Goal: Information Seeking & Learning: Learn about a topic

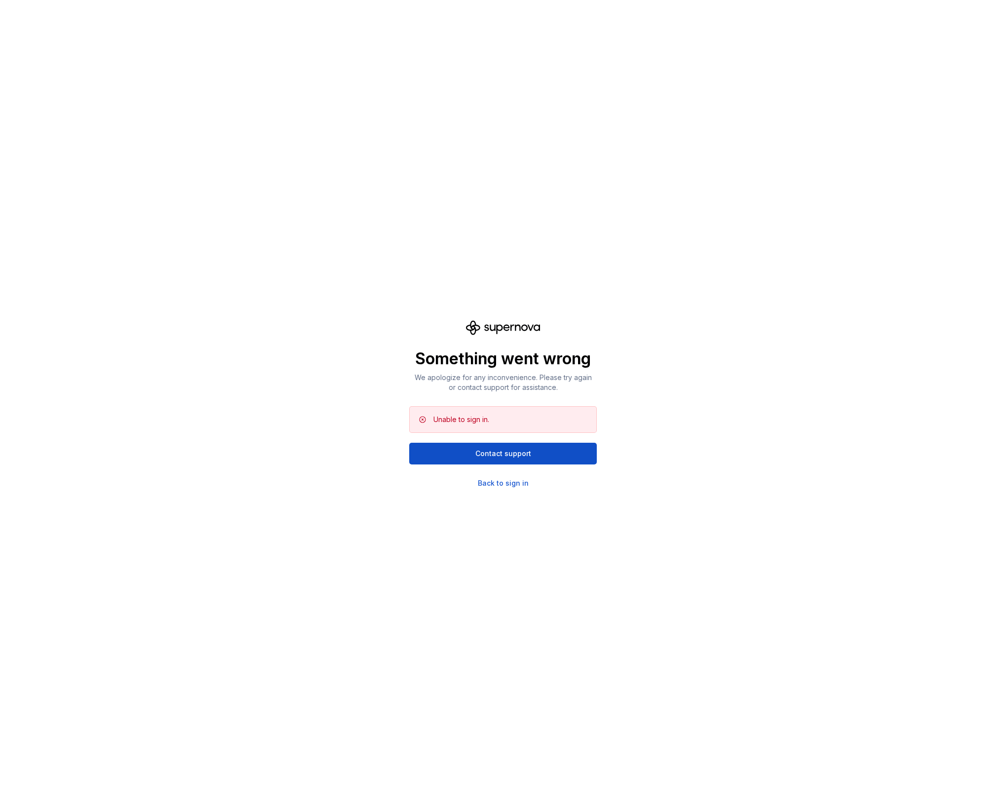
click at [518, 395] on div "Something went wrong We apologize for any inconvenience. Please try again or co…" at bounding box center [503, 404] width 188 height 168
click at [500, 481] on div "Back to sign in" at bounding box center [503, 483] width 51 height 10
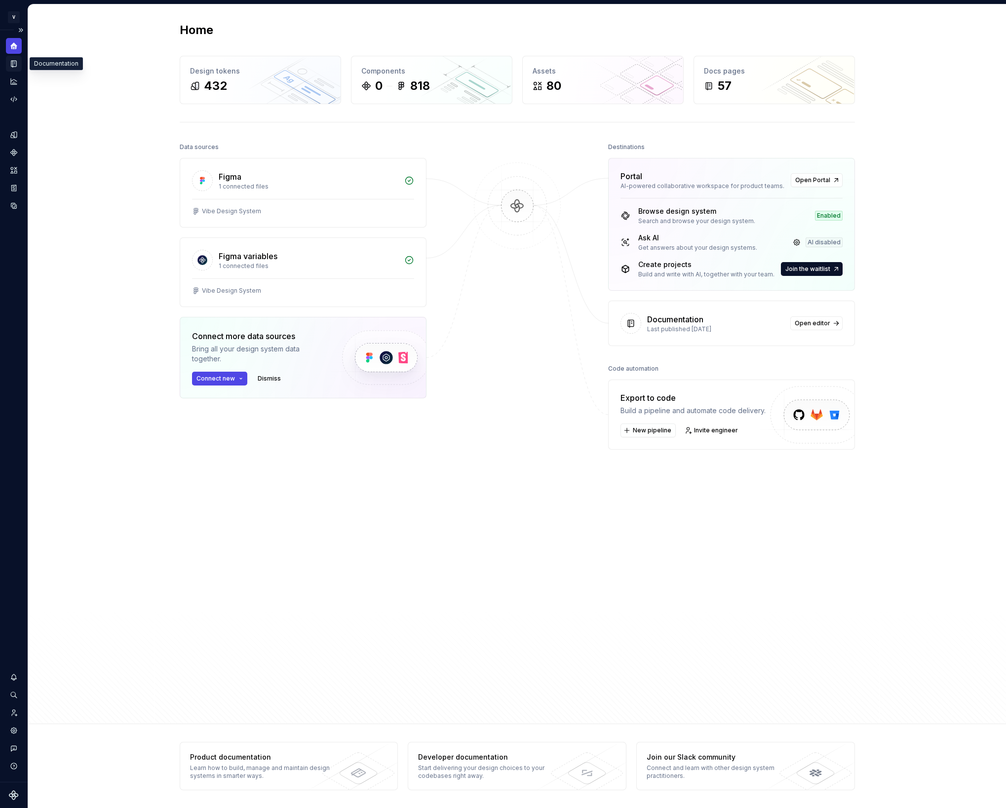
click at [15, 64] on icon "Documentation" at bounding box center [15, 63] width 4 height 5
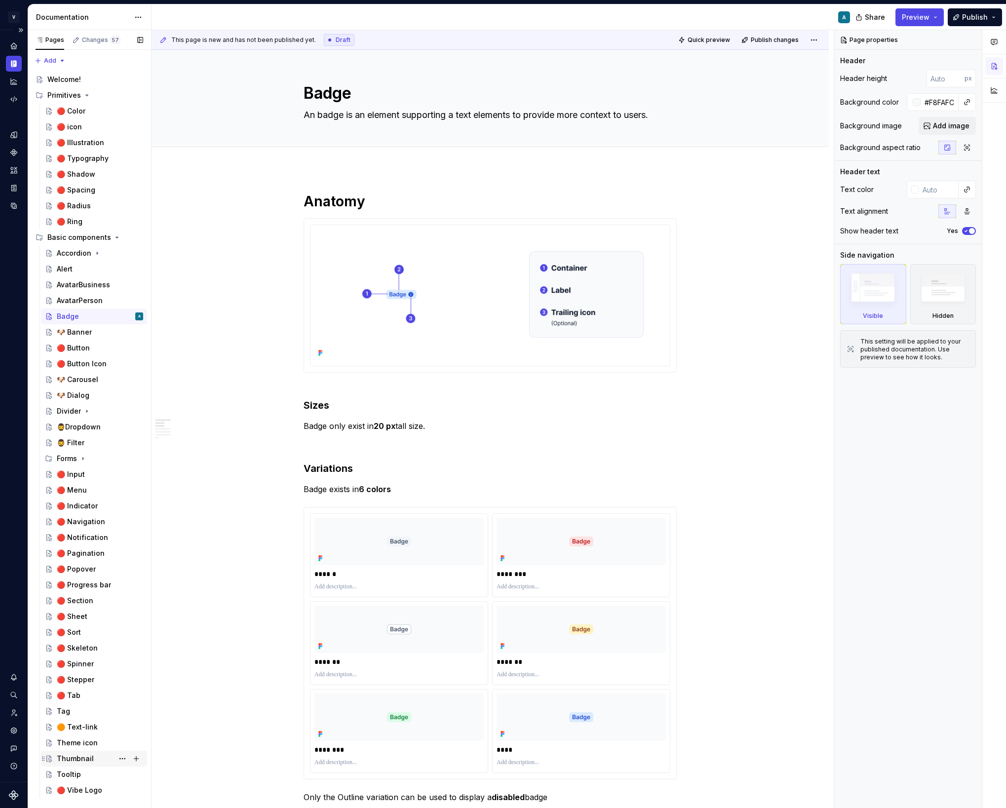
click at [84, 755] on div "Thumbnail" at bounding box center [75, 759] width 37 height 10
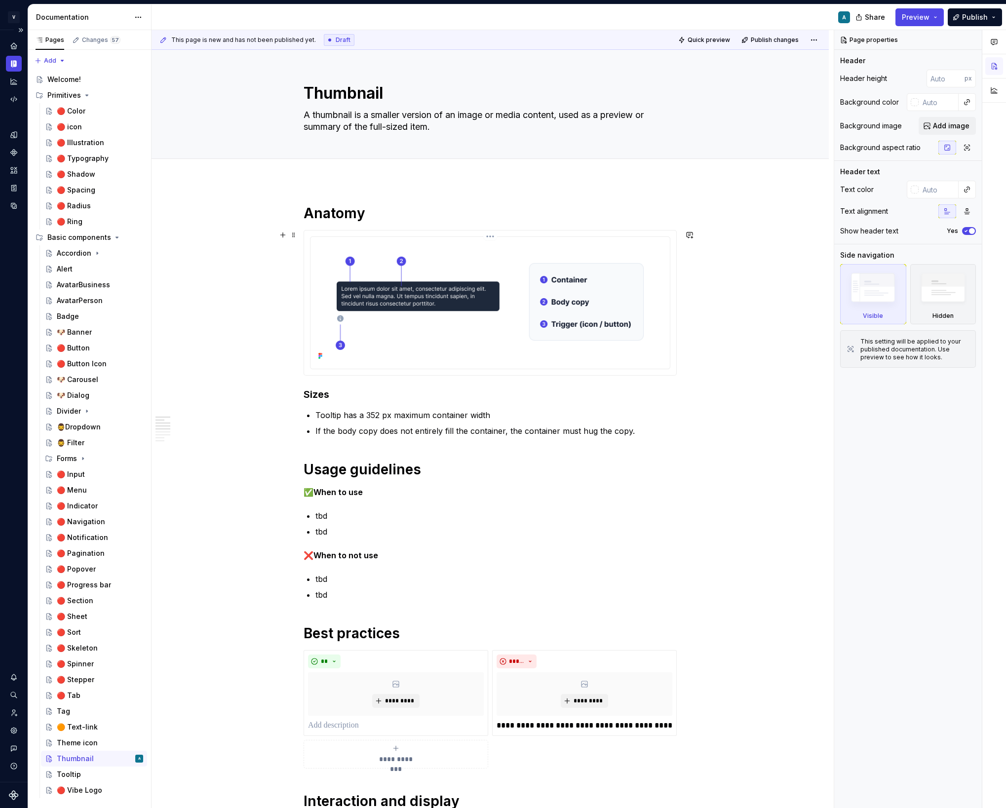
click at [411, 275] on img at bounding box center [489, 302] width 351 height 122
type textarea "*"
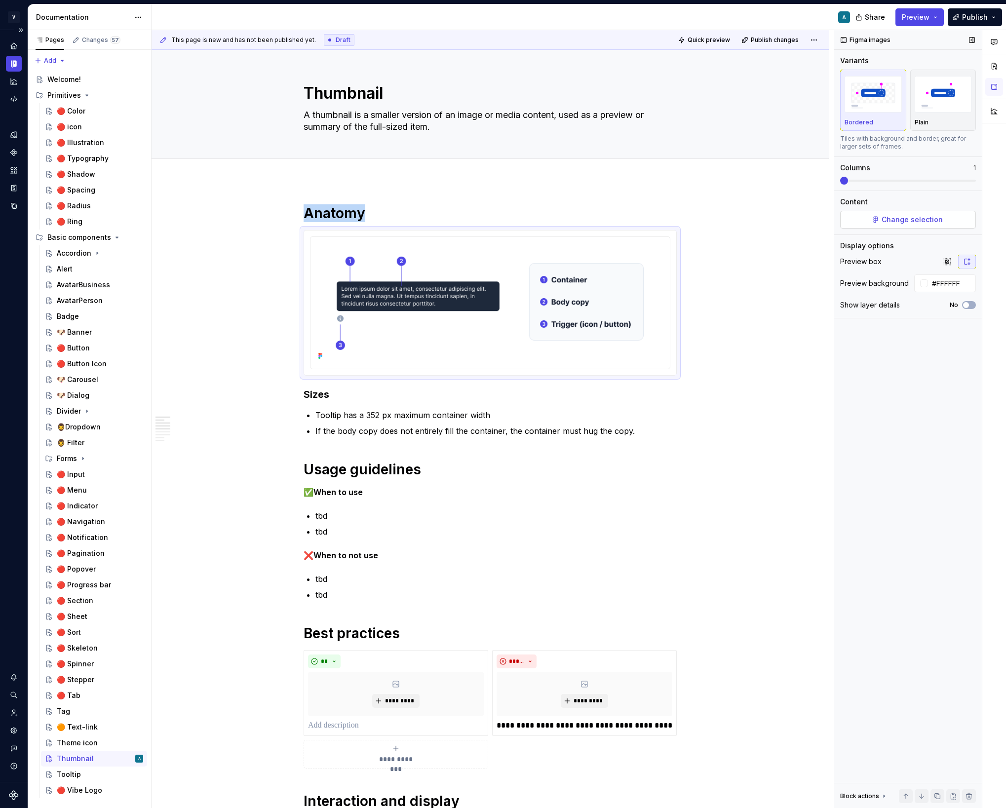
click at [906, 219] on span "Change selection" at bounding box center [911, 220] width 61 height 10
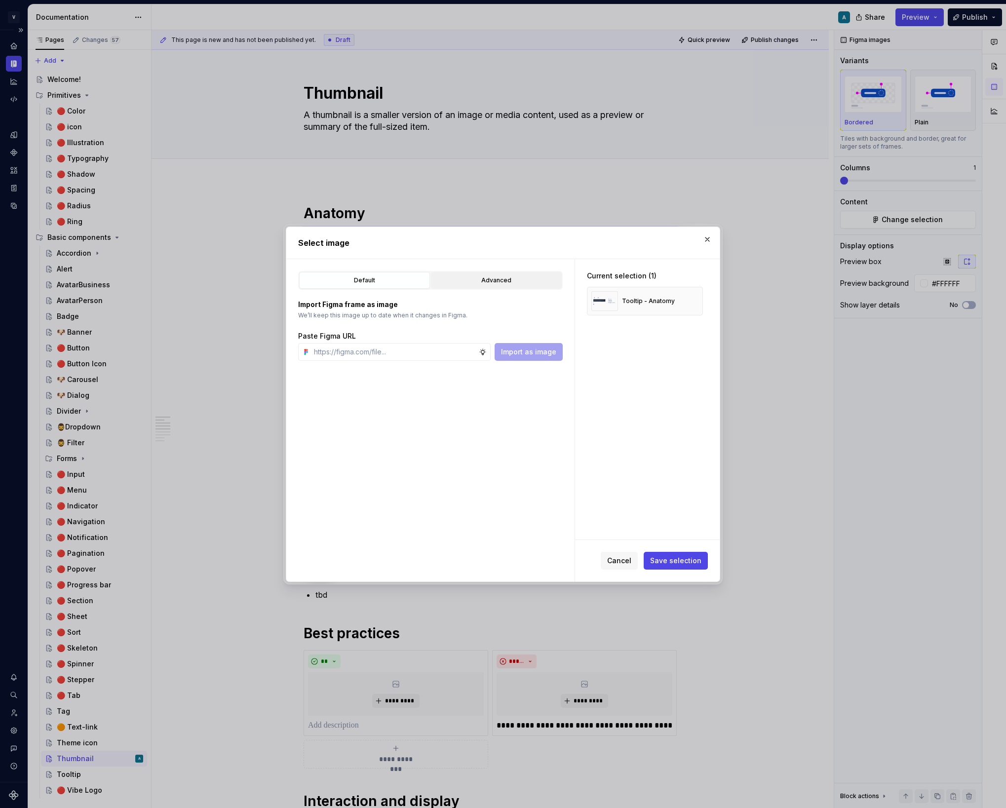
click at [479, 280] on div "Advanced" at bounding box center [496, 280] width 124 height 10
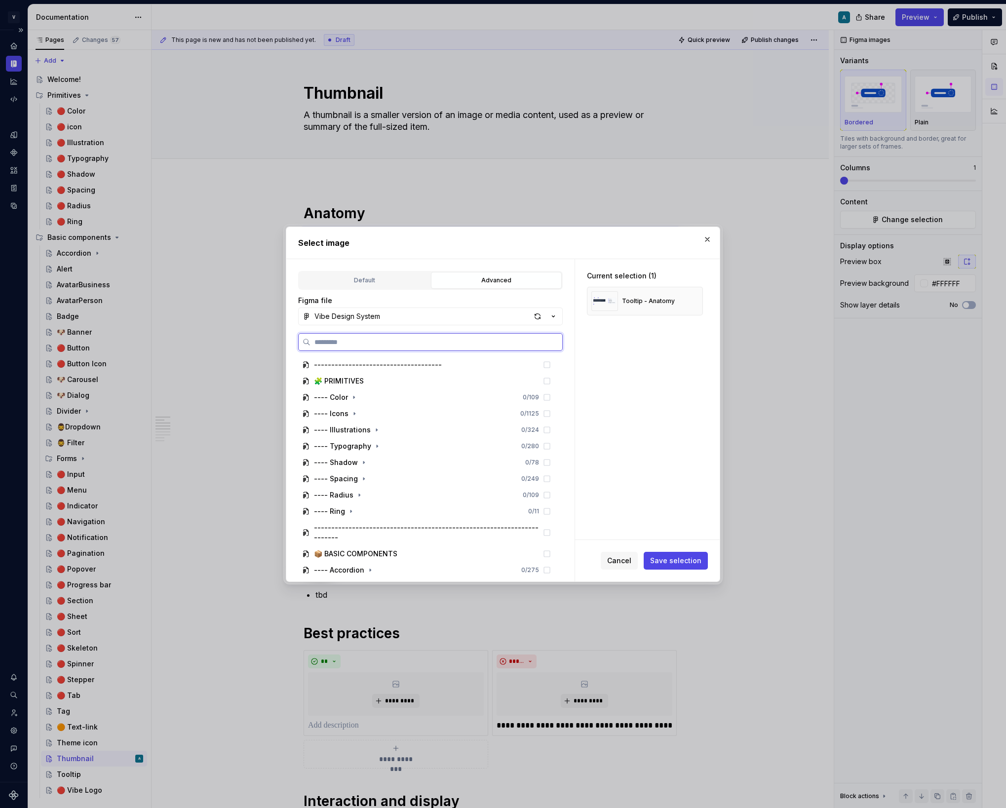
click at [369, 342] on input "search" at bounding box center [436, 342] width 252 height 10
paste input "**********"
type input "**********"
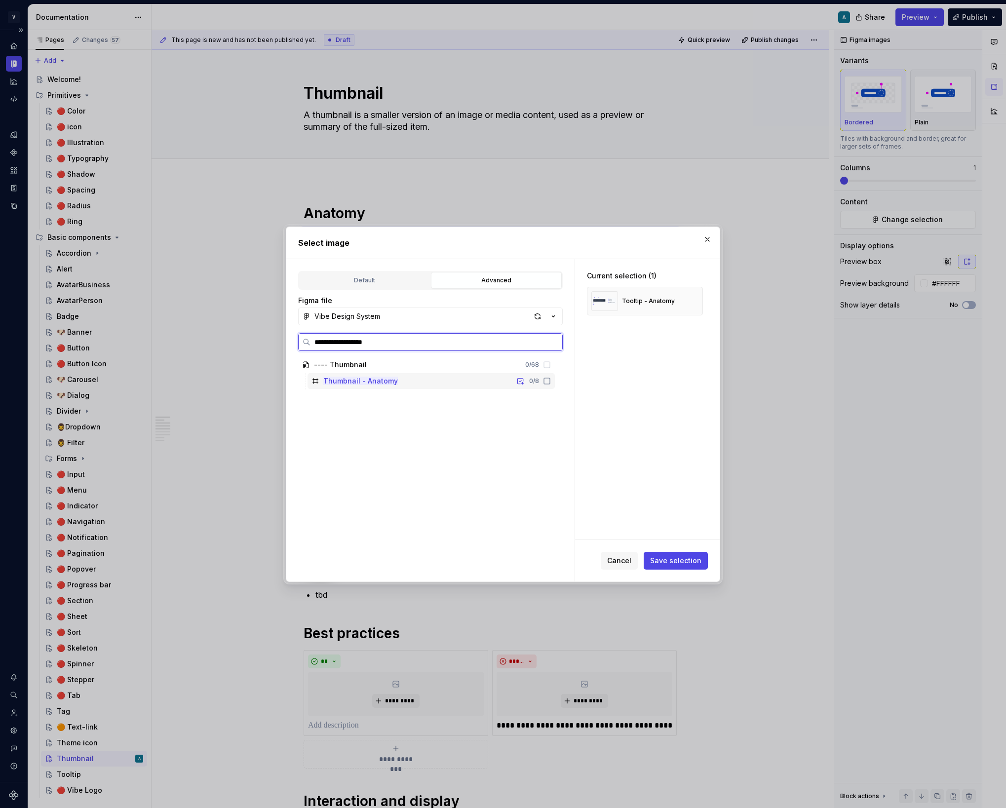
click at [469, 384] on div "Thumbnail - Anatomy 0 / 8" at bounding box center [430, 381] width 247 height 16
click at [669, 556] on span "Save selection" at bounding box center [675, 561] width 51 height 10
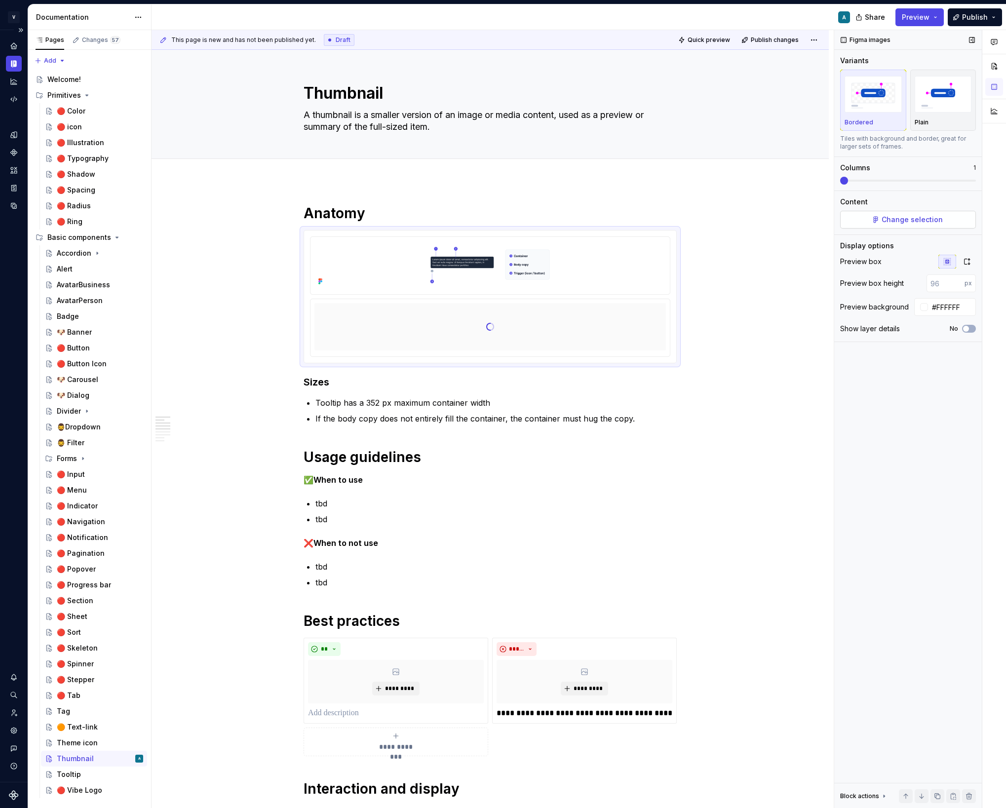
click at [906, 220] on span "Change selection" at bounding box center [911, 220] width 61 height 10
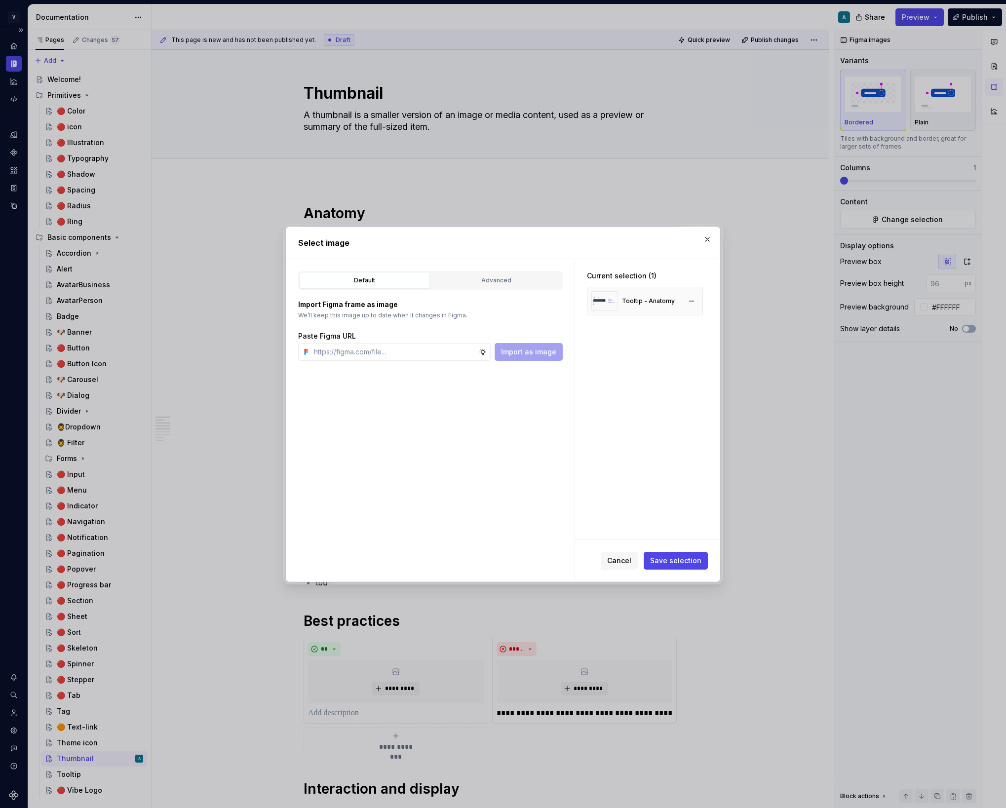
click at [646, 295] on div "Tooltip - Anatomy" at bounding box center [632, 301] width 83 height 20
click at [695, 301] on button "button" at bounding box center [692, 301] width 14 height 14
click at [704, 236] on button "button" at bounding box center [707, 239] width 14 height 14
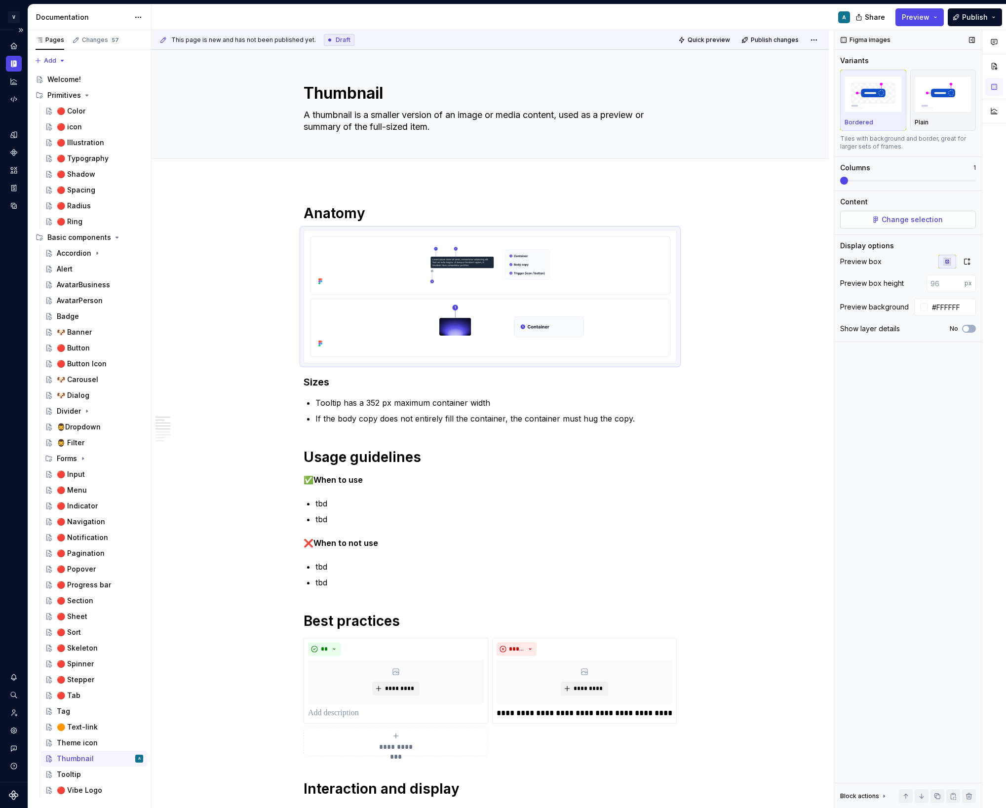
click at [885, 223] on span "Change selection" at bounding box center [911, 220] width 61 height 10
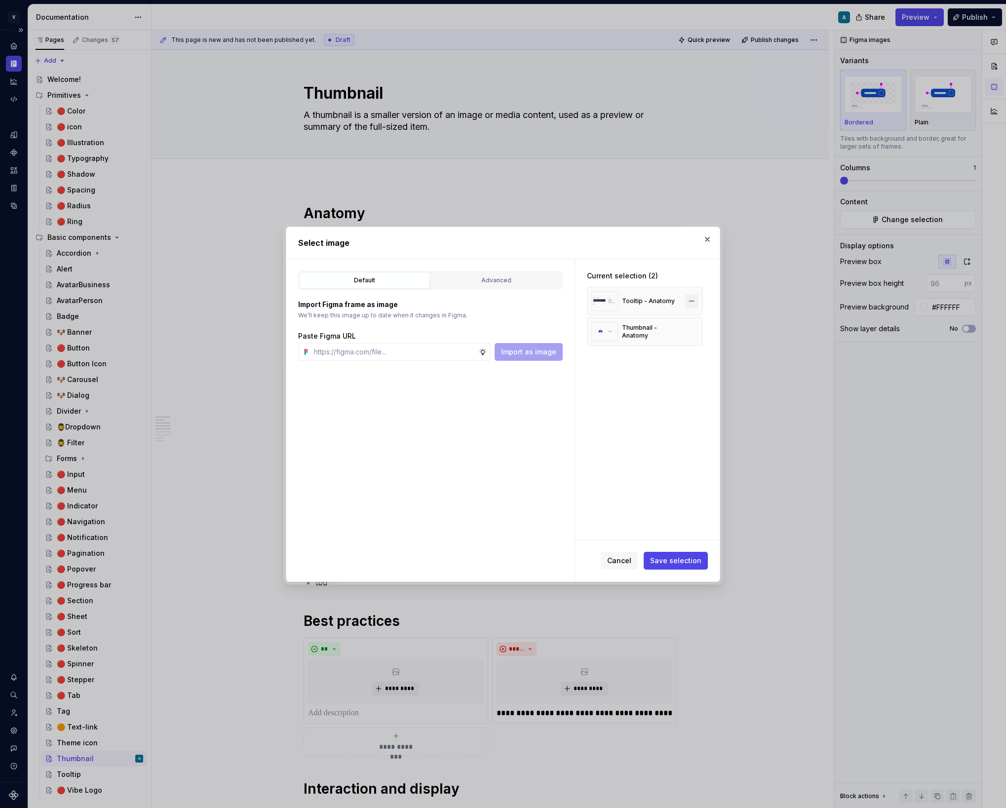
click at [692, 301] on button "button" at bounding box center [692, 301] width 14 height 14
click at [676, 559] on span "Save selection" at bounding box center [675, 561] width 51 height 10
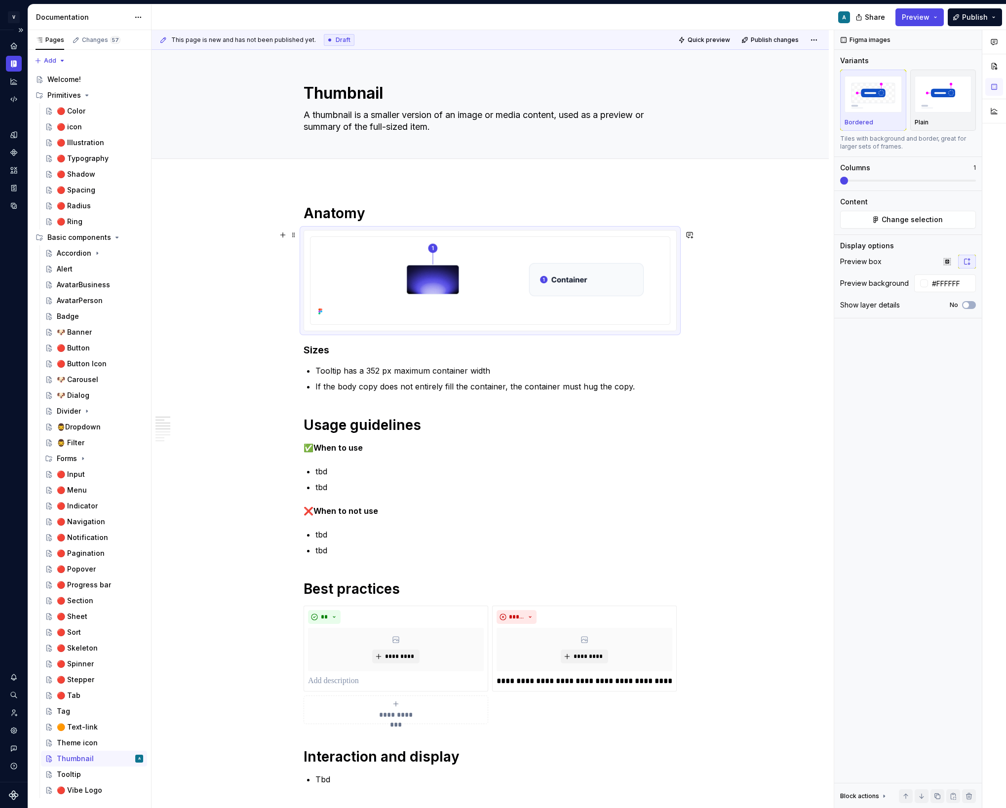
type textarea "*"
click at [965, 305] on span "button" at bounding box center [966, 305] width 6 height 6
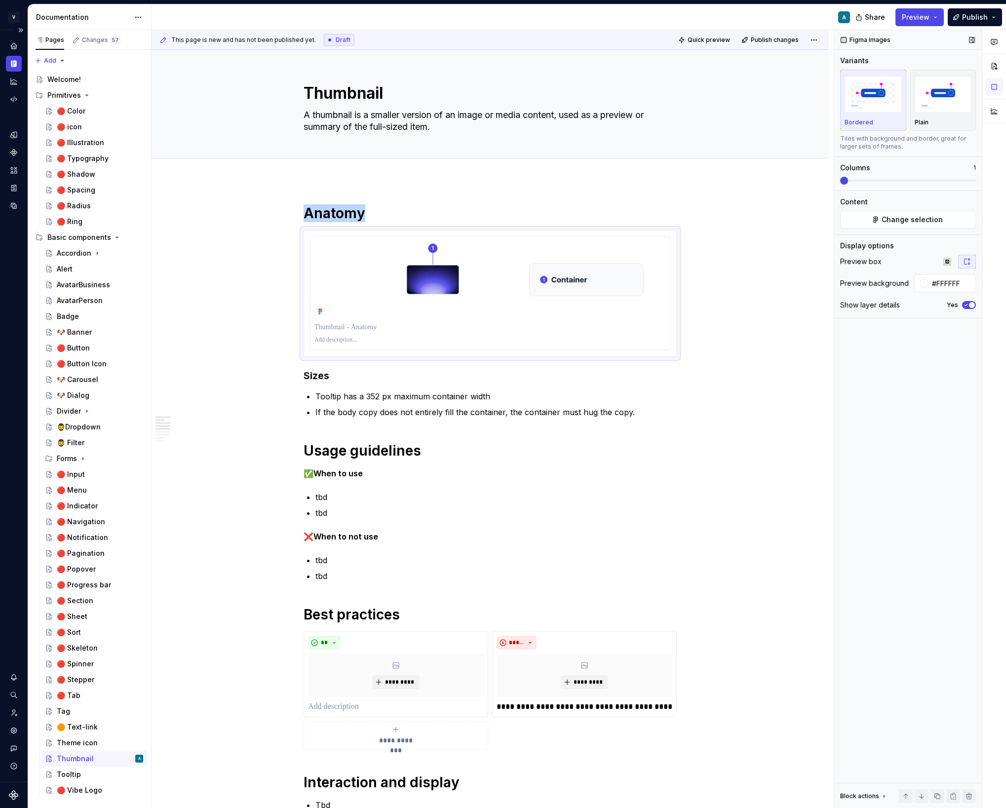
click at [965, 305] on icon "button" at bounding box center [966, 304] width 2 height 1
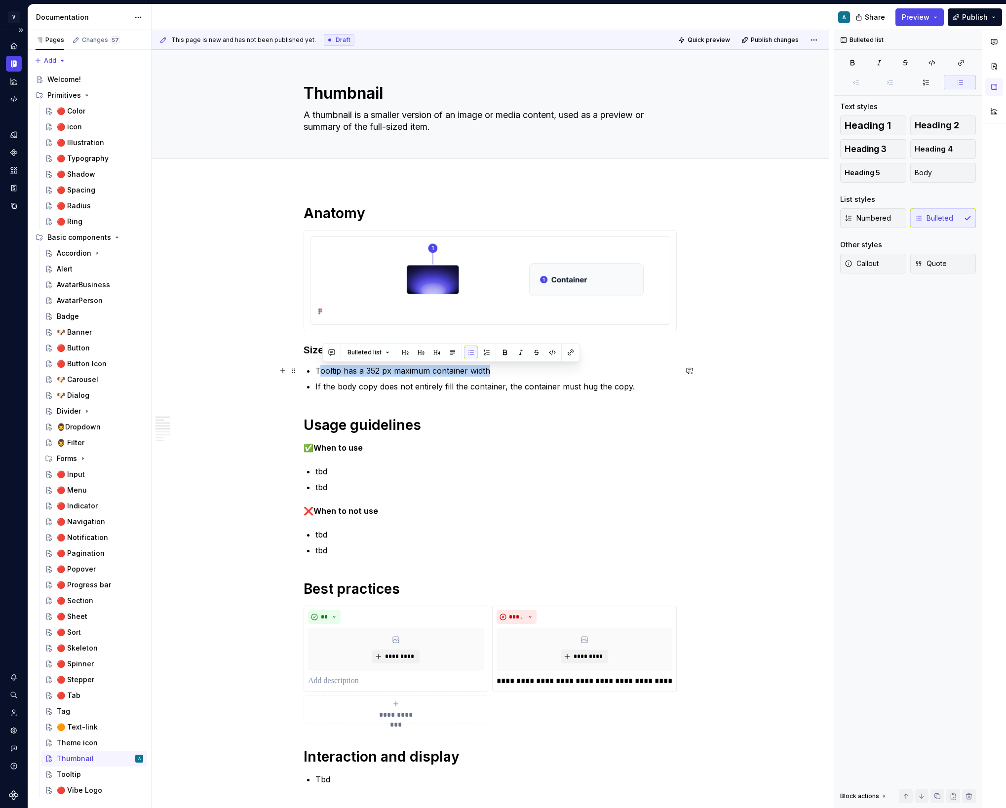
drag, startPoint x: 321, startPoint y: 374, endPoint x: 493, endPoint y: 372, distance: 171.3
click at [493, 372] on p "Tooltip has a 352 px maximum container width" at bounding box center [495, 371] width 361 height 12
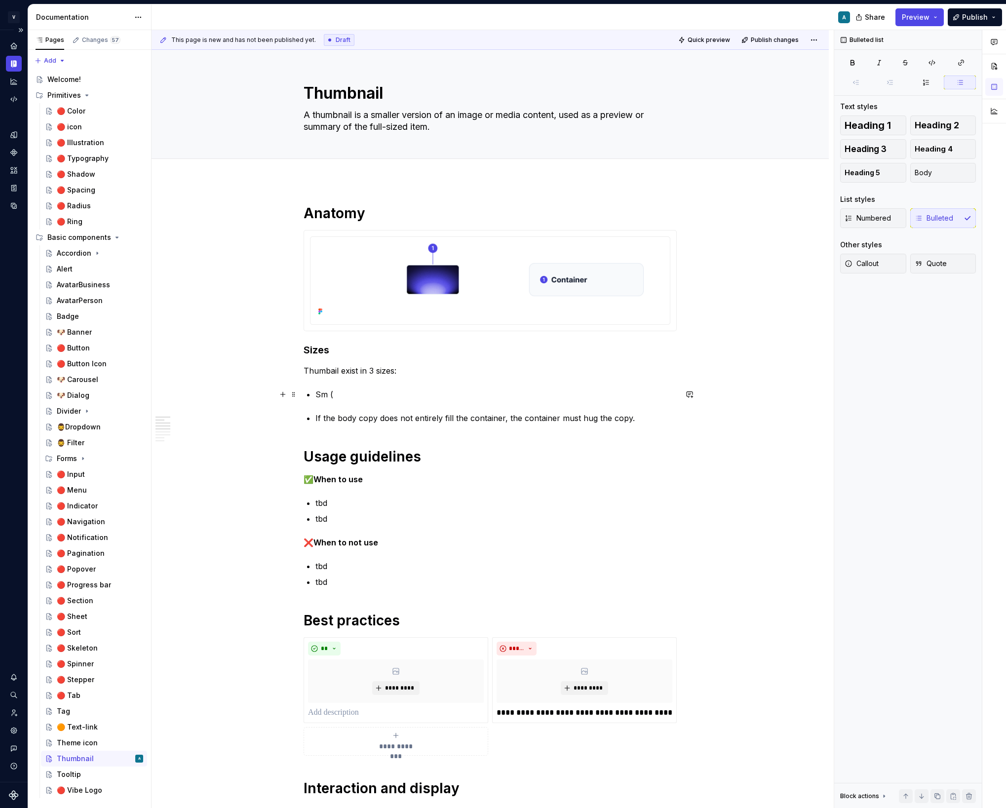
click at [345, 394] on p "Sm (" at bounding box center [495, 394] width 361 height 12
click at [339, 370] on p "Thumbail exist in 3 sizes:" at bounding box center [490, 371] width 373 height 12
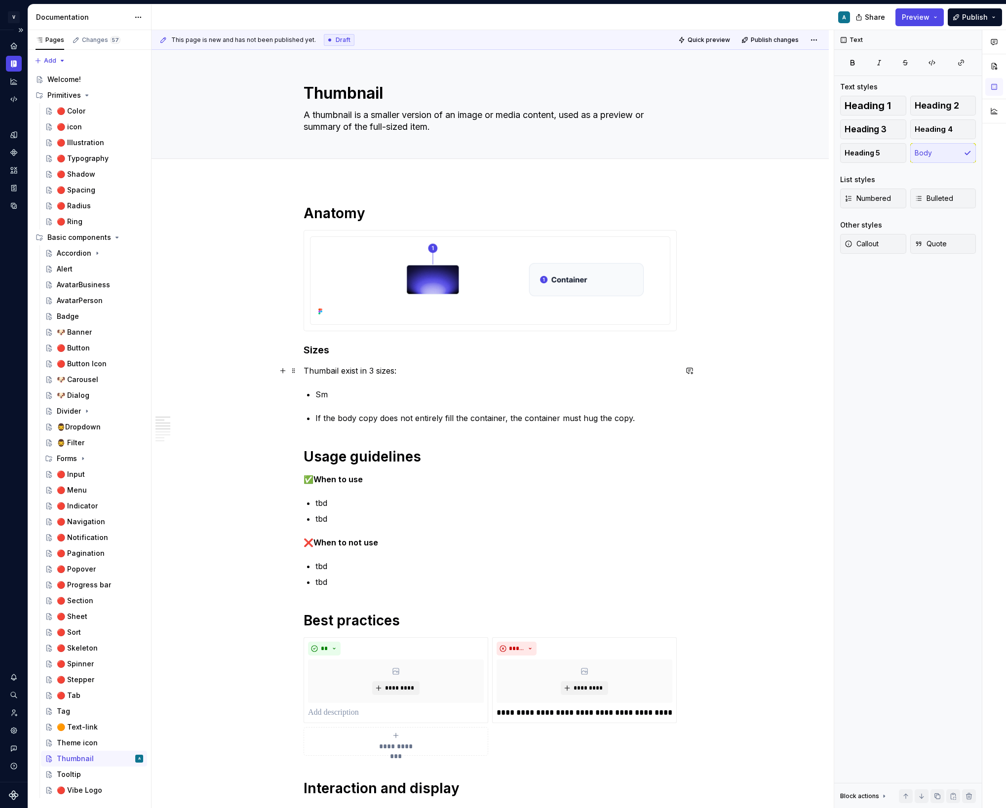
click at [332, 370] on p "Thumbail exist in 3 sizes:" at bounding box center [490, 371] width 373 height 12
click at [433, 390] on p "Sm" at bounding box center [495, 394] width 361 height 12
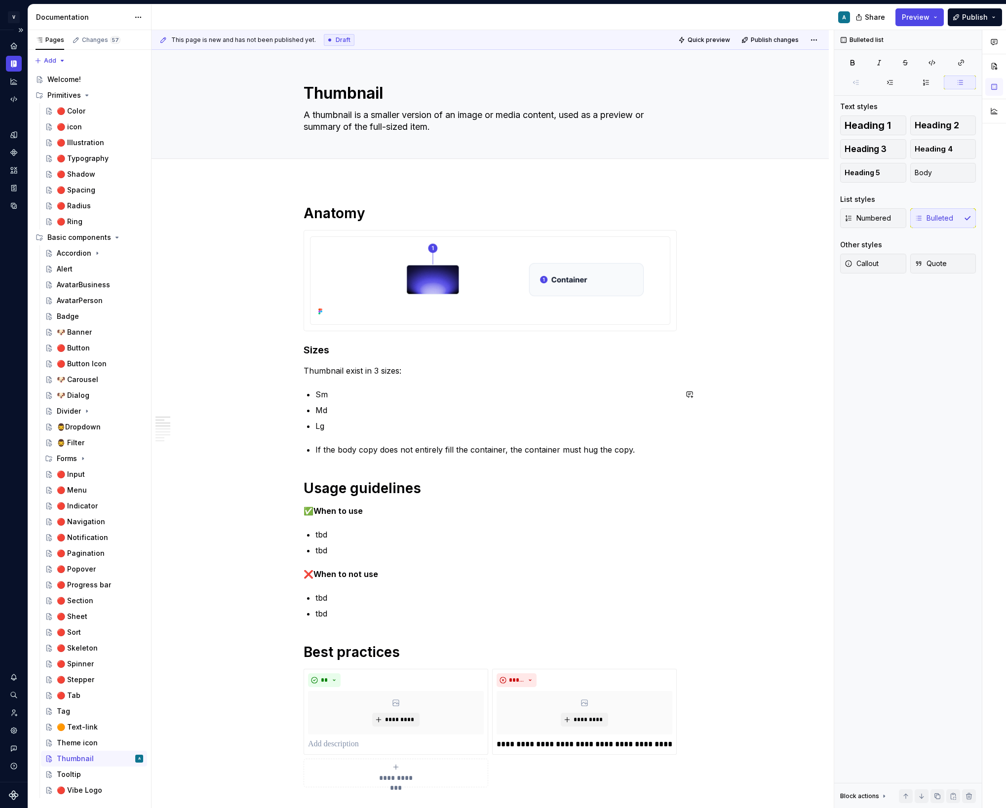
click at [377, 443] on div "**********" at bounding box center [490, 775] width 373 height 1143
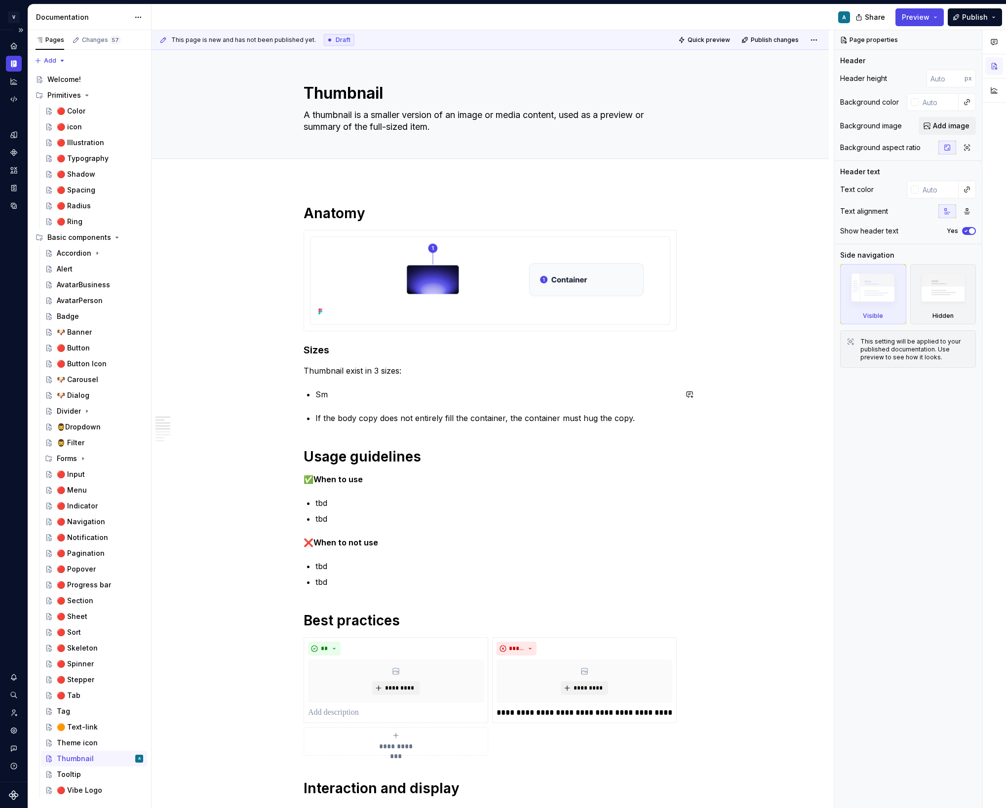
click at [343, 426] on div "**********" at bounding box center [490, 760] width 373 height 1112
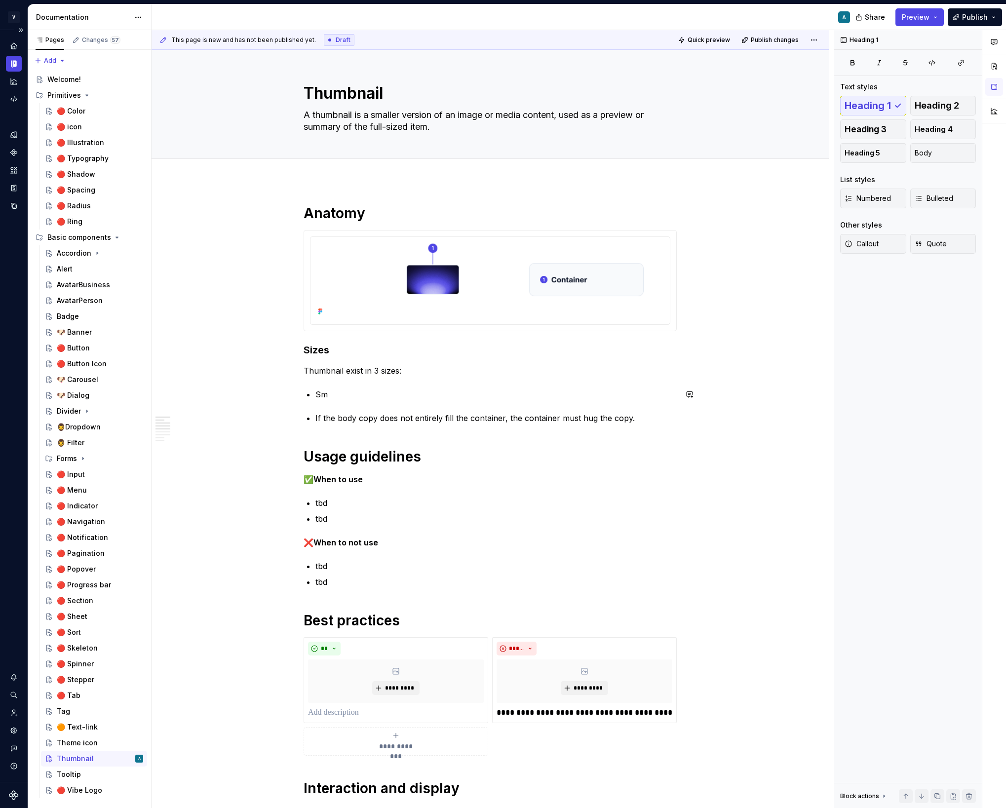
click at [343, 426] on div "**********" at bounding box center [490, 760] width 373 height 1112
click at [339, 419] on p "If the body copy does not entirely fill the container, the container must hug t…" at bounding box center [495, 418] width 361 height 12
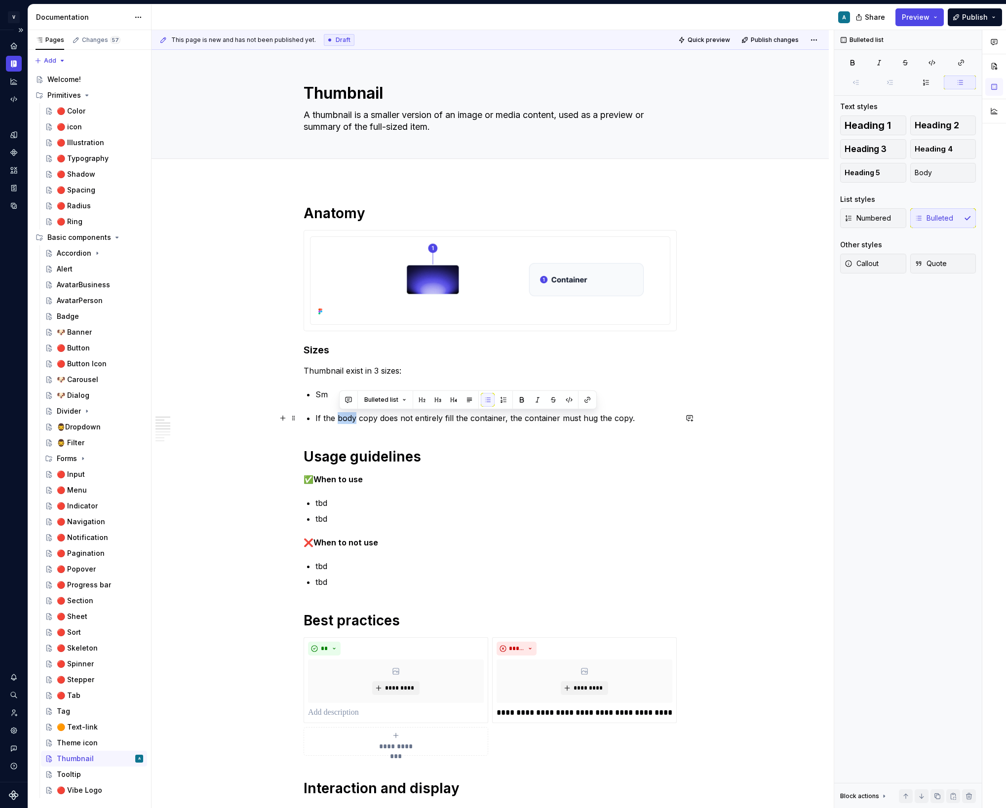
click at [339, 419] on p "If the body copy does not entirely fill the container, the container must hug t…" at bounding box center [495, 418] width 361 height 12
click at [352, 391] on p "Sm" at bounding box center [495, 394] width 361 height 12
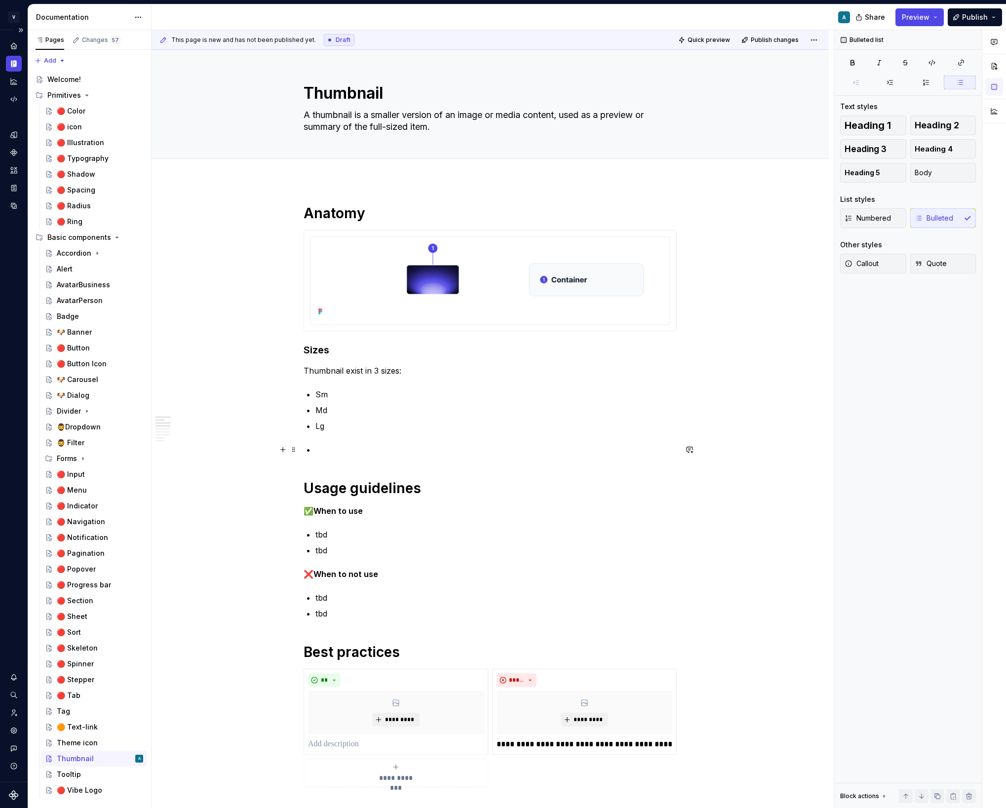
click at [340, 447] on p at bounding box center [495, 450] width 361 height 12
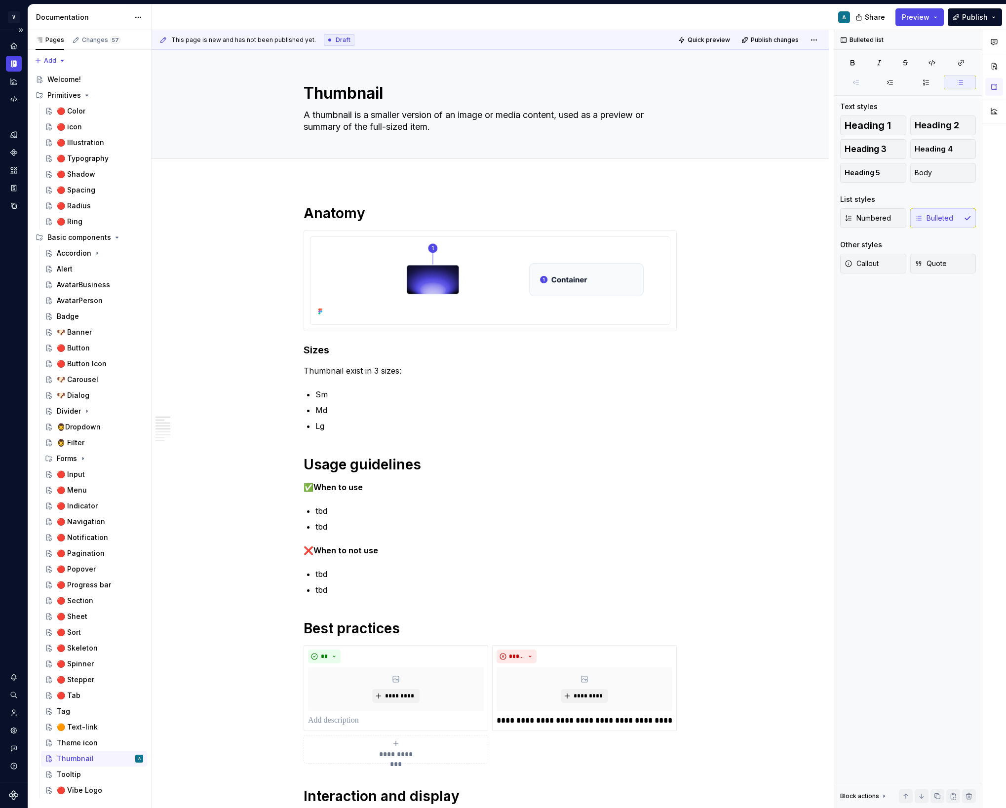
click at [370, 448] on div "**********" at bounding box center [490, 764] width 373 height 1120
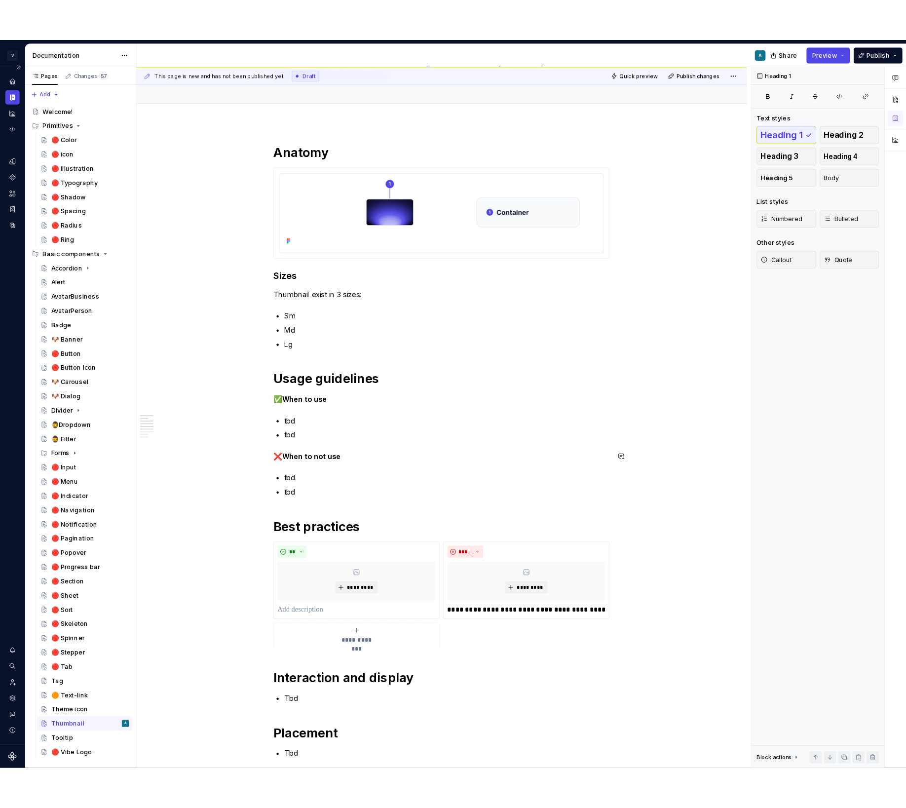
scroll to position [90, 0]
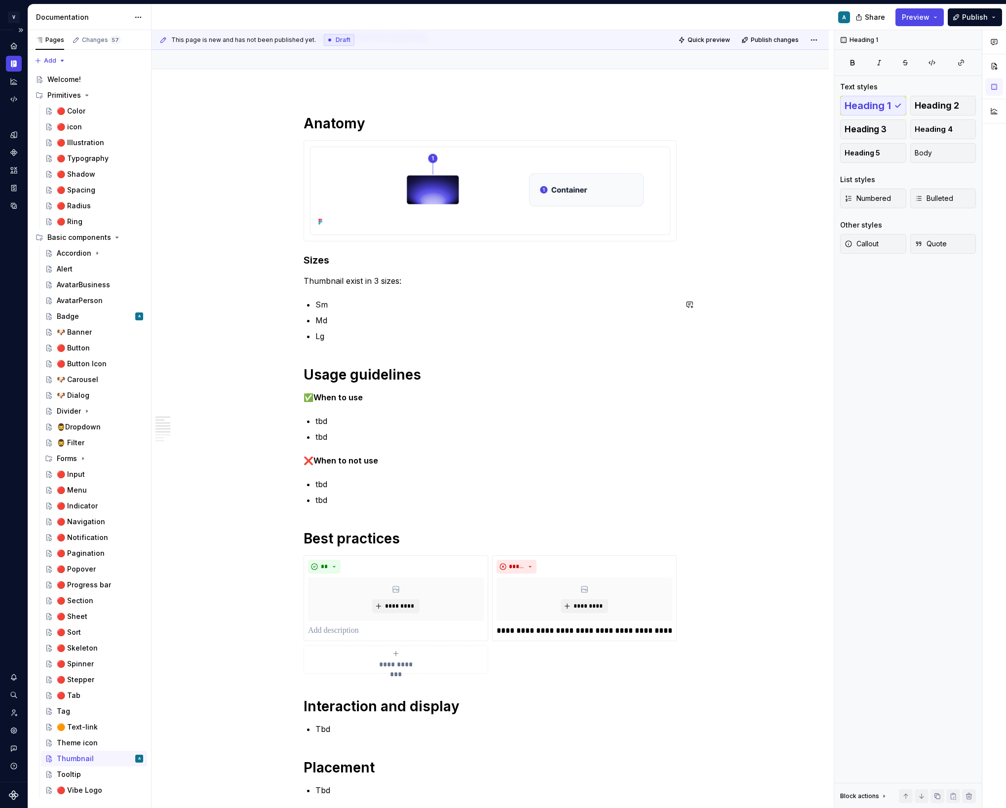
click at [345, 351] on div "**********" at bounding box center [490, 674] width 373 height 1120
click at [333, 331] on p "Lg" at bounding box center [495, 336] width 361 height 12
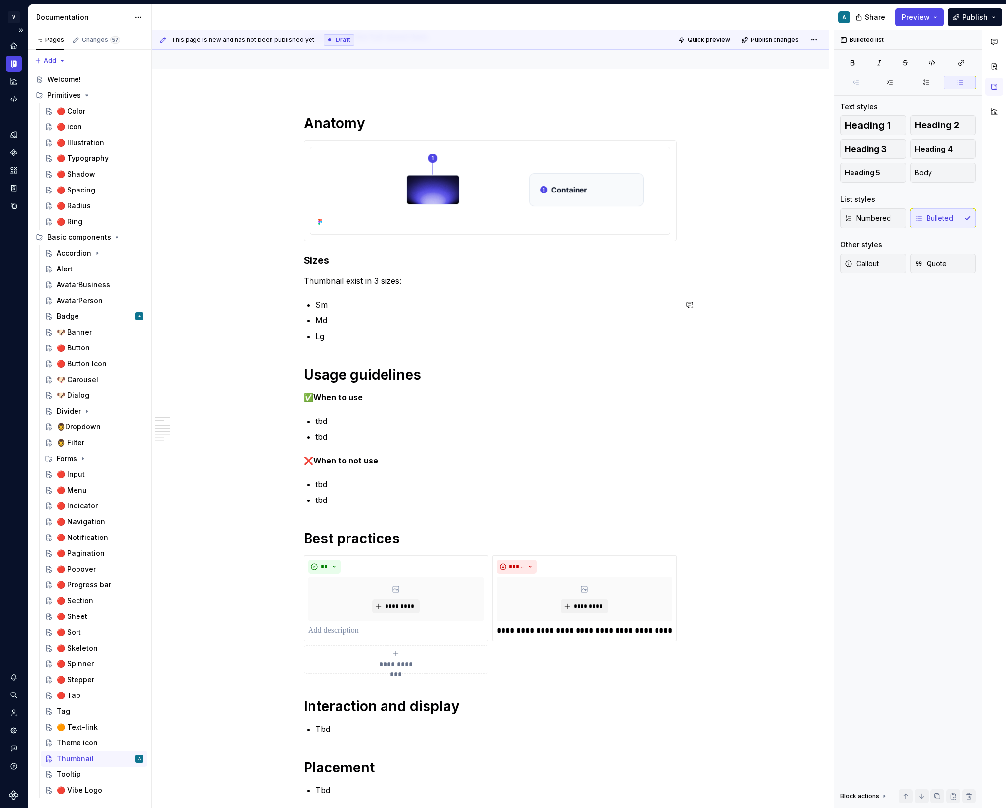
click at [319, 351] on div "**********" at bounding box center [490, 674] width 373 height 1120
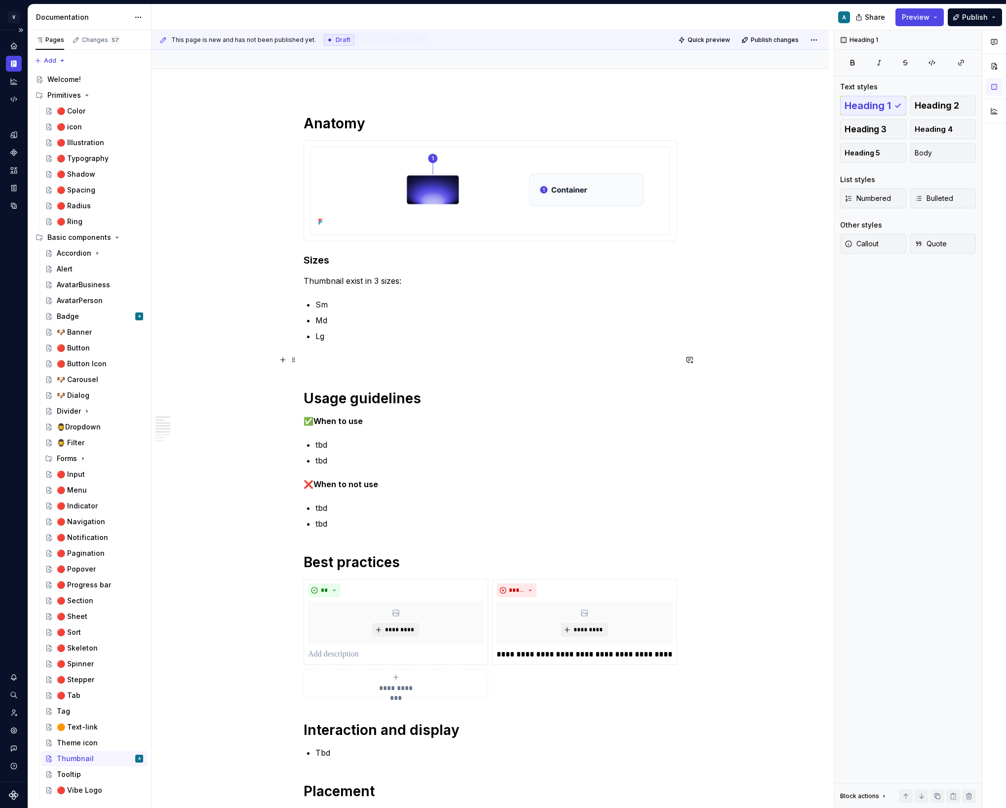
click at [315, 356] on p at bounding box center [490, 360] width 373 height 12
click at [314, 363] on p "Variations" at bounding box center [490, 360] width 373 height 12
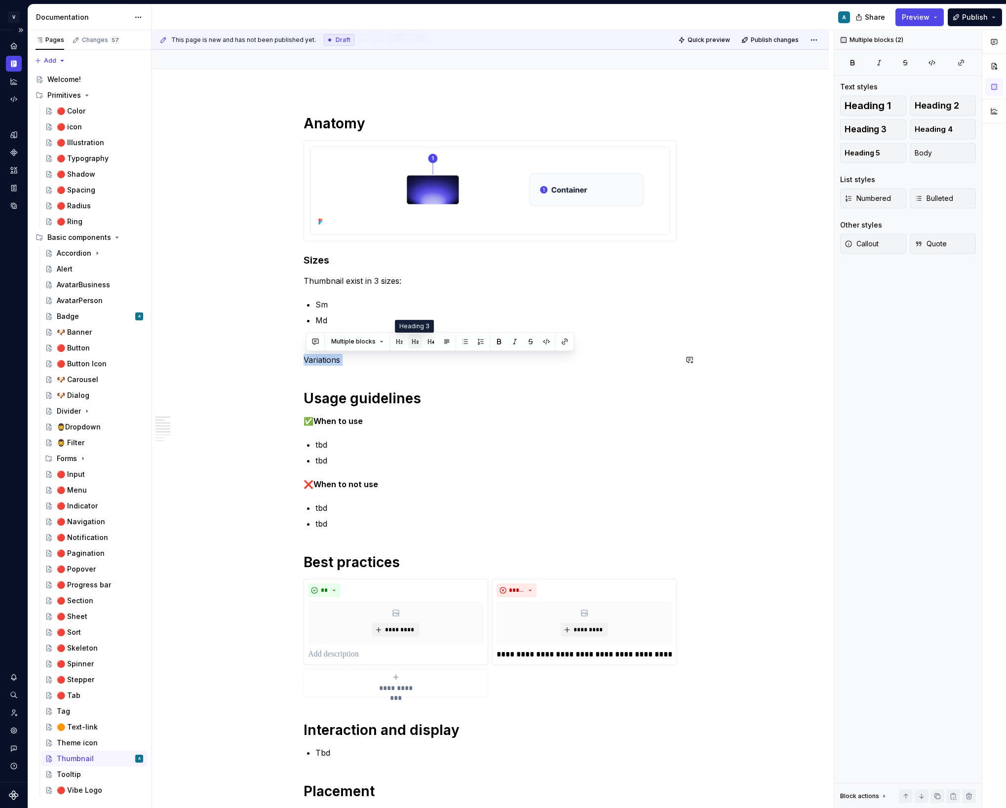
click at [413, 340] on button "button" at bounding box center [415, 342] width 14 height 14
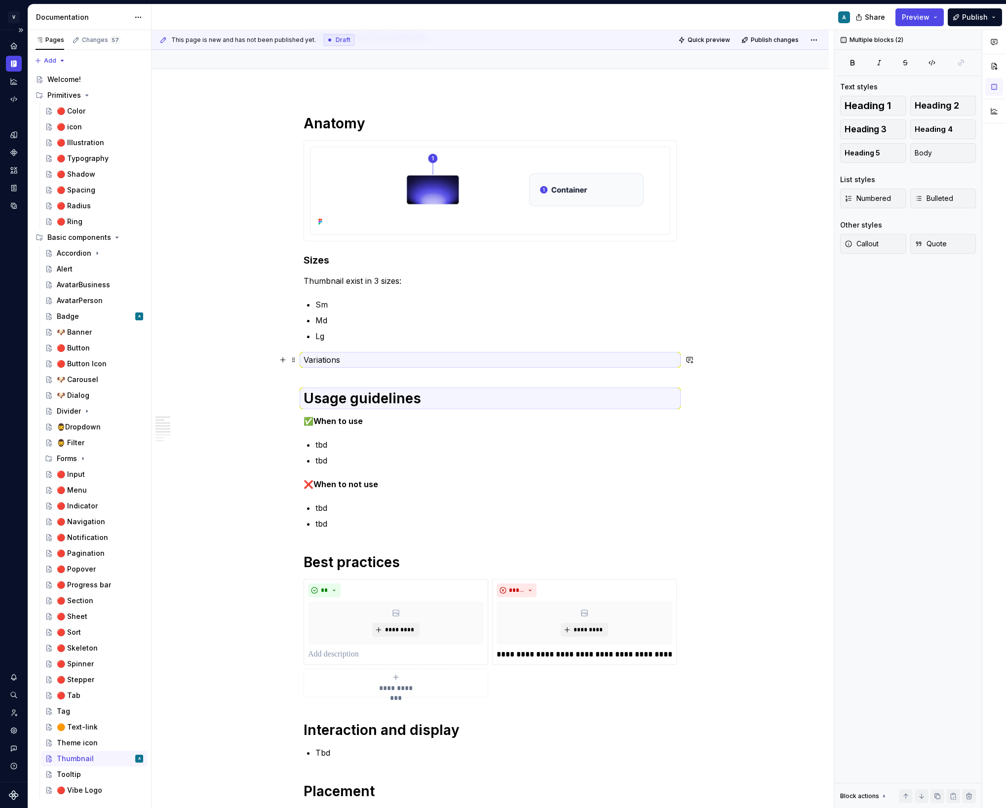
click at [354, 356] on p "Variations" at bounding box center [490, 360] width 373 height 12
click at [327, 358] on p "Variations" at bounding box center [490, 360] width 373 height 12
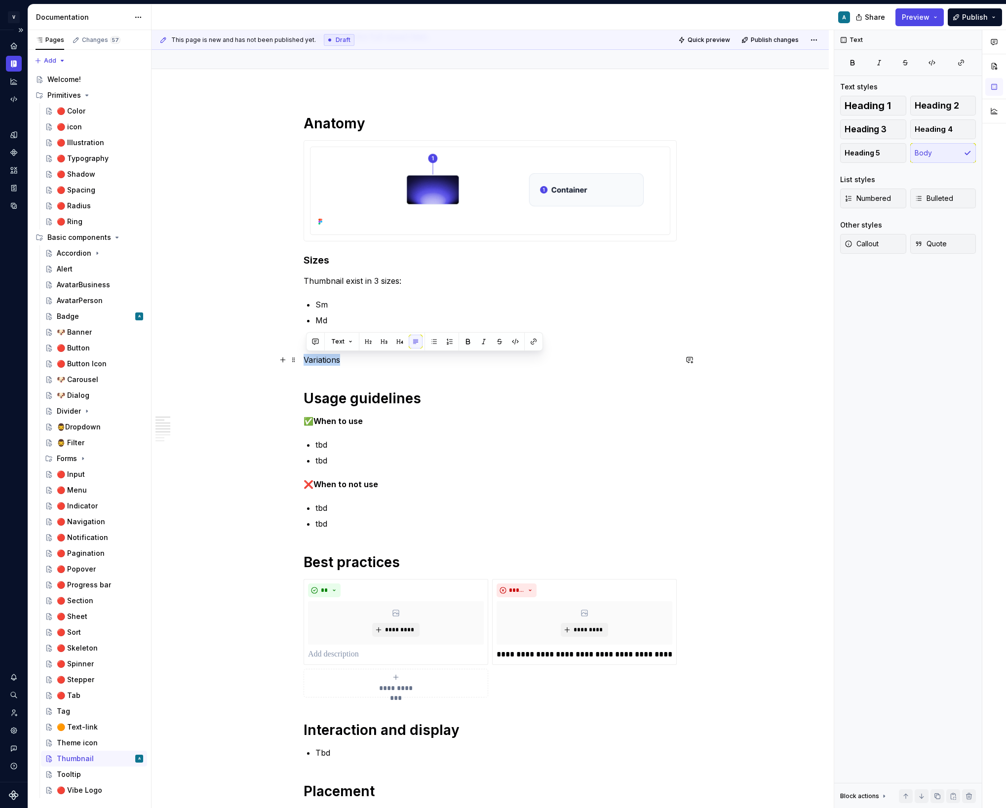
click at [327, 358] on p "Variations" at bounding box center [490, 360] width 373 height 12
click at [383, 342] on button "button" at bounding box center [384, 342] width 14 height 14
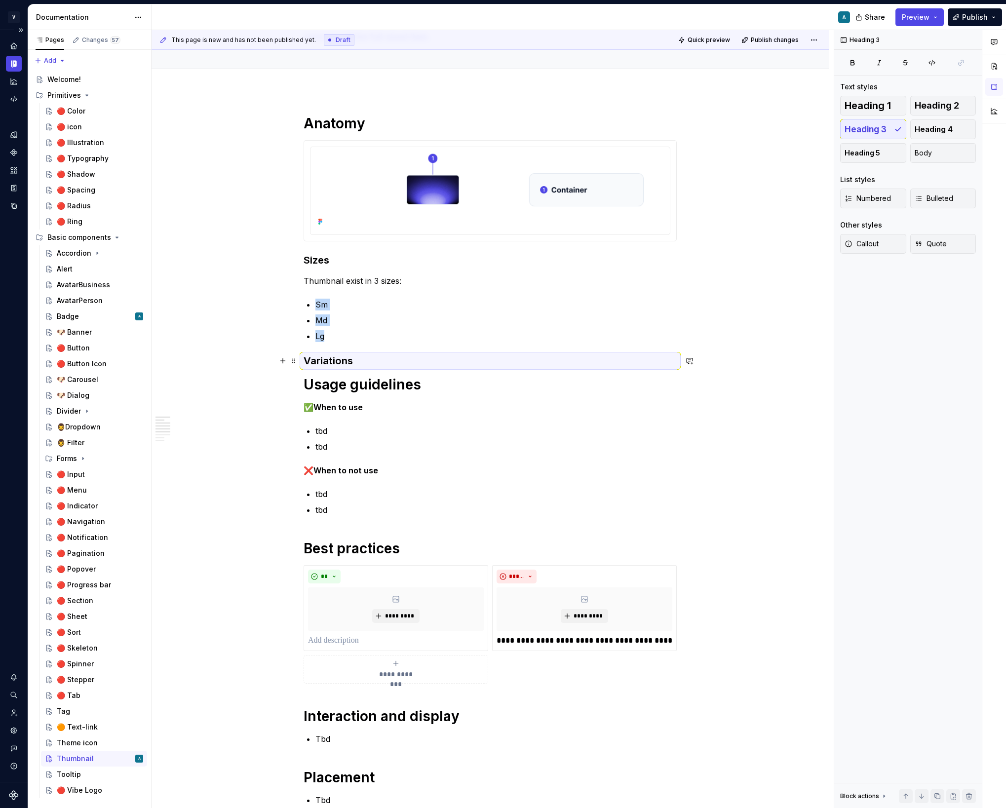
click at [362, 357] on h3 "Variations" at bounding box center [490, 361] width 373 height 14
click at [358, 361] on h3 "Variations" at bounding box center [490, 361] width 373 height 14
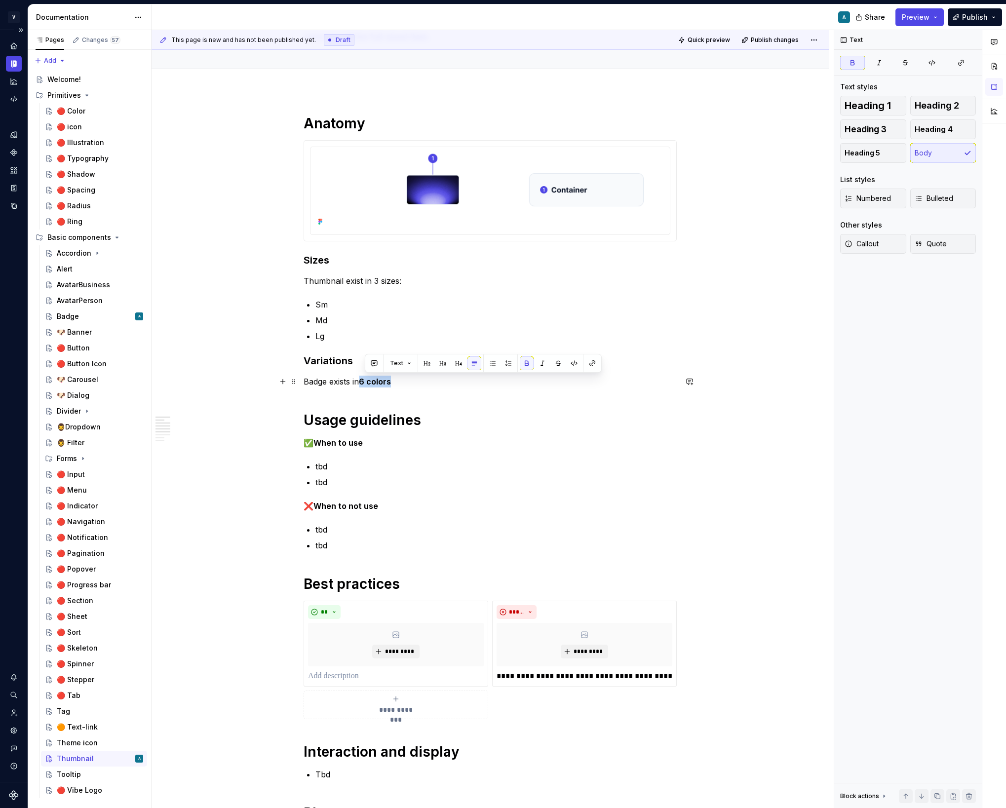
drag, startPoint x: 365, startPoint y: 382, endPoint x: 410, endPoint y: 384, distance: 44.5
click at [410, 384] on p "Badge exists in 6 colors" at bounding box center [490, 382] width 373 height 12
click at [355, 324] on p "Md" at bounding box center [495, 320] width 361 height 12
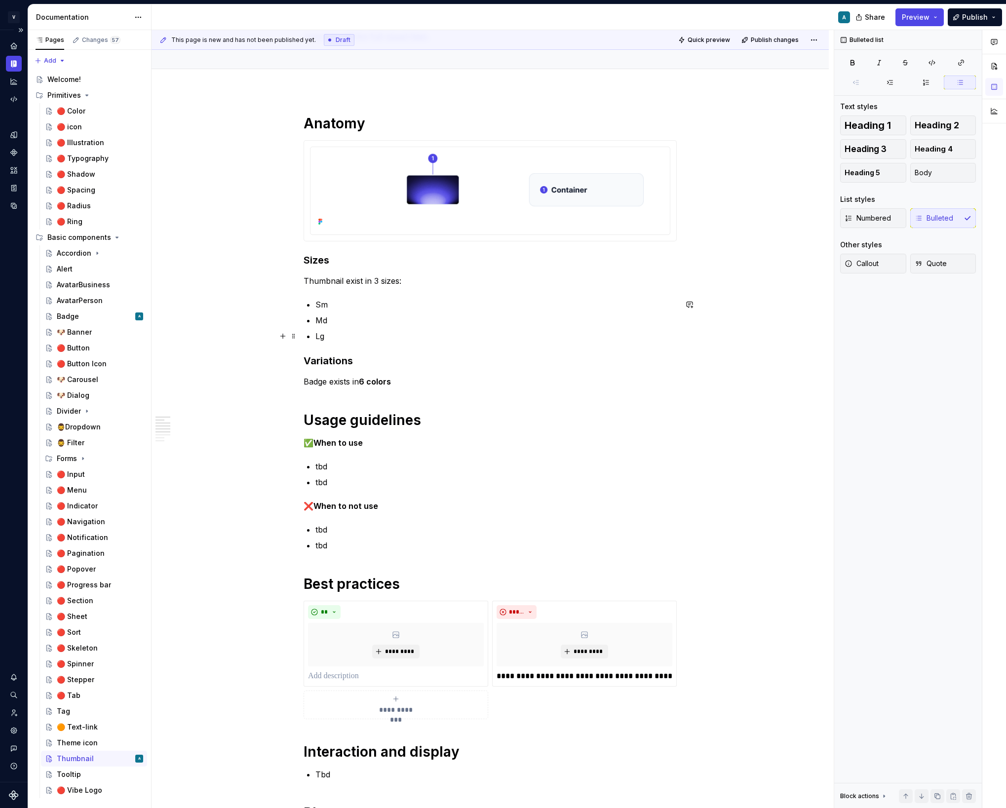
click at [349, 327] on ul "Sm Md Lg" at bounding box center [495, 320] width 361 height 43
click at [345, 332] on p "Lg" at bounding box center [495, 336] width 361 height 12
click at [304, 359] on div "**********" at bounding box center [490, 812] width 677 height 1443
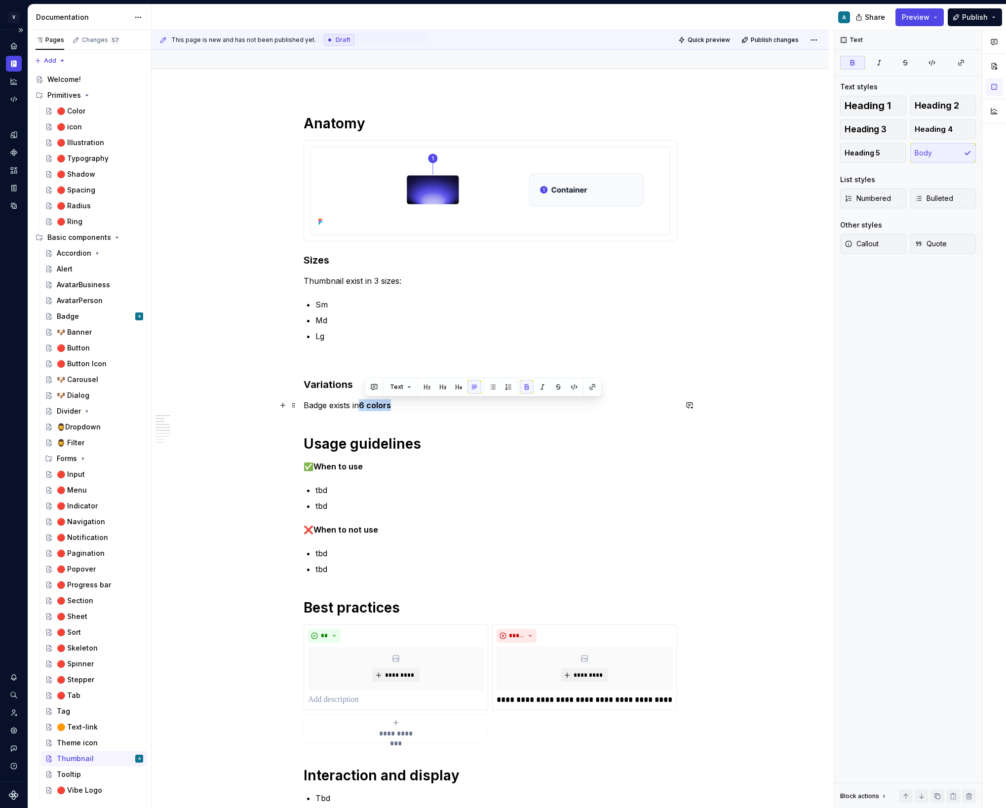
drag, startPoint x: 398, startPoint y: 406, endPoint x: 364, endPoint y: 405, distance: 34.1
click at [364, 405] on p "Badge exists in 6 colors" at bounding box center [490, 405] width 373 height 12
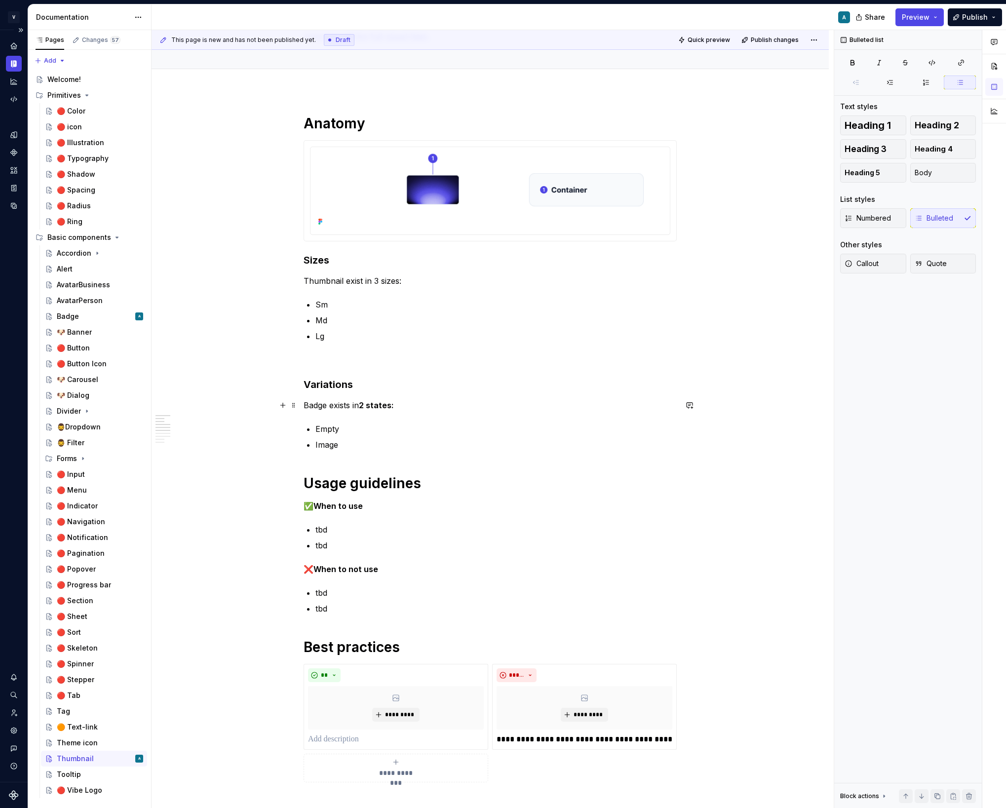
click at [356, 401] on p "Badge exists in 2 states:" at bounding box center [490, 405] width 373 height 12
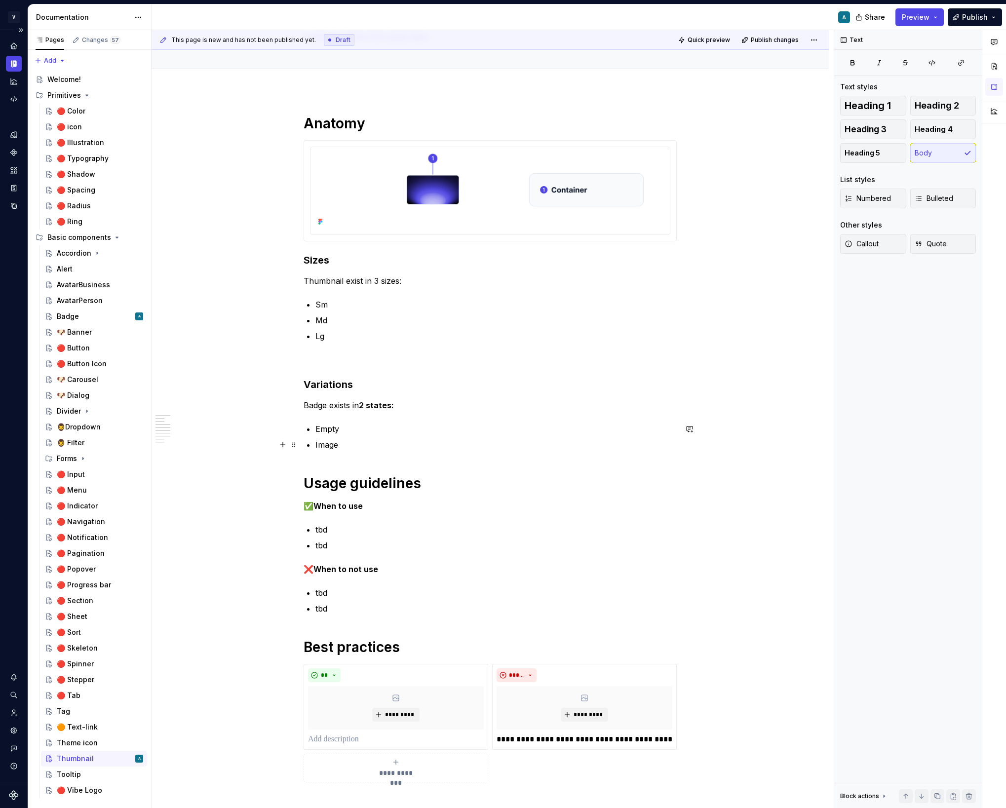
click at [353, 442] on p "Image" at bounding box center [495, 445] width 361 height 12
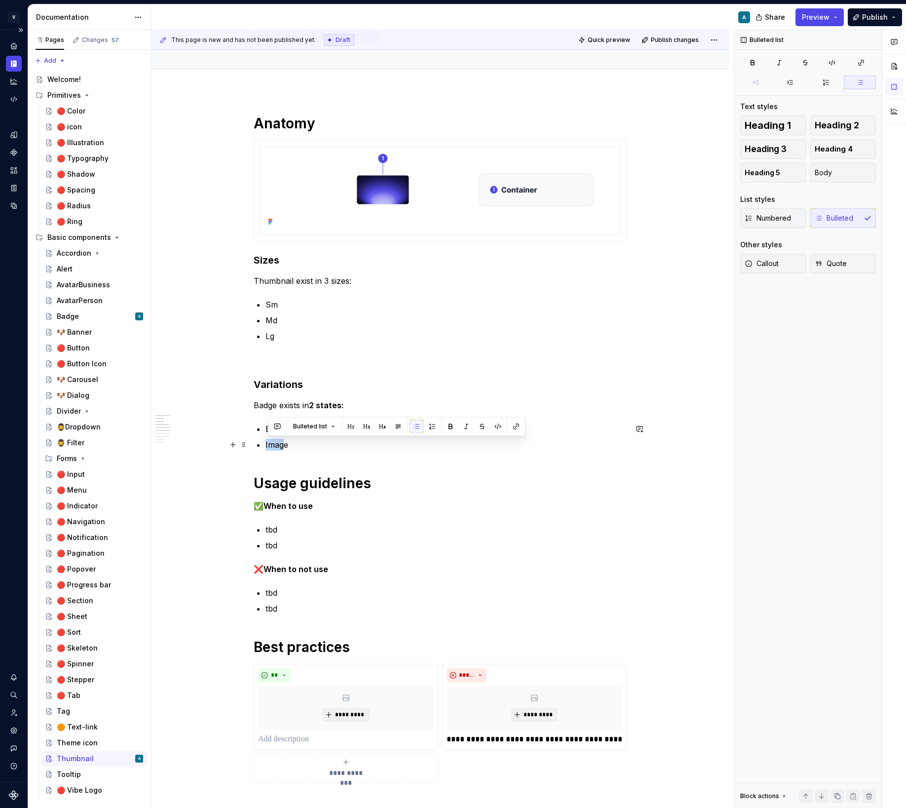
drag, startPoint x: 288, startPoint y: 443, endPoint x: 264, endPoint y: 443, distance: 24.2
click at [264, 443] on div "**********" at bounding box center [440, 728] width 373 height 1228
click at [290, 426] on p "Empty" at bounding box center [446, 429] width 361 height 12
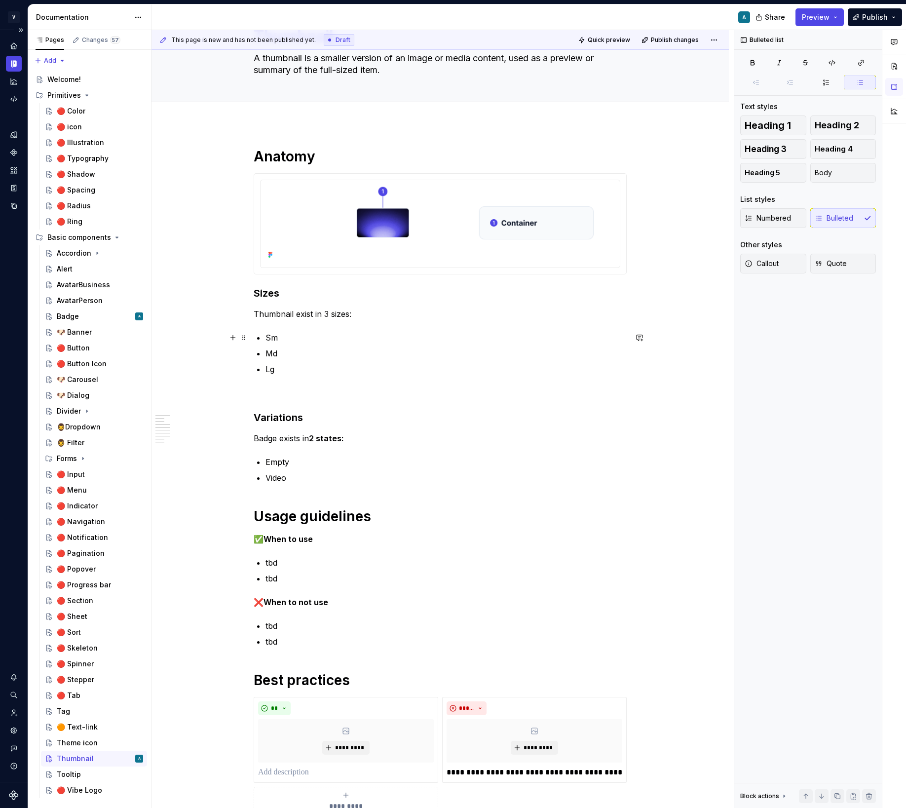
scroll to position [53, 0]
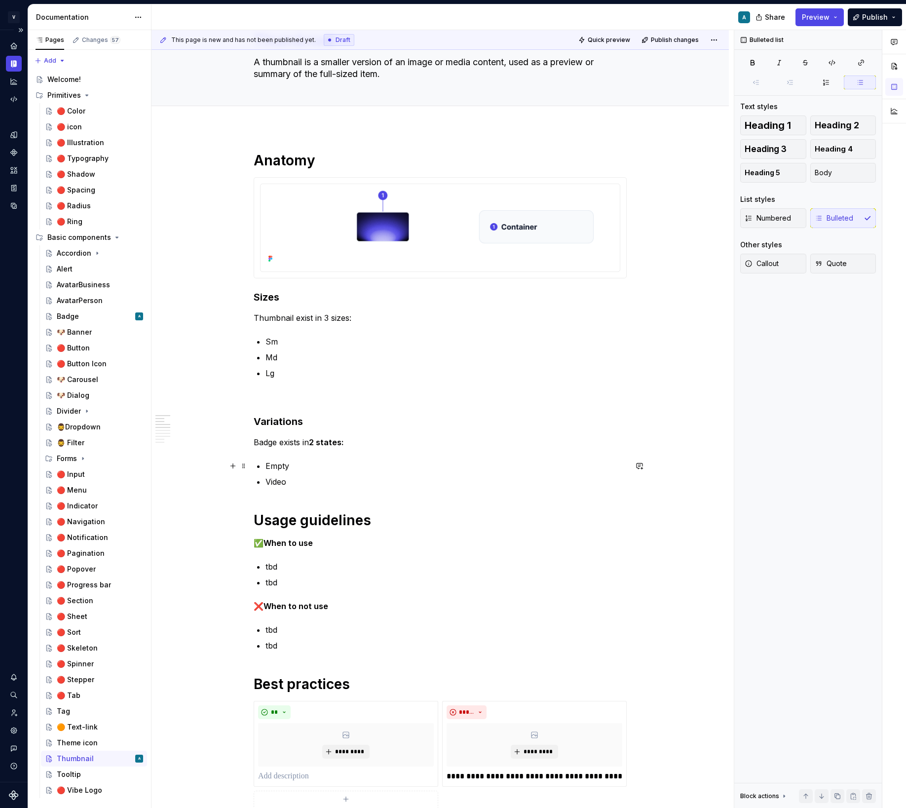
click at [283, 466] on p "Empty" at bounding box center [446, 466] width 361 height 12
click at [305, 466] on p "Animation" at bounding box center [446, 466] width 361 height 12
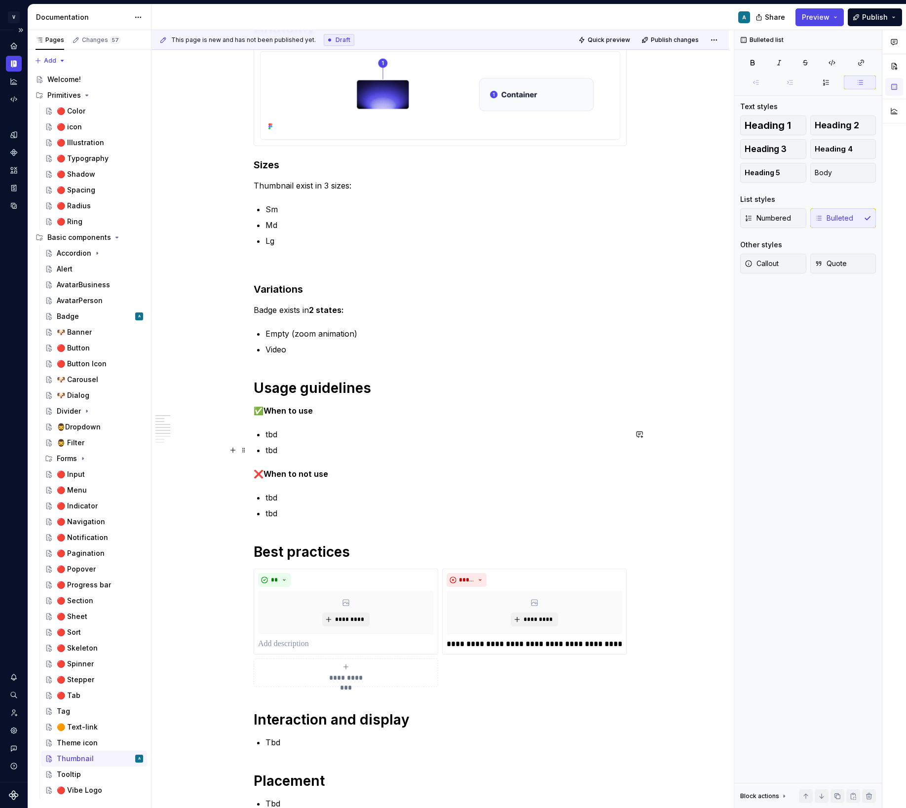
scroll to position [193, 0]
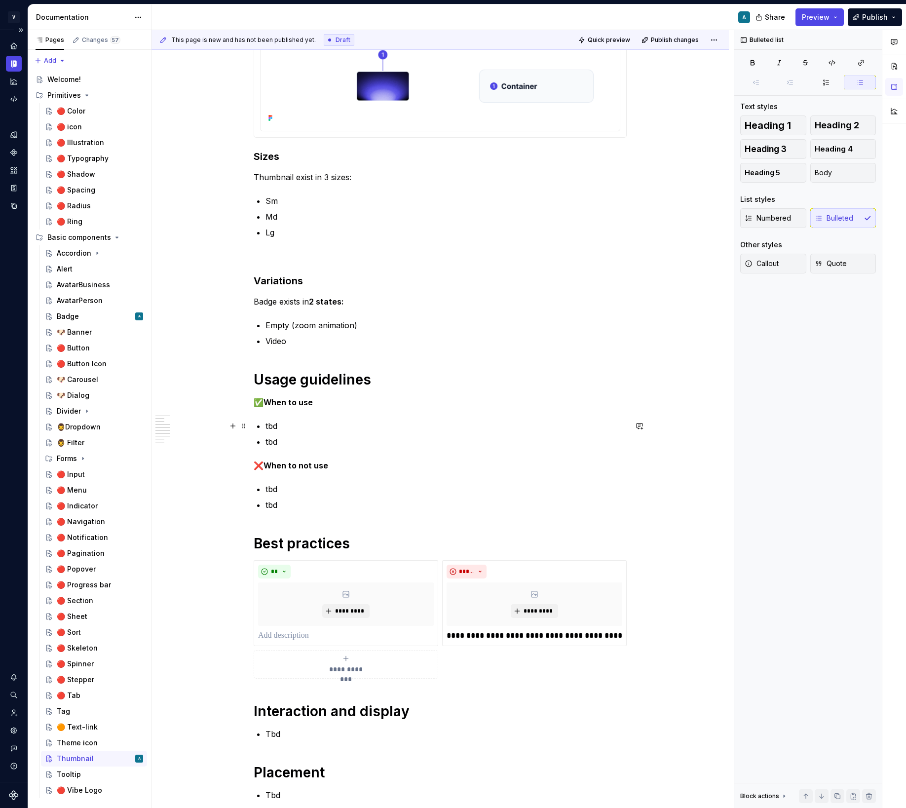
click at [287, 427] on p "tbd" at bounding box center [446, 426] width 361 height 12
drag, startPoint x: 281, startPoint y: 426, endPoint x: 267, endPoint y: 426, distance: 14.3
click at [267, 426] on div "**********" at bounding box center [440, 625] width 373 height 1228
click at [290, 438] on p "tbd" at bounding box center [446, 442] width 361 height 12
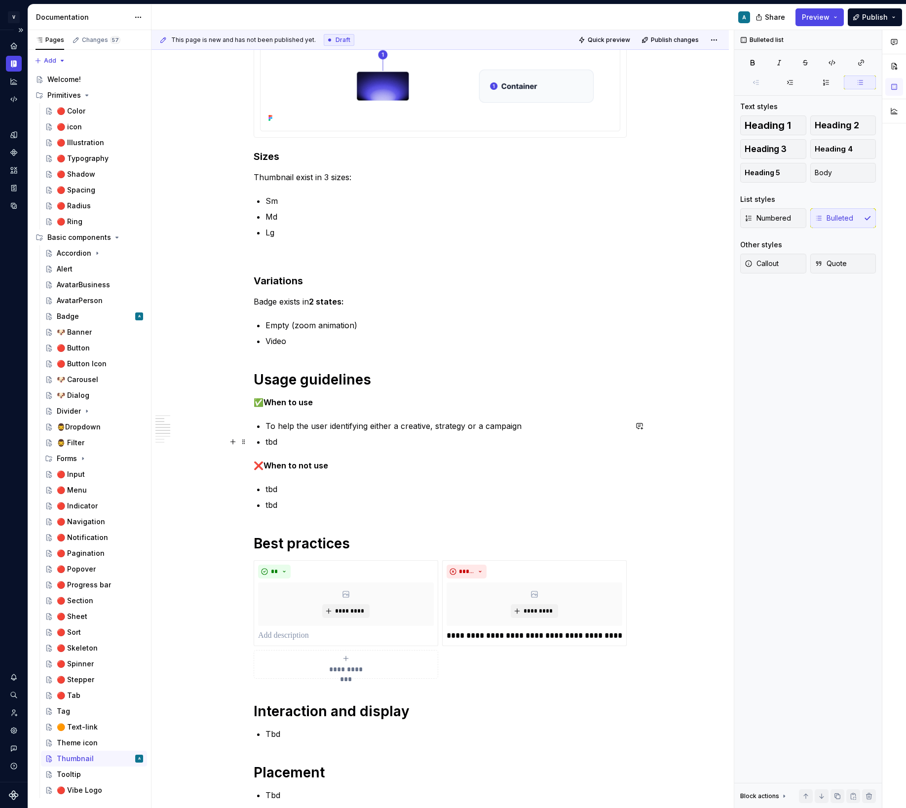
click at [290, 438] on p "tbd" at bounding box center [446, 442] width 361 height 12
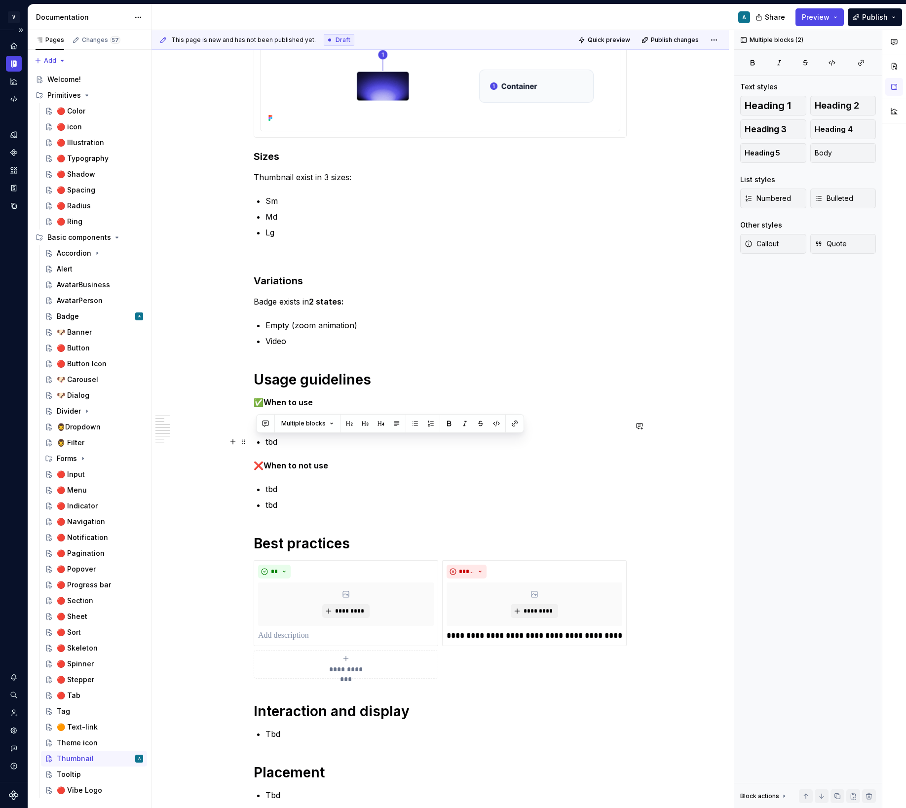
click at [290, 438] on p "tbd" at bounding box center [446, 442] width 361 height 12
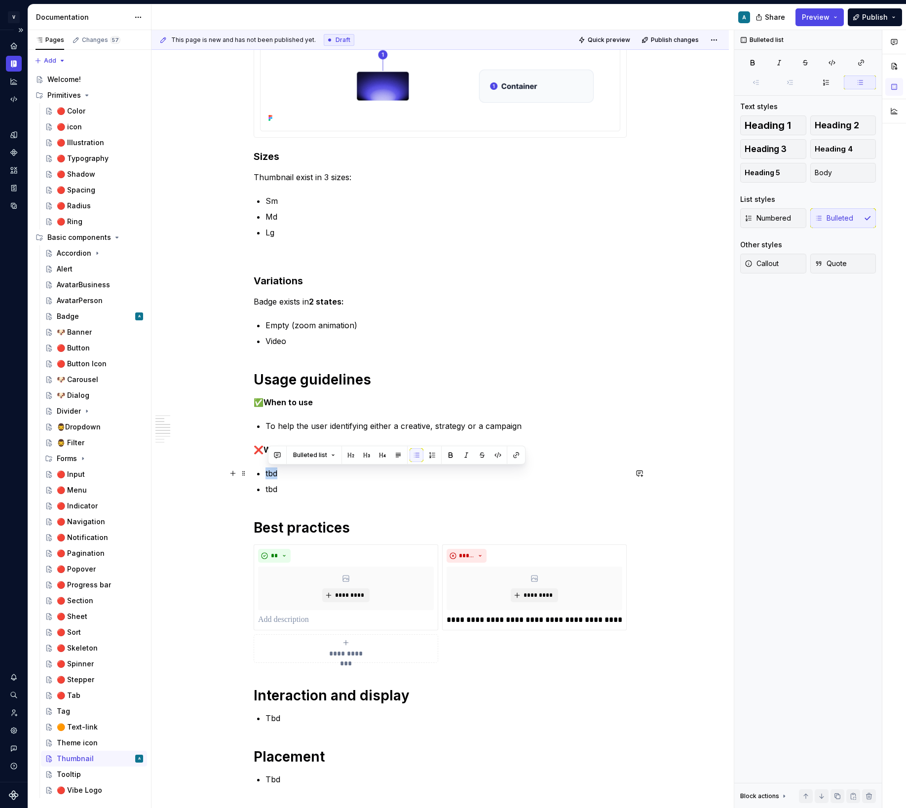
drag, startPoint x: 289, startPoint y: 471, endPoint x: 264, endPoint y: 471, distance: 25.2
click at [264, 471] on div "**********" at bounding box center [440, 617] width 373 height 1213
click at [295, 474] on p "To make a camppaign" at bounding box center [446, 473] width 361 height 12
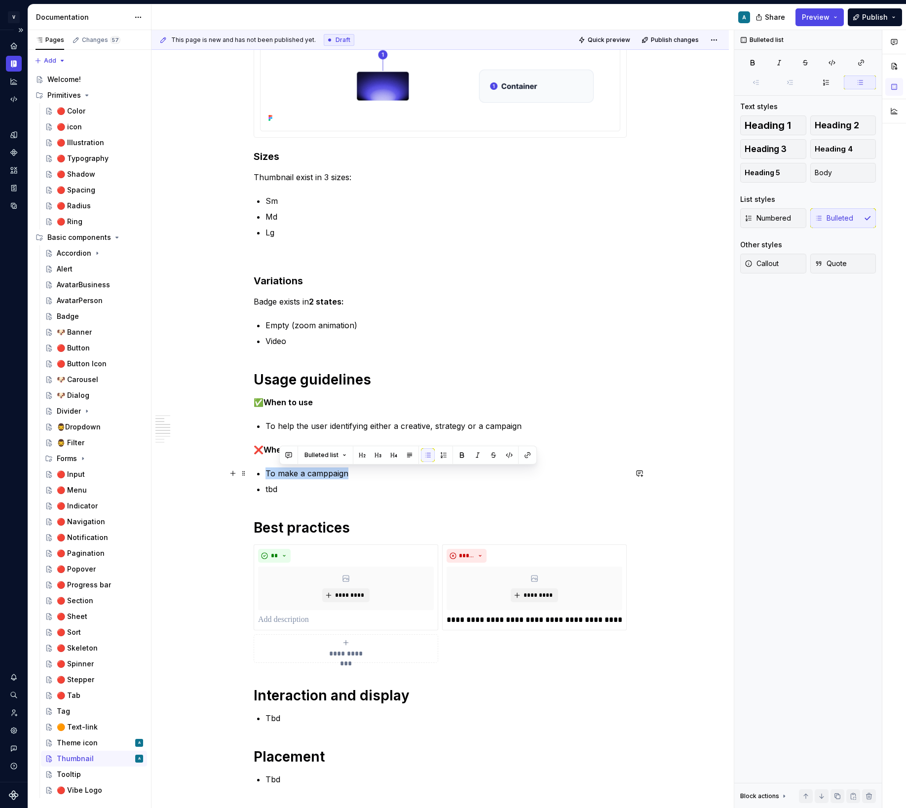
click at [295, 474] on p "To make a camppaign" at bounding box center [446, 473] width 361 height 12
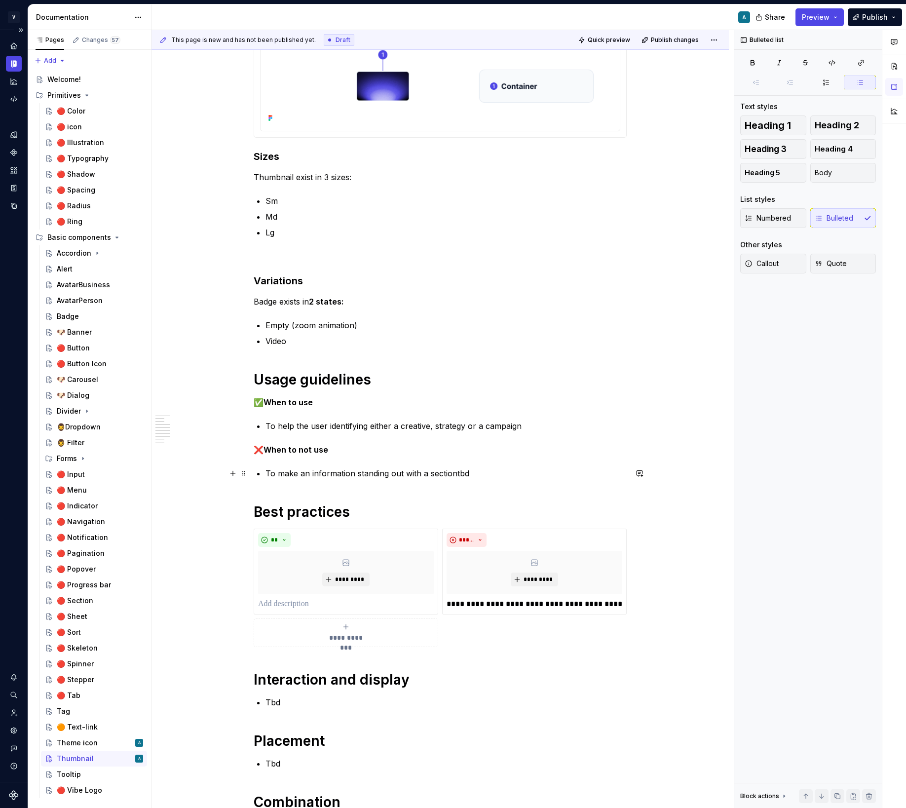
click at [487, 468] on p "To make an information standing out with a sectiontbd" at bounding box center [446, 473] width 361 height 12
drag, startPoint x: 523, startPoint y: 473, endPoint x: 481, endPoint y: 471, distance: 41.5
click at [481, 471] on p "To make an information standing out with a section. Use Theme icon instead." at bounding box center [446, 473] width 361 height 12
click at [724, 452] on button "button" at bounding box center [728, 455] width 14 height 14
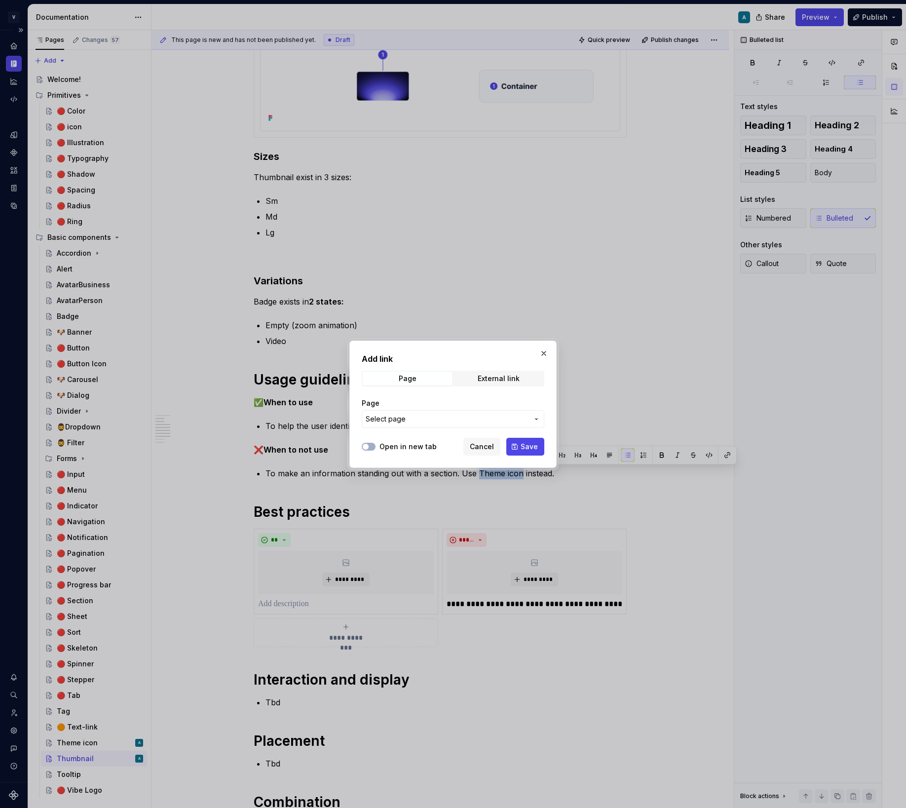
click at [418, 421] on span "Select page" at bounding box center [447, 419] width 163 height 10
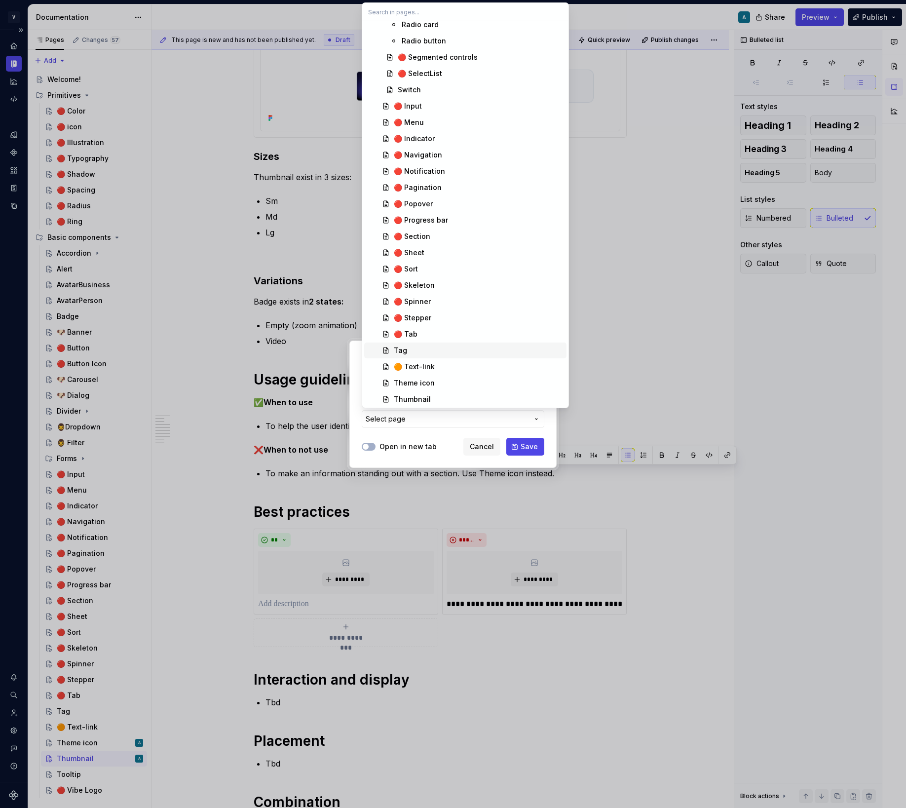
scroll to position [659, 0]
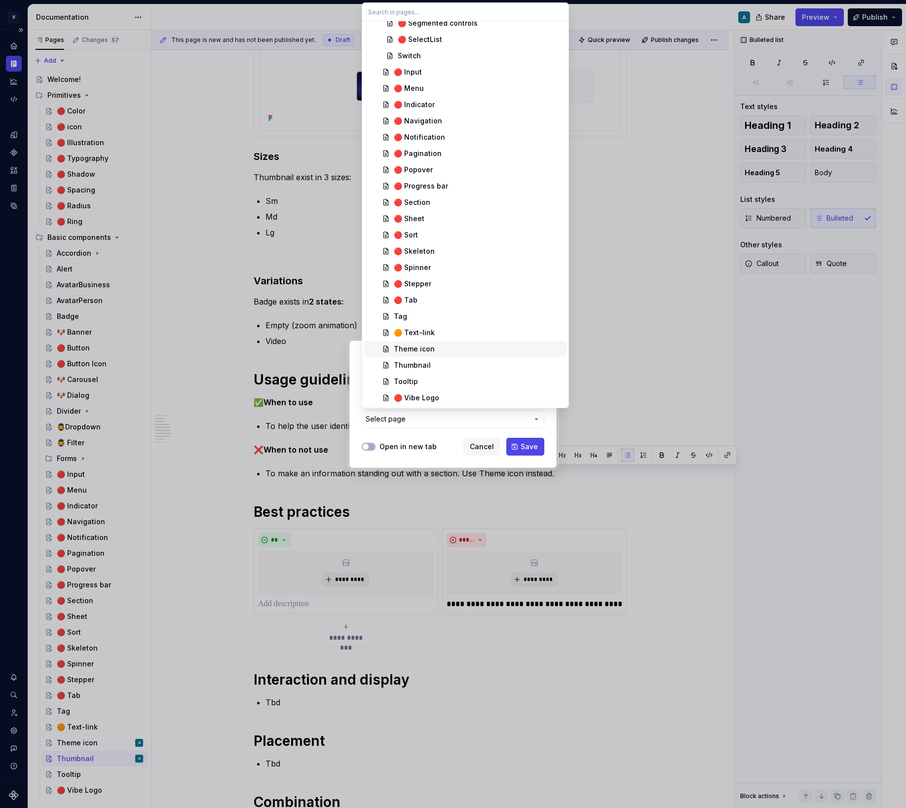
click at [424, 346] on div "Theme icon" at bounding box center [414, 349] width 41 height 10
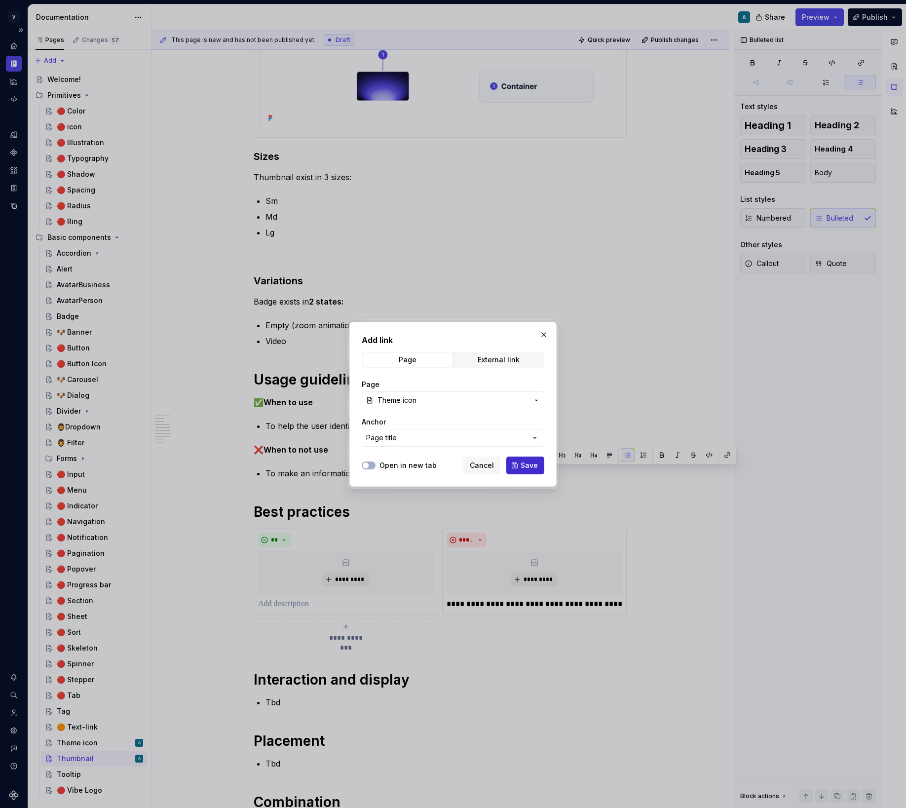
click at [527, 469] on span "Save" at bounding box center [529, 465] width 17 height 10
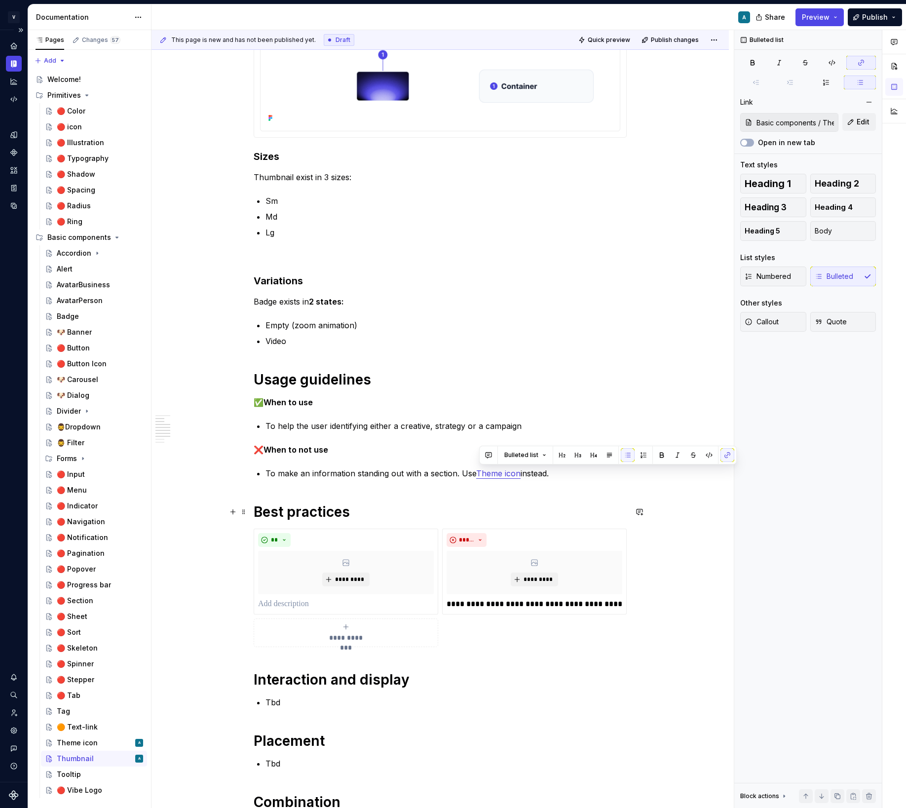
click at [522, 515] on h1 "Best practices" at bounding box center [440, 512] width 373 height 18
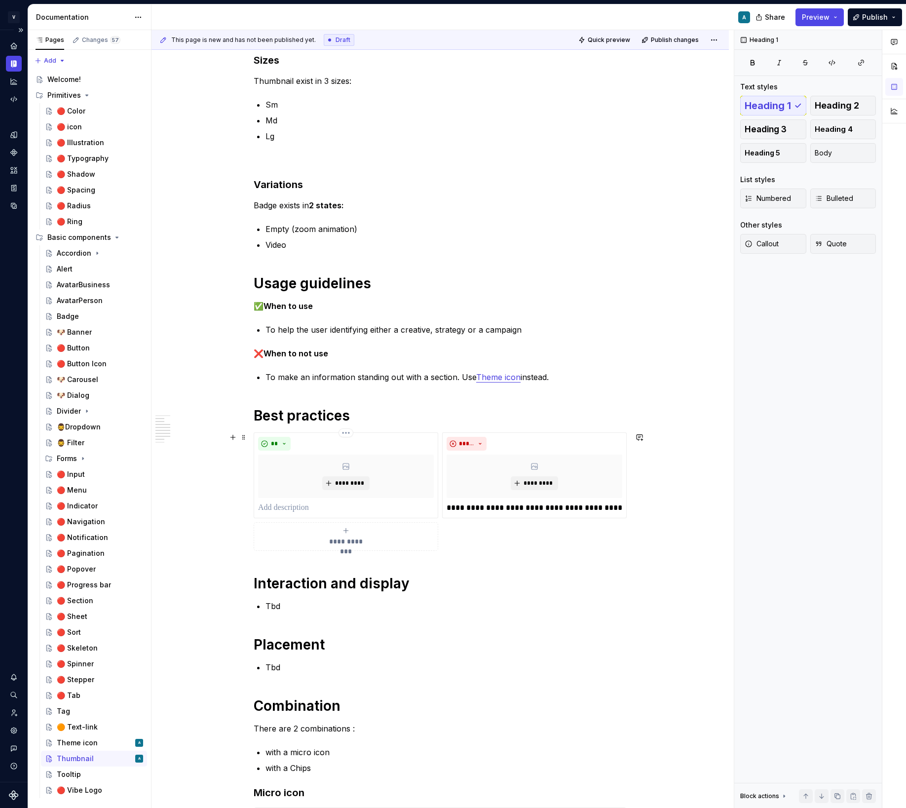
scroll to position [337, 0]
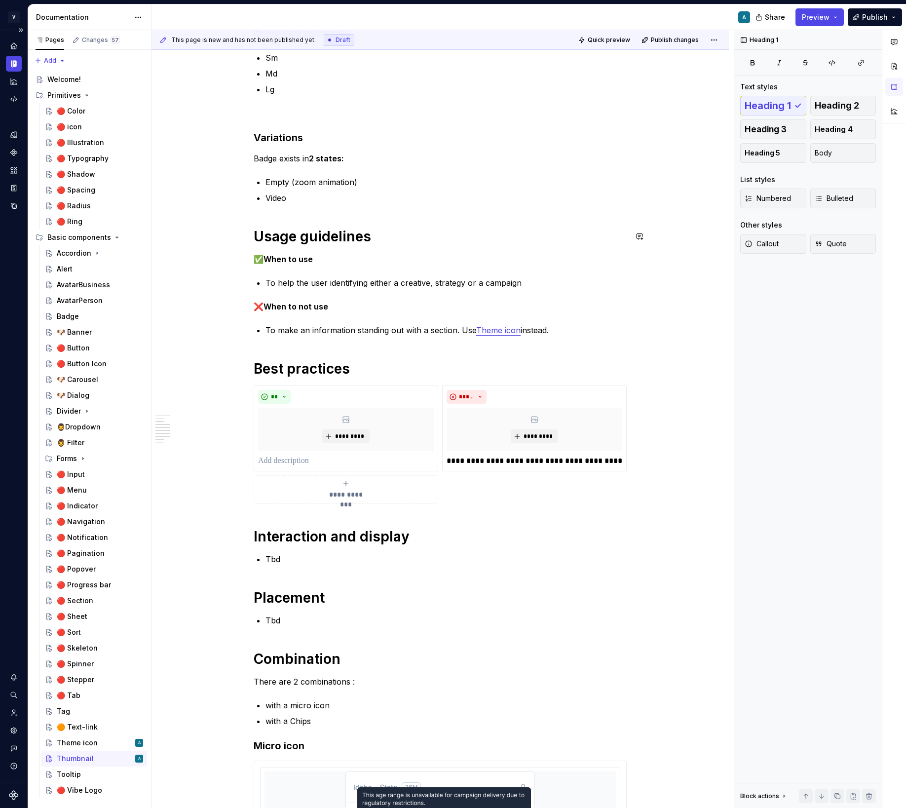
click at [457, 246] on div "**********" at bounding box center [440, 466] width 373 height 1197
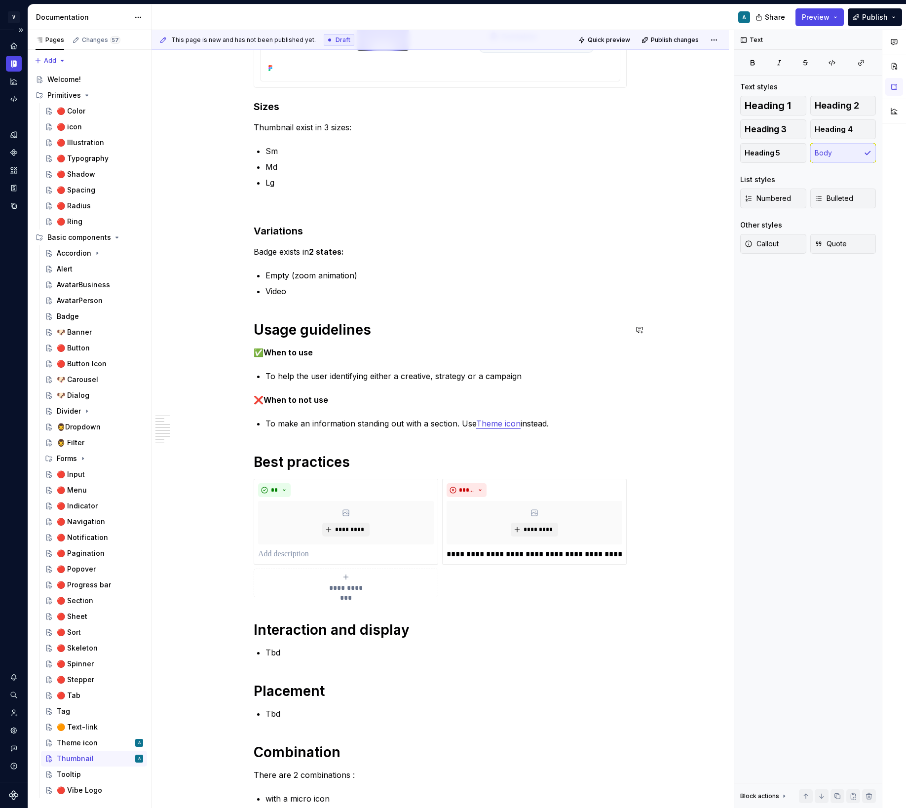
scroll to position [216, 0]
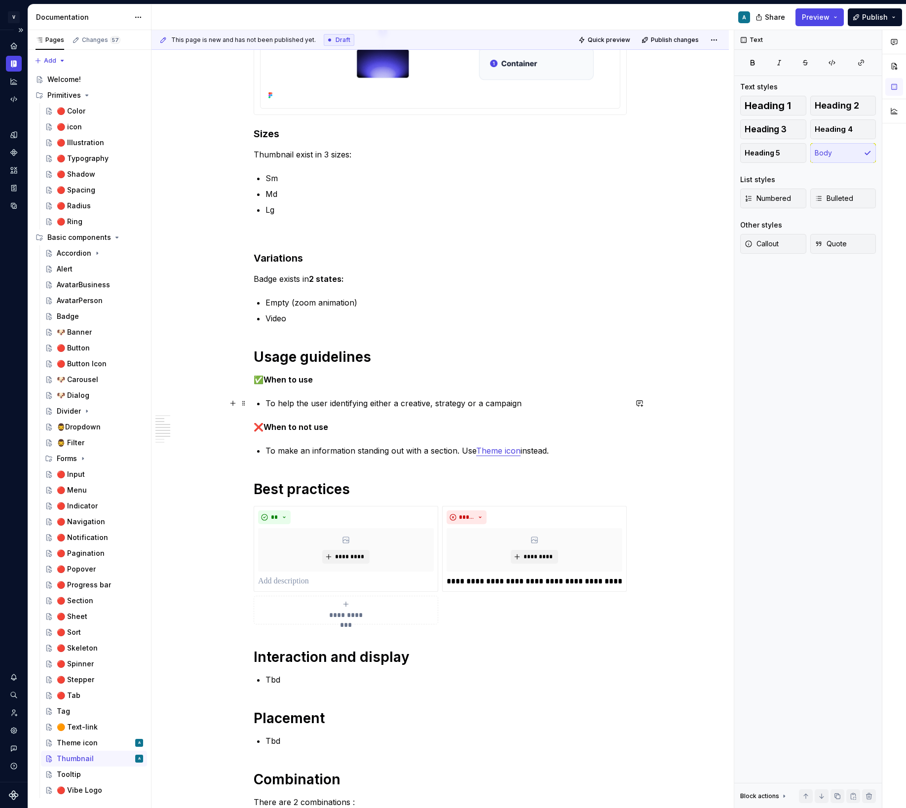
click at [530, 404] on p "To help the user identifying either a creative, strategy or a campaign" at bounding box center [446, 403] width 361 height 12
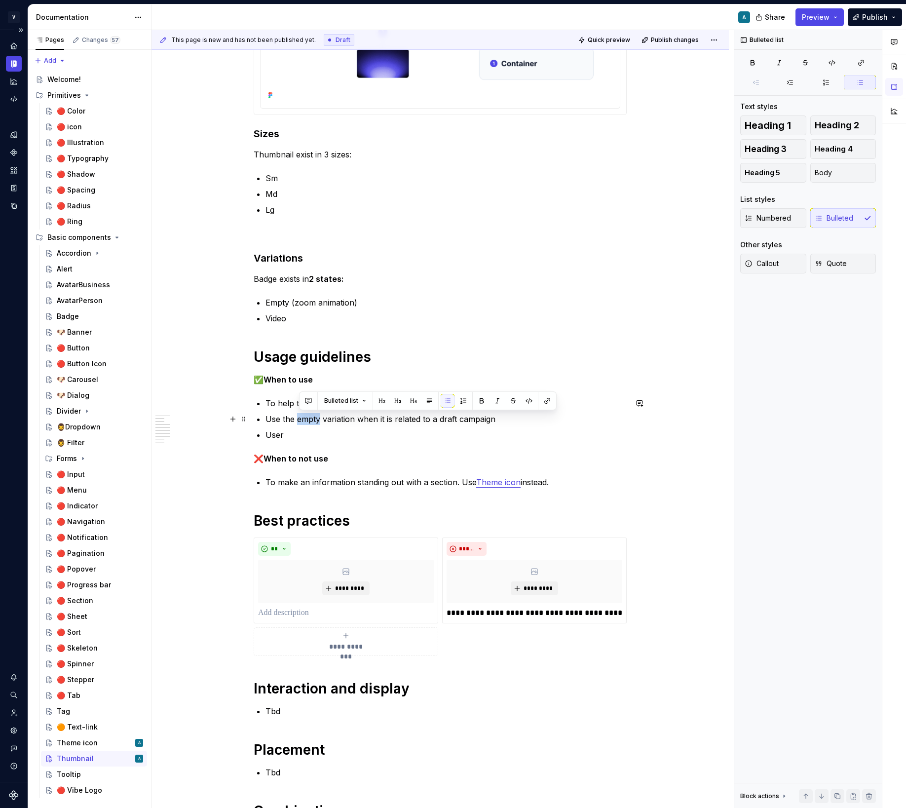
drag, startPoint x: 321, startPoint y: 419, endPoint x: 300, endPoint y: 418, distance: 21.3
click at [300, 418] on p "Use the empty variation when it is related to a draft campaign" at bounding box center [446, 419] width 361 height 12
click at [305, 434] on p "User" at bounding box center [446, 435] width 361 height 12
drag, startPoint x: 318, startPoint y: 434, endPoint x: 301, endPoint y: 434, distance: 17.8
click at [301, 434] on p "Use the video variation when it reflects a creative, st" at bounding box center [446, 435] width 361 height 12
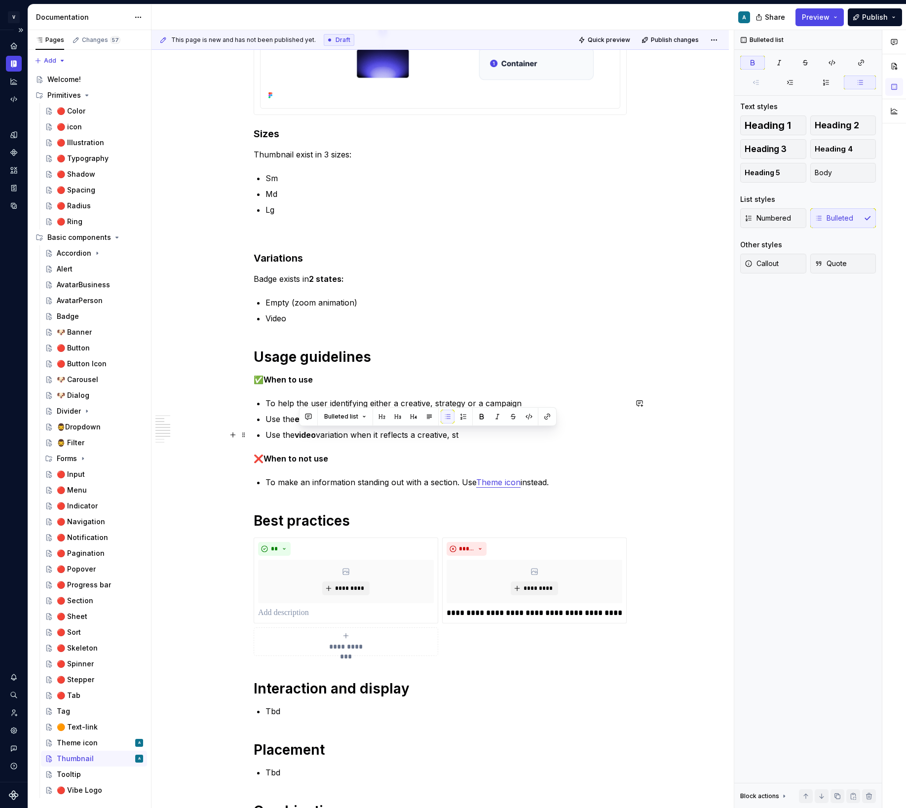
click at [397, 438] on p "Use the video variation when it reflects a creative, st" at bounding box center [446, 435] width 361 height 12
drag, startPoint x: 380, startPoint y: 434, endPoint x: 466, endPoint y: 434, distance: 85.9
click at [466, 434] on p "Use the video variation when it reflects a creative, st" at bounding box center [446, 435] width 361 height 12
click at [460, 439] on p "Use the video variation when it reflects a creative, st" at bounding box center [446, 435] width 361 height 12
drag, startPoint x: 465, startPoint y: 438, endPoint x: 419, endPoint y: 440, distance: 45.9
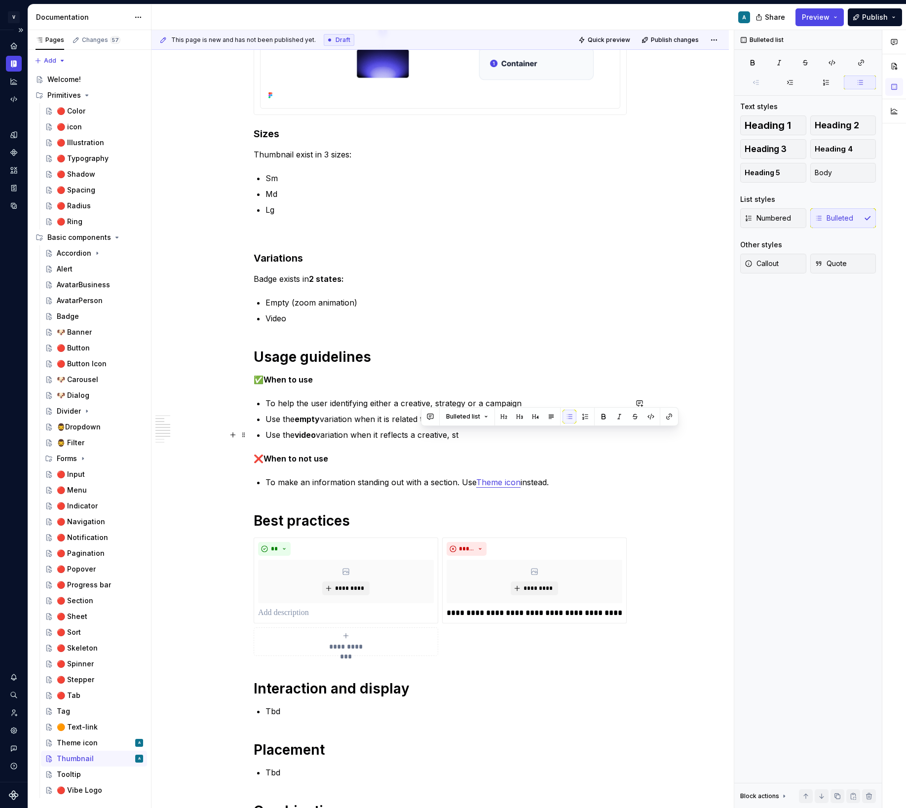
click at [419, 440] on p "Use the video variation when it reflects a creative, st" at bounding box center [446, 435] width 361 height 12
click at [368, 431] on p "Use the video variation when it reflects a creative, st" at bounding box center [446, 435] width 361 height 12
click at [505, 415] on p "Use the empty variation when it is related to a draft campaign" at bounding box center [446, 419] width 361 height 12
drag, startPoint x: 473, startPoint y: 433, endPoint x: 451, endPoint y: 431, distance: 22.3
click at [451, 431] on p "Use the video variation when it reflects a creative, st" at bounding box center [446, 435] width 361 height 12
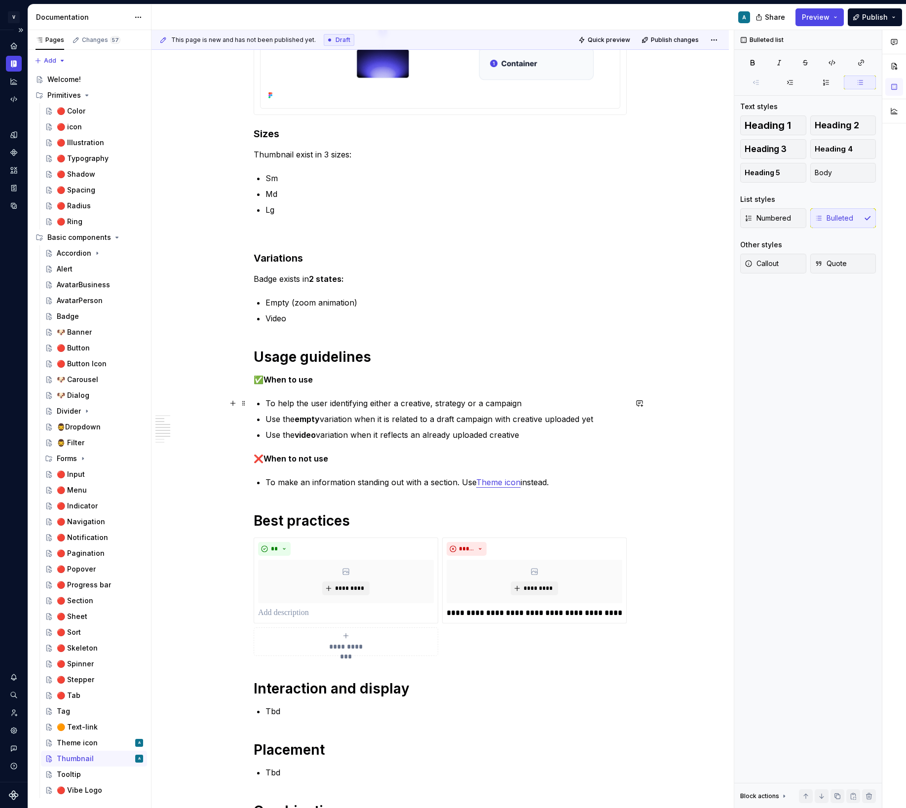
scroll to position [259, 0]
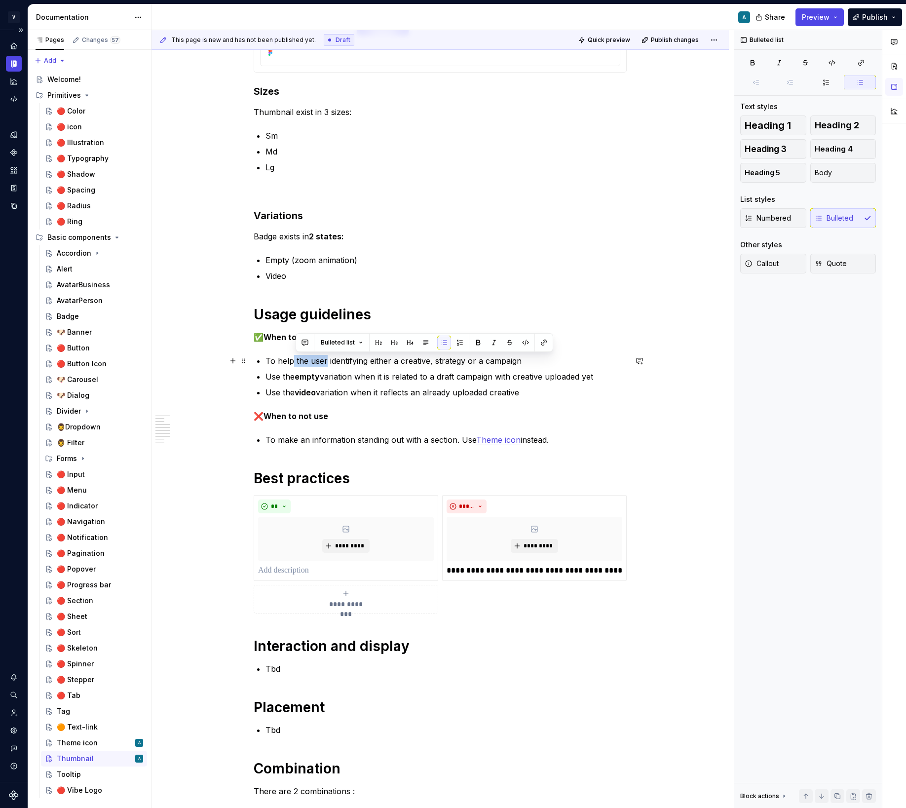
drag, startPoint x: 329, startPoint y: 363, endPoint x: 295, endPoint y: 358, distance: 34.4
click at [295, 358] on p "To help the user identifying either a creative, strategy or a campaign" at bounding box center [446, 361] width 361 height 12
click at [529, 394] on p "Use the video variation when it reflects an already uploaded creative" at bounding box center [446, 392] width 361 height 12
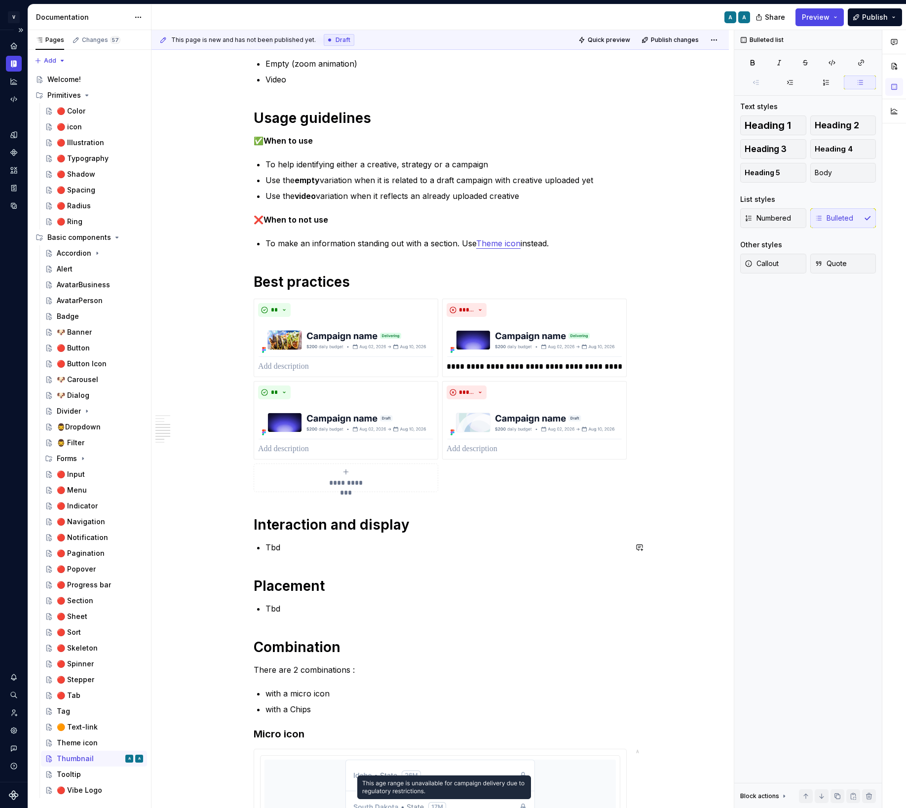
scroll to position [577, 0]
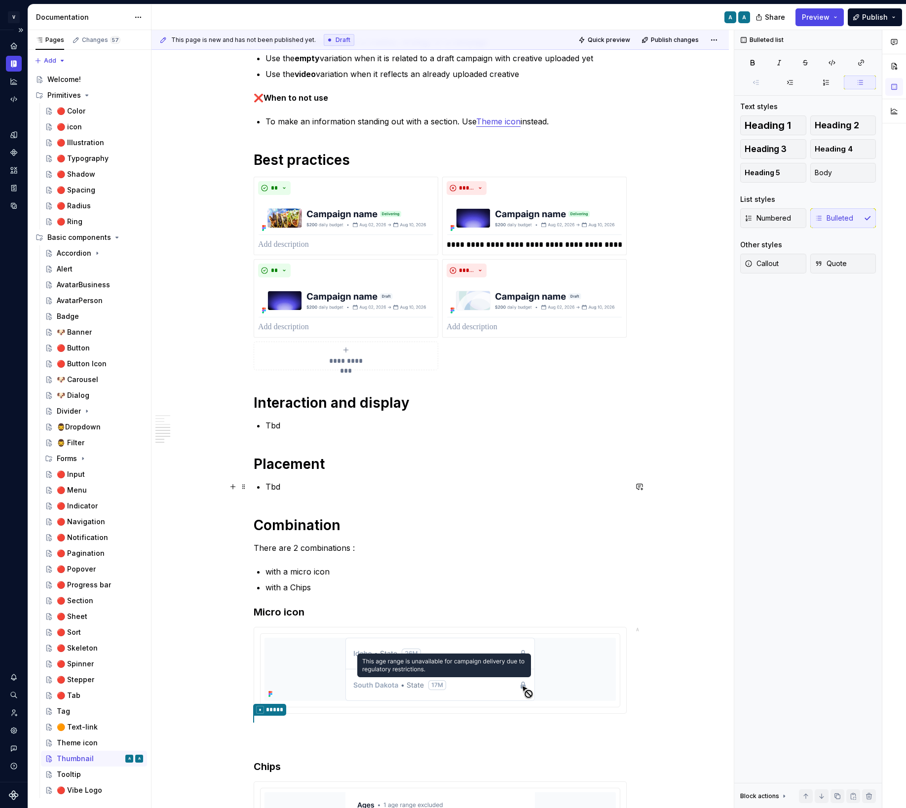
click at [279, 488] on p "Tbd" at bounding box center [446, 487] width 361 height 12
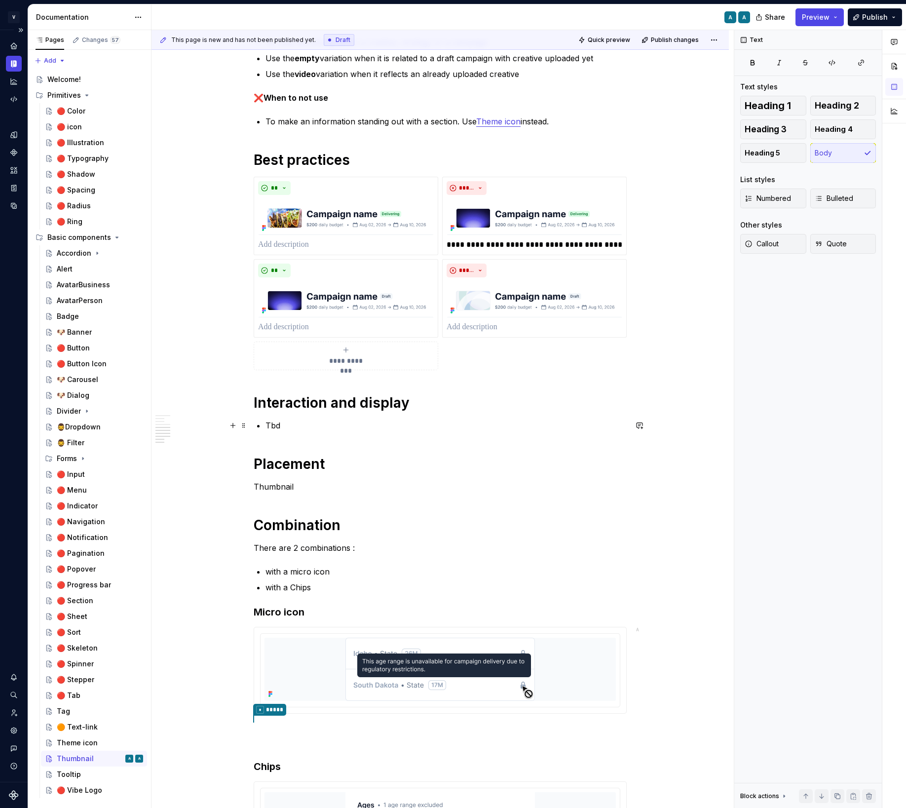
click at [284, 422] on p "Tbd" at bounding box center [446, 425] width 361 height 12
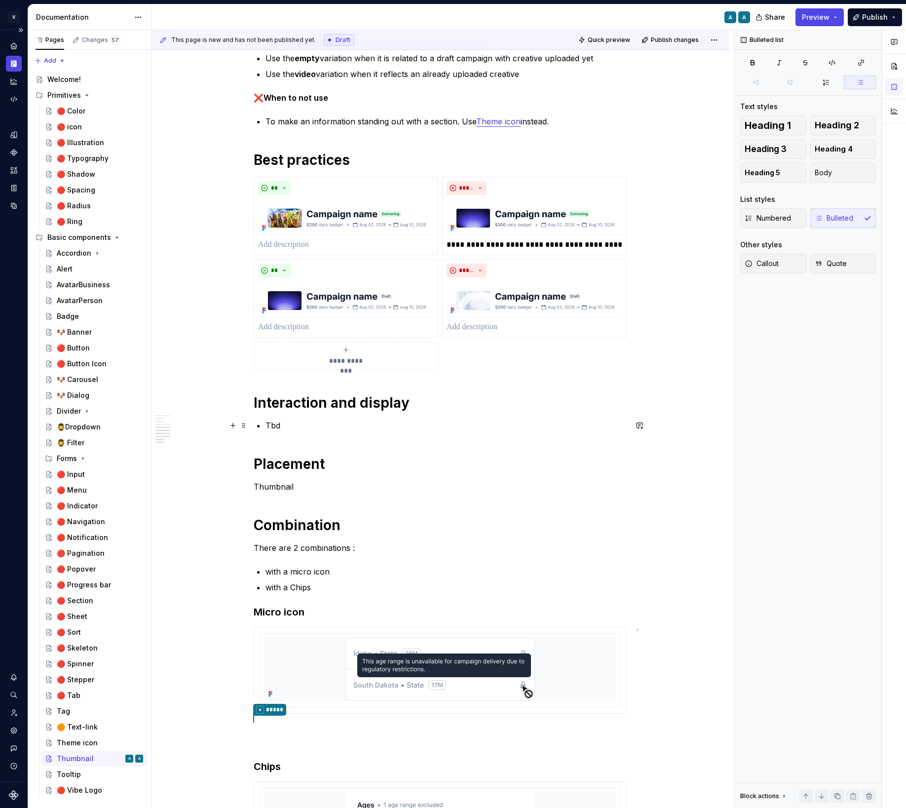
click at [284, 422] on p "Tbd" at bounding box center [446, 425] width 361 height 12
click at [282, 465] on h1 "Placement" at bounding box center [440, 464] width 373 height 18
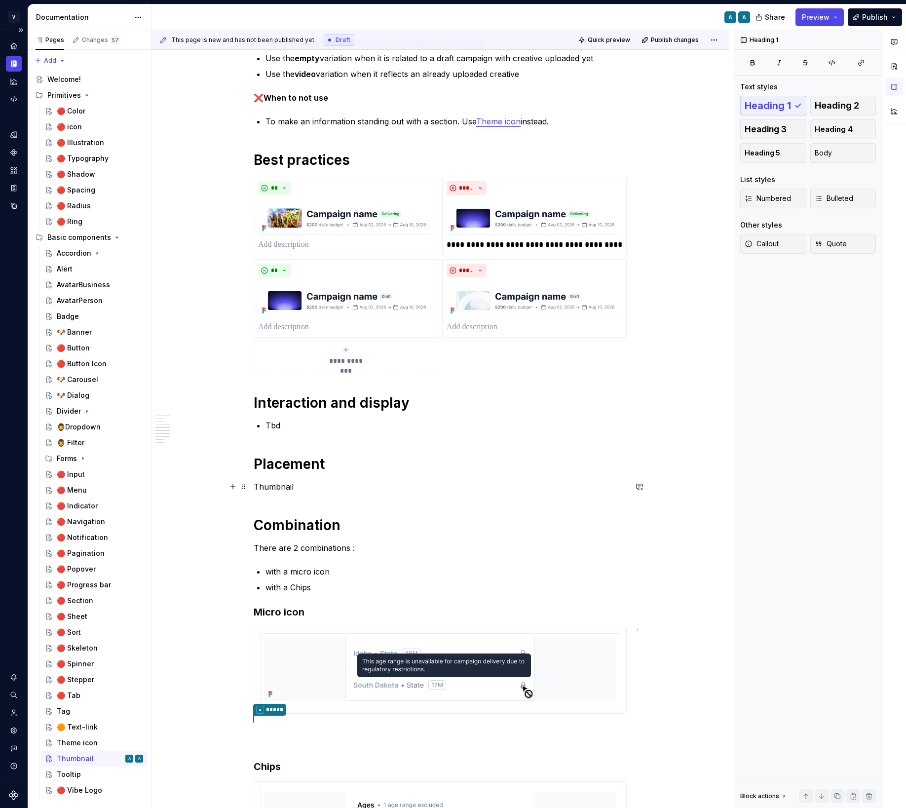
click at [276, 484] on p "Thumbnail" at bounding box center [440, 487] width 373 height 12
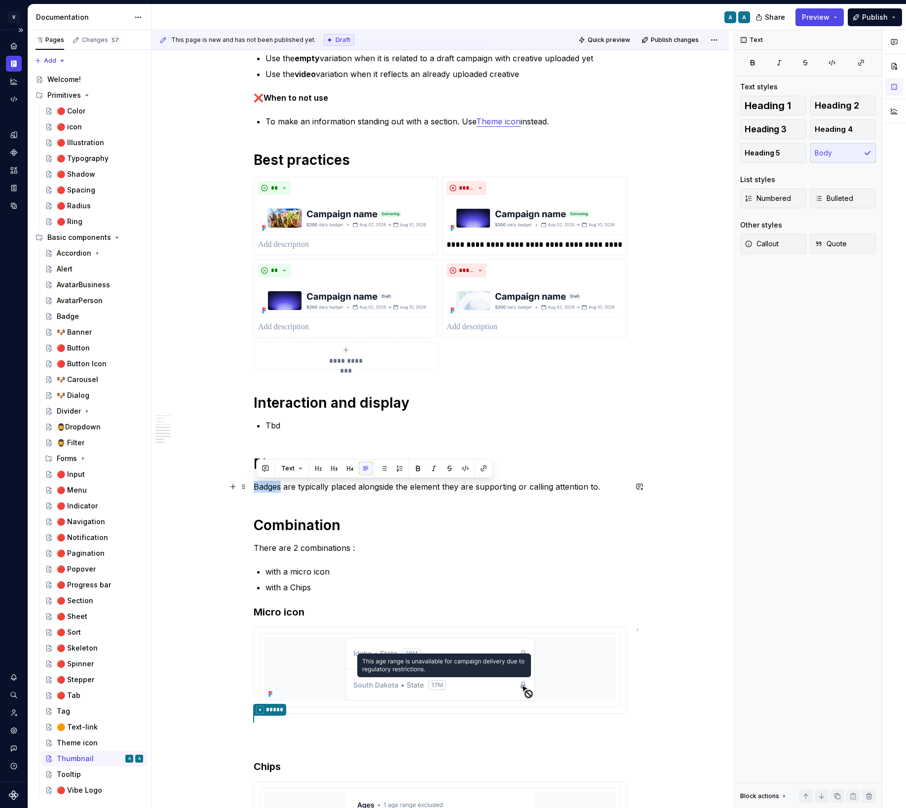
drag, startPoint x: 284, startPoint y: 487, endPoint x: 251, endPoint y: 487, distance: 33.1
click at [251, 487] on div "**********" at bounding box center [440, 400] width 577 height 1592
click at [458, 486] on p "Thumbnails are typically placed alongside the element they are supporting or ca…" at bounding box center [440, 487] width 373 height 12
drag, startPoint x: 430, startPoint y: 486, endPoint x: 442, endPoint y: 488, distance: 12.4
click at [442, 488] on p "Thumbnails are typically placed alongside the elements they are supporting or c…" at bounding box center [440, 487] width 373 height 12
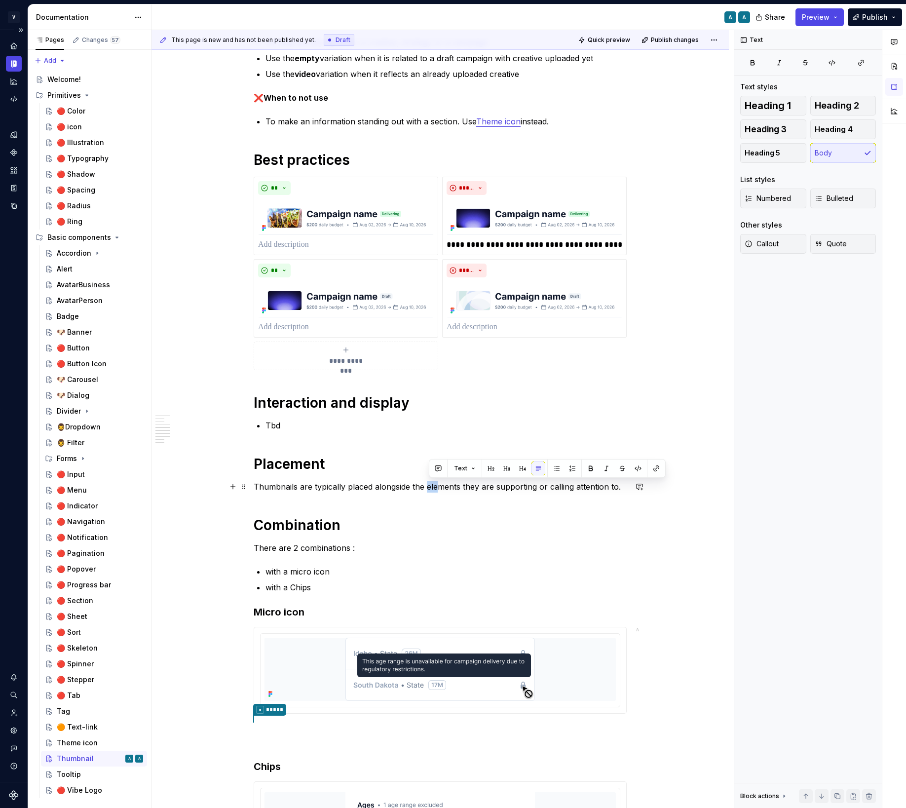
click at [521, 485] on p "Thumbnails are typically placed alongside the elements they are supporting or c…" at bounding box center [440, 487] width 373 height 12
drag, startPoint x: 540, startPoint y: 486, endPoint x: 620, endPoint y: 488, distance: 80.5
click at [620, 488] on p "Thumbnails are typically placed alongside the elements they are supporting or c…" at bounding box center [440, 487] width 373 height 12
drag, startPoint x: 460, startPoint y: 487, endPoint x: 434, endPoint y: 485, distance: 26.3
click at [434, 485] on p "Thumbnails are typically placed alongside the elements they are supporting" at bounding box center [440, 487] width 373 height 12
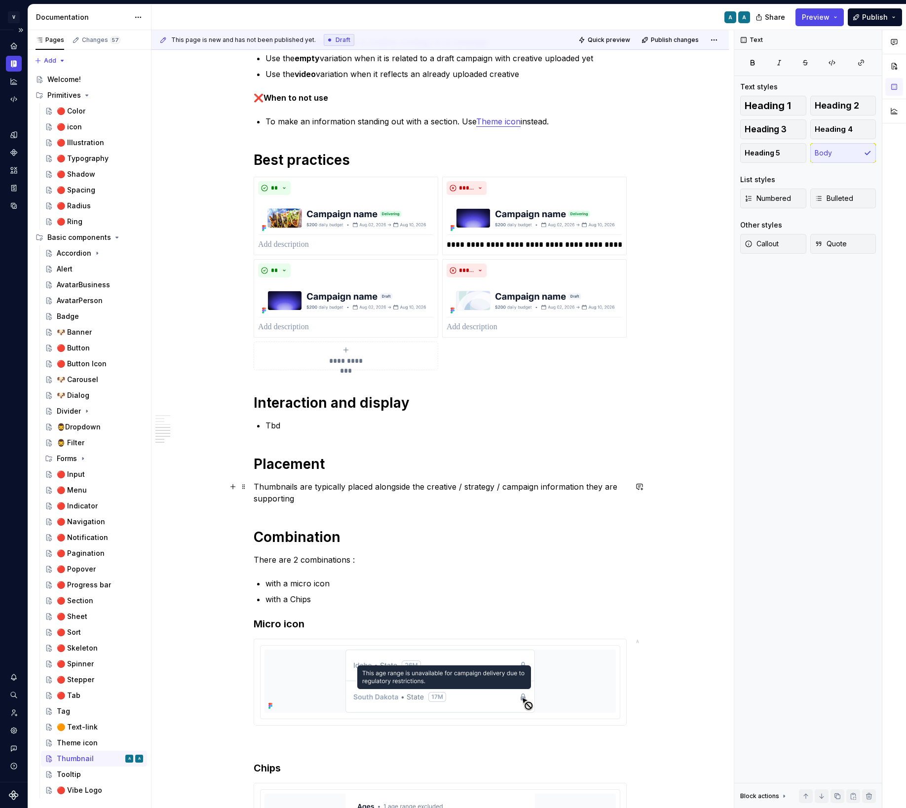
click at [371, 495] on p "Thumbnails are typically placed alongside the creative / strategy / campaign in…" at bounding box center [440, 493] width 373 height 24
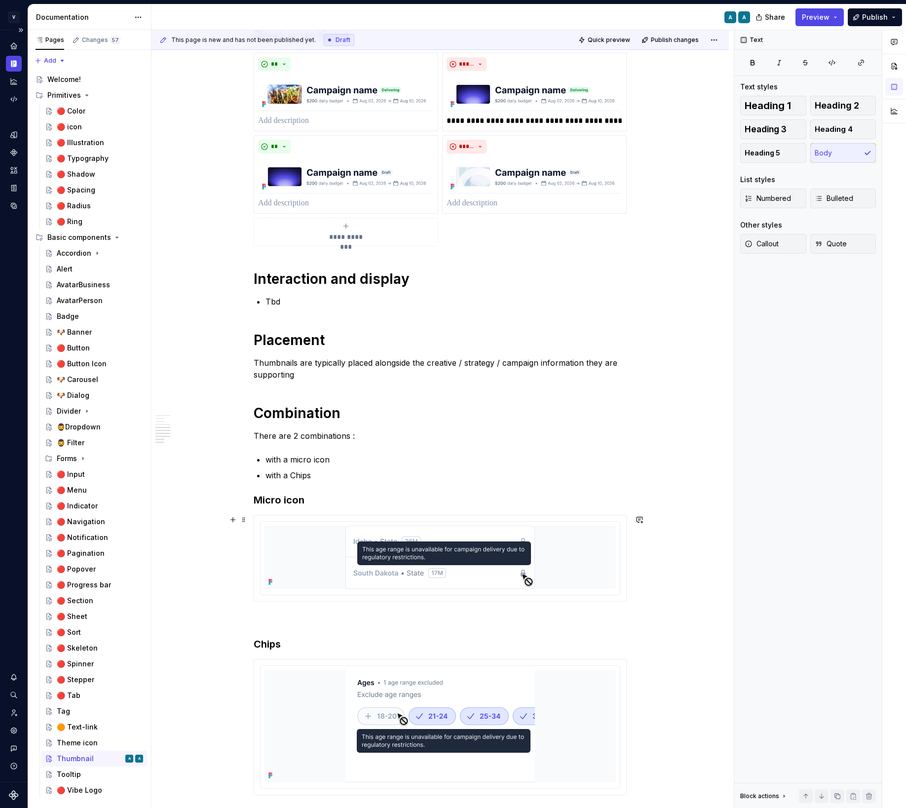
scroll to position [706, 0]
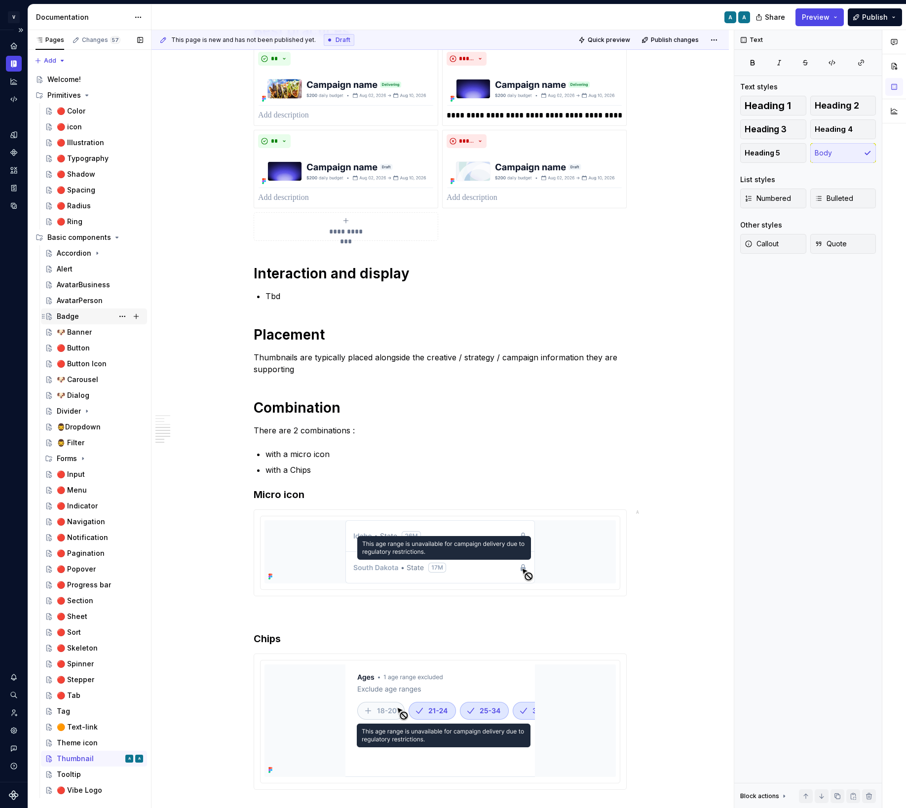
click at [74, 322] on div "Badge" at bounding box center [100, 316] width 86 height 14
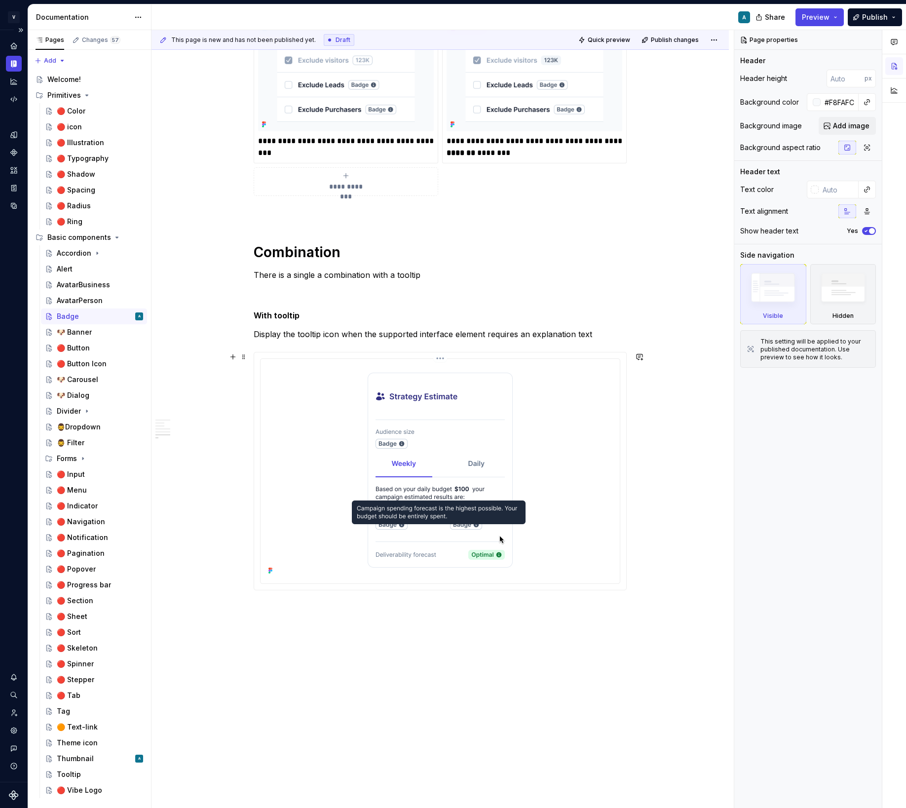
scroll to position [1614, 0]
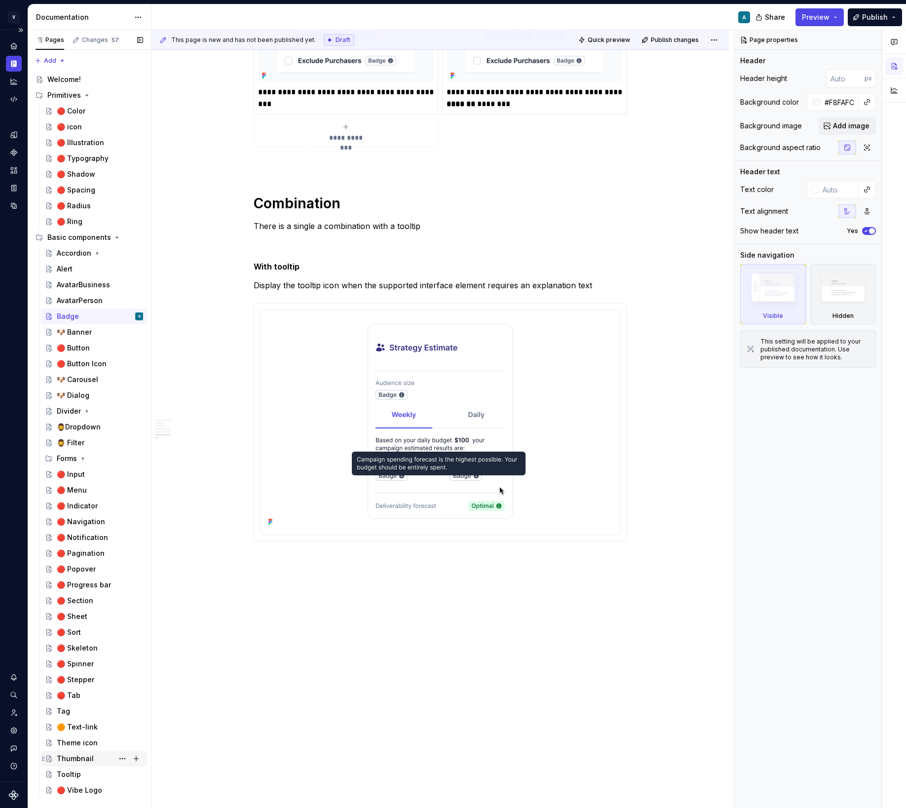
click at [81, 761] on div "Thumbnail" at bounding box center [75, 759] width 37 height 10
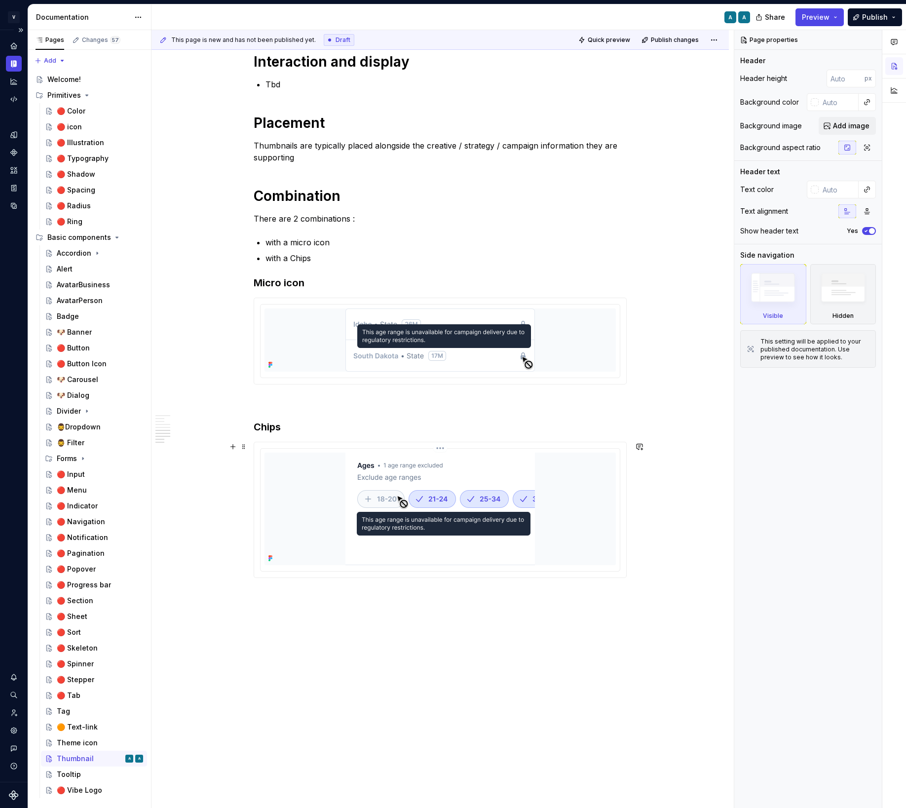
scroll to position [799, 0]
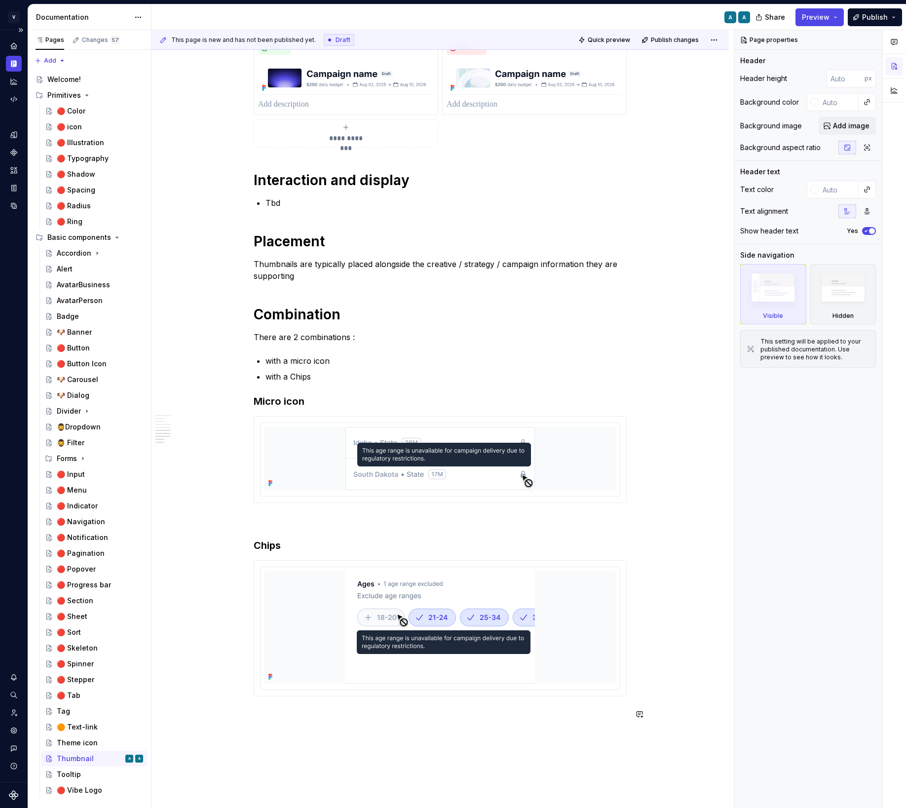
type textarea "*"
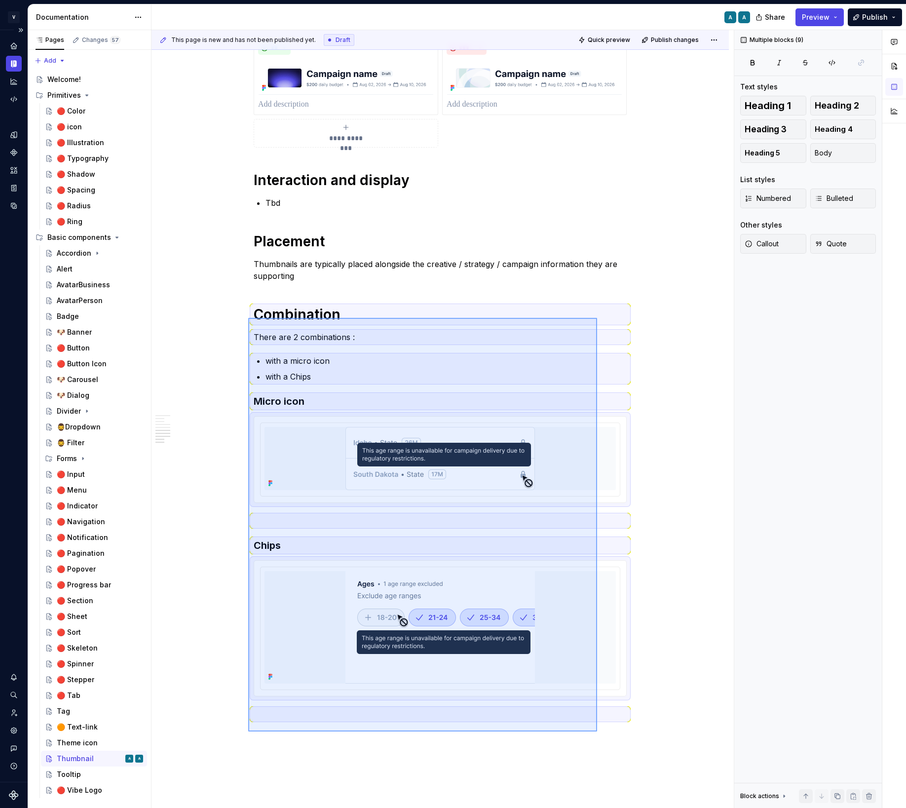
drag, startPoint x: 597, startPoint y: 731, endPoint x: 248, endPoint y: 318, distance: 541.1
click at [248, 318] on div "**********" at bounding box center [443, 419] width 582 height 778
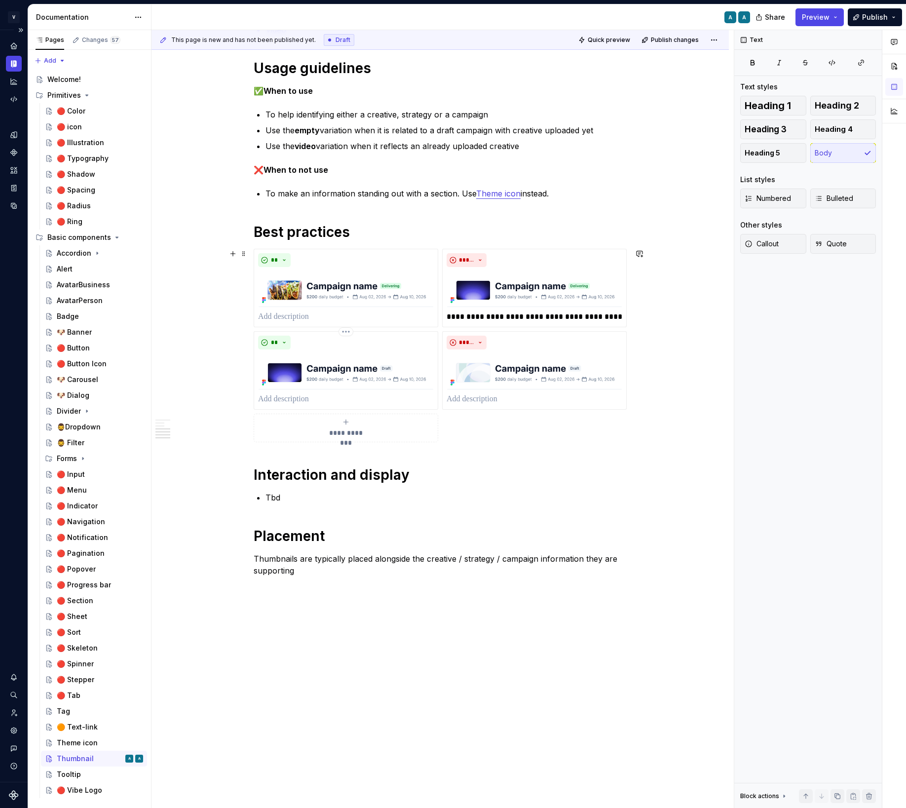
scroll to position [499, 0]
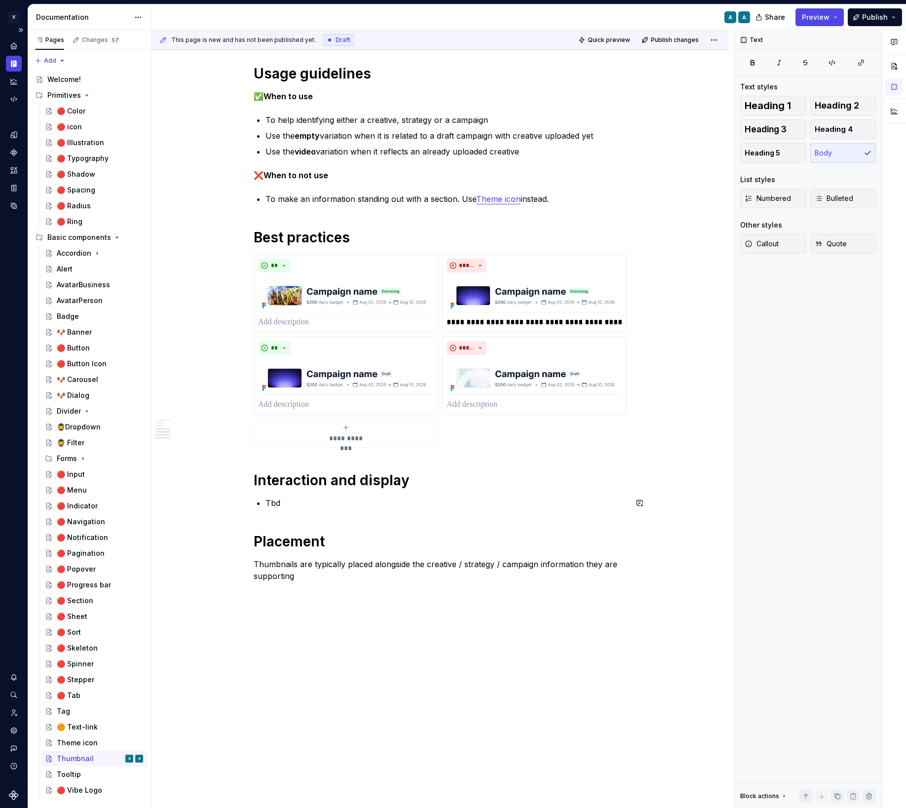
click at [278, 495] on div "**********" at bounding box center [440, 143] width 373 height 877
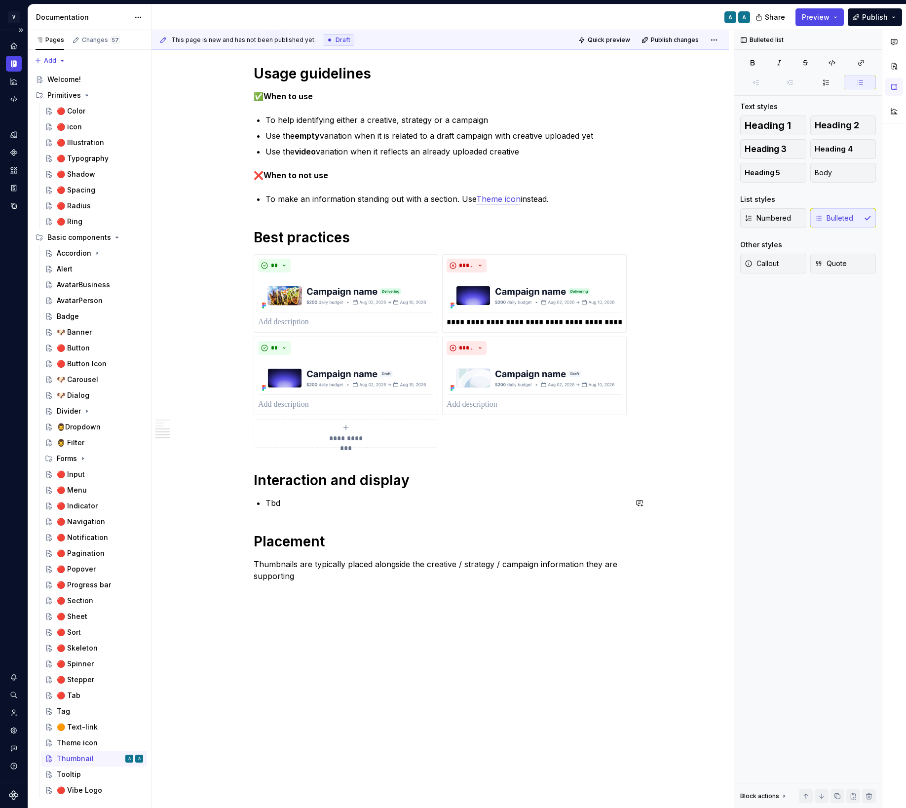
click at [278, 495] on div "**********" at bounding box center [440, 143] width 373 height 877
click at [273, 502] on p "Tbd" at bounding box center [446, 503] width 361 height 12
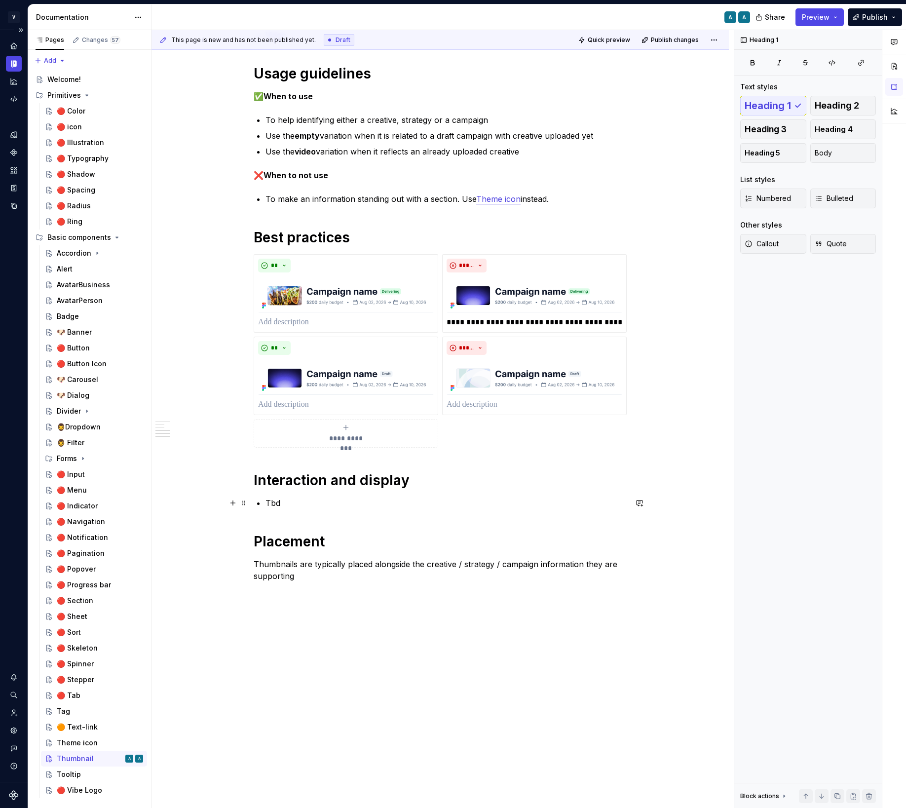
click at [263, 503] on div "**********" at bounding box center [440, 143] width 373 height 877
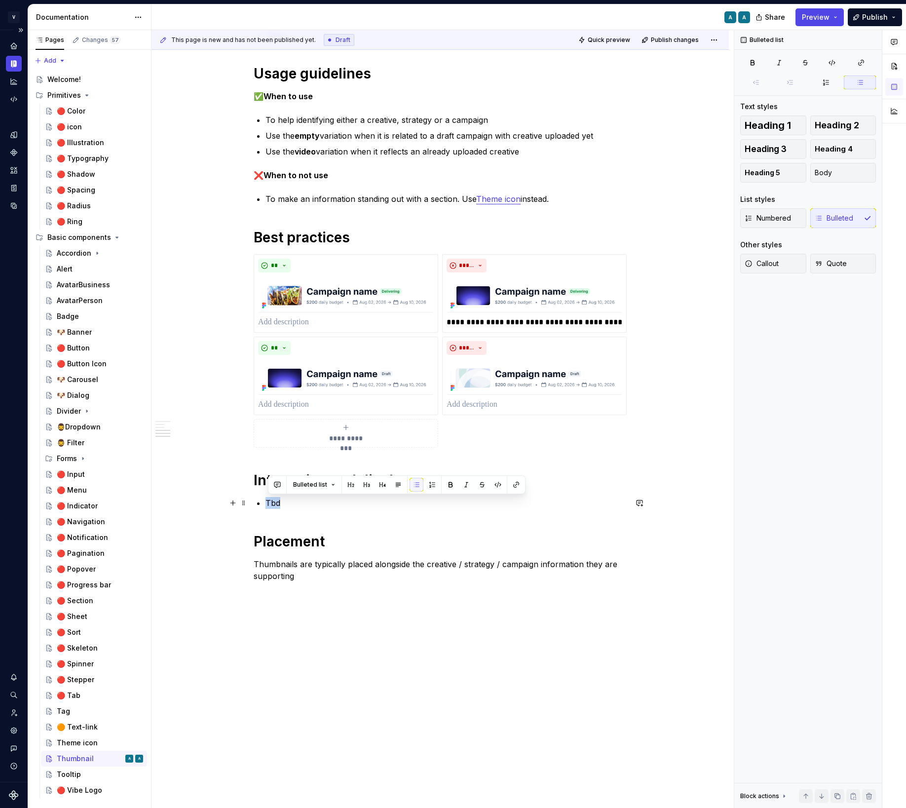
click at [263, 503] on div "**********" at bounding box center [440, 143] width 373 height 877
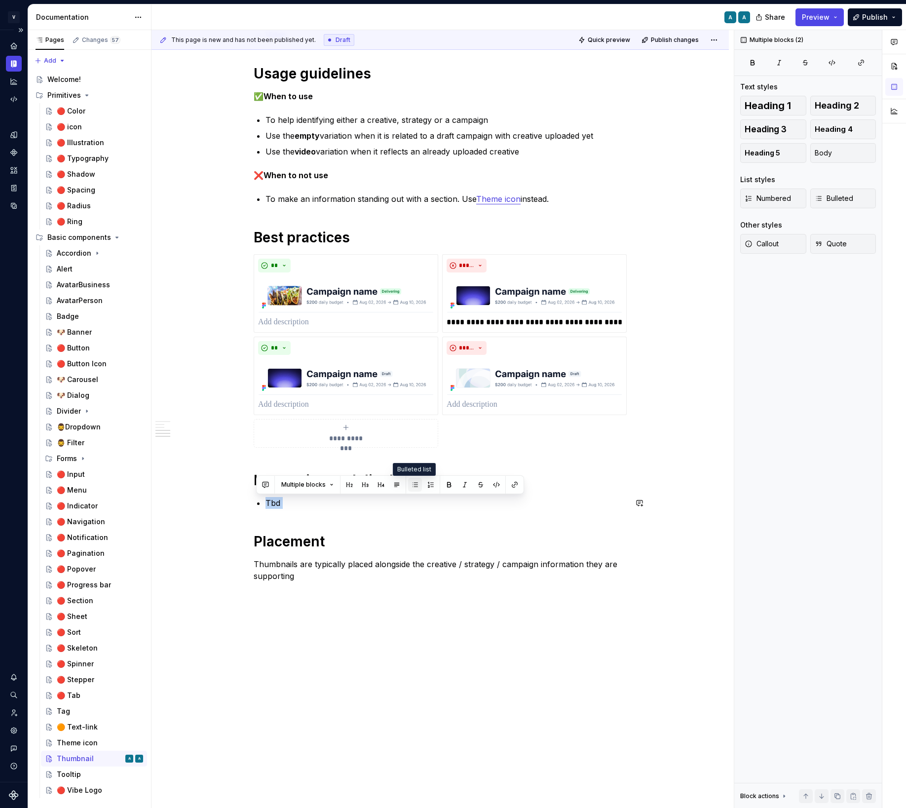
click at [412, 486] on button "button" at bounding box center [415, 485] width 14 height 14
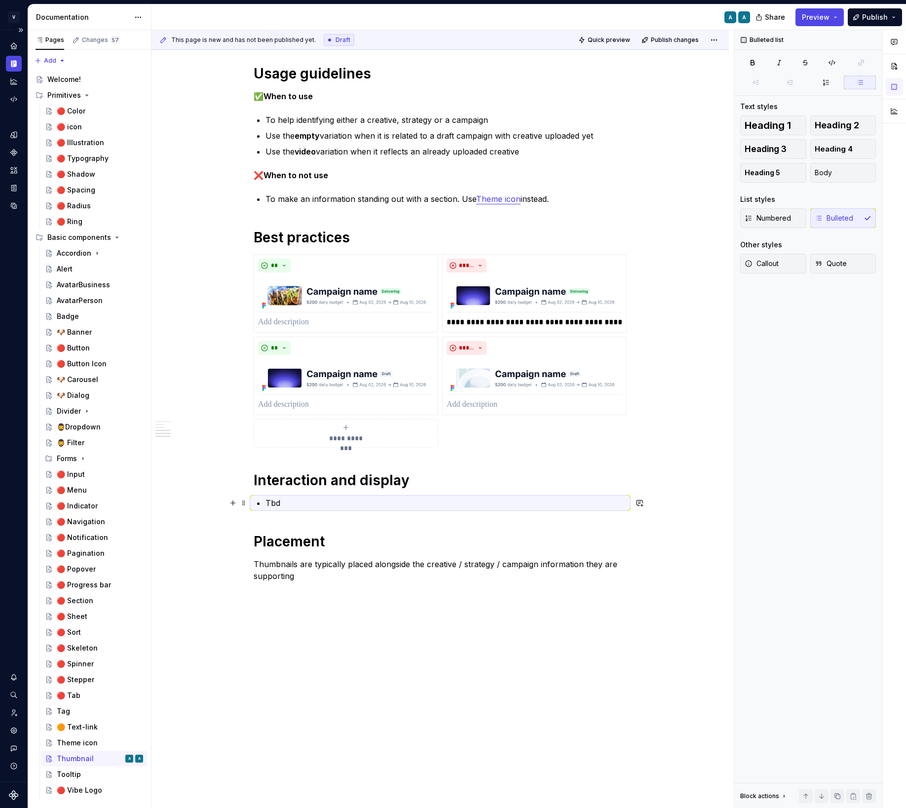
click at [292, 505] on p "Tbd" at bounding box center [446, 503] width 361 height 12
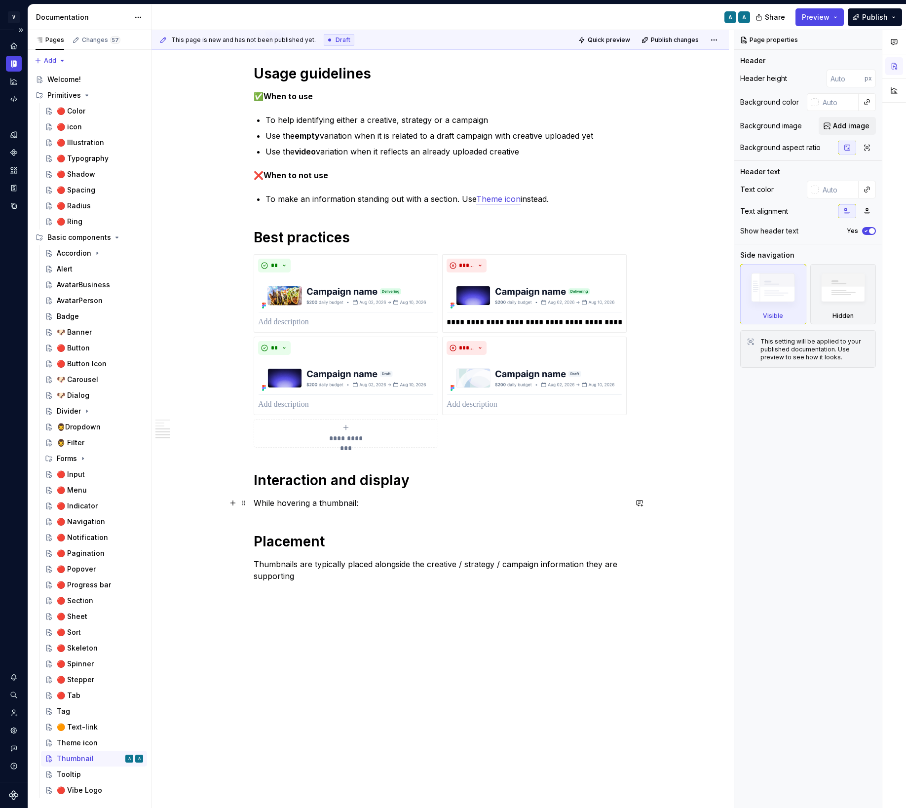
click at [321, 500] on p "While hovering a thumbnail:" at bounding box center [440, 503] width 373 height 12
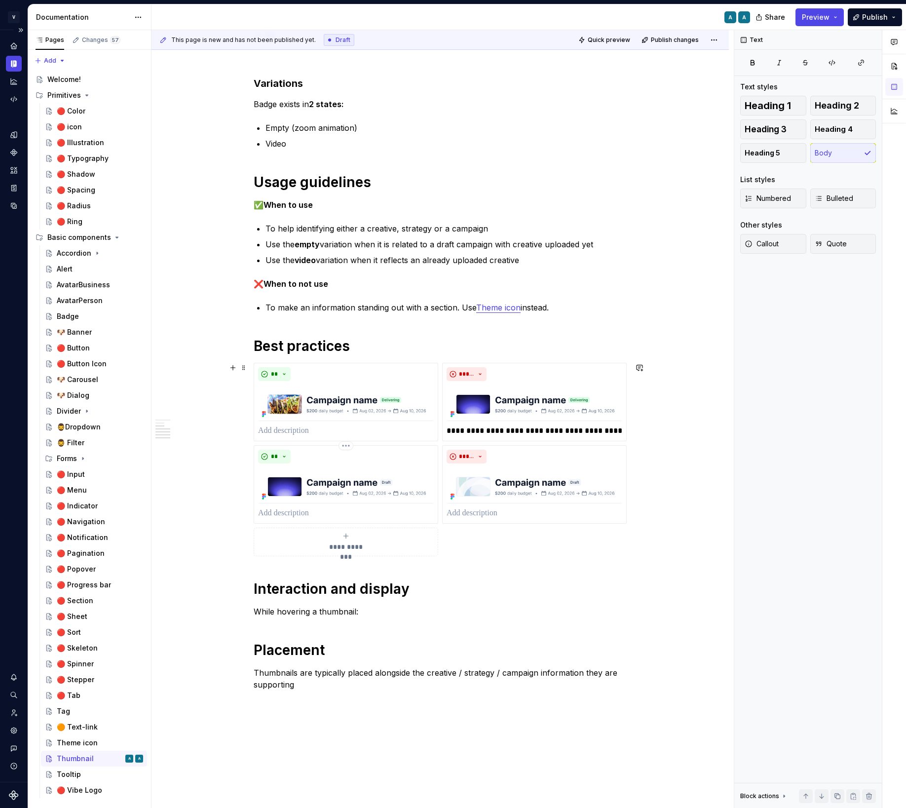
scroll to position [393, 0]
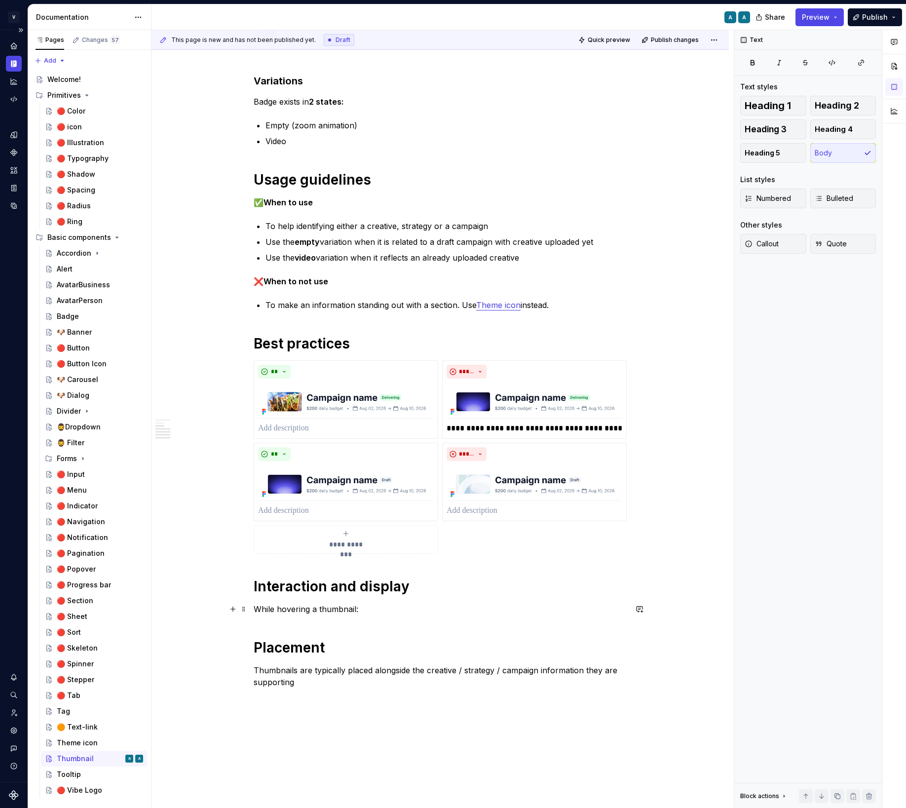
click at [365, 609] on p "While hovering a thumbnail:" at bounding box center [440, 609] width 373 height 12
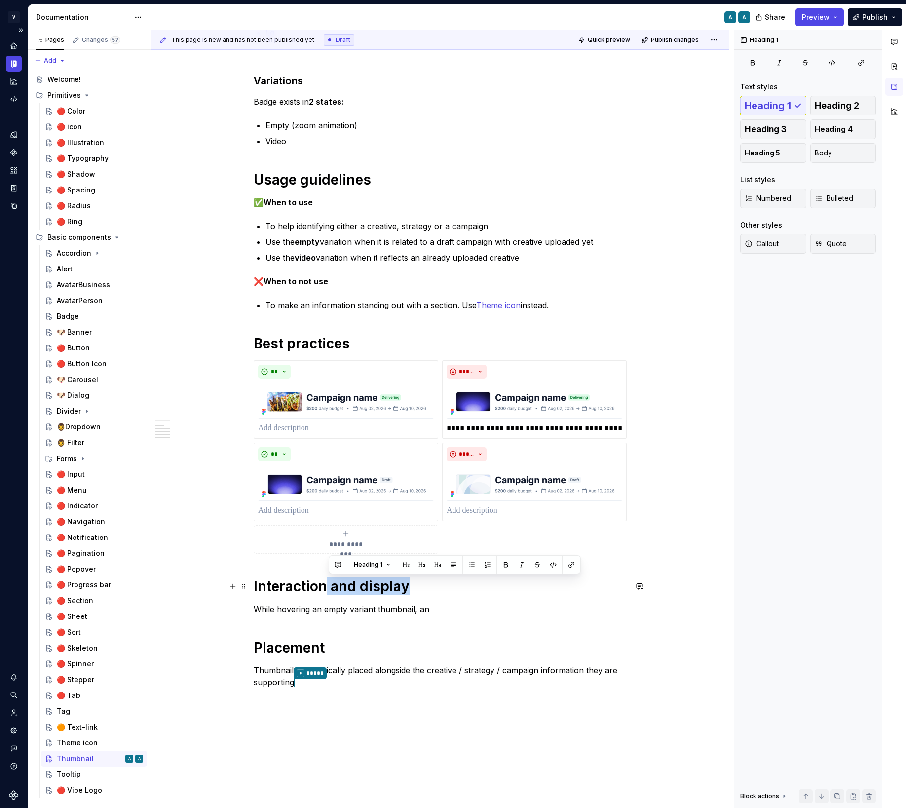
drag, startPoint x: 409, startPoint y: 589, endPoint x: 325, endPoint y: 578, distance: 84.5
click at [325, 578] on h1 "Interaction and display" at bounding box center [440, 586] width 373 height 18
click at [436, 610] on p "While hovering an empty variant thumbnail, an" at bounding box center [440, 609] width 373 height 12
click at [256, 609] on p "While hovering an empty variant thumbnail, an" at bounding box center [440, 609] width 373 height 12
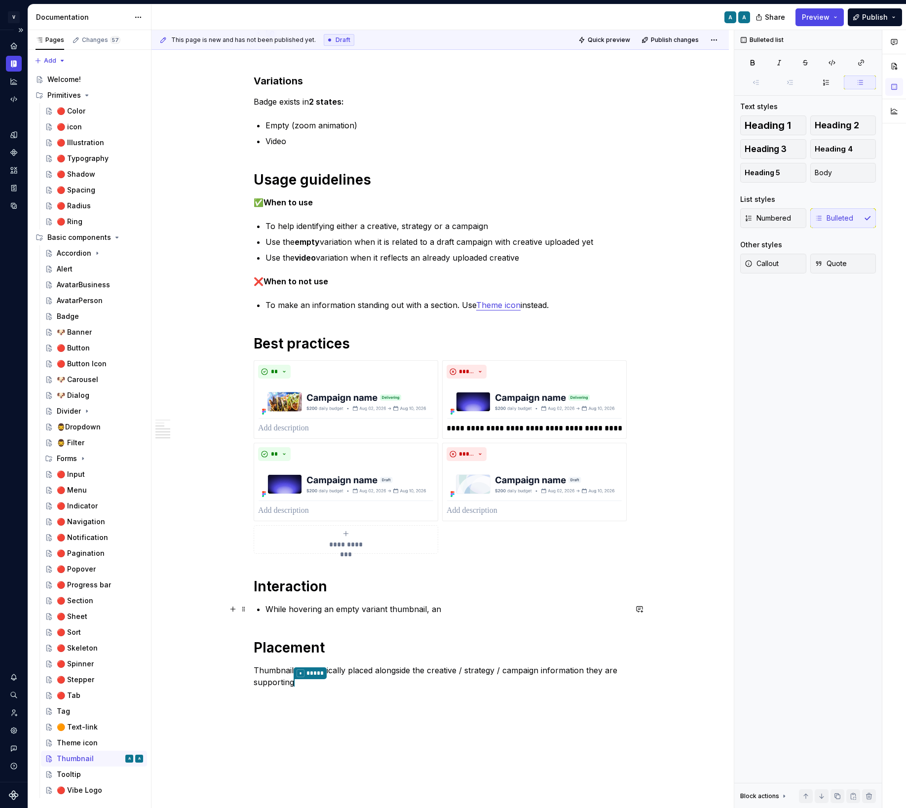
click at [465, 608] on p "While hovering an empty variant thumbnail, an" at bounding box center [446, 609] width 361 height 12
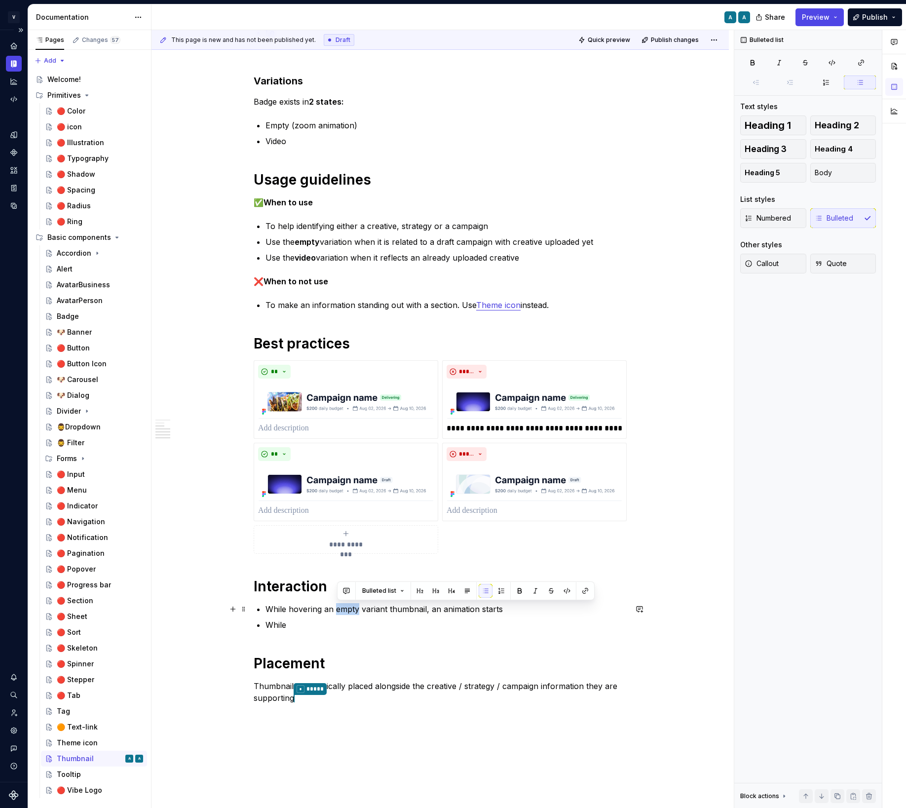
drag, startPoint x: 359, startPoint y: 608, endPoint x: 339, endPoint y: 608, distance: 20.7
click at [339, 608] on p "While hovering an empty variant thumbnail, an animation starts" at bounding box center [446, 609] width 361 height 12
click at [325, 625] on p "While" at bounding box center [446, 625] width 361 height 12
drag, startPoint x: 427, startPoint y: 606, endPoint x: 391, endPoint y: 604, distance: 36.1
click at [391, 604] on p "While hovering an empty variant thumbnail, an animation starts" at bounding box center [446, 609] width 361 height 12
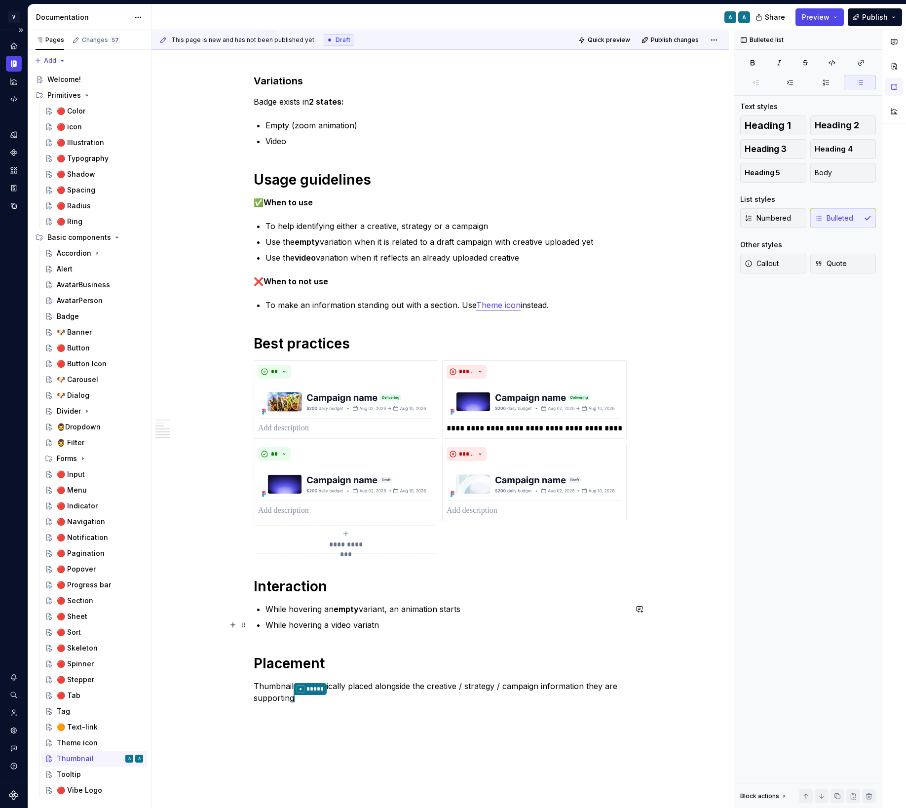
click at [389, 630] on p "While hovering a video variatn" at bounding box center [446, 625] width 361 height 12
click at [424, 621] on p "While hovering a video variant, the video plays" at bounding box center [446, 625] width 361 height 12
drag, startPoint x: 350, startPoint y: 623, endPoint x: 339, endPoint y: 623, distance: 11.9
click at [339, 623] on p "While hovering a video variant, the video plays" at bounding box center [446, 625] width 361 height 12
click at [353, 624] on p "While hovering a video variant, the video plays" at bounding box center [446, 625] width 361 height 12
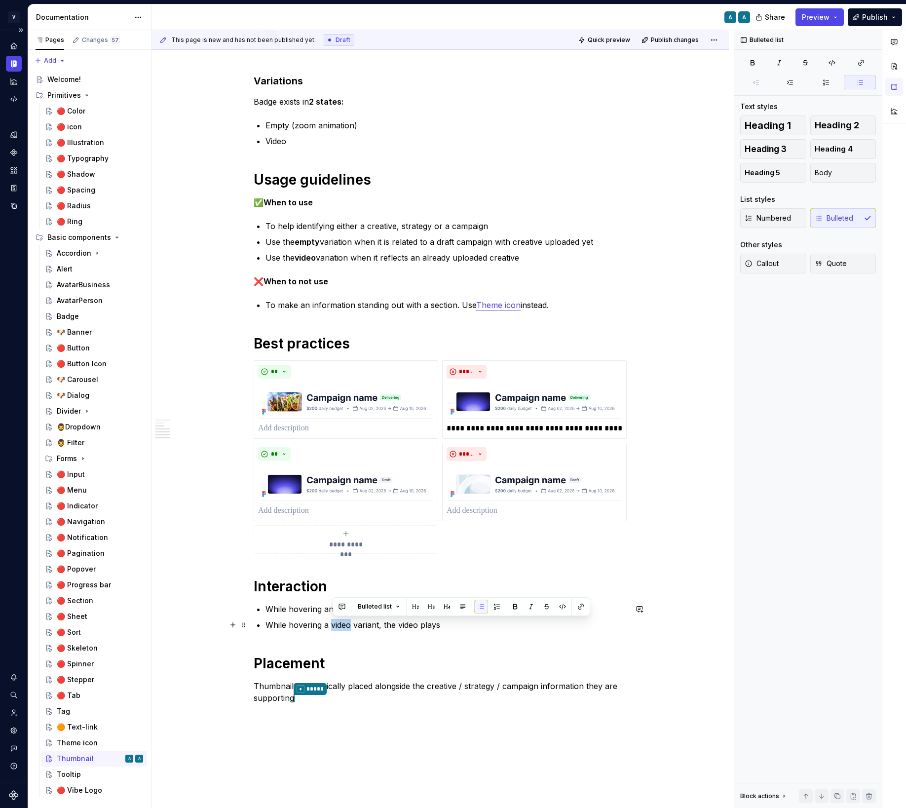
drag, startPoint x: 353, startPoint y: 628, endPoint x: 333, endPoint y: 626, distance: 20.3
click at [333, 626] on p "While hovering a video variant, the video plays" at bounding box center [446, 625] width 361 height 12
click at [432, 631] on div "**********" at bounding box center [440, 258] width 373 height 894
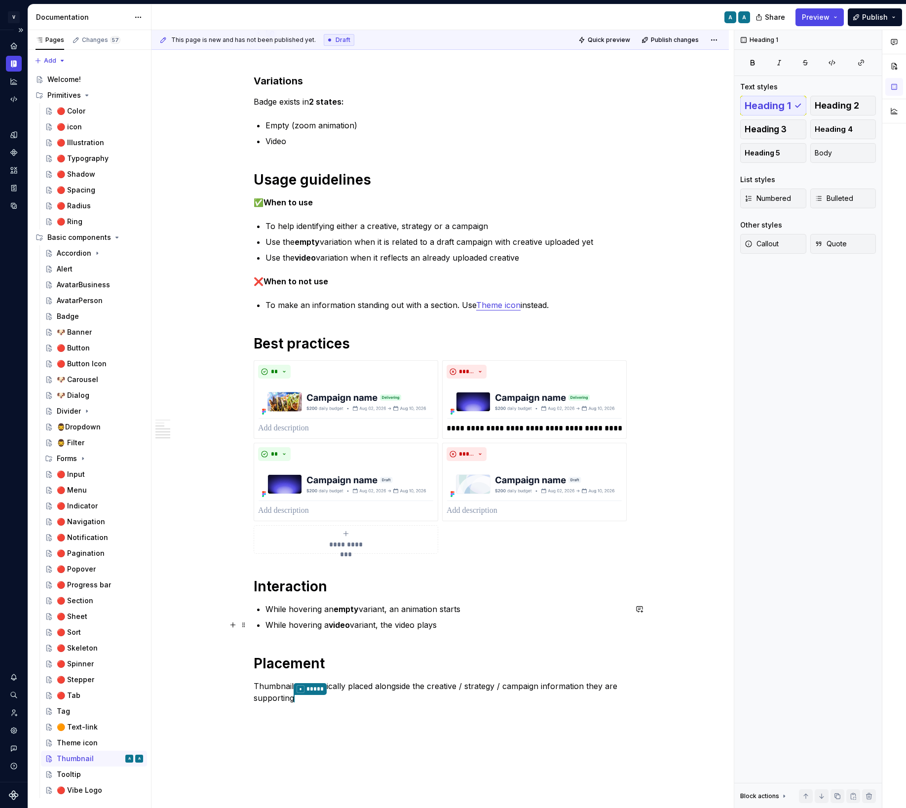
click at [431, 625] on p "While hovering a video variant, the video plays" at bounding box center [446, 625] width 361 height 12
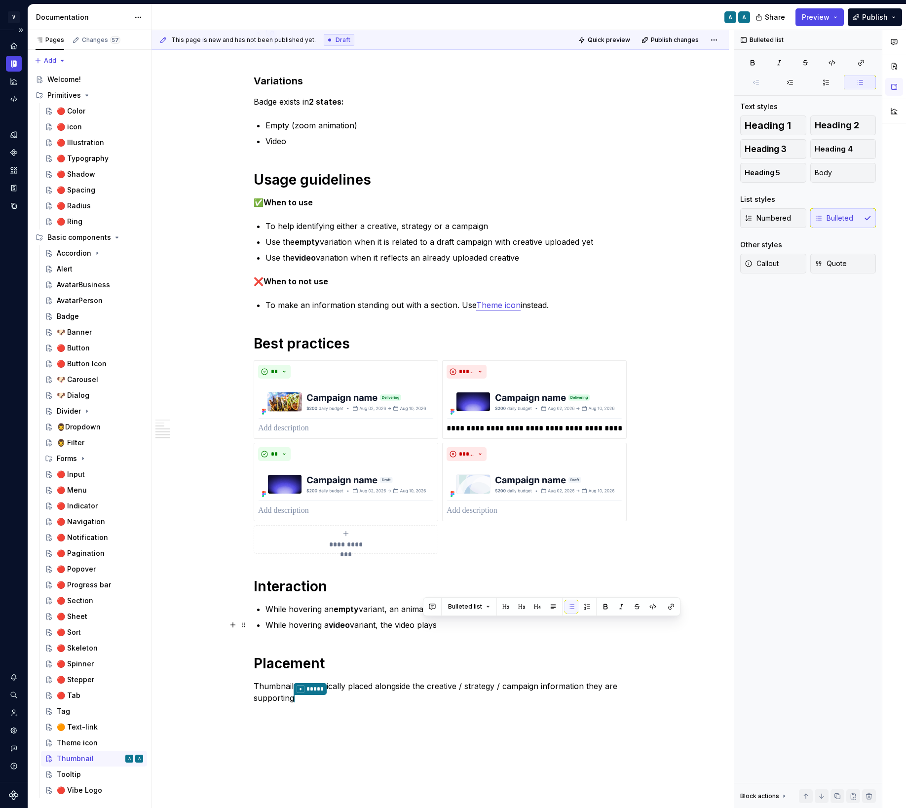
click at [431, 625] on p "While hovering a video variant, the video plays" at bounding box center [446, 625] width 361 height 12
copy p "While hovering a video variant, the video plays"
click at [352, 560] on div "**********" at bounding box center [440, 258] width 373 height 894
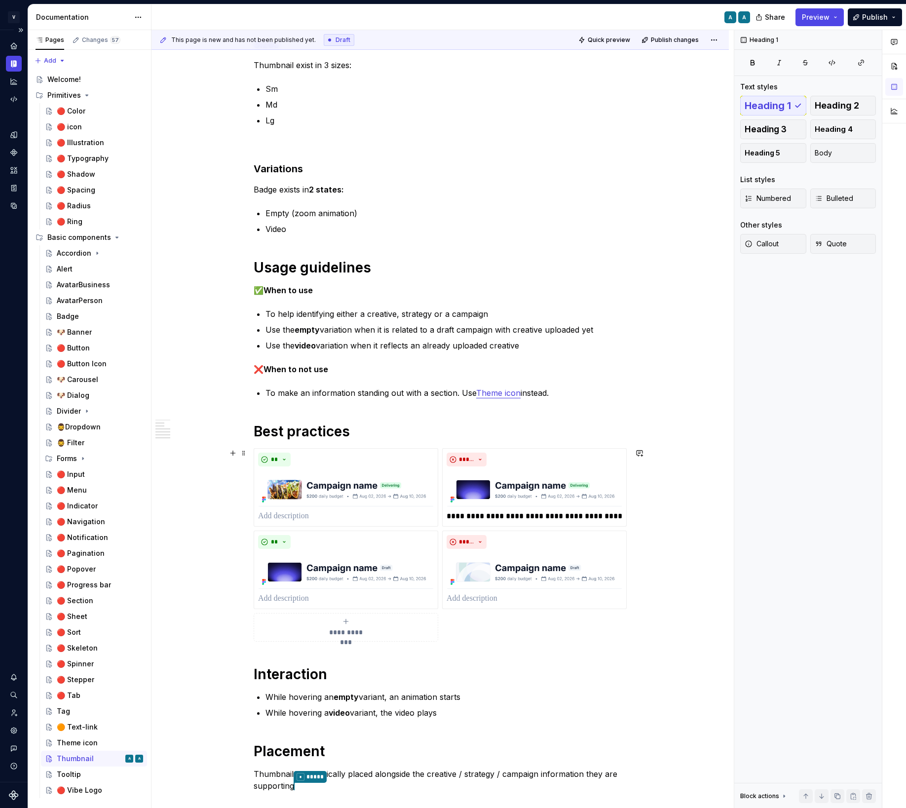
scroll to position [304, 0]
click at [518, 519] on p "**********" at bounding box center [535, 517] width 176 height 12
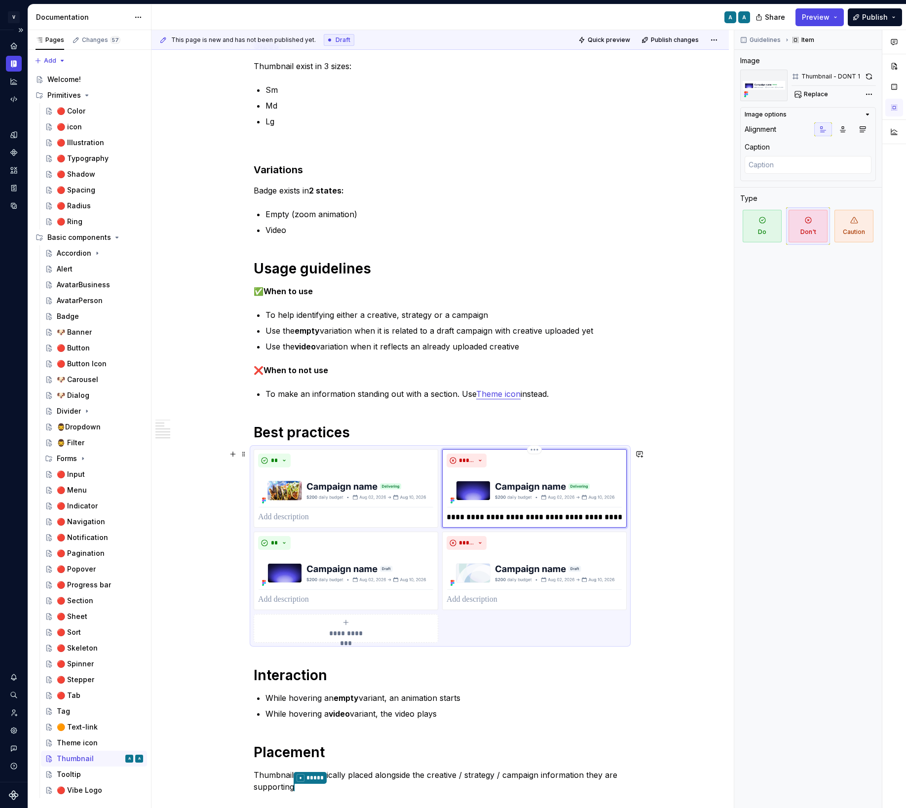
click at [518, 519] on p "**********" at bounding box center [535, 517] width 176 height 12
click at [343, 514] on p at bounding box center [346, 517] width 176 height 12
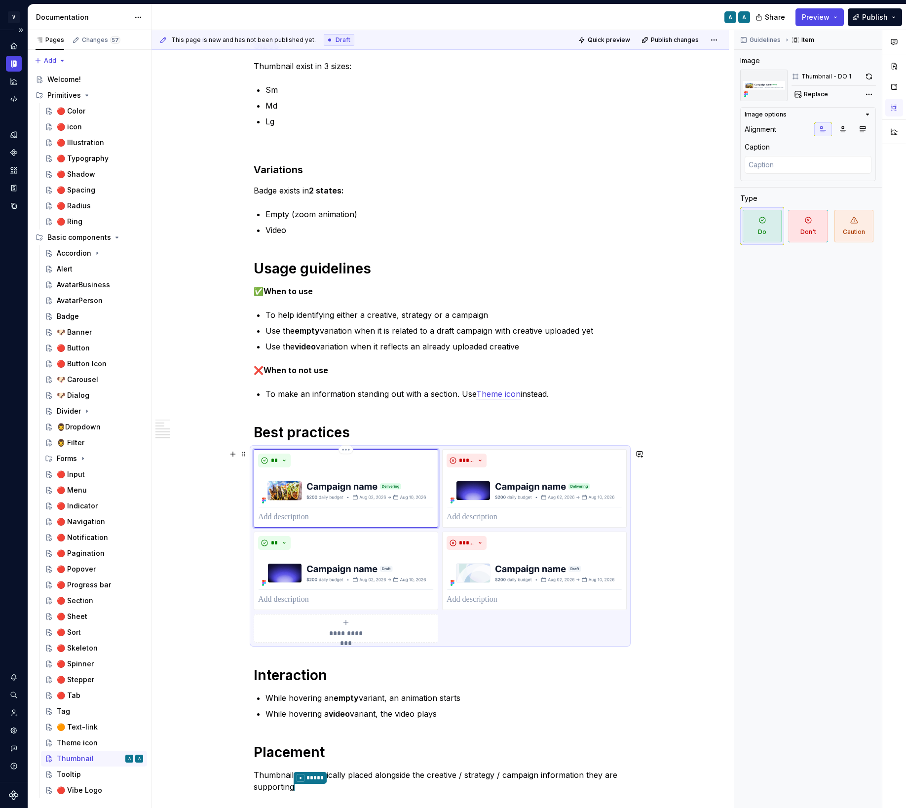
type textarea "*"
click at [497, 509] on div "*****" at bounding box center [535, 489] width 176 height 70
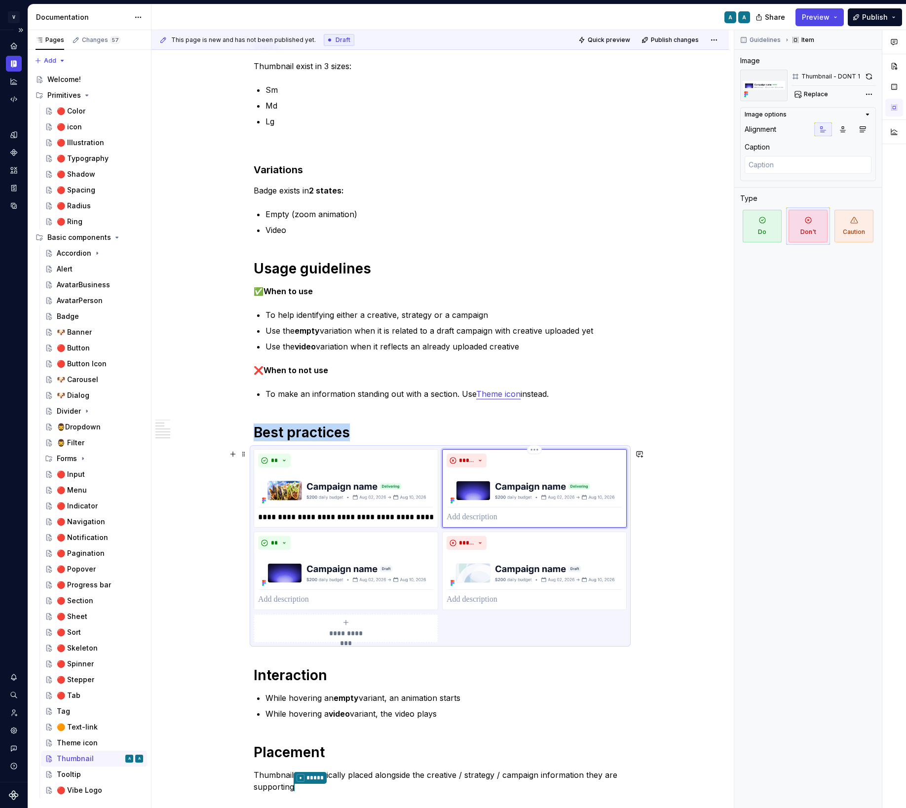
click at [491, 518] on p at bounding box center [535, 517] width 176 height 12
click at [489, 518] on p at bounding box center [535, 517] width 176 height 12
click at [312, 521] on p "**********" at bounding box center [346, 517] width 176 height 12
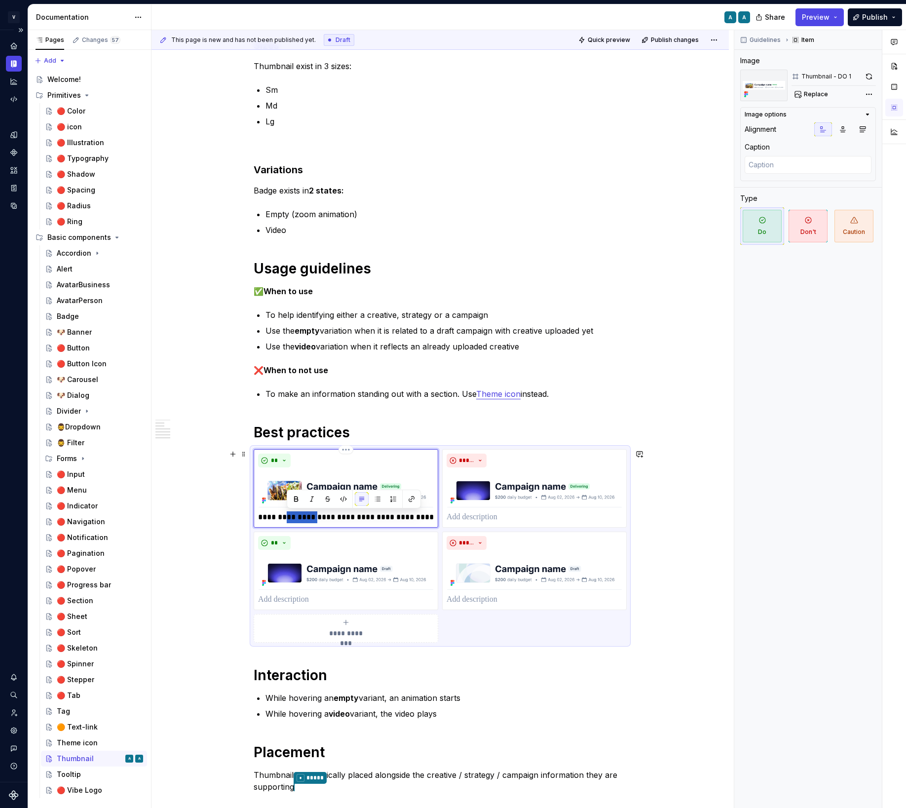
drag, startPoint x: 314, startPoint y: 519, endPoint x: 287, endPoint y: 519, distance: 27.6
click at [287, 519] on p "**********" at bounding box center [346, 517] width 176 height 12
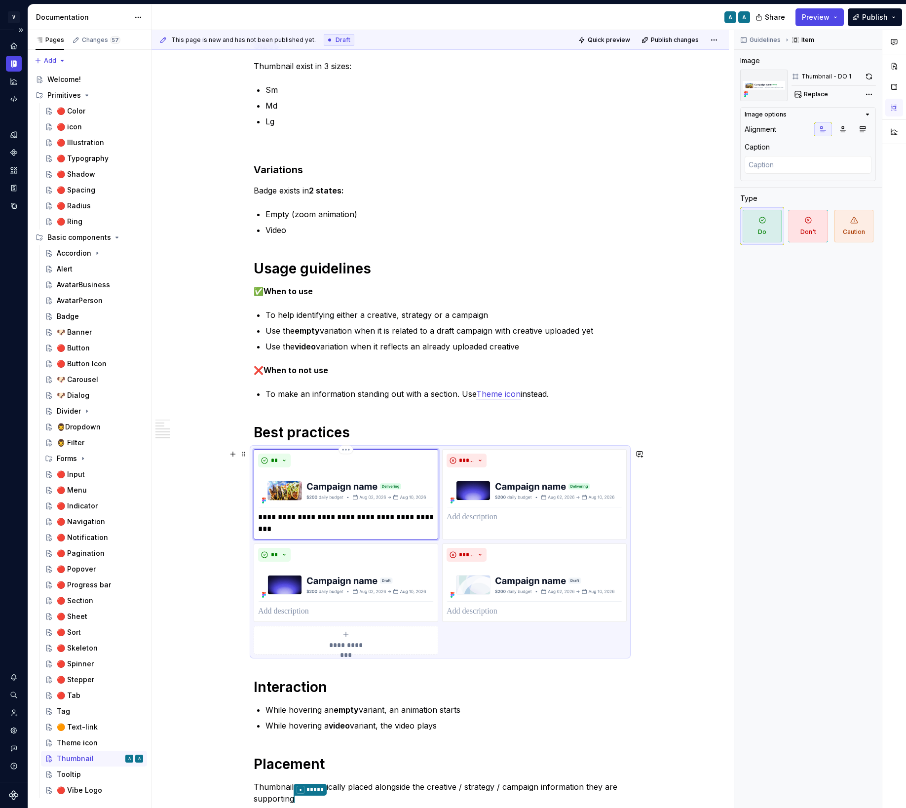
click at [363, 520] on p "**********" at bounding box center [346, 523] width 176 height 24
drag, startPoint x: 355, startPoint y: 524, endPoint x: 298, endPoint y: 529, distance: 57.4
click at [298, 529] on p "**********" at bounding box center [346, 523] width 176 height 24
click at [498, 511] on p at bounding box center [535, 517] width 176 height 12
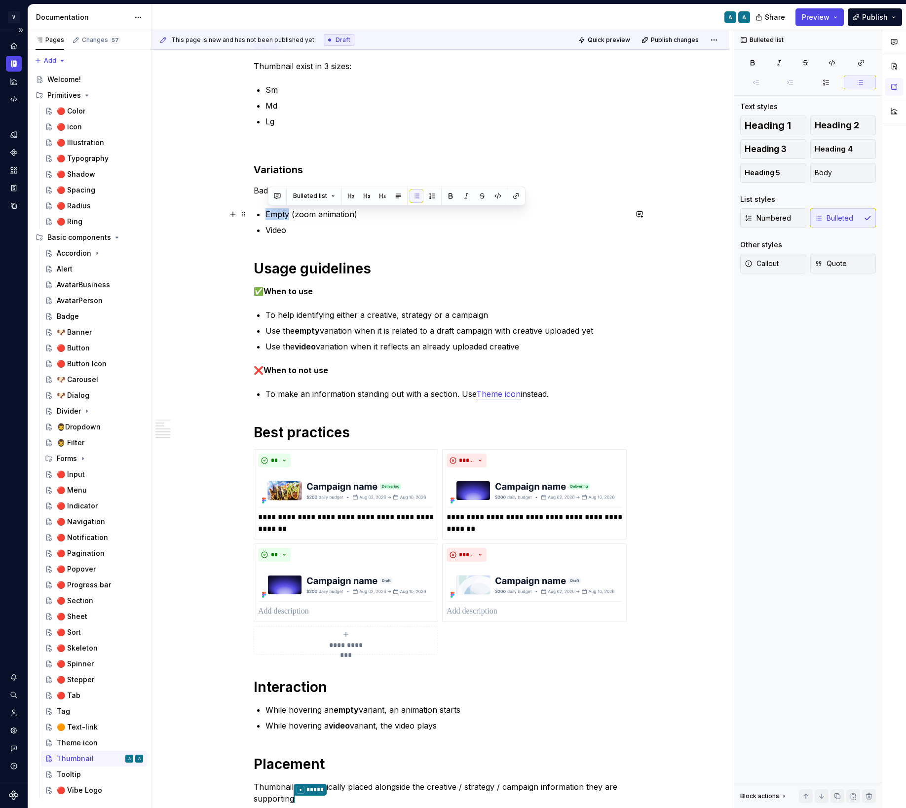
drag, startPoint x: 292, startPoint y: 214, endPoint x: 269, endPoint y: 215, distance: 22.7
click at [269, 215] on p "Empty (zoom animation)" at bounding box center [446, 214] width 361 height 12
click at [470, 521] on p "**********" at bounding box center [535, 523] width 176 height 24
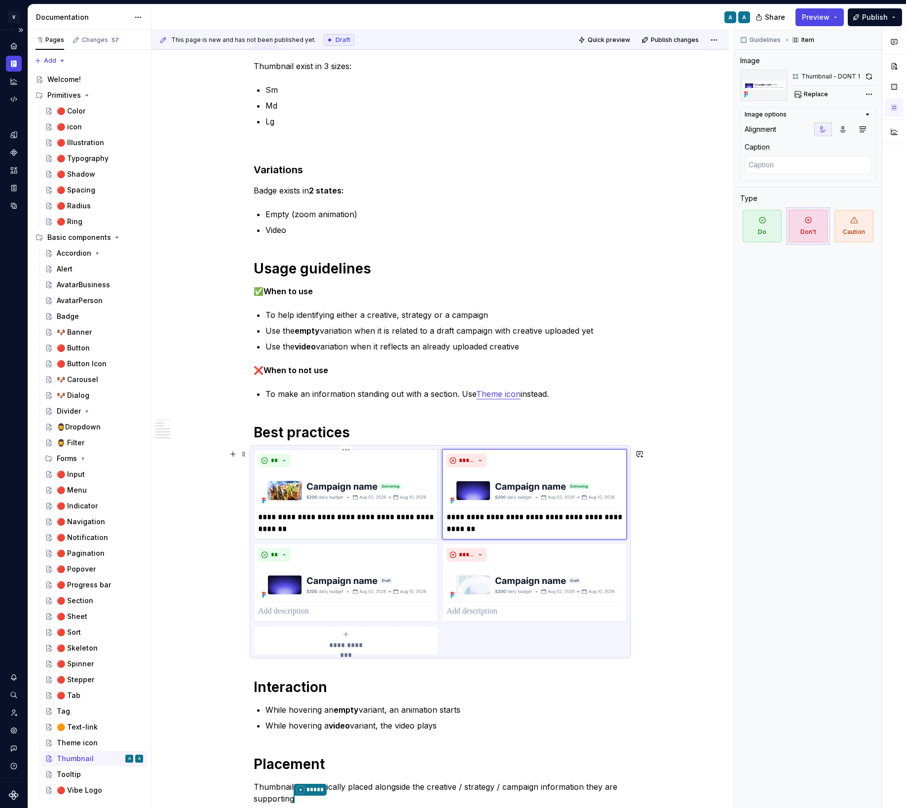
click at [280, 518] on p "**********" at bounding box center [346, 523] width 176 height 24
click at [468, 521] on p "**********" at bounding box center [535, 523] width 176 height 24
type textarea "*"
click at [304, 611] on p at bounding box center [346, 612] width 176 height 12
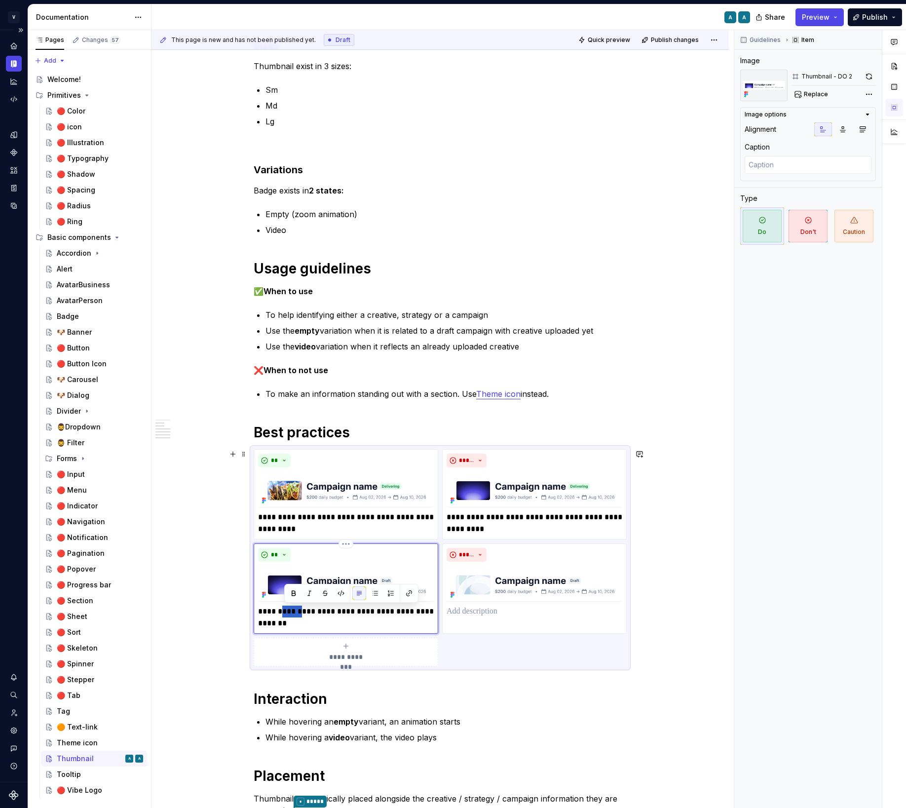
drag, startPoint x: 304, startPoint y: 612, endPoint x: 284, endPoint y: 611, distance: 20.3
click at [284, 611] on p "**********" at bounding box center [346, 618] width 176 height 24
click at [279, 611] on p "**********" at bounding box center [346, 618] width 176 height 24
type textarea "*"
drag, startPoint x: 390, startPoint y: 613, endPoint x: 435, endPoint y: 612, distance: 44.9
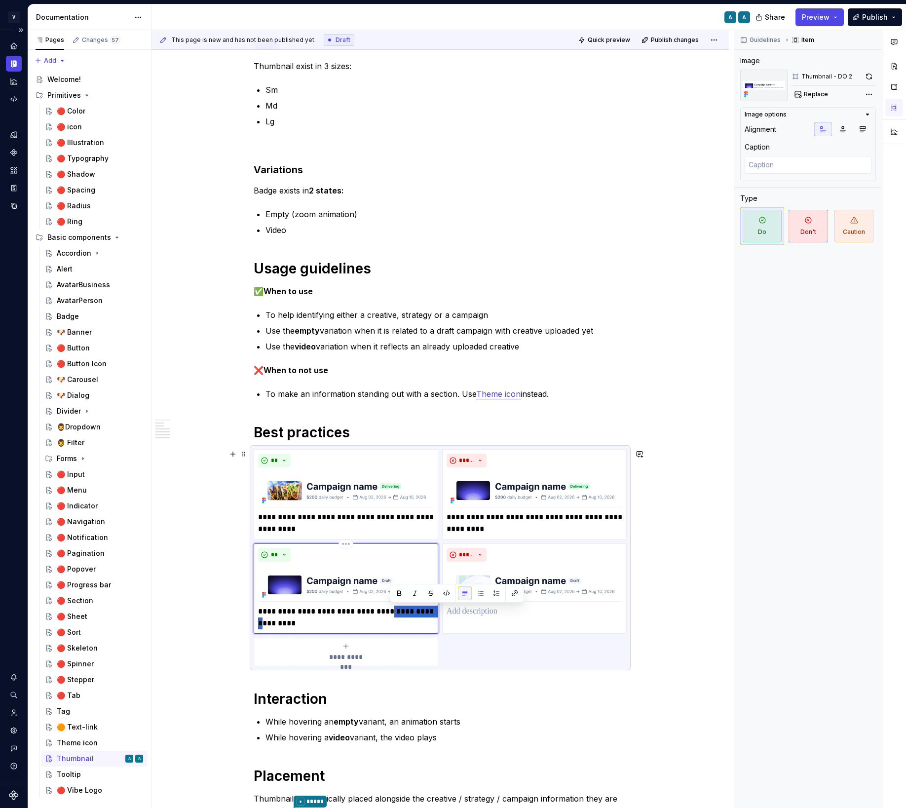
click at [434, 612] on p "**********" at bounding box center [346, 618] width 176 height 24
click at [406, 615] on p "**********" at bounding box center [346, 618] width 176 height 24
click at [469, 615] on p at bounding box center [535, 612] width 176 height 12
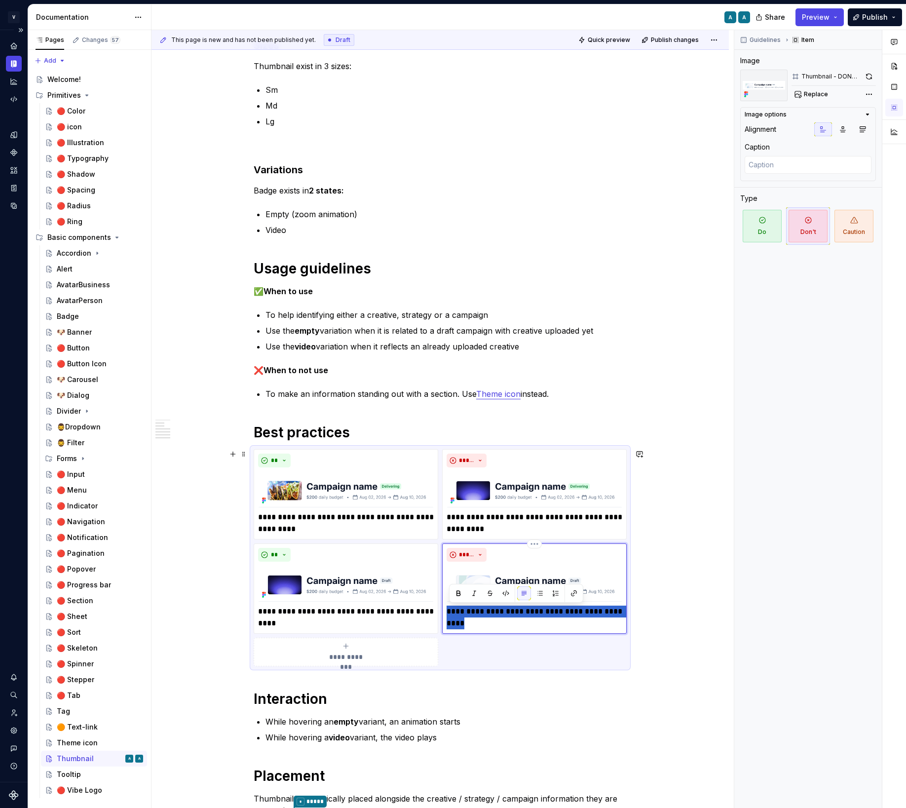
drag, startPoint x: 489, startPoint y: 623, endPoint x: 448, endPoint y: 612, distance: 42.3
click at [448, 612] on div "**********" at bounding box center [534, 588] width 185 height 90
type textarea "*"
drag, startPoint x: 591, startPoint y: 613, endPoint x: 571, endPoint y: 612, distance: 20.8
click at [571, 612] on p "**********" at bounding box center [535, 612] width 176 height 12
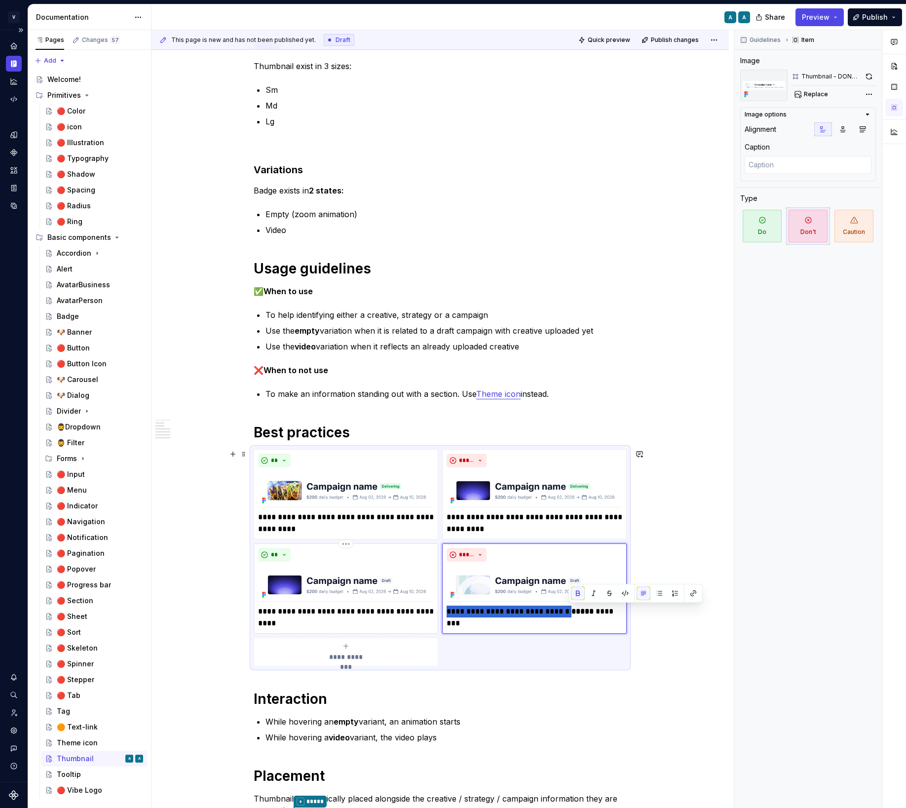
click at [354, 600] on img at bounding box center [346, 584] width 176 height 36
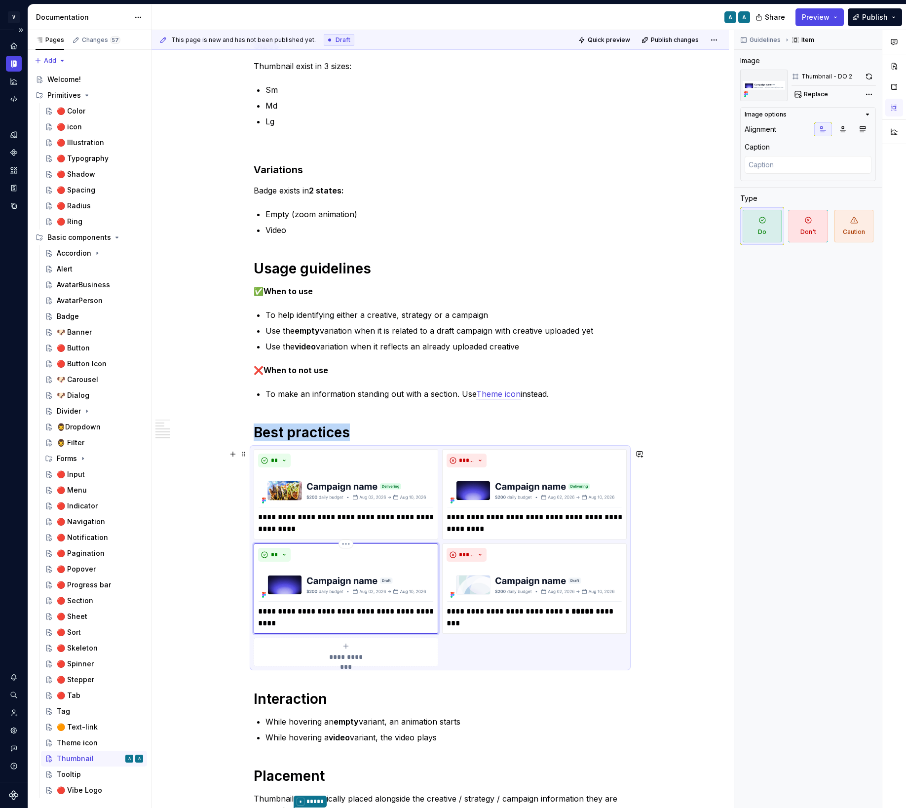
click at [315, 609] on p "**********" at bounding box center [346, 618] width 176 height 24
drag, startPoint x: 314, startPoint y: 612, endPoint x: 294, endPoint y: 612, distance: 20.2
click at [294, 612] on p "**********" at bounding box center [346, 618] width 176 height 24
click at [337, 515] on p "**********" at bounding box center [346, 523] width 176 height 24
drag, startPoint x: 311, startPoint y: 518, endPoint x: 293, endPoint y: 518, distance: 18.8
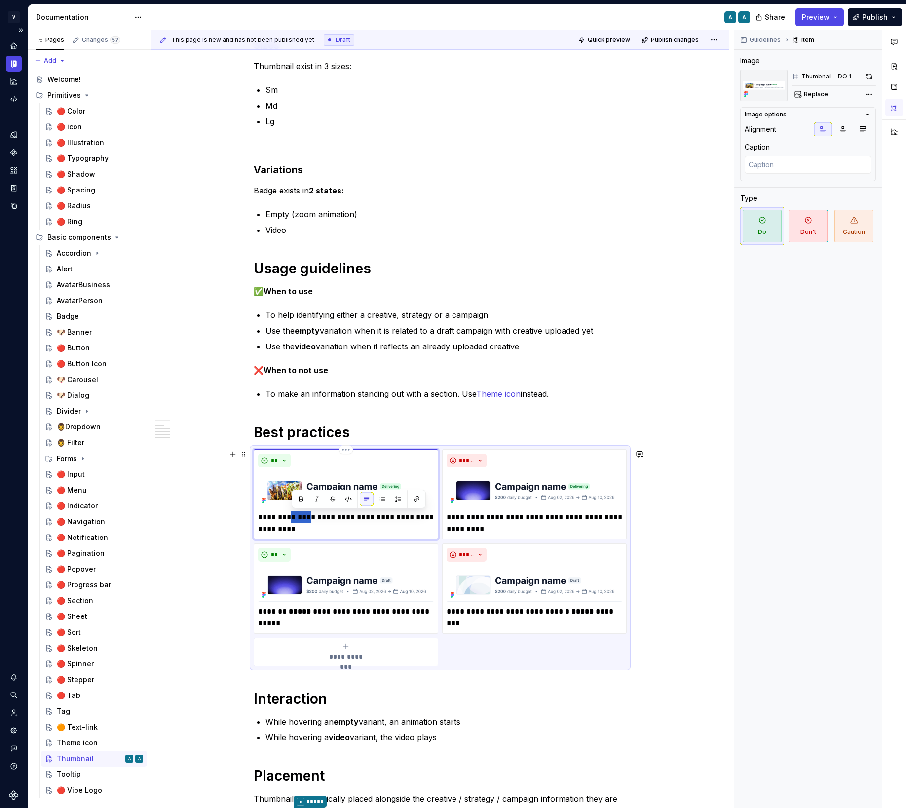
click at [293, 518] on p "**********" at bounding box center [346, 523] width 176 height 24
click at [533, 507] on div "**********" at bounding box center [535, 494] width 176 height 81
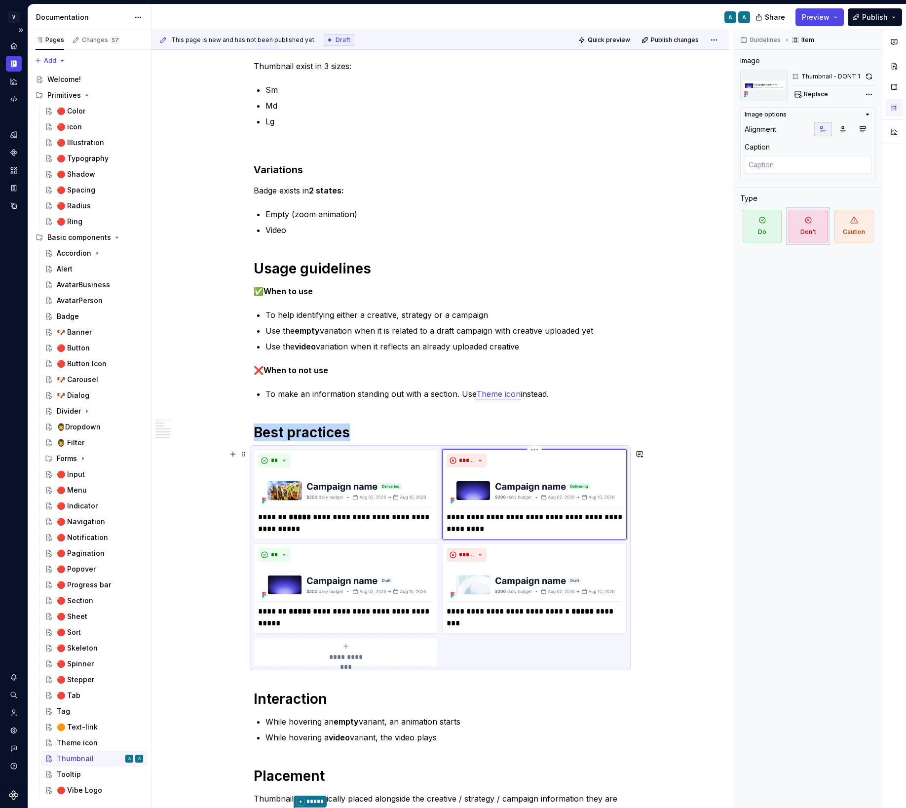
click at [494, 520] on p "**********" at bounding box center [535, 523] width 176 height 24
drag, startPoint x: 499, startPoint y: 517, endPoint x: 481, endPoint y: 515, distance: 18.9
click at [481, 515] on p "**********" at bounding box center [535, 523] width 176 height 24
click at [550, 526] on p "**********" at bounding box center [535, 523] width 176 height 24
click at [679, 535] on div "**********" at bounding box center [440, 473] width 577 height 1195
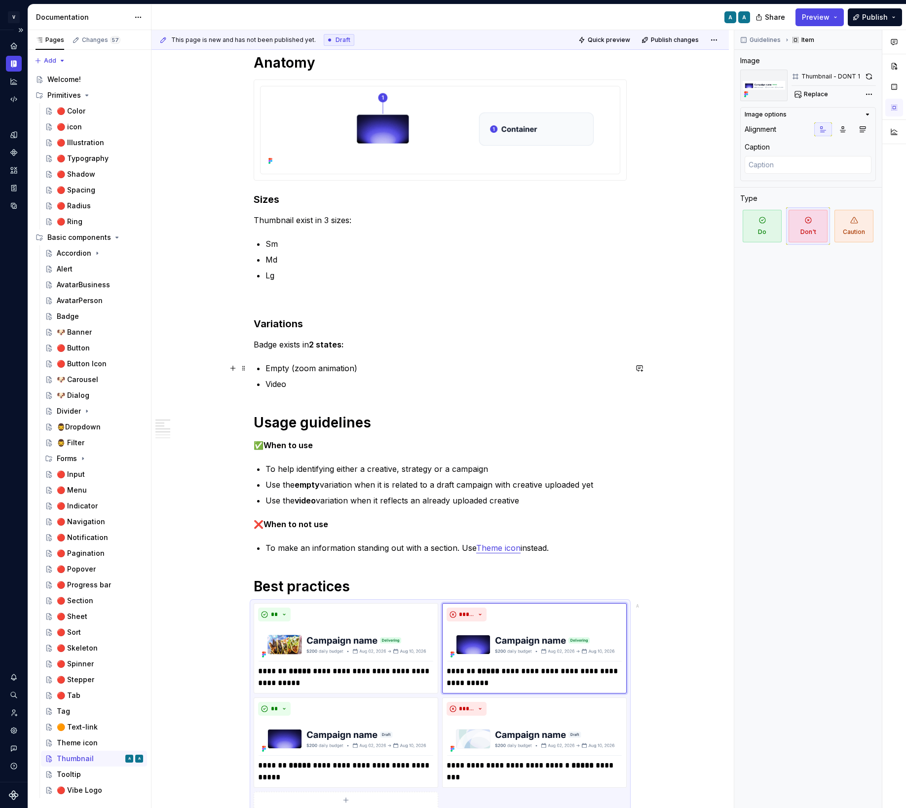
scroll to position [141, 0]
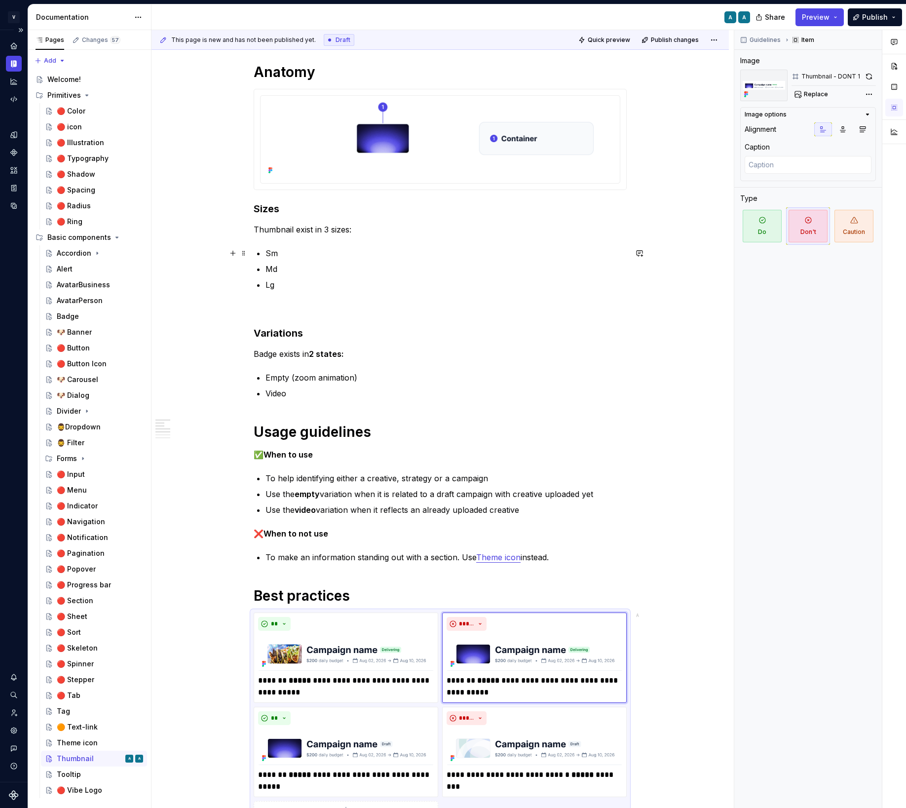
click at [295, 252] on p "Sm" at bounding box center [446, 253] width 361 height 12
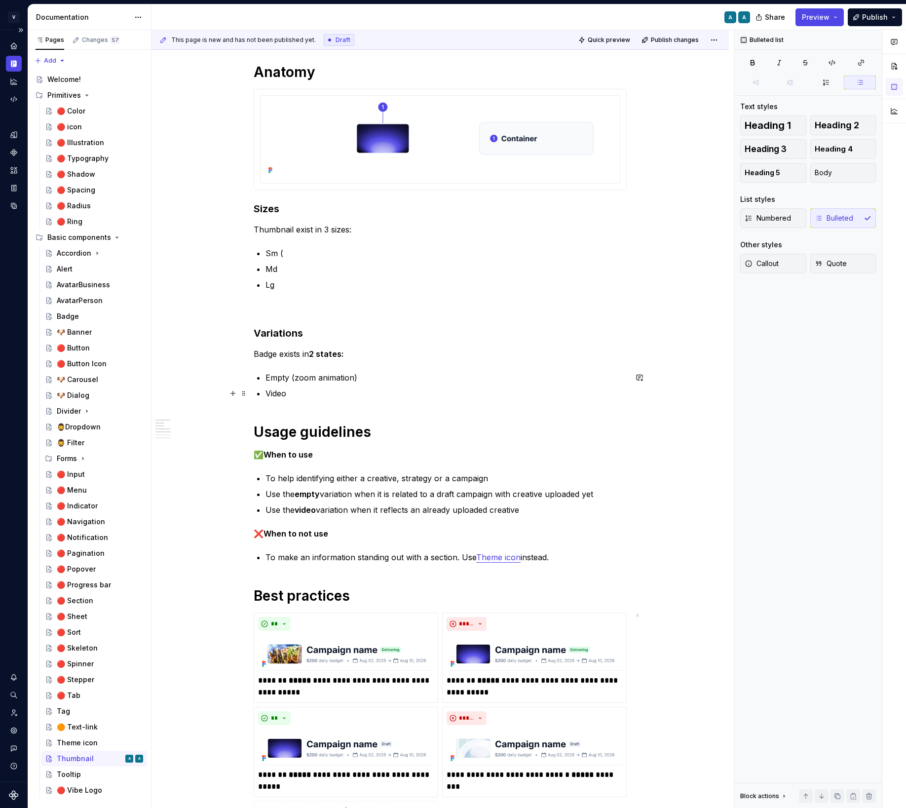
click at [314, 390] on p "Video" at bounding box center [446, 393] width 361 height 12
click at [312, 249] on p "Sm (" at bounding box center [446, 253] width 361 height 12
click at [296, 254] on p "Sm (71×40px)" at bounding box center [446, 253] width 361 height 12
drag, startPoint x: 278, startPoint y: 249, endPoint x: 263, endPoint y: 248, distance: 15.8
click at [263, 248] on div "**********" at bounding box center [440, 521] width 373 height 917
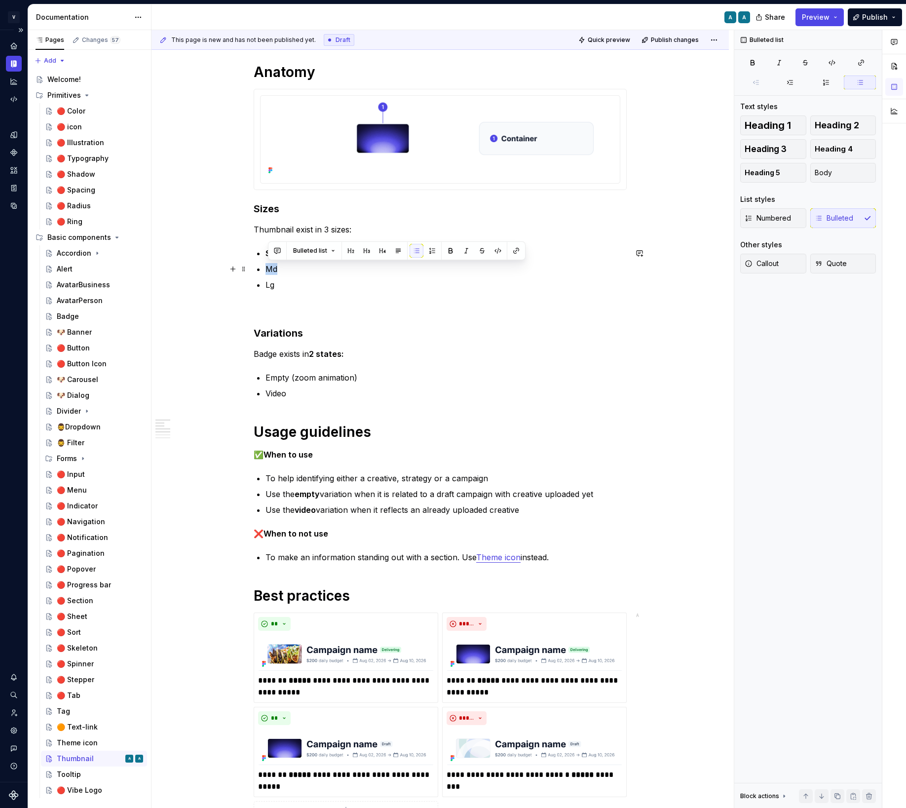
drag, startPoint x: 283, startPoint y: 266, endPoint x: 266, endPoint y: 266, distance: 16.3
click at [266, 266] on div "**********" at bounding box center [440, 521] width 373 height 917
drag, startPoint x: 280, startPoint y: 280, endPoint x: 267, endPoint y: 280, distance: 12.8
click at [267, 280] on div "**********" at bounding box center [440, 521] width 373 height 917
click at [308, 292] on div "**********" at bounding box center [440, 521] width 373 height 917
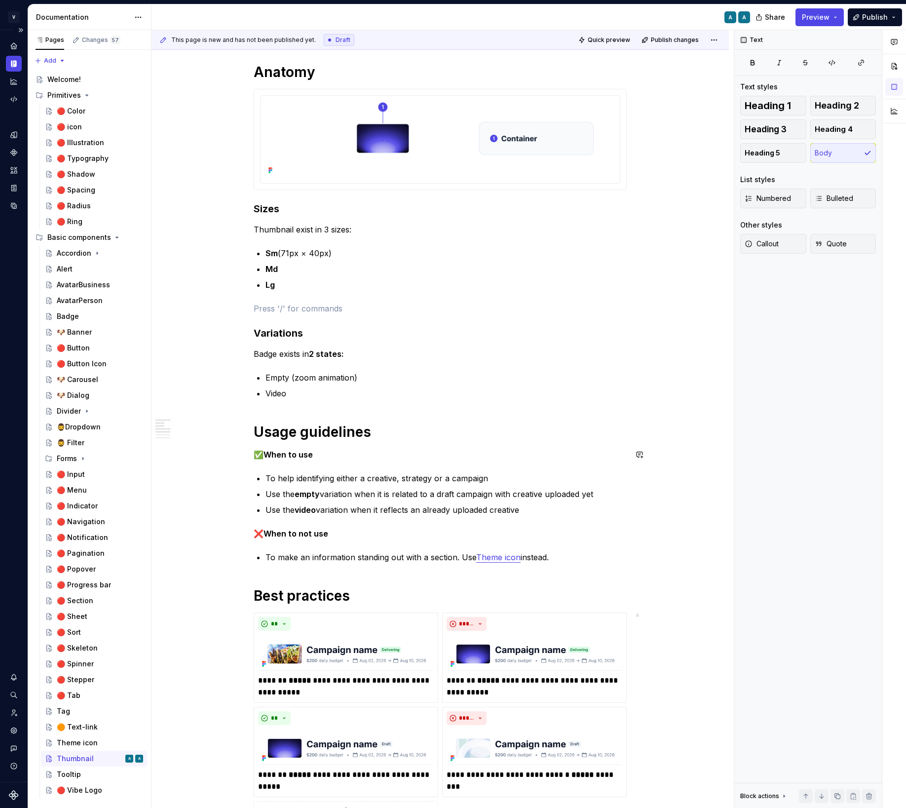
click at [376, 465] on div "**********" at bounding box center [440, 521] width 373 height 917
click at [296, 295] on div "**********" at bounding box center [440, 521] width 373 height 917
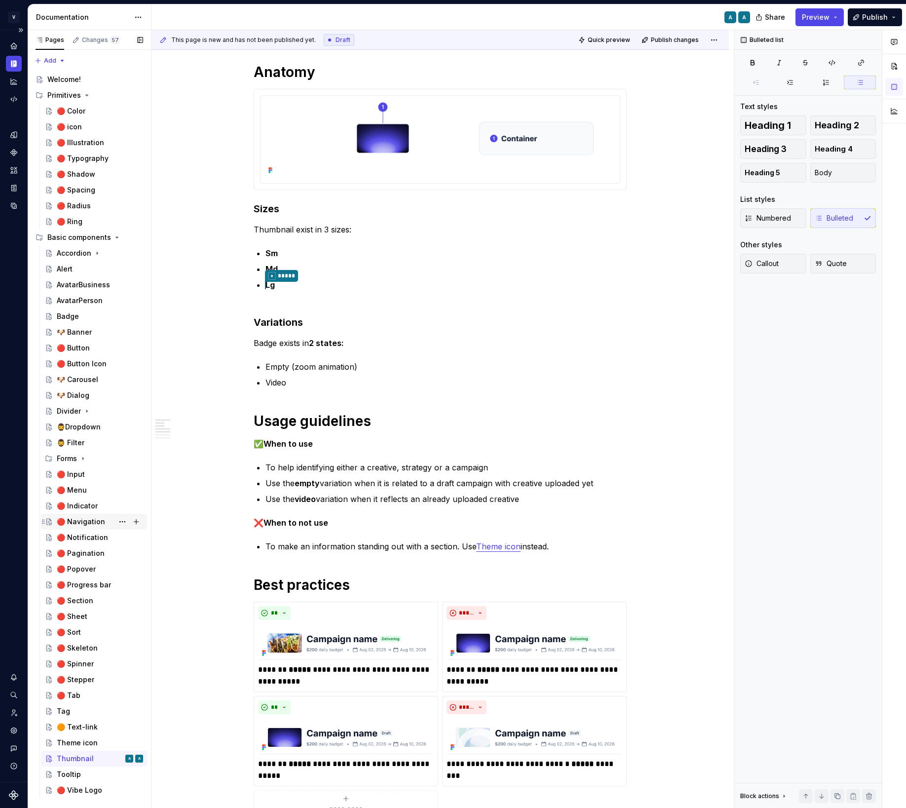
click at [94, 522] on div "🔴 Navigation" at bounding box center [81, 522] width 48 height 10
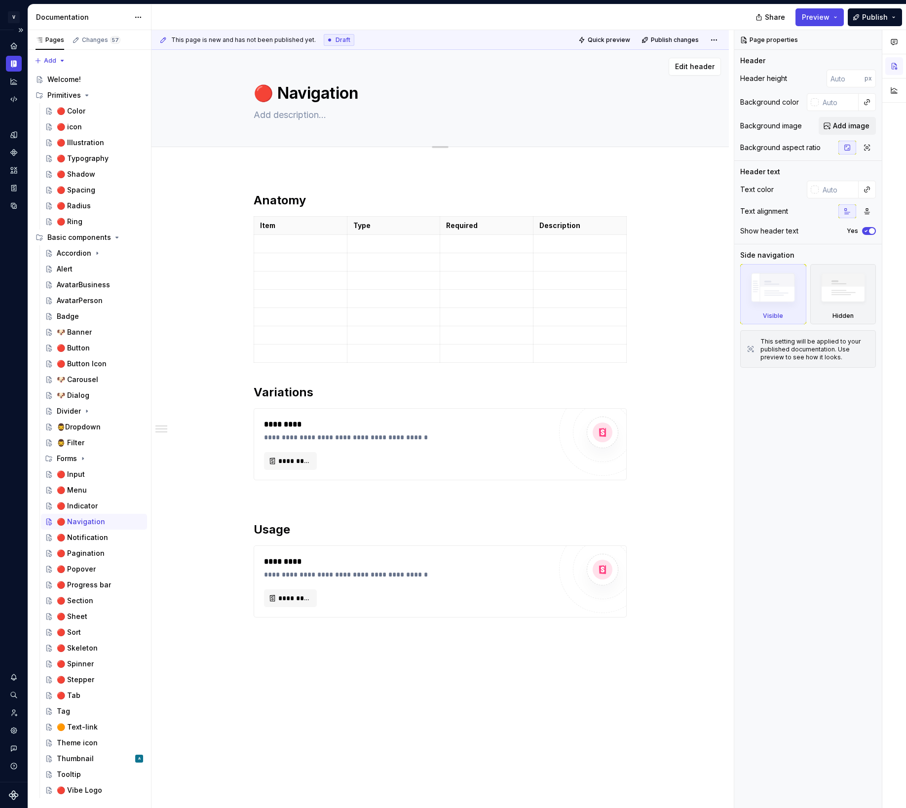
type textarea "*"
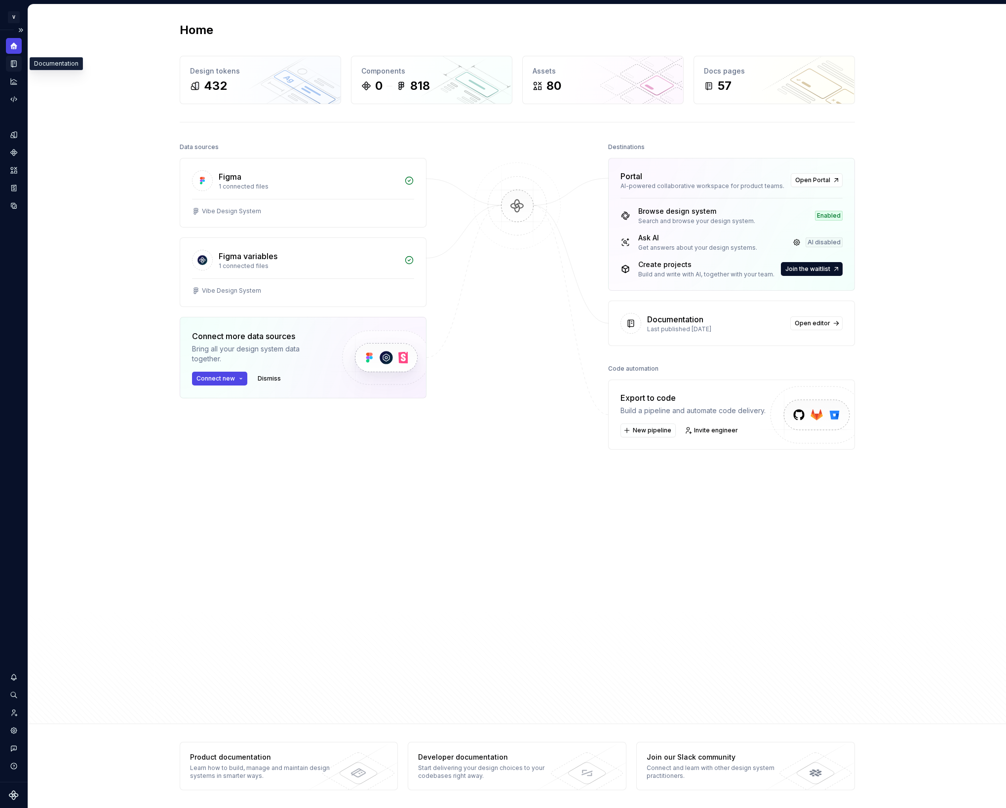
click at [12, 65] on icon "Documentation" at bounding box center [13, 63] width 9 height 9
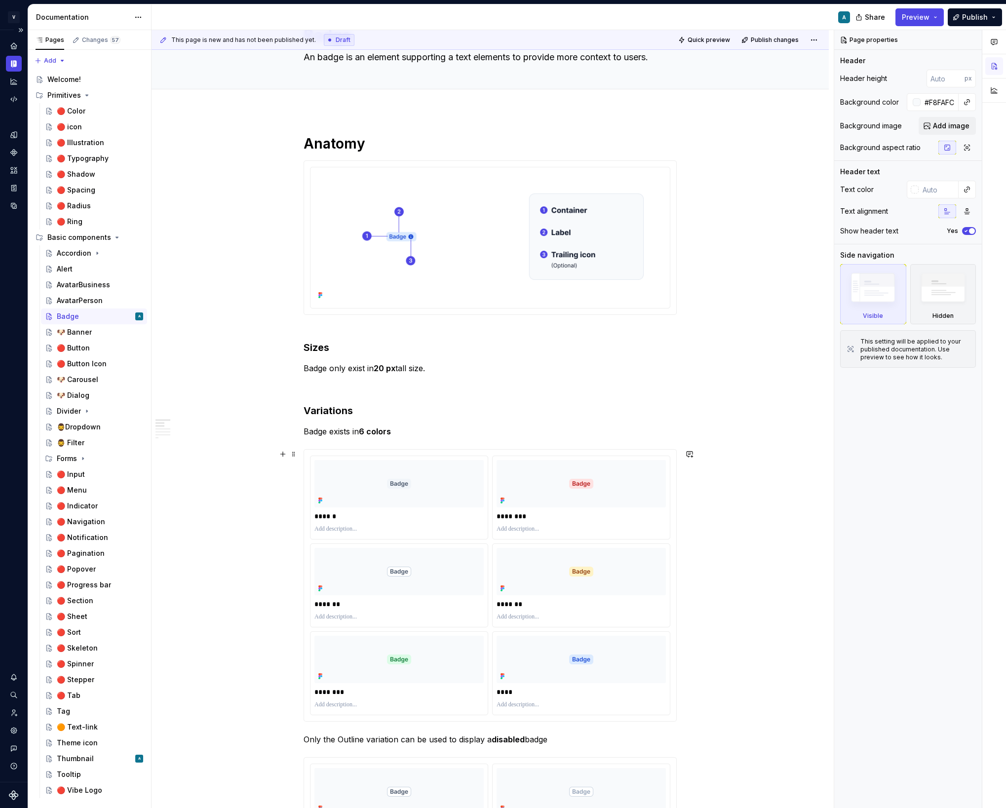
scroll to position [62, 0]
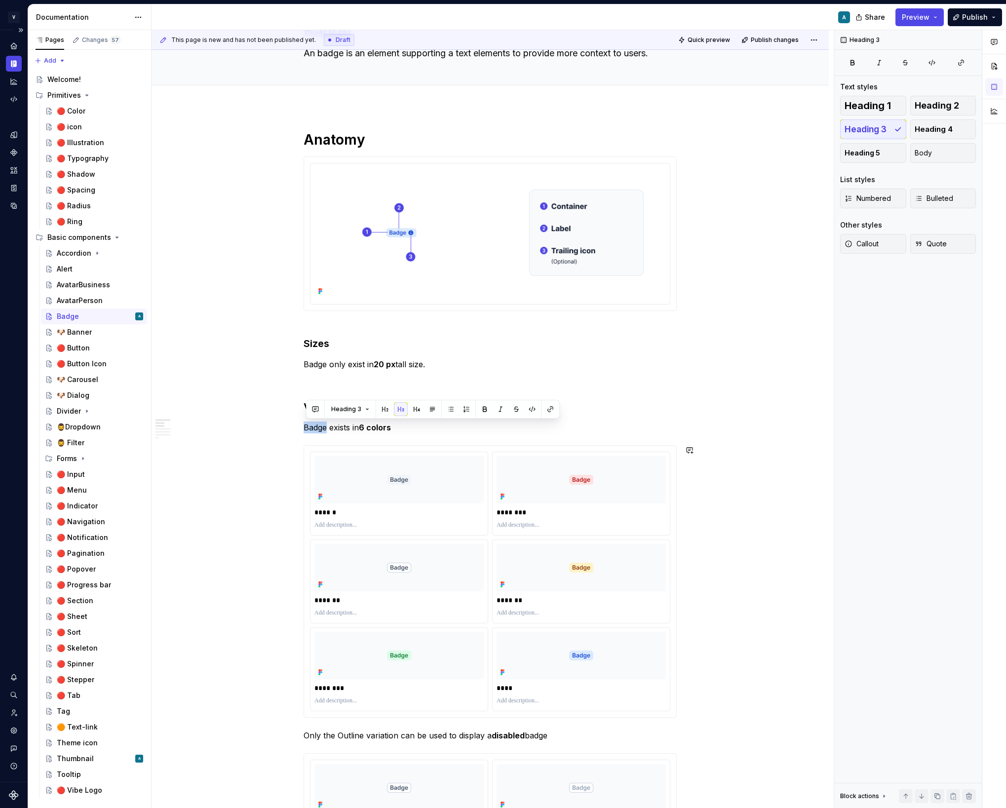
click at [340, 418] on div "Heading 3" at bounding box center [433, 409] width 254 height 19
click at [338, 426] on p "Badge exists in 6 colors" at bounding box center [490, 427] width 373 height 12
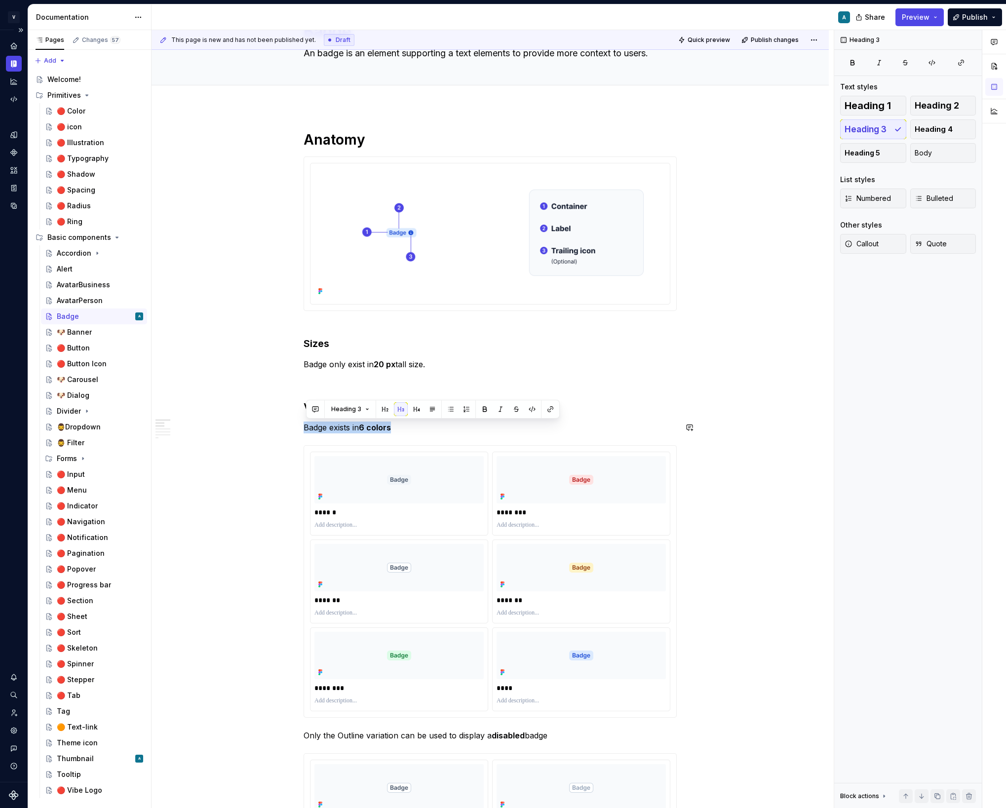
copy p "Badge exists in 6 colors"
click at [465, 381] on p at bounding box center [490, 382] width 373 height 12
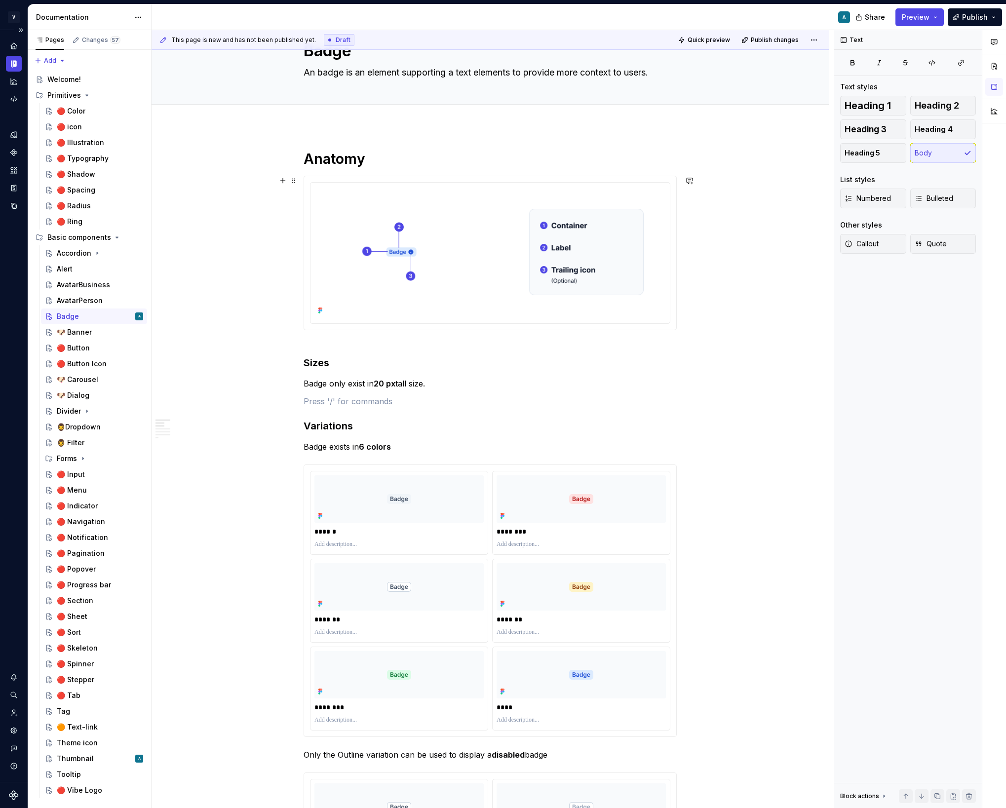
scroll to position [0, 0]
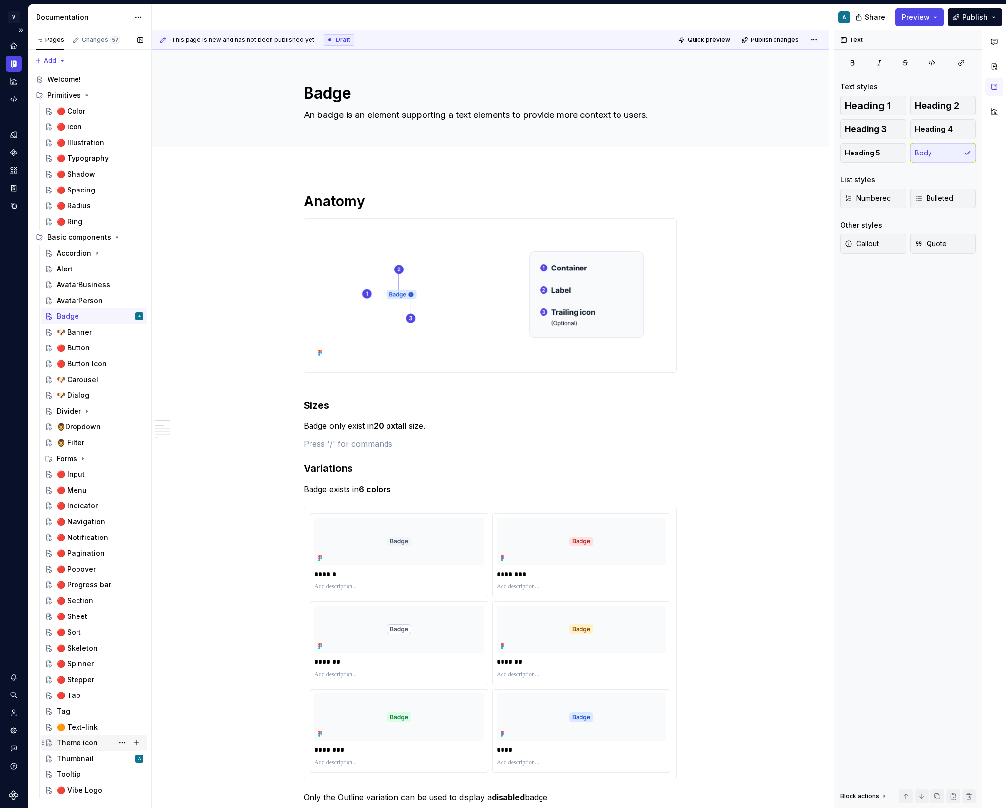
click at [91, 745] on div "Theme icon" at bounding box center [77, 743] width 41 height 10
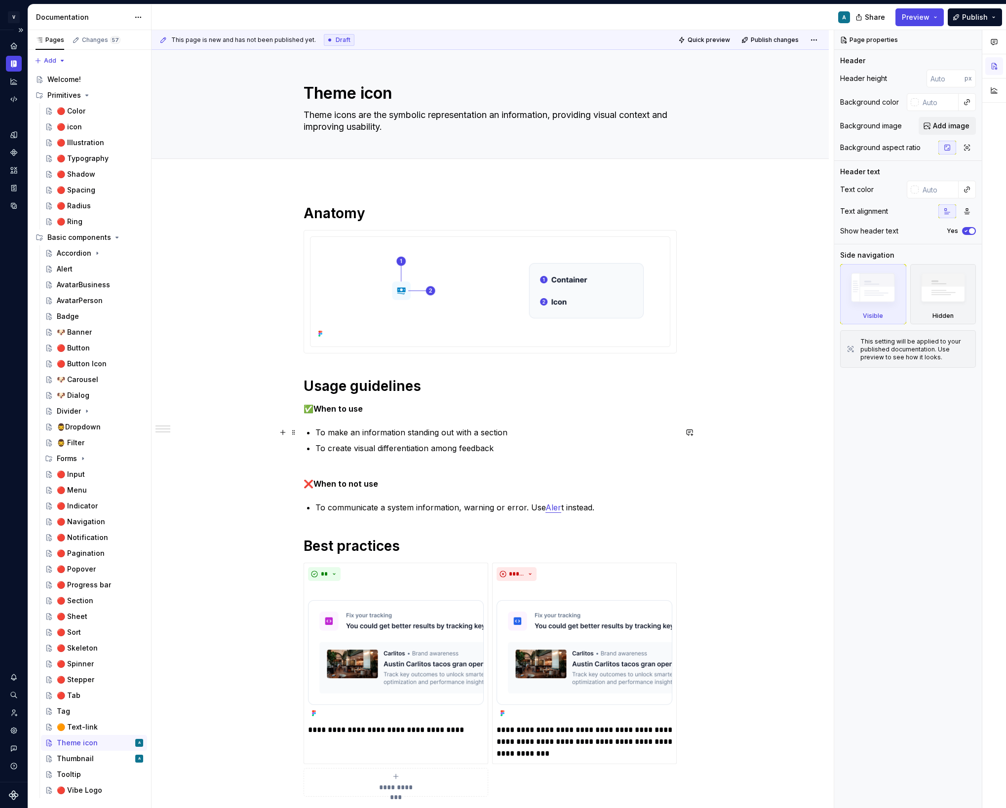
click at [424, 431] on p "To make an information standing out with a section" at bounding box center [495, 432] width 361 height 12
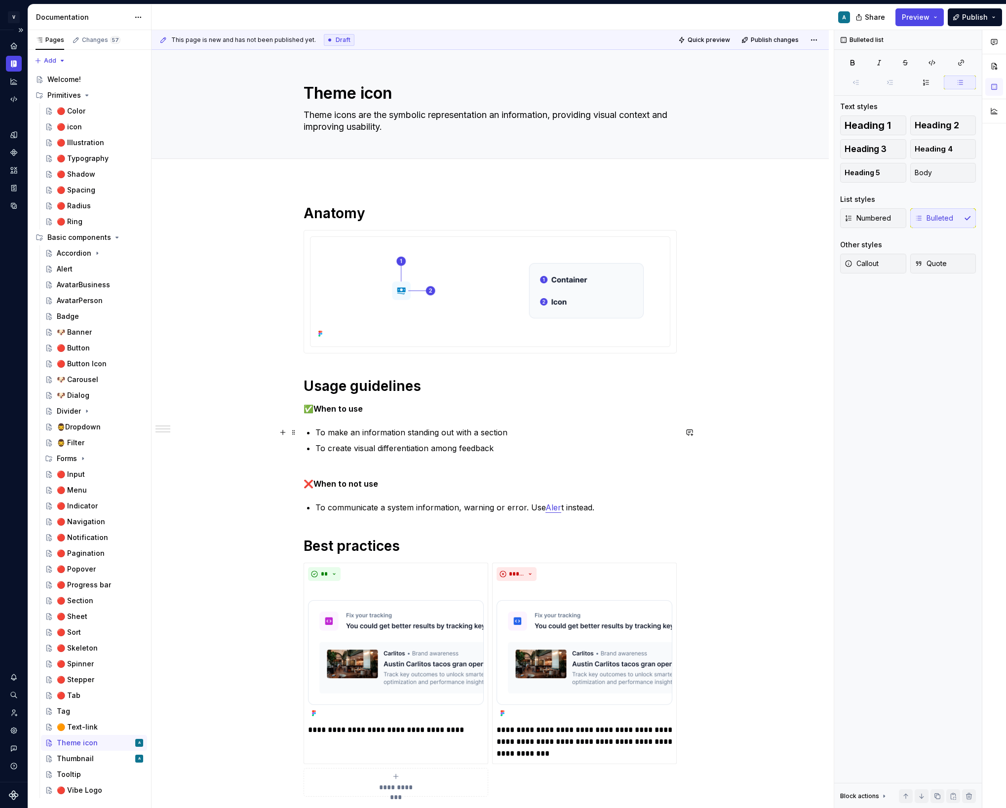
click at [424, 431] on p "To make an information standing out with a section" at bounding box center [495, 432] width 361 height 12
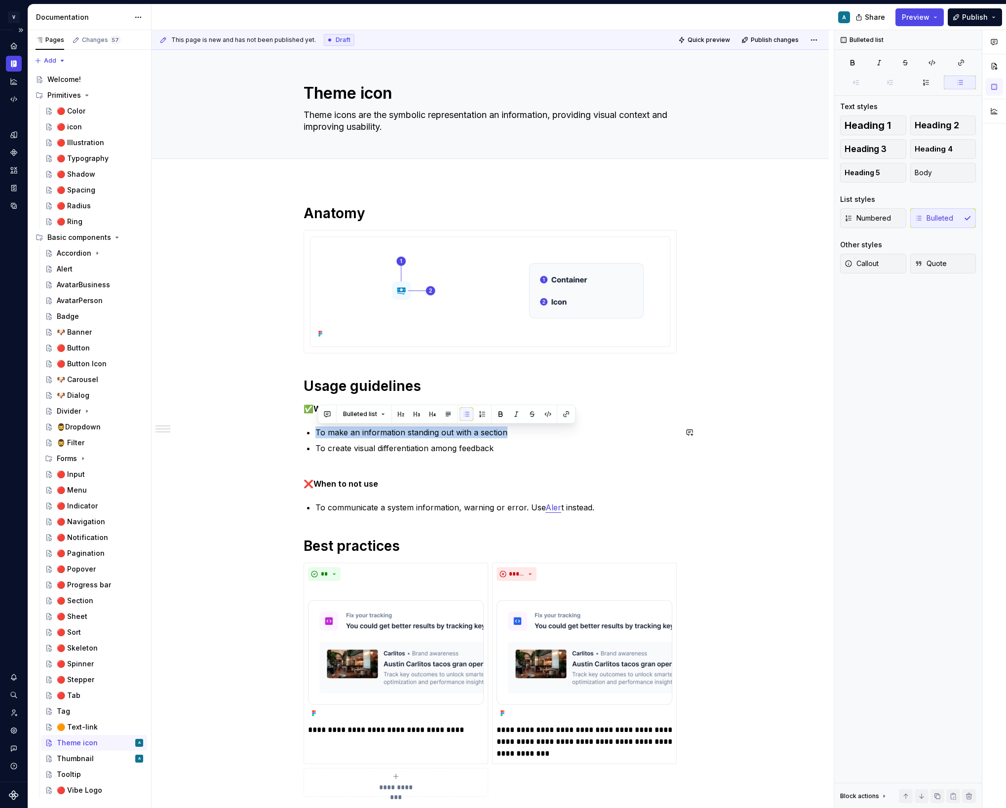
copy p "To make an information standing out with a section"
click at [510, 441] on ul "To make an information standing out with a section To create visual differentia…" at bounding box center [495, 445] width 361 height 39
click at [83, 760] on div "Thumbnail" at bounding box center [75, 759] width 37 height 10
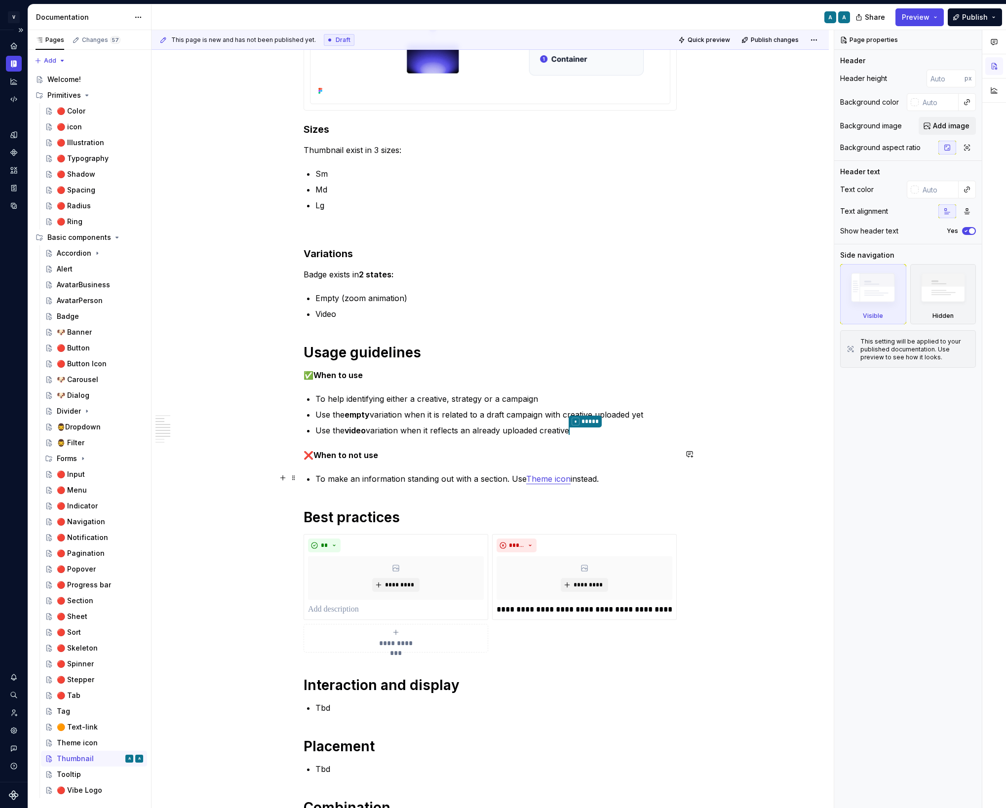
scroll to position [245, 0]
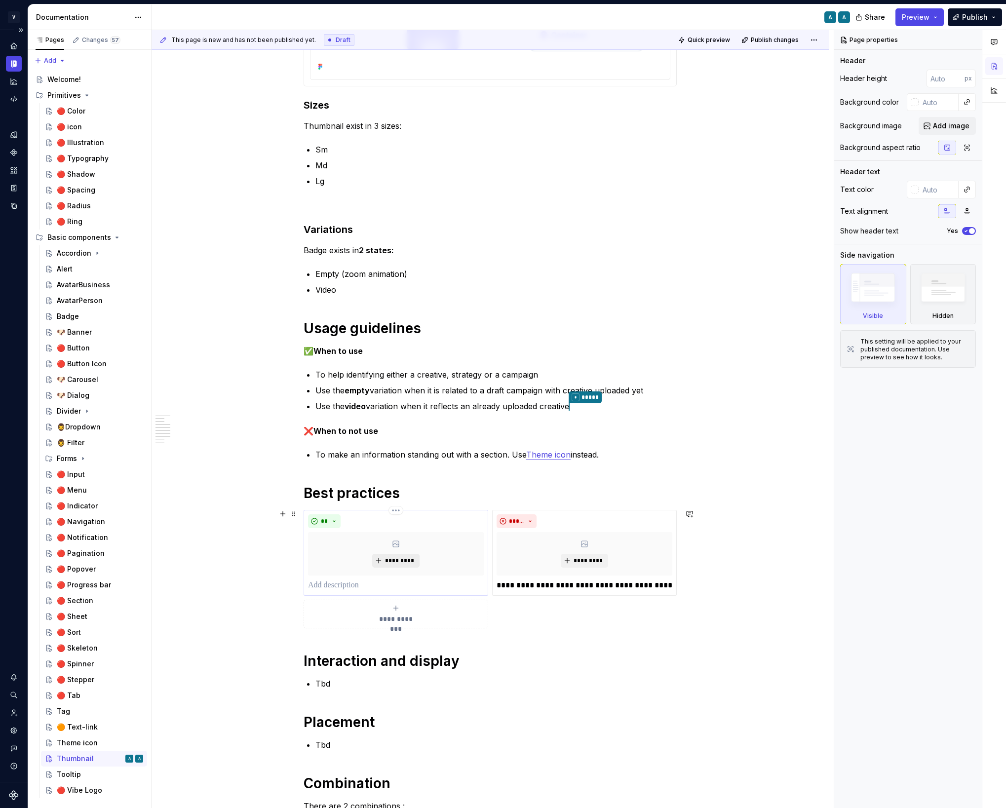
click at [396, 559] on span "*********" at bounding box center [399, 561] width 30 height 8
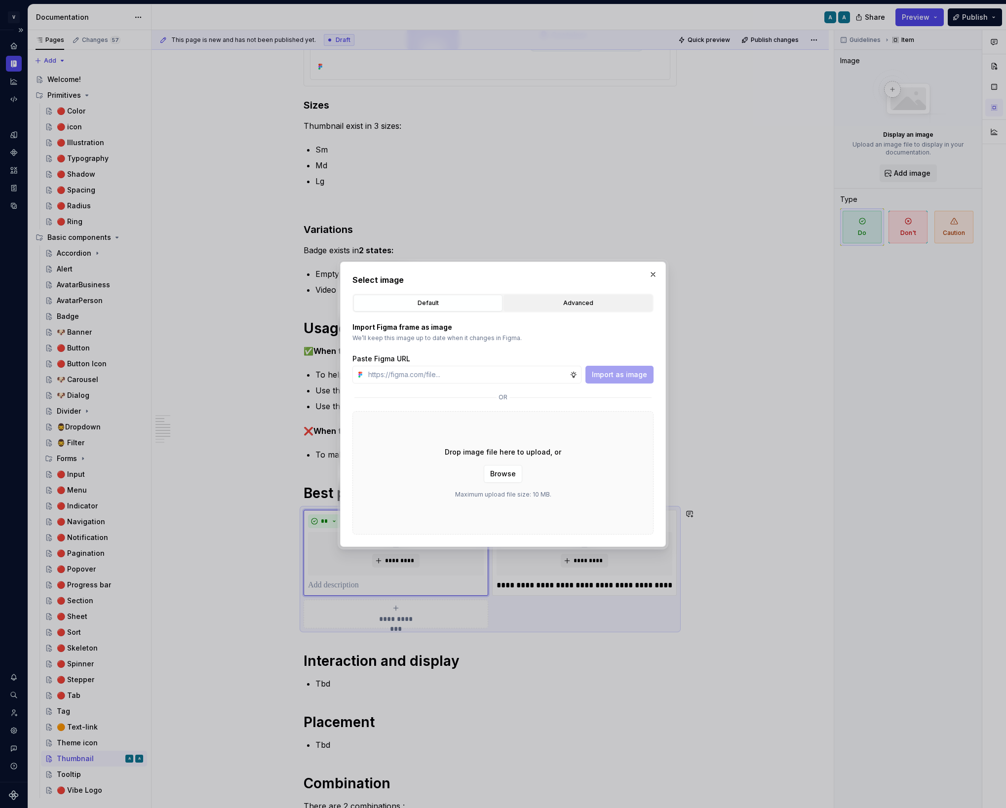
click at [570, 303] on div "Advanced" at bounding box center [578, 303] width 142 height 10
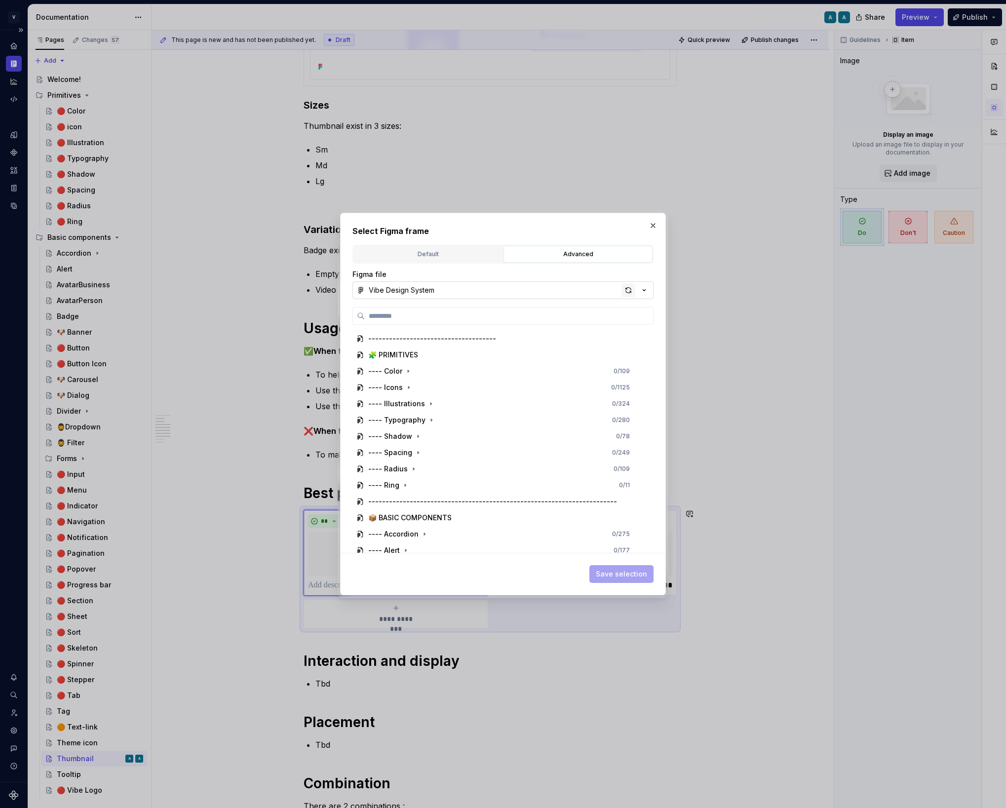
click at [631, 287] on div "button" at bounding box center [628, 290] width 14 height 14
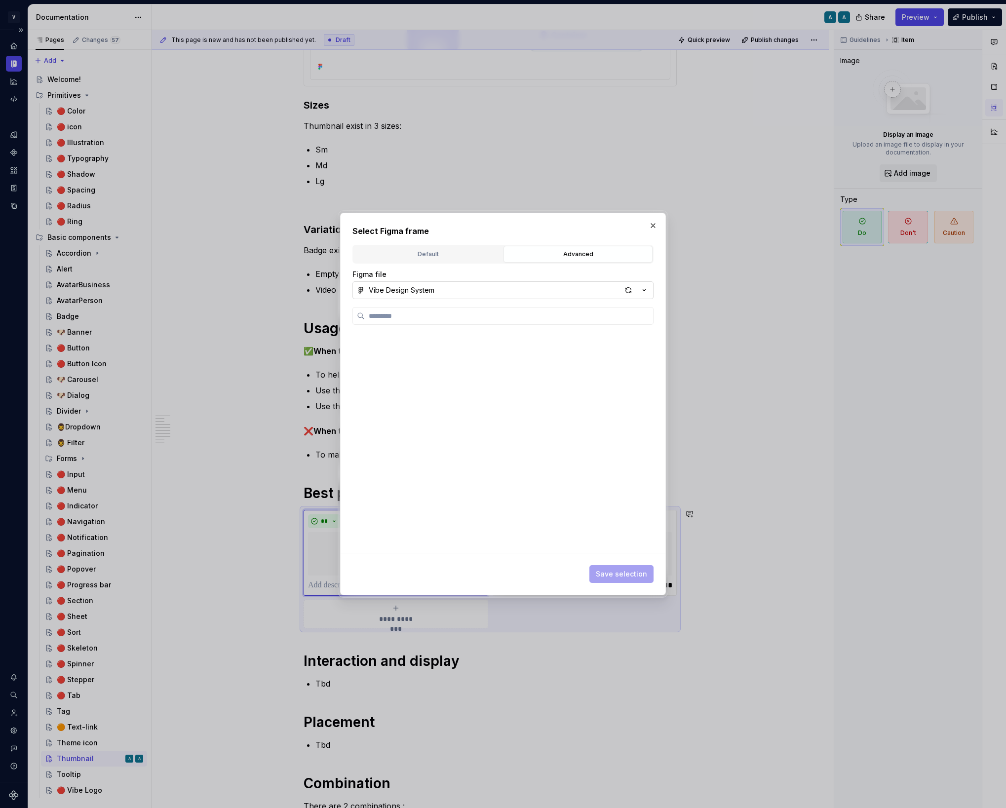
type textarea "*"
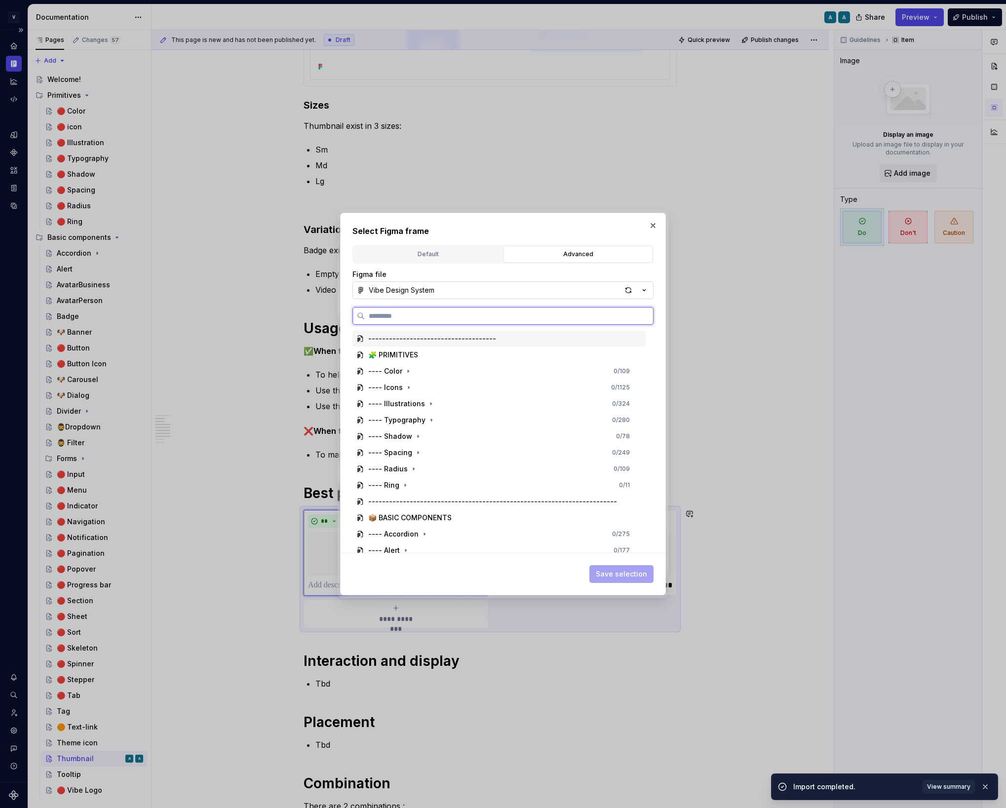
paste input "**********"
type input "**********"
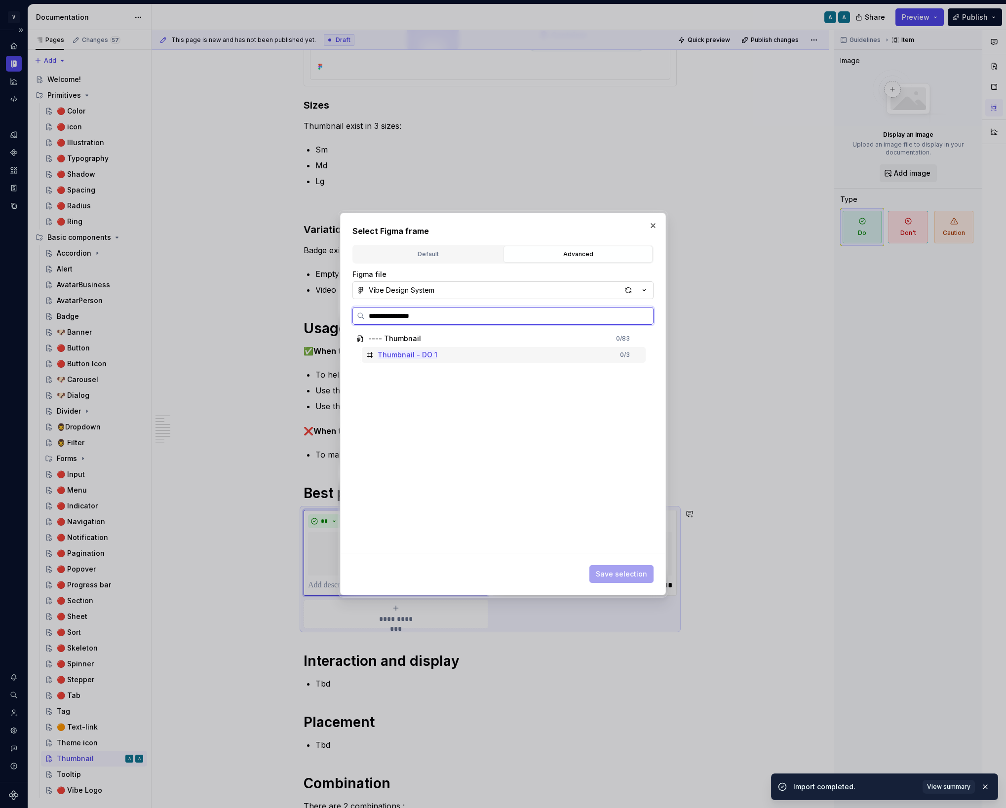
click at [512, 354] on div "Thumbnail - DO 1 0 / 3" at bounding box center [504, 355] width 284 height 16
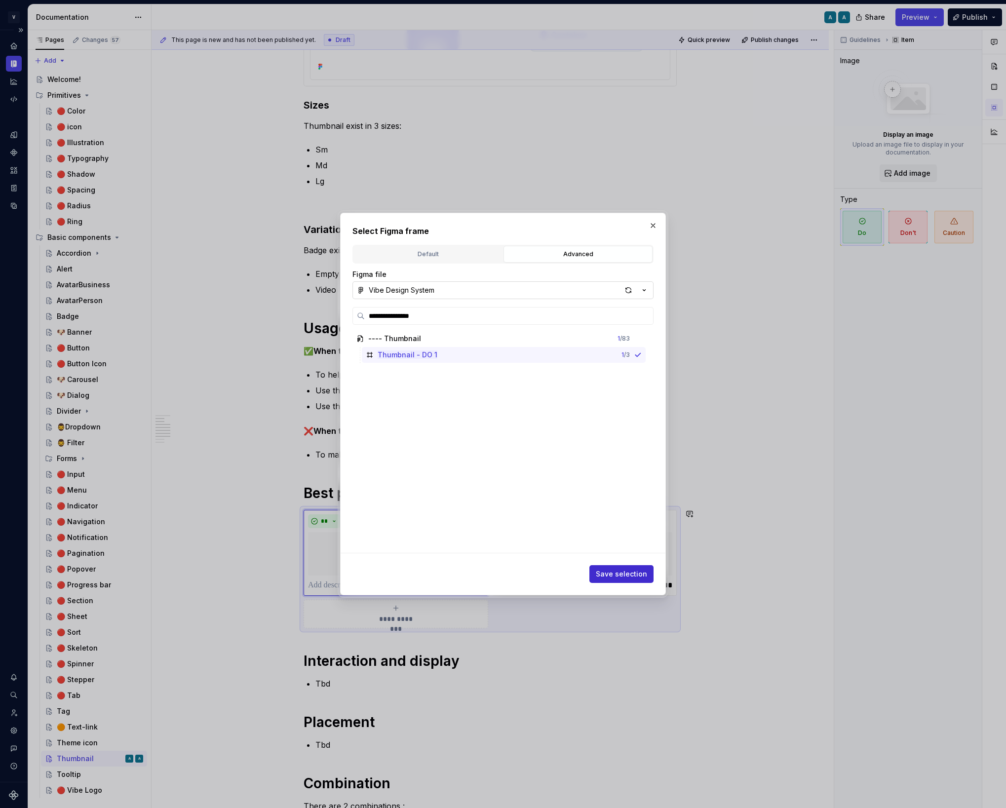
click at [616, 576] on span "Save selection" at bounding box center [621, 574] width 51 height 10
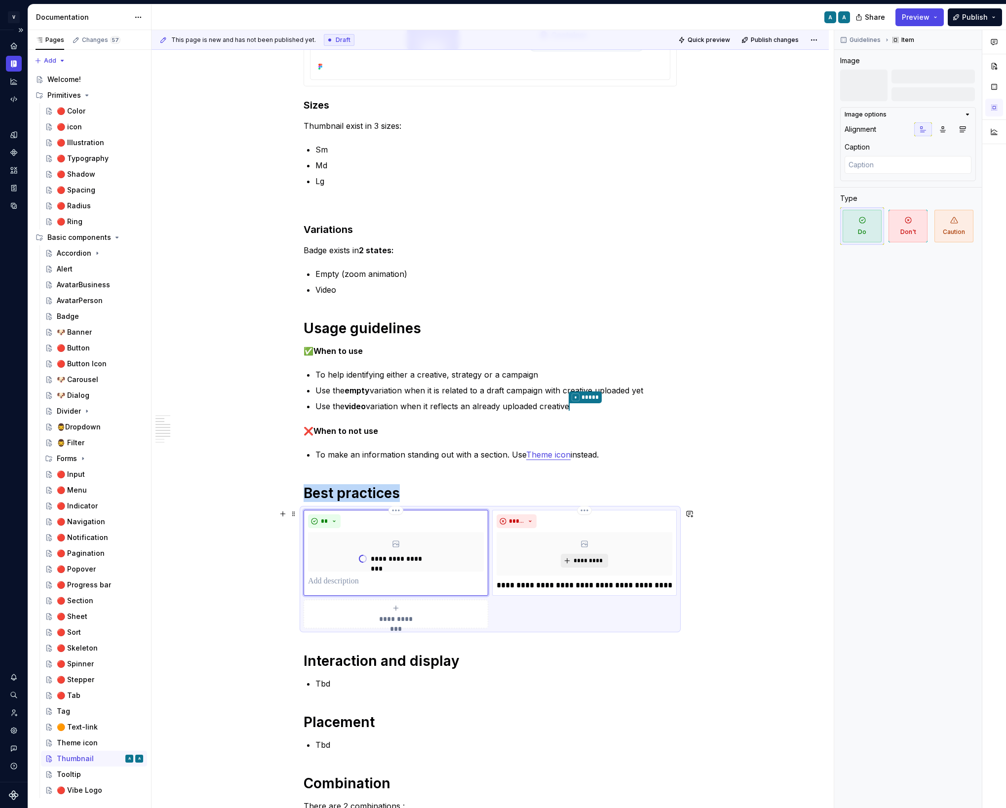
click at [595, 562] on span "*********" at bounding box center [588, 561] width 30 height 8
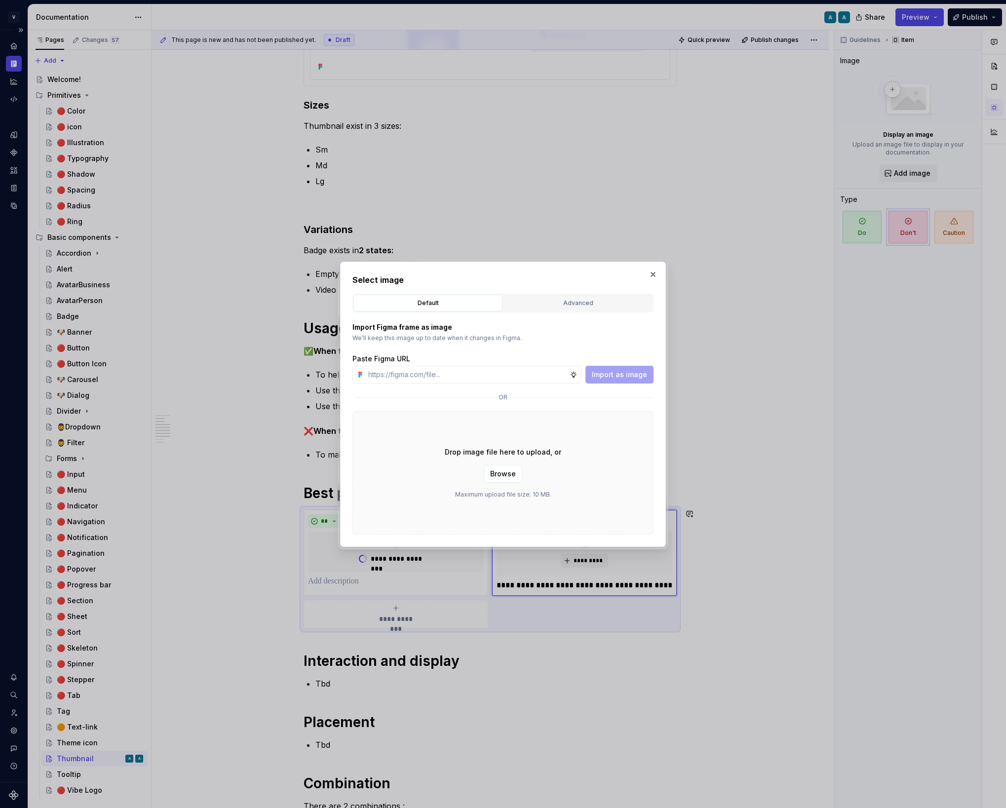
type textarea "*"
click at [546, 300] on div "Advanced" at bounding box center [578, 303] width 142 height 10
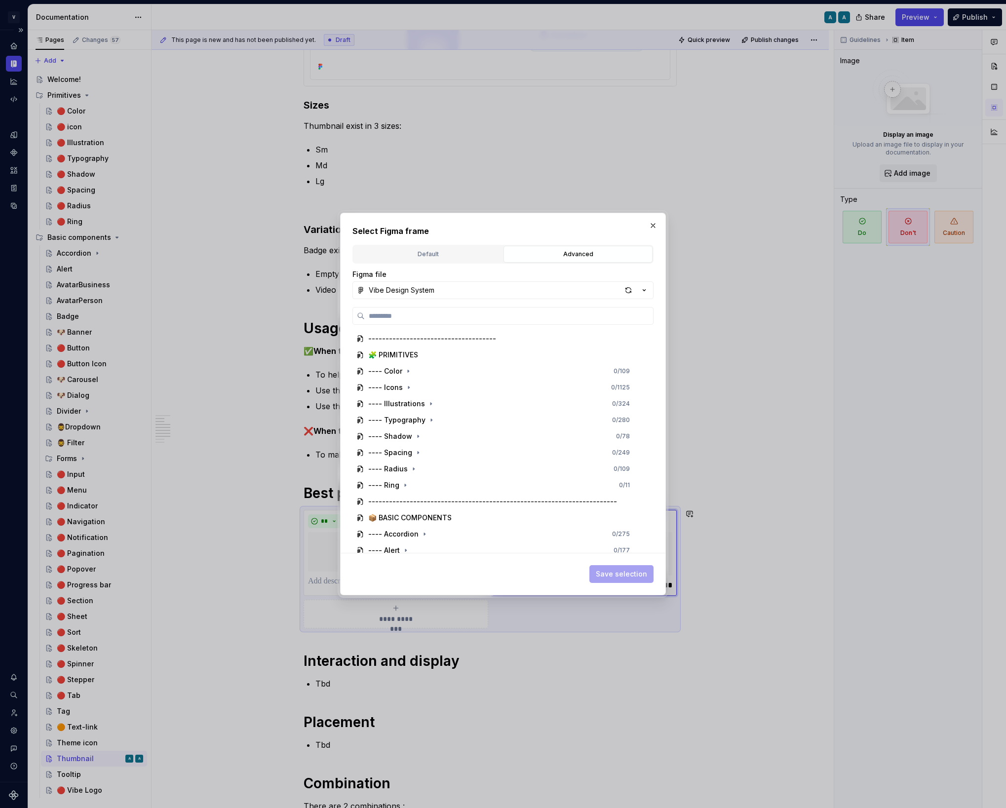
paste input "**********"
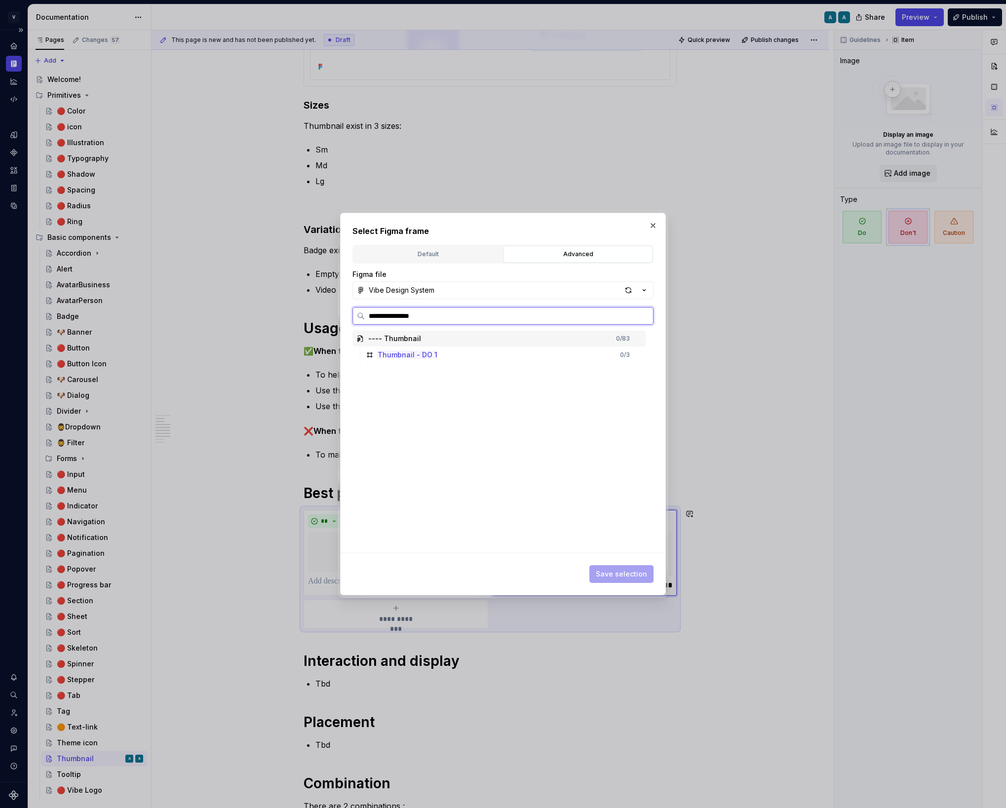
click at [419, 317] on input "**********" at bounding box center [509, 316] width 288 height 10
type input "**********"
click at [605, 353] on div "Thumbnail - DONT 1 0 / 3" at bounding box center [504, 355] width 284 height 16
click at [634, 576] on span "Save selection" at bounding box center [621, 574] width 51 height 10
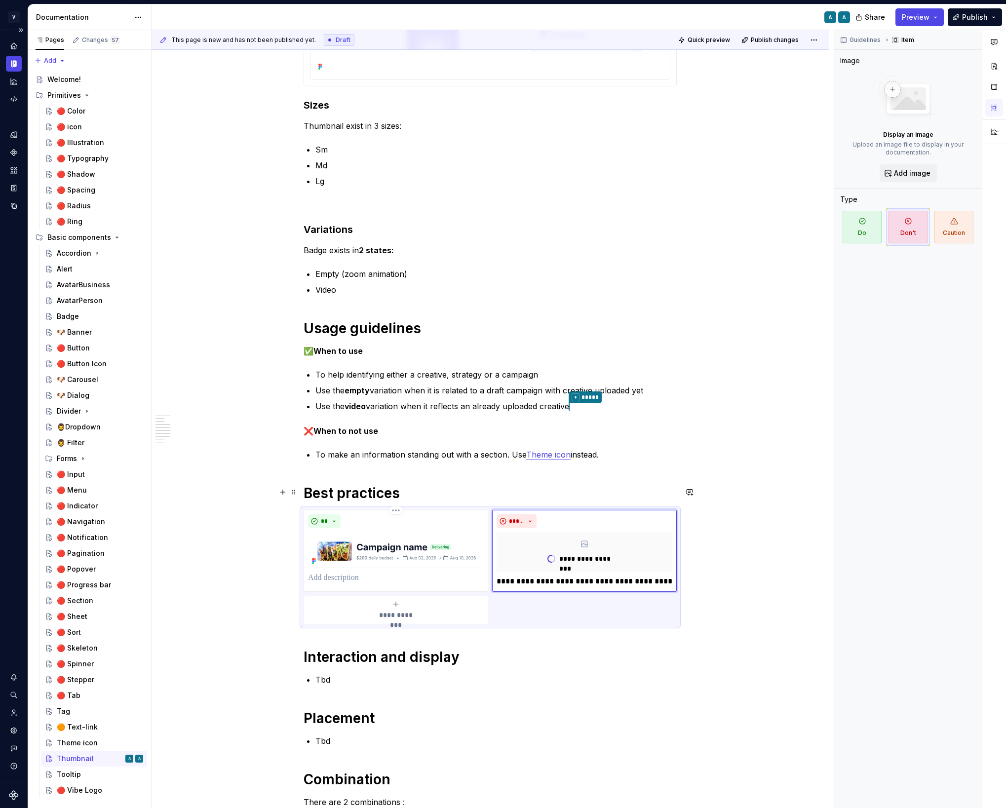
type textarea "*"
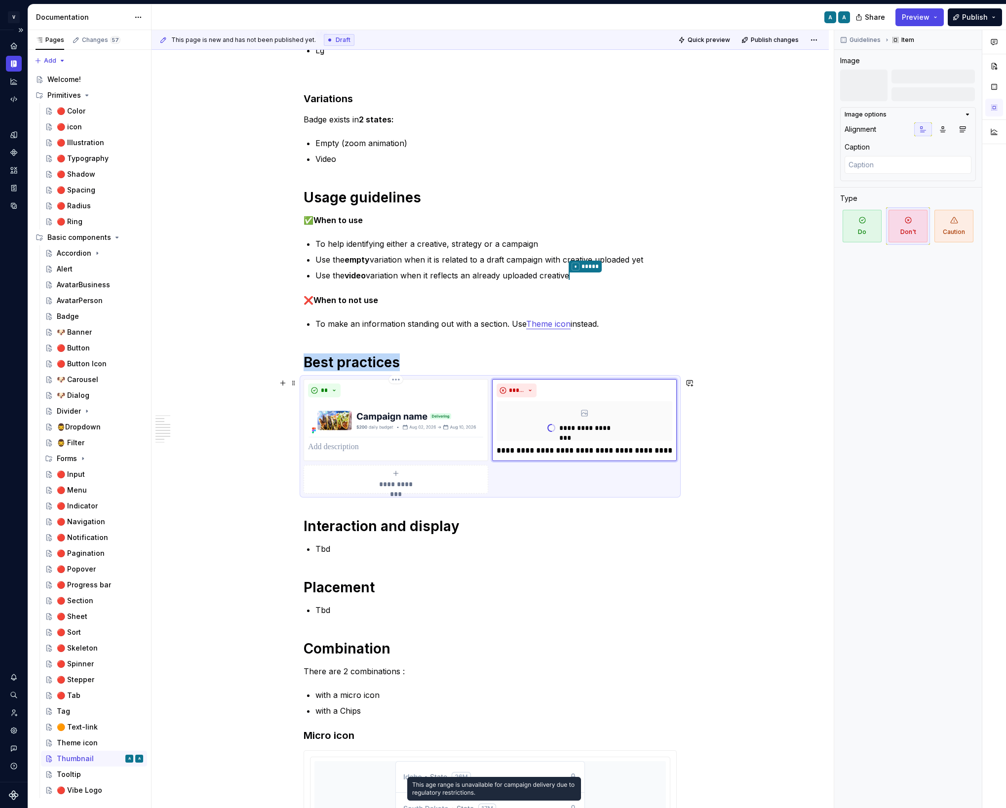
scroll to position [402, 0]
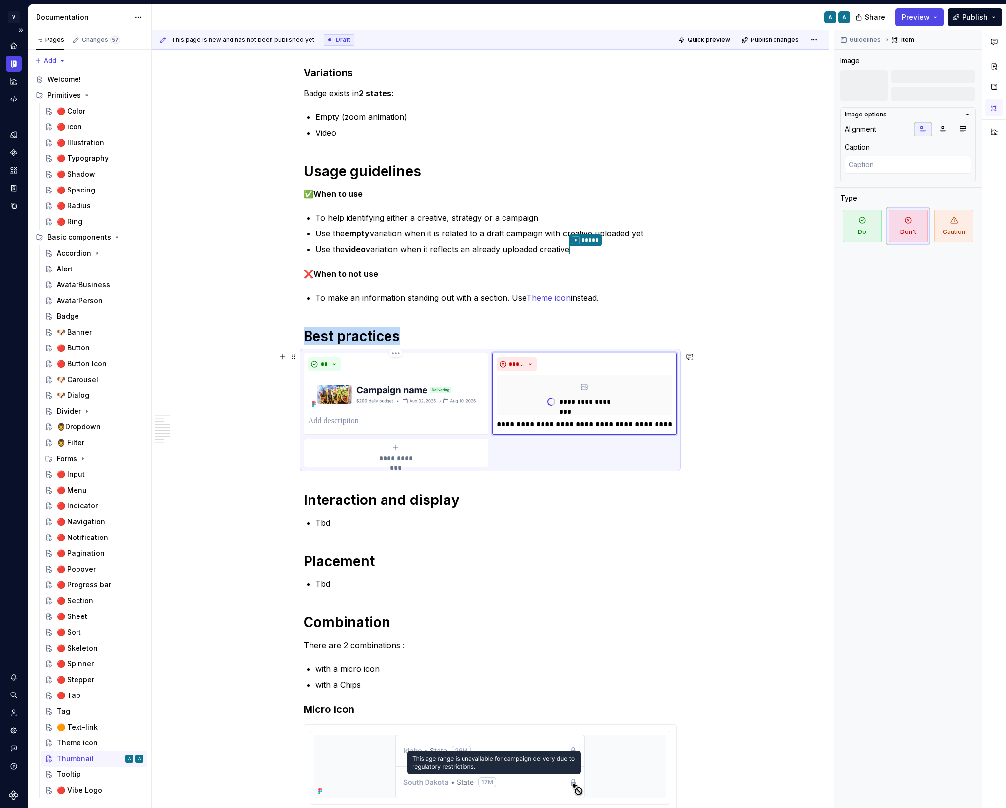
click at [415, 447] on div "**********" at bounding box center [396, 453] width 176 height 20
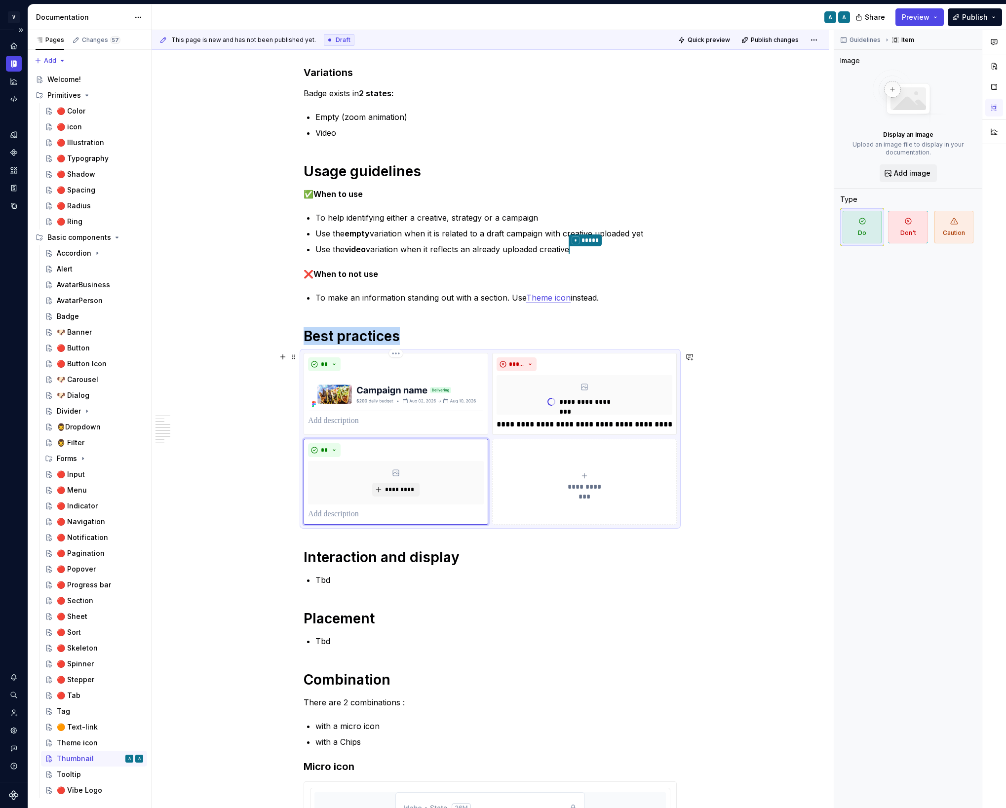
click at [578, 465] on button "**********" at bounding box center [584, 482] width 185 height 86
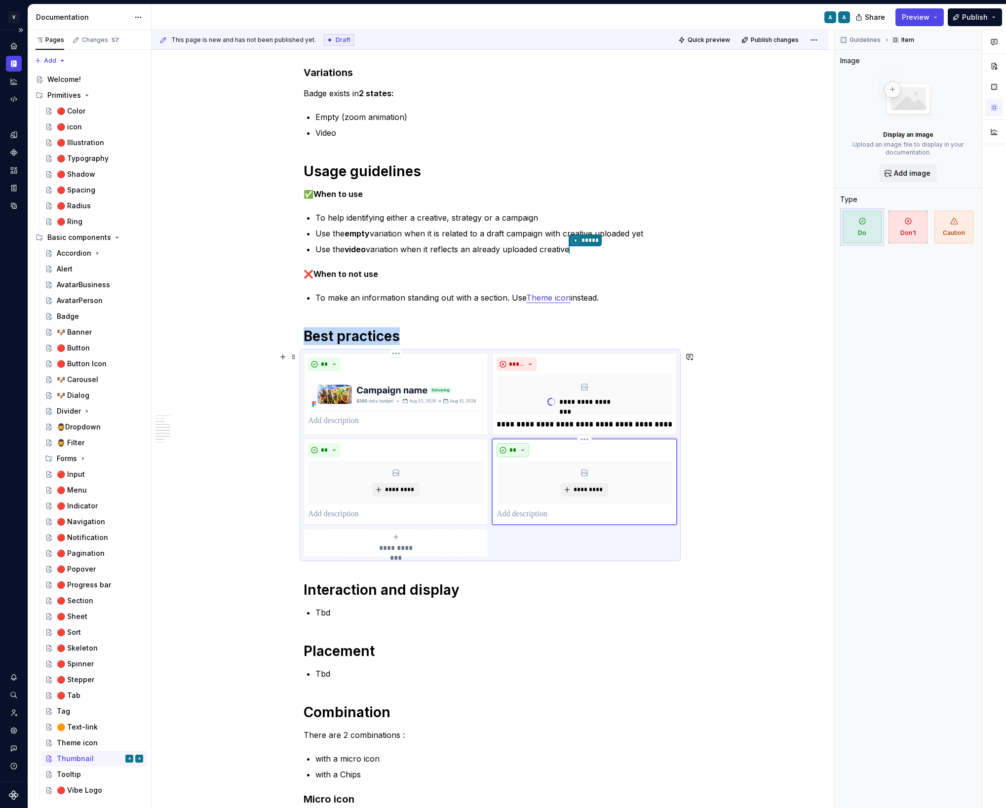
click at [517, 446] on span "**" at bounding box center [513, 450] width 8 height 8
click at [530, 482] on div "Don't" at bounding box center [538, 484] width 18 height 10
click at [595, 491] on span "*********" at bounding box center [588, 490] width 30 height 8
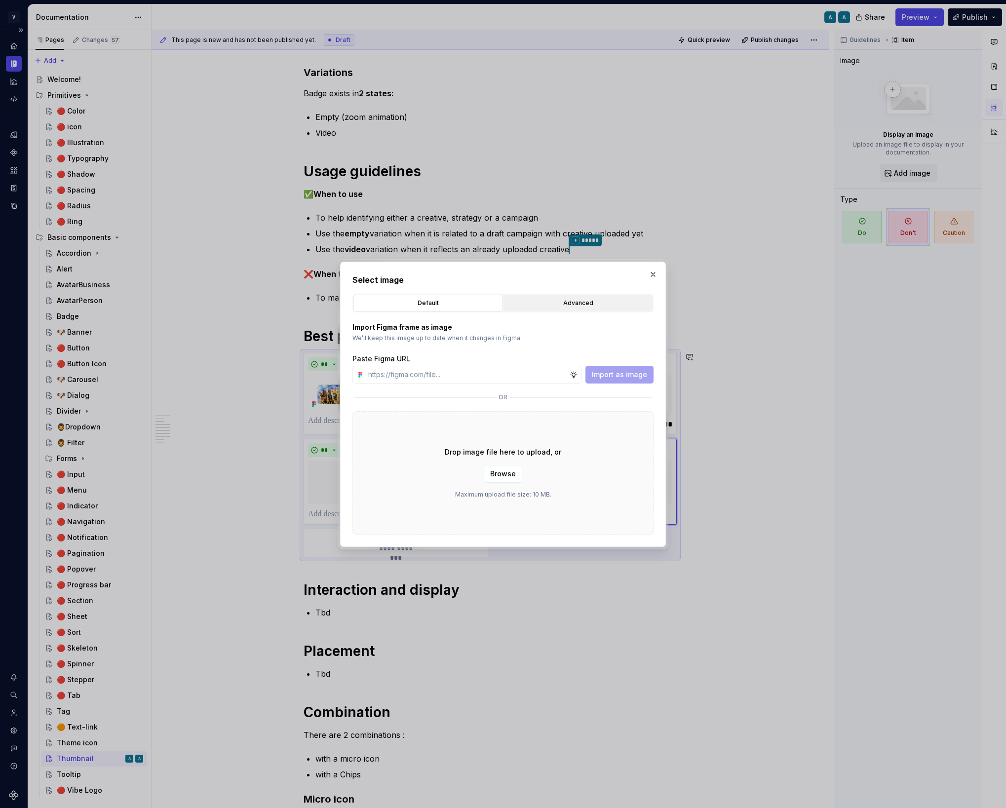
click at [566, 305] on div "Advanced" at bounding box center [578, 303] width 142 height 10
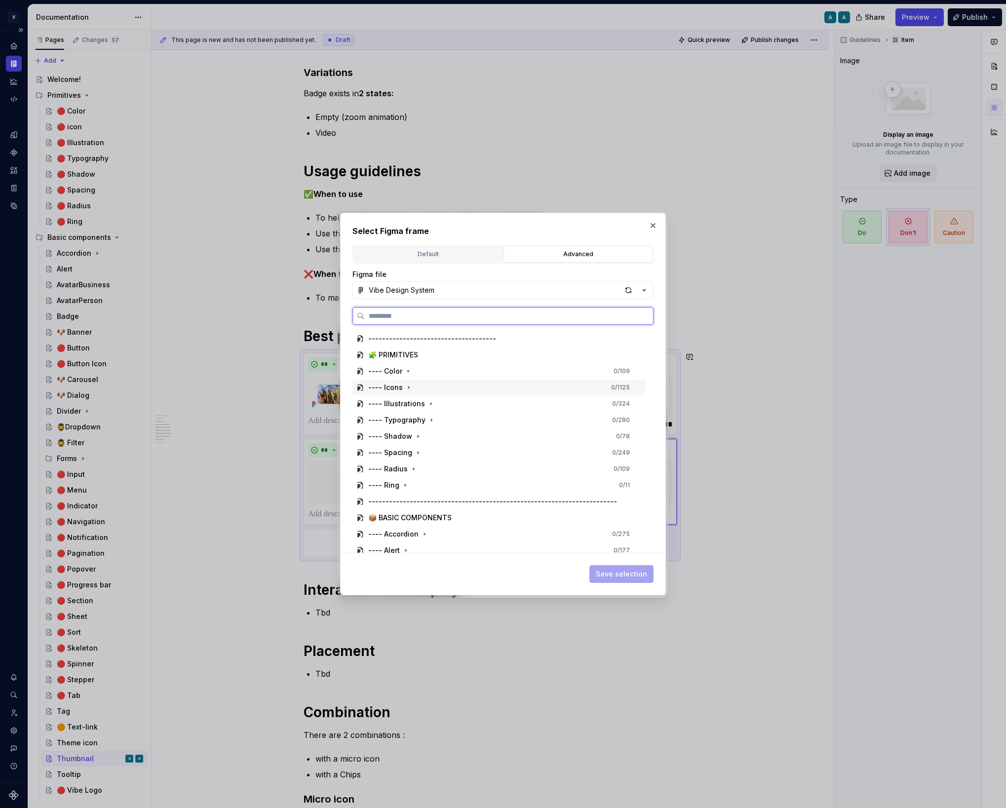
paste input "**********"
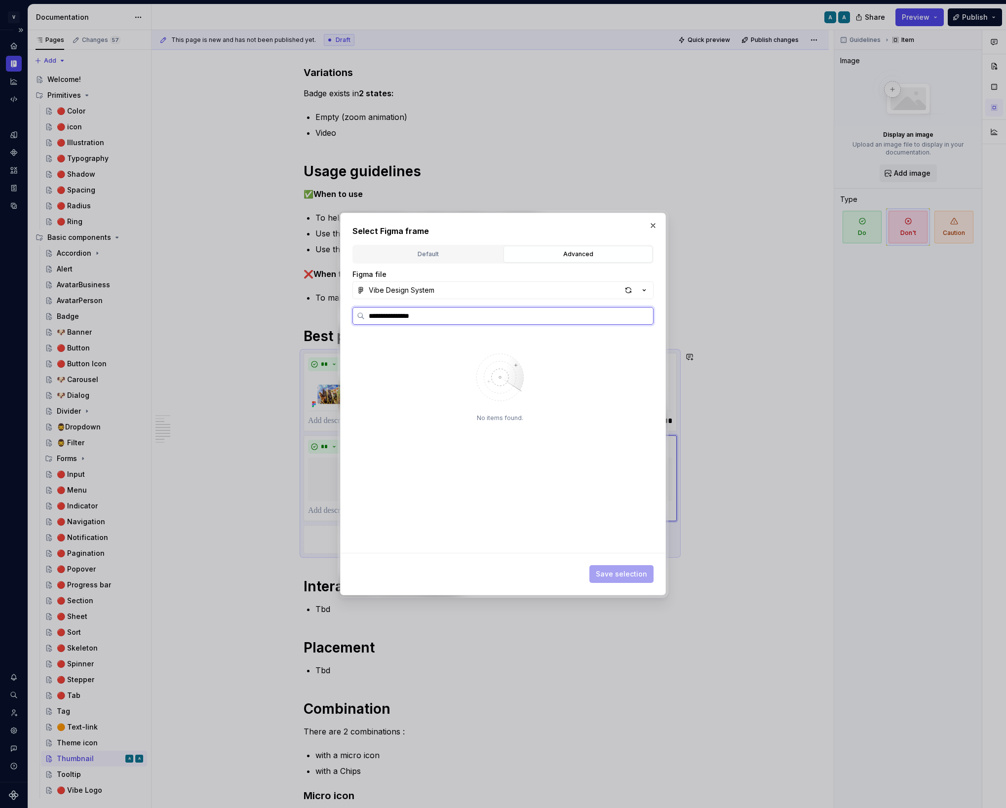
click at [416, 313] on input "**********" at bounding box center [509, 316] width 288 height 10
type input "**********"
click at [456, 355] on div "Thumbnail - DONT 2 0 / 6" at bounding box center [504, 355] width 284 height 16
click at [620, 576] on span "Save selection" at bounding box center [621, 574] width 51 height 10
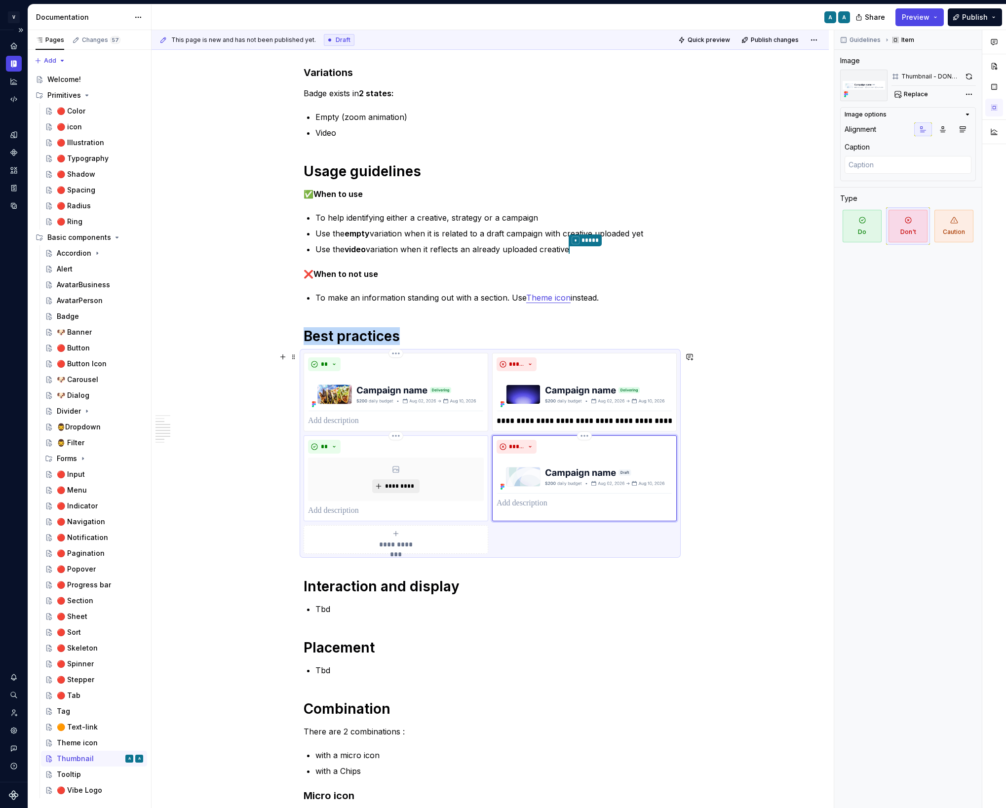
click at [411, 488] on span "*********" at bounding box center [399, 486] width 30 height 8
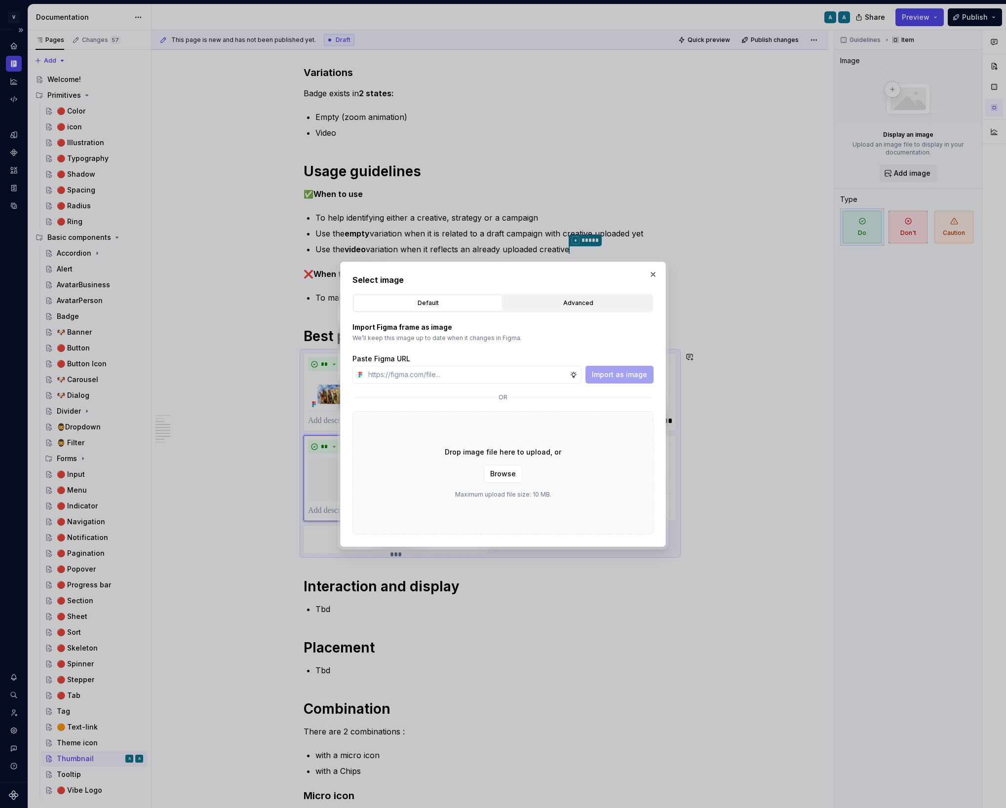
click at [559, 304] on div "Advanced" at bounding box center [578, 303] width 142 height 10
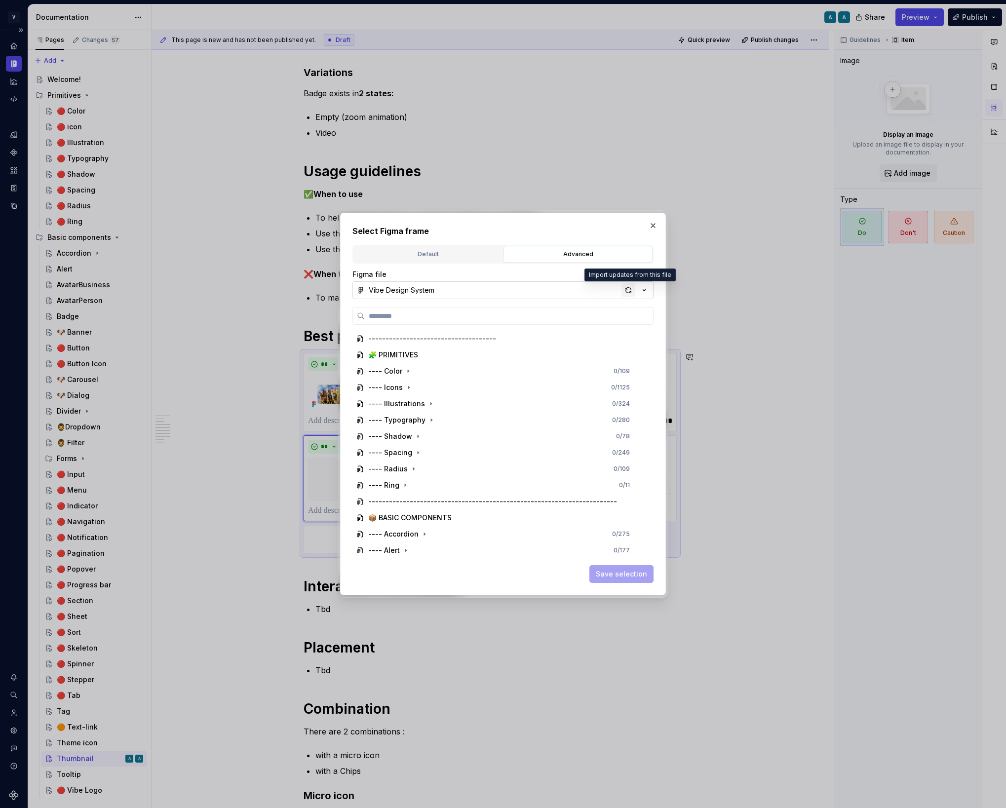
click at [627, 294] on div "button" at bounding box center [628, 290] width 14 height 14
type textarea "*"
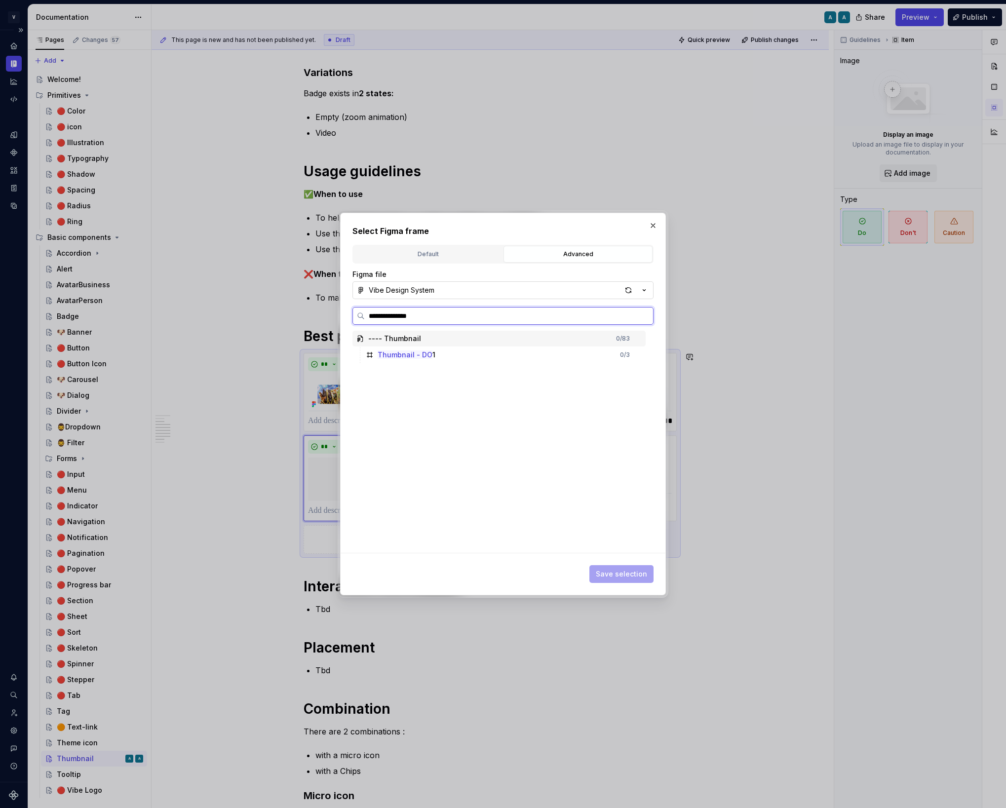
type input "**********"
click at [624, 296] on div "button" at bounding box center [628, 290] width 14 height 14
click at [600, 351] on div "Thumbnail - DO 2 0 / 3" at bounding box center [504, 355] width 284 height 16
click at [627, 573] on span "Save selection" at bounding box center [621, 574] width 51 height 10
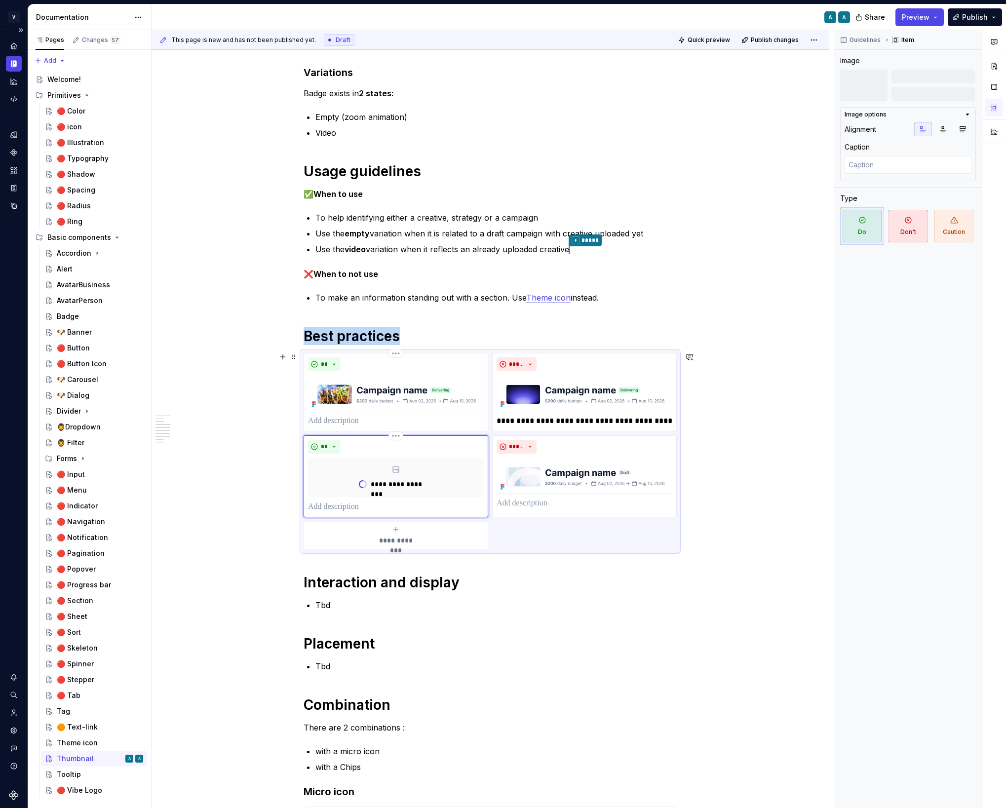
click at [745, 448] on div "**********" at bounding box center [490, 572] width 677 height 1586
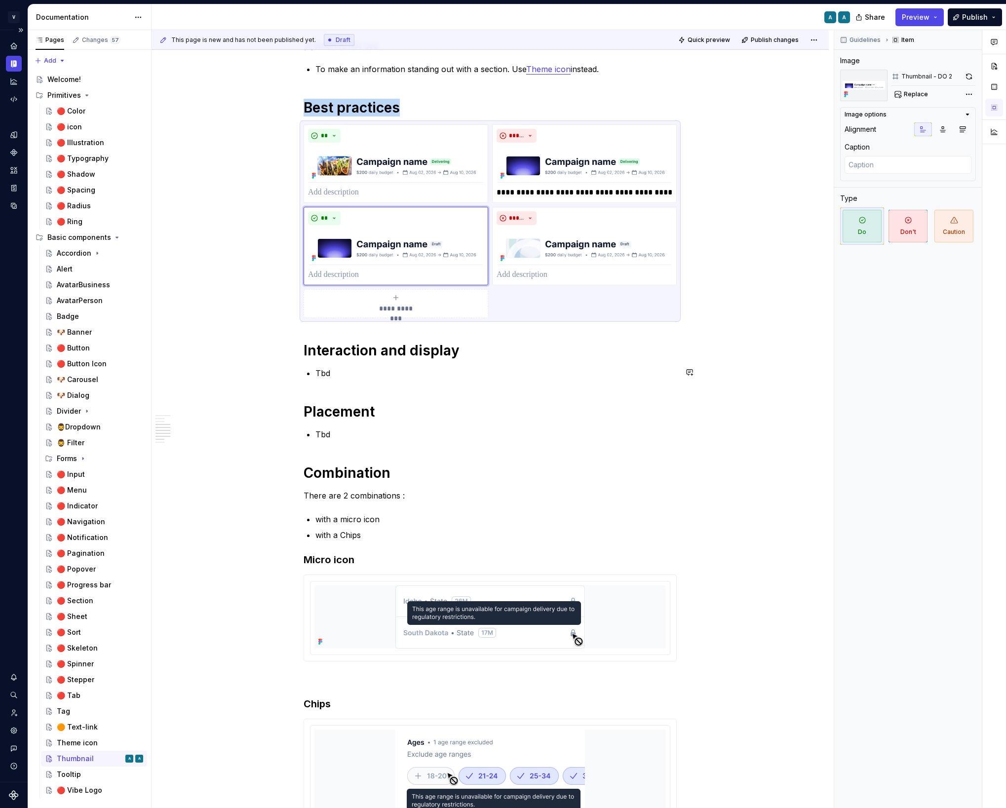
scroll to position [665, 0]
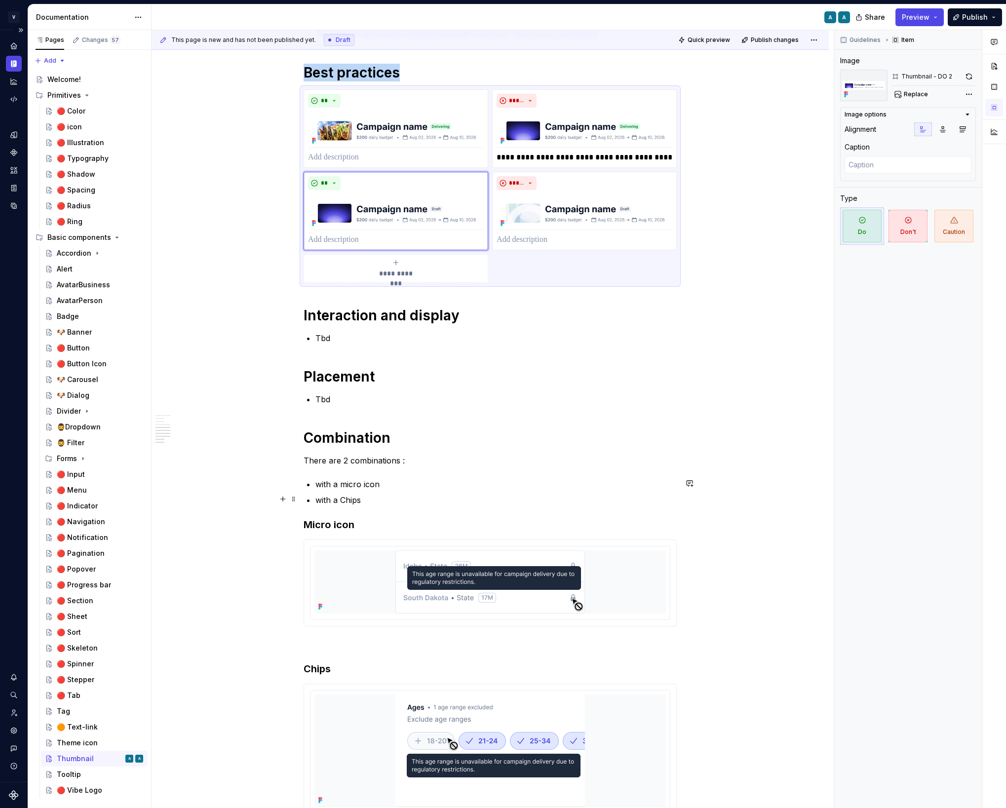
click at [383, 491] on ul "with a micro icon with a Chips" at bounding box center [495, 492] width 361 height 28
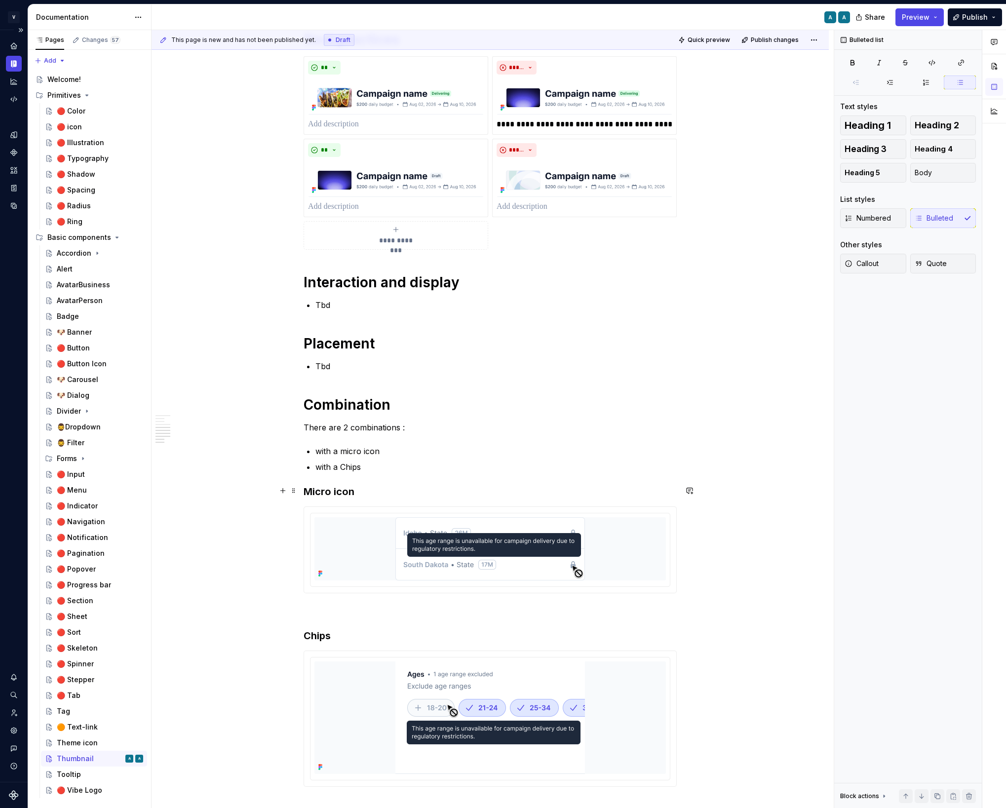
scroll to position [708, 0]
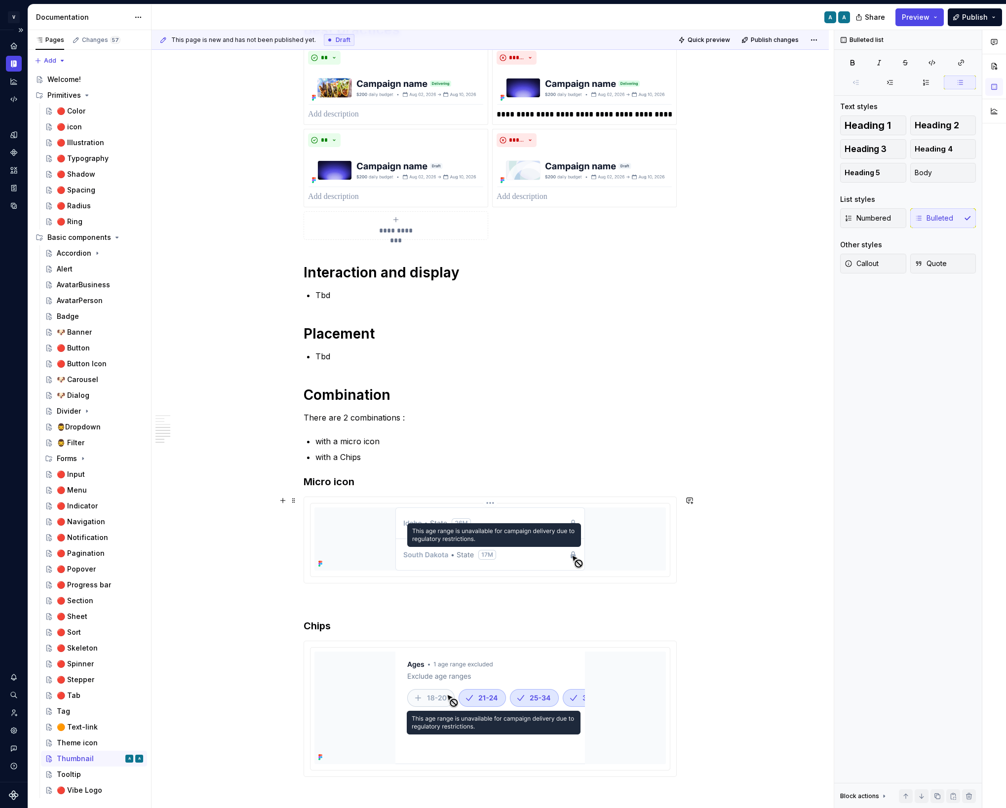
click at [396, 534] on div at bounding box center [489, 538] width 351 height 63
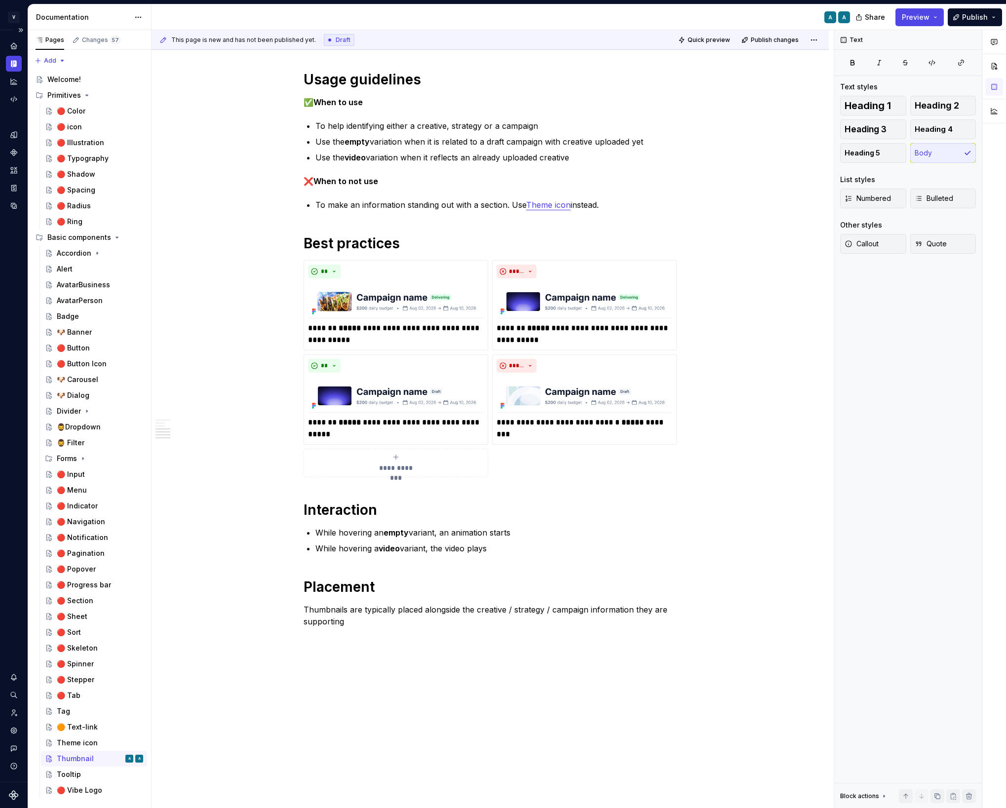
scroll to position [483, 0]
click at [84, 288] on div "AvatarBusiness" at bounding box center [83, 285] width 53 height 10
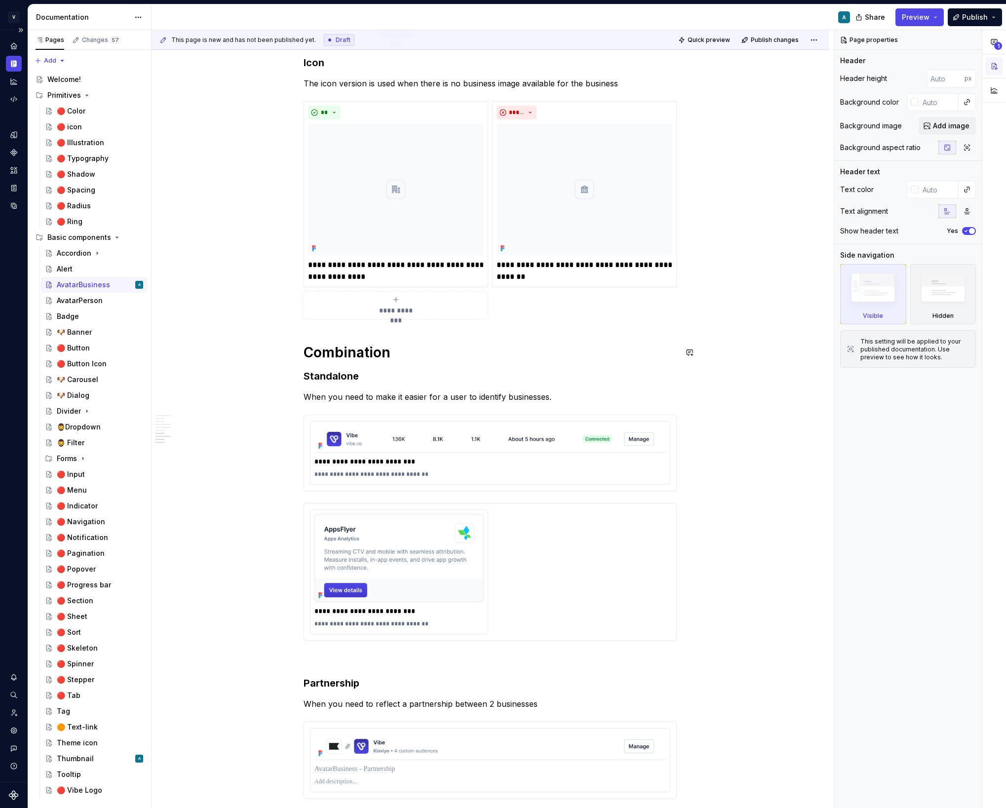
scroll to position [1099, 0]
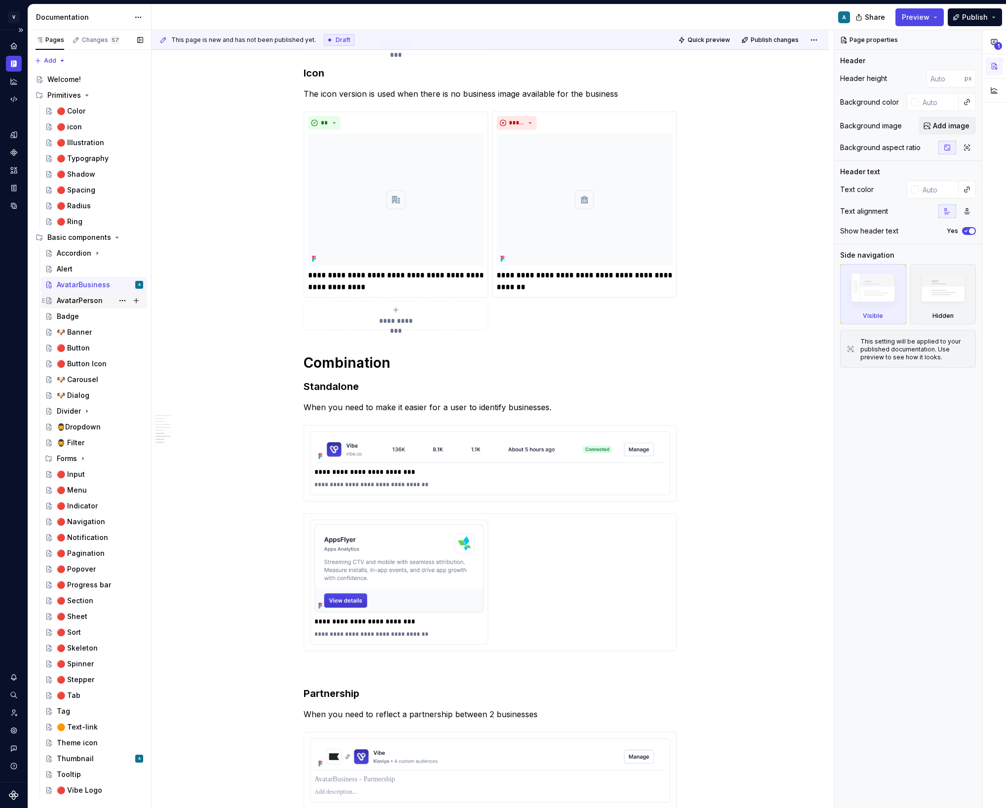
click at [97, 300] on div "AvatarPerson" at bounding box center [80, 301] width 46 height 10
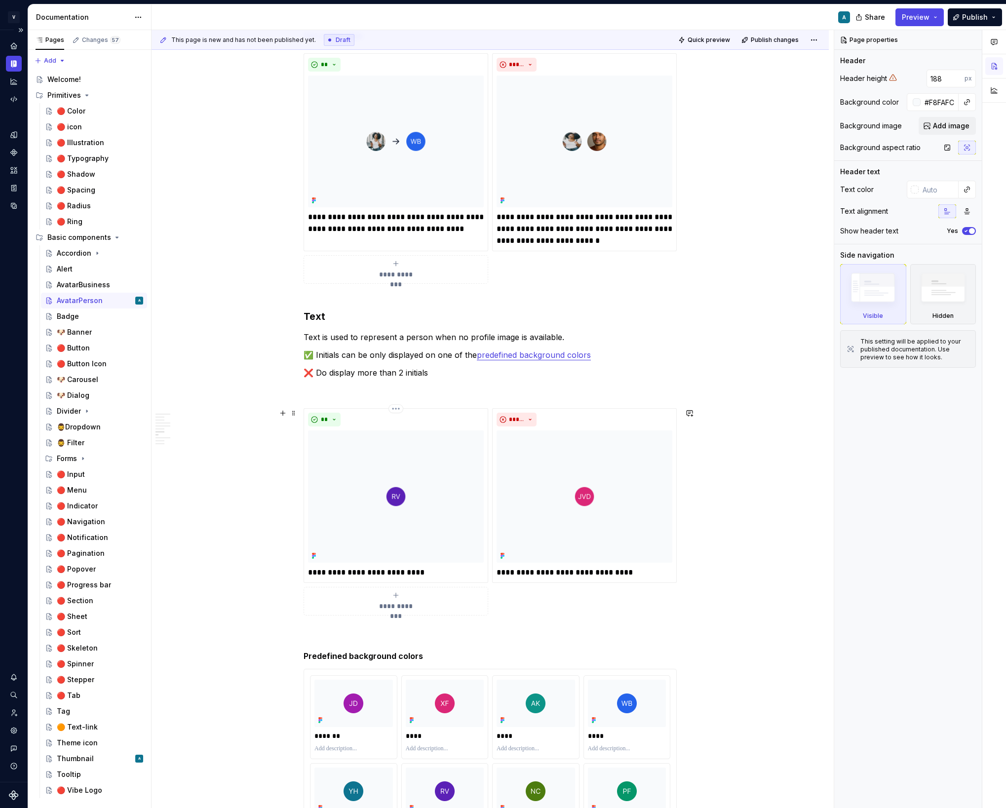
scroll to position [972, 0]
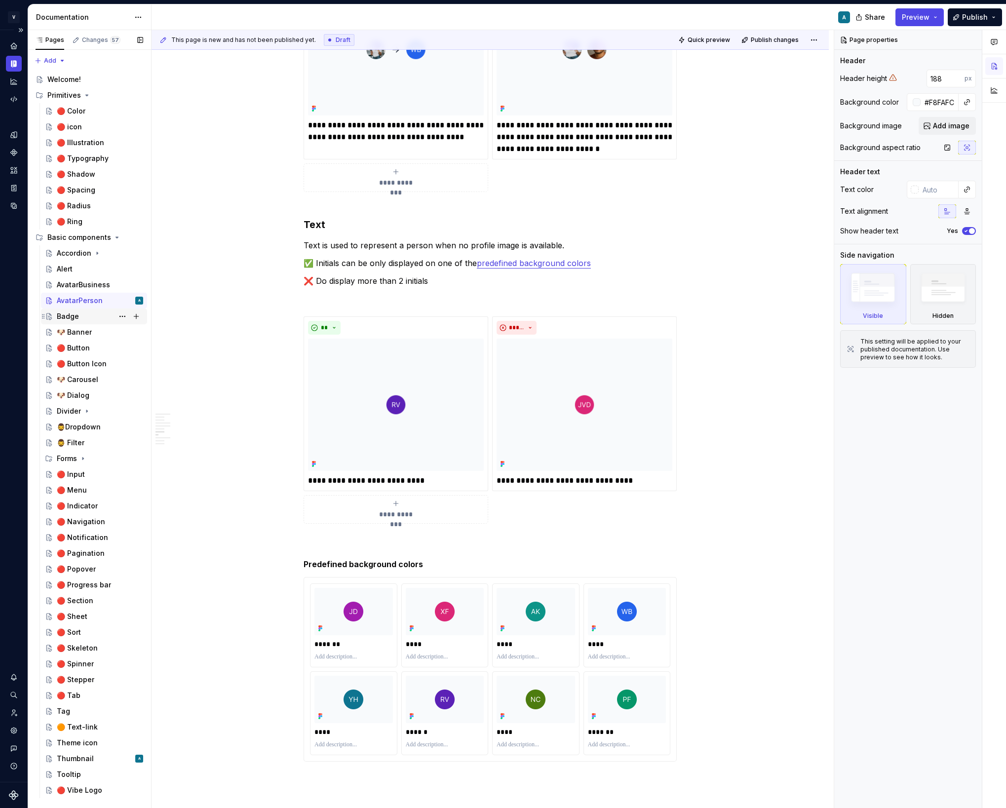
click at [79, 315] on div "Badge" at bounding box center [100, 316] width 86 height 14
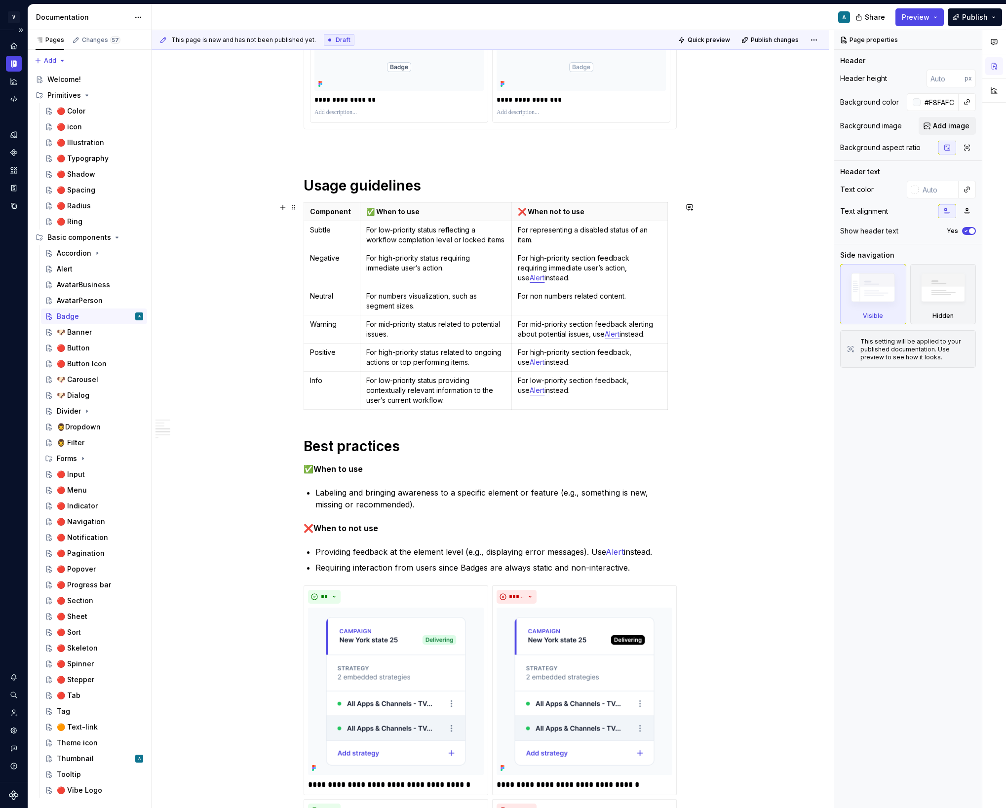
scroll to position [726, 0]
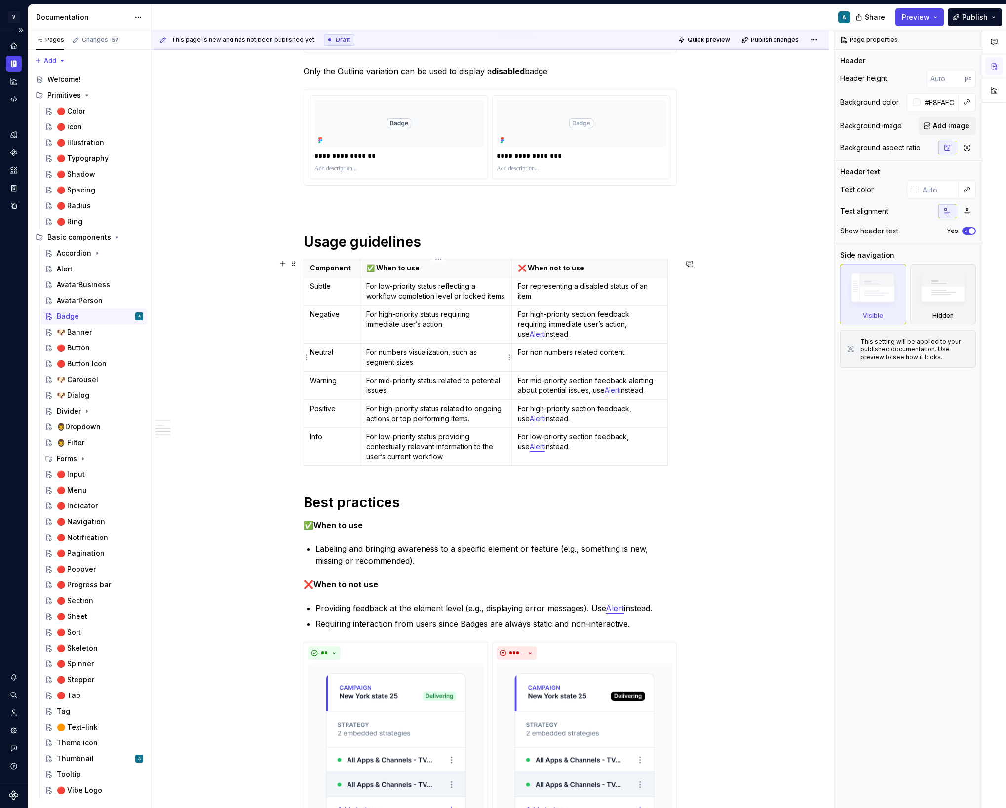
click at [506, 362] on html "V Vibe A Design system data Documentation A Share Preview Publish Pages Changes…" at bounding box center [503, 404] width 1006 height 808
click at [731, 436] on html "V Vibe A Design system data Documentation A Share Preview Publish Pages Changes…" at bounding box center [503, 404] width 1006 height 808
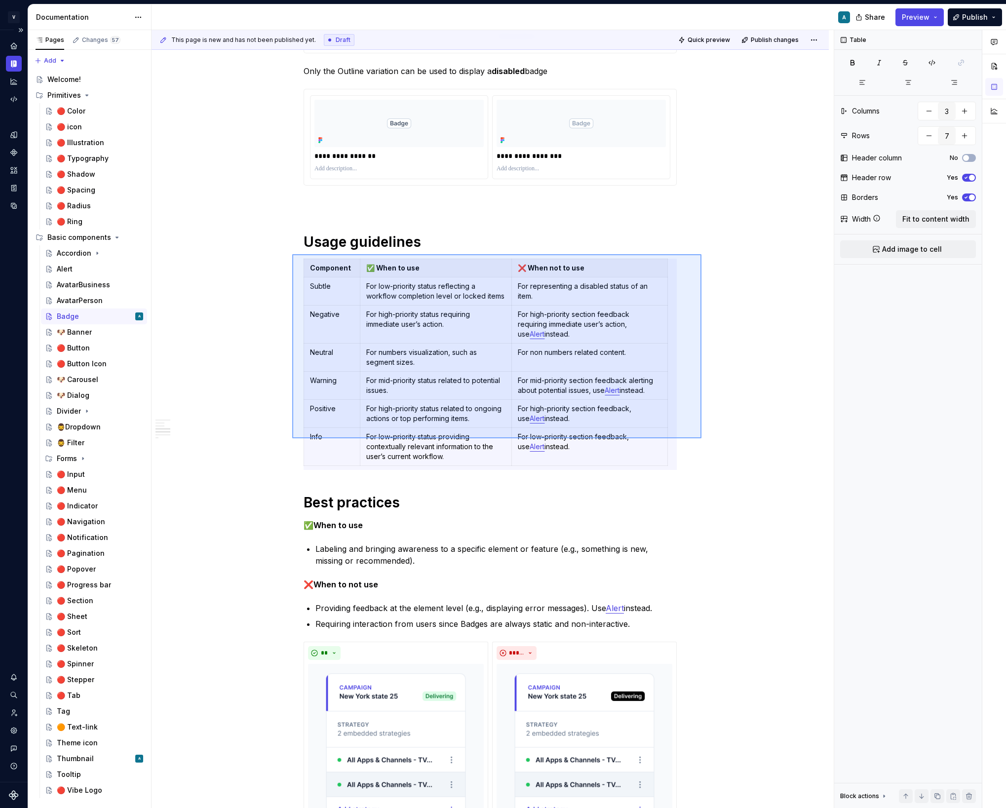
drag, startPoint x: 701, startPoint y: 438, endPoint x: 292, endPoint y: 254, distance: 448.6
click at [292, 254] on div "**********" at bounding box center [493, 419] width 682 height 778
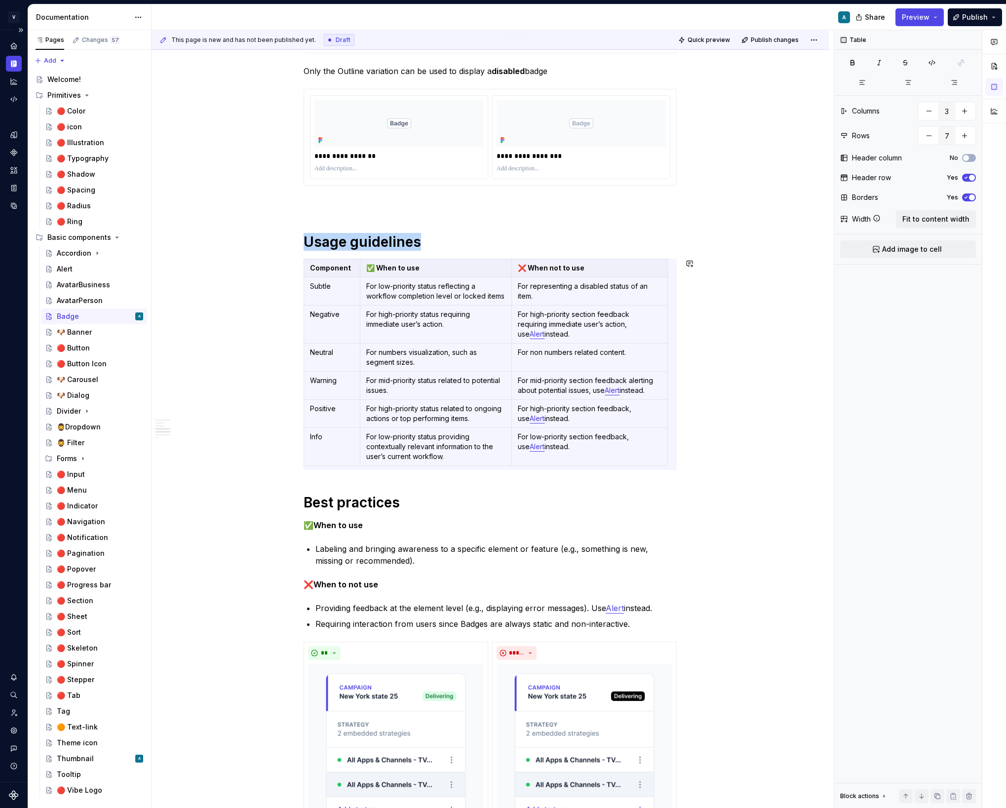
copy h1 "Usage guidelines"
click at [83, 758] on div "Thumbnail" at bounding box center [75, 759] width 37 height 10
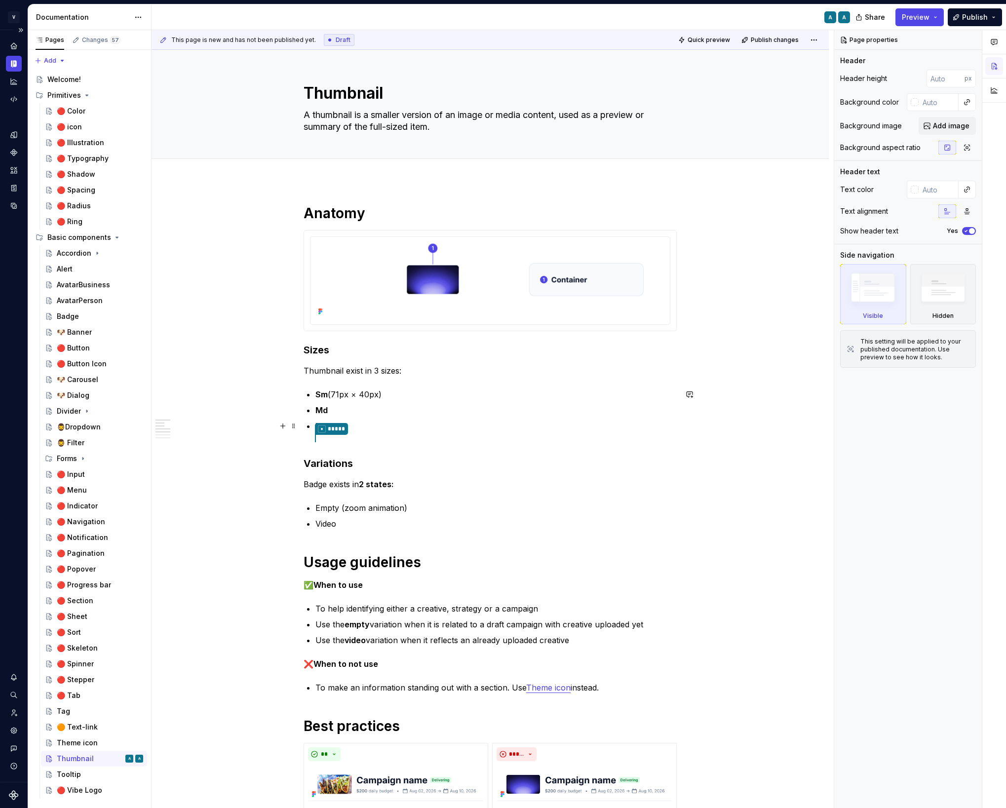
click at [344, 429] on p "Lg * *****" at bounding box center [495, 432] width 361 height 25
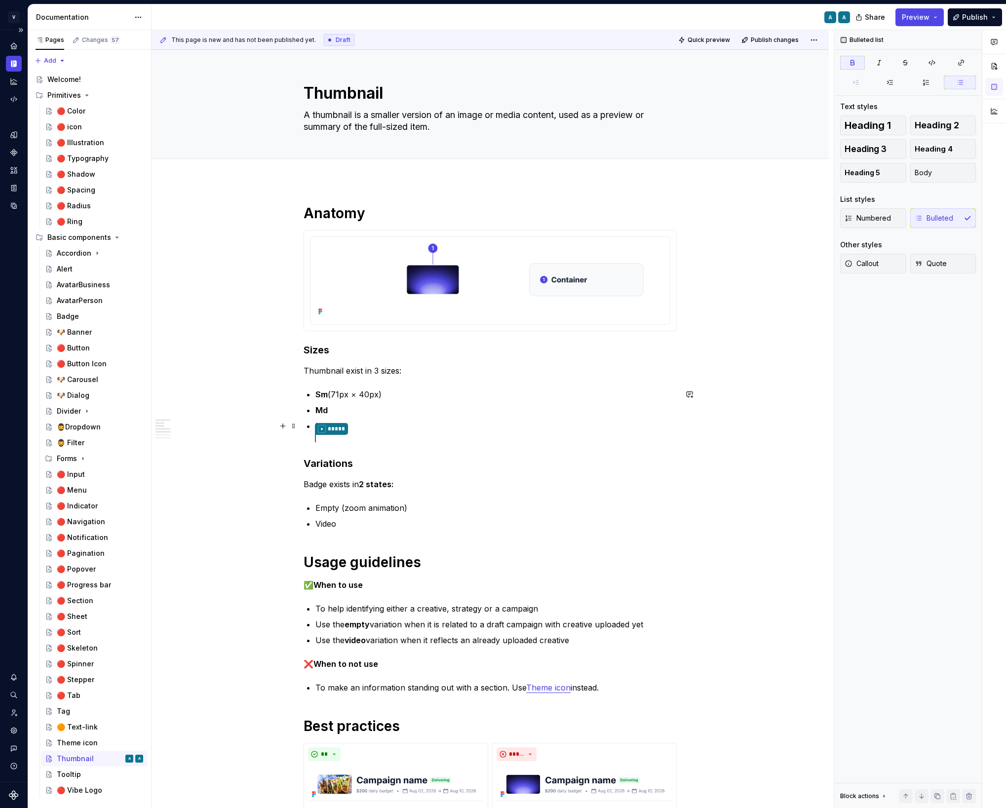
click at [460, 432] on p "Lg * *****" at bounding box center [495, 432] width 361 height 25
click at [380, 435] on p "Lg * *****" at bounding box center [495, 432] width 361 height 25
click at [362, 430] on p "Lg * *****" at bounding box center [495, 432] width 361 height 25
click at [348, 411] on p "Md" at bounding box center [495, 410] width 361 height 12
click at [356, 416] on p "Md" at bounding box center [495, 410] width 361 height 12
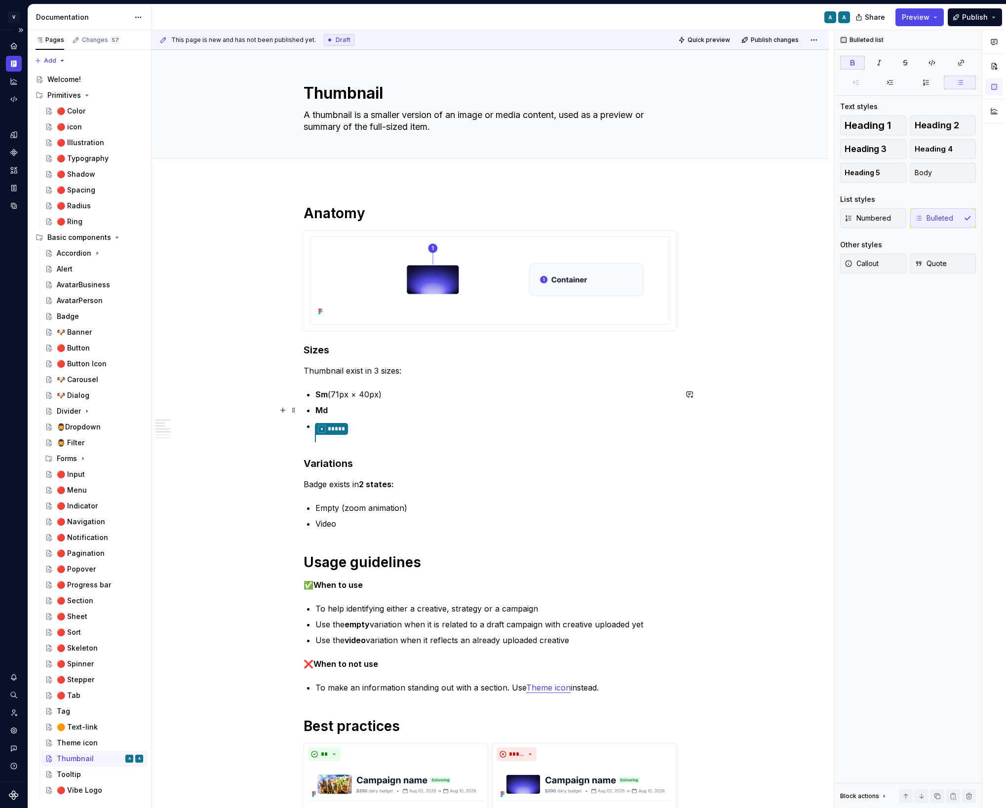
click at [365, 404] on p "Md" at bounding box center [495, 410] width 361 height 12
drag, startPoint x: 389, startPoint y: 395, endPoint x: 334, endPoint y: 394, distance: 55.8
click at [334, 394] on p "Sm (71px × 40px)" at bounding box center [495, 394] width 361 height 12
click at [344, 430] on p "Lg * *****" at bounding box center [495, 432] width 361 height 25
drag, startPoint x: 338, startPoint y: 419, endPoint x: 336, endPoint y: 425, distance: 6.6
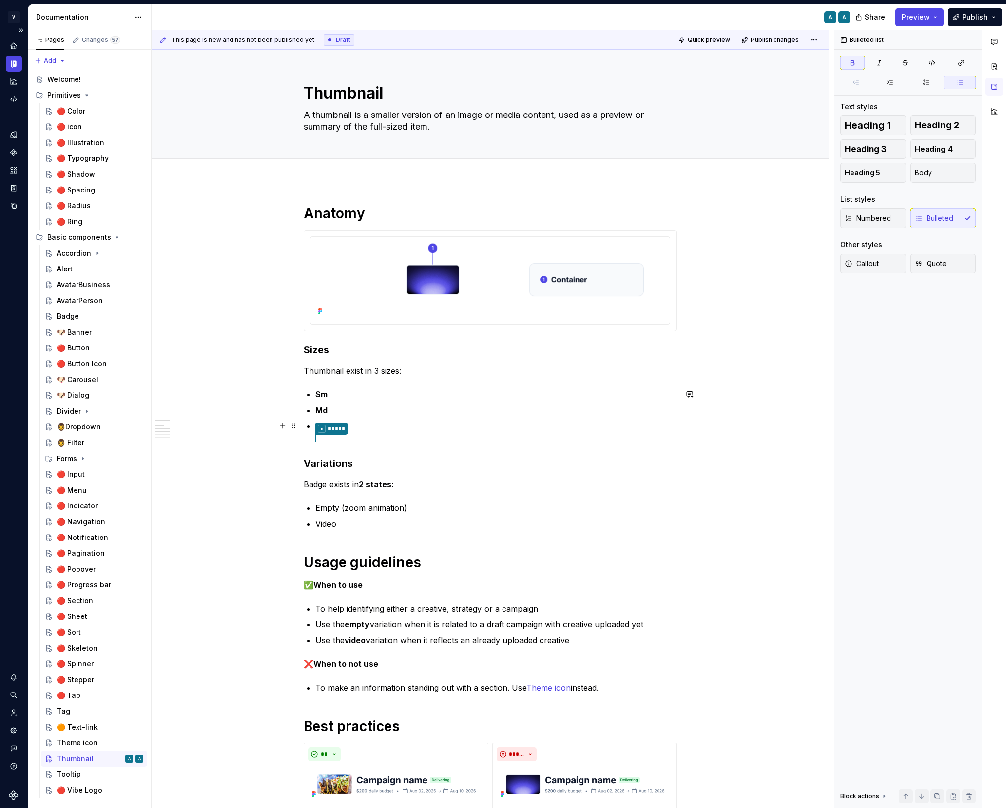
click at [338, 419] on ul "Sm Md Lg * *****" at bounding box center [495, 416] width 361 height 56
click at [342, 445] on div "**********" at bounding box center [490, 656] width 373 height 905
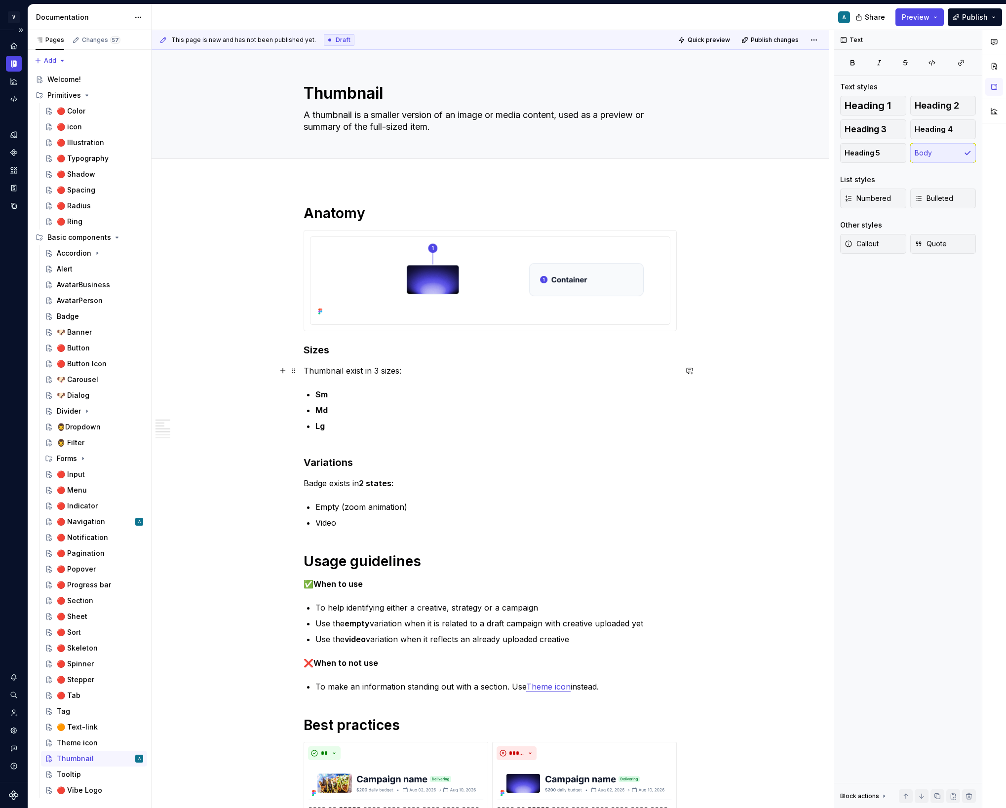
click at [412, 376] on p "Thumbnail exist in 3 sizes:" at bounding box center [490, 371] width 373 height 12
type textarea "*"
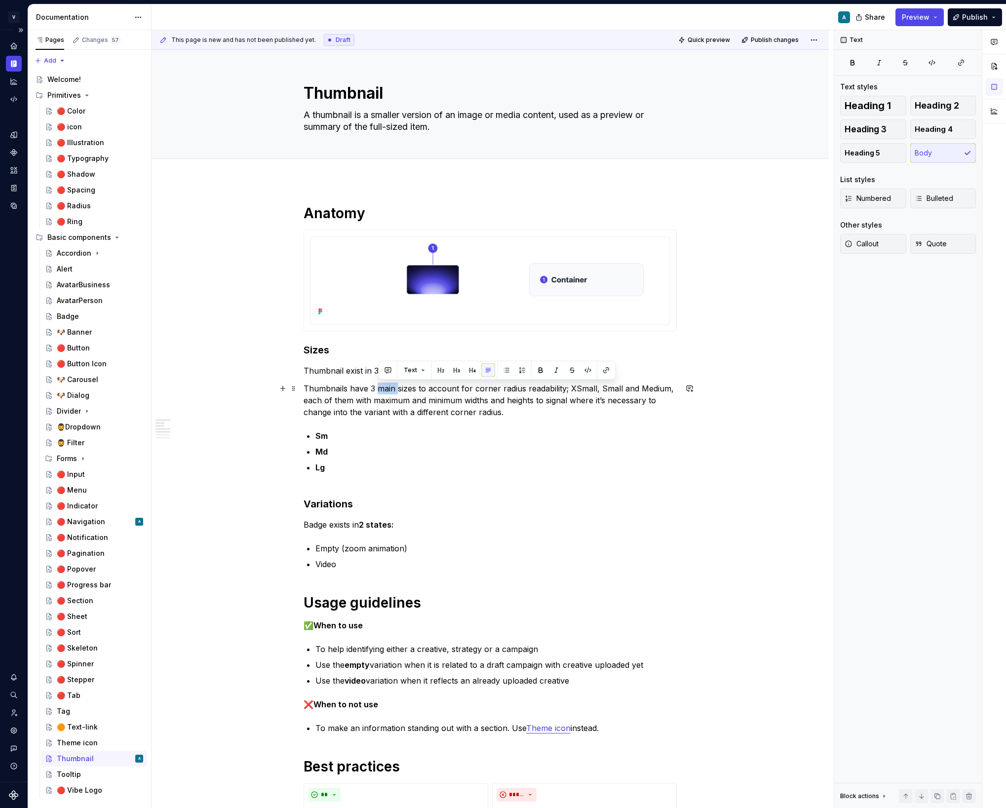
drag, startPoint x: 398, startPoint y: 387, endPoint x: 381, endPoint y: 388, distance: 17.3
click at [381, 388] on p "Thumbnails have 3 main sizes to account for corner radius readability; XSmall, …" at bounding box center [490, 400] width 373 height 36
click at [486, 389] on p "Thumbnails have 3 sizes to account for corner radius readability; XSmall, Small…" at bounding box center [490, 400] width 373 height 36
drag, startPoint x: 457, startPoint y: 388, endPoint x: 505, endPoint y: 388, distance: 48.4
click at [505, 388] on p "Thumbnails have 3 sizes to account for corner radius readability; XSmall, Small…" at bounding box center [490, 400] width 373 height 36
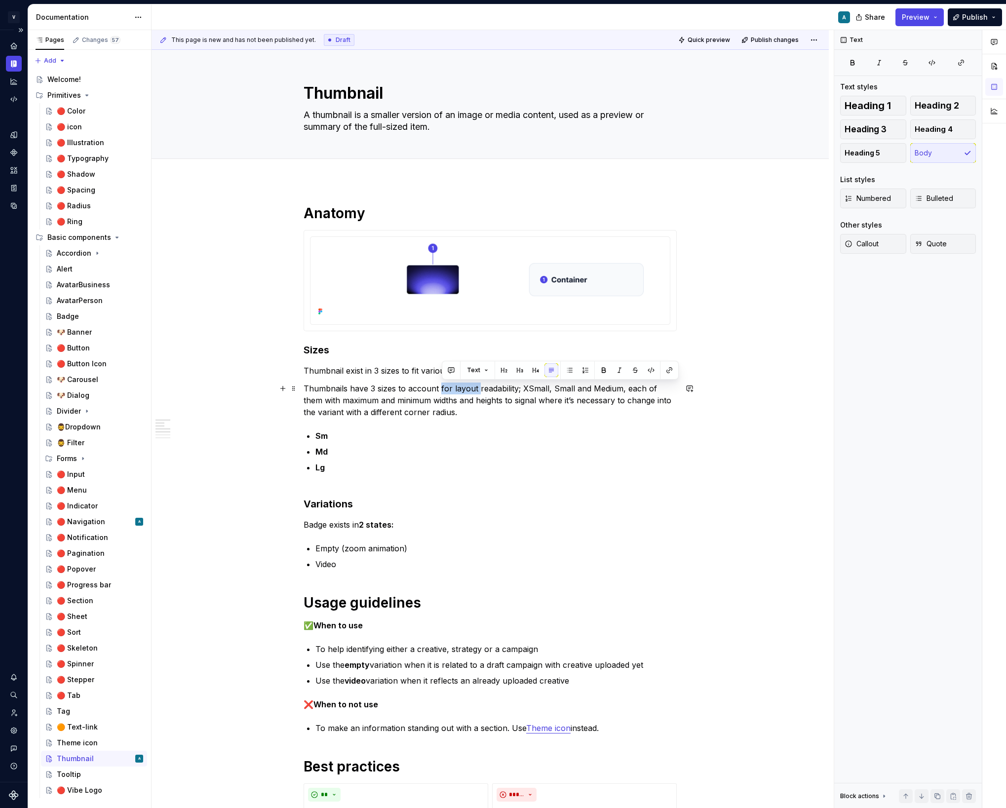
drag, startPoint x: 479, startPoint y: 389, endPoint x: 441, endPoint y: 389, distance: 38.5
click at [441, 389] on p "Thumbnails have 3 sizes to account for layout readability; XSmall, Small and Me…" at bounding box center [490, 400] width 373 height 36
drag, startPoint x: 478, startPoint y: 388, endPoint x: 478, endPoint y: 420, distance: 32.6
click at [478, 388] on p "Thumbnails have 3 sizes to account readability; XSmall, Small and Medium, each …" at bounding box center [490, 400] width 373 height 36
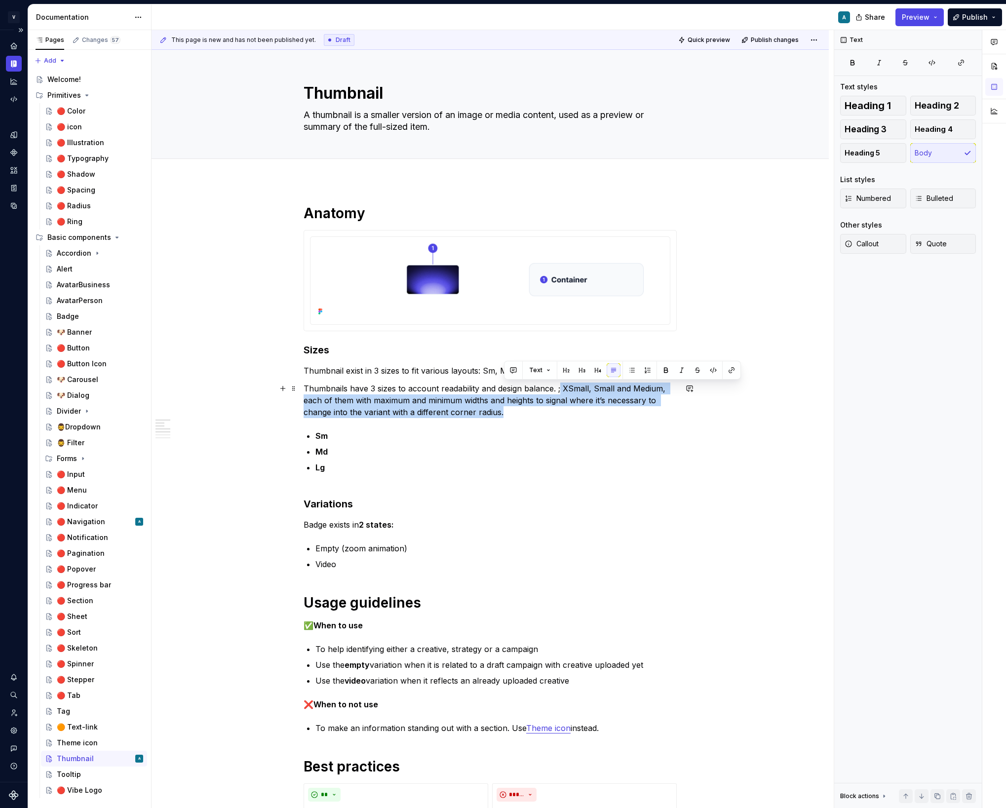
drag, startPoint x: 526, startPoint y: 411, endPoint x: 563, endPoint y: 384, distance: 45.3
click at [563, 384] on p "Thumbnails have 3 sizes to account readability and design balance. ; XSmall, Sm…" at bounding box center [490, 400] width 373 height 36
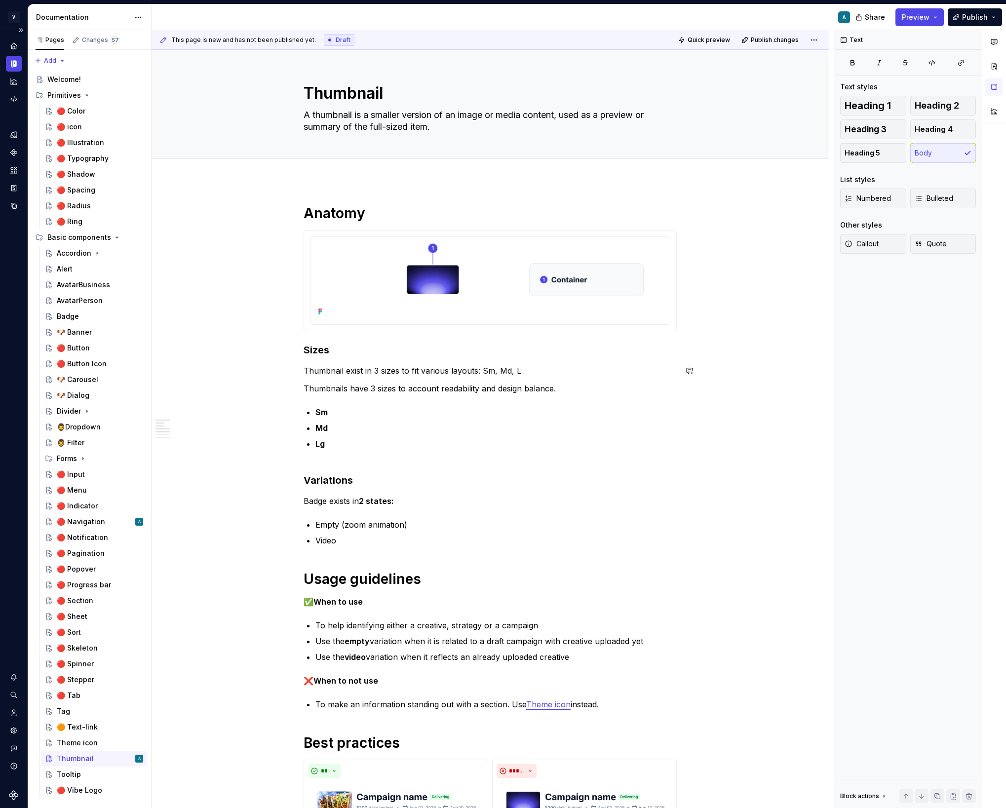
click at [463, 363] on div "**********" at bounding box center [490, 665] width 373 height 922
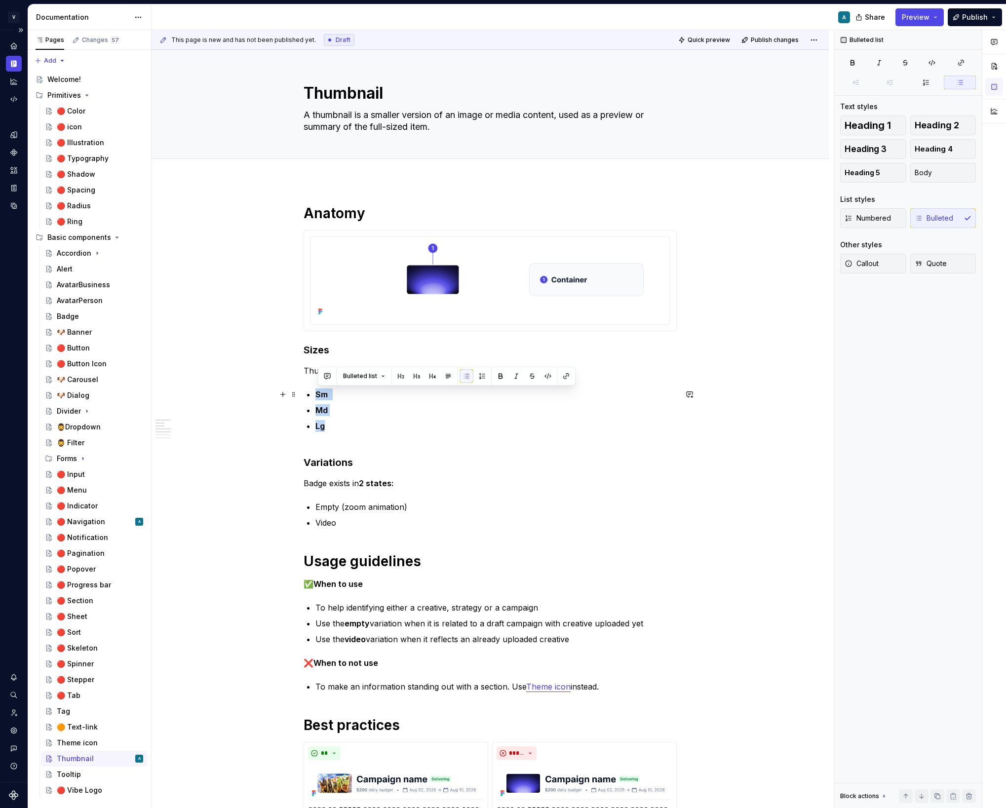
drag, startPoint x: 340, startPoint y: 430, endPoint x: 305, endPoint y: 393, distance: 49.9
click at [305, 393] on div "**********" at bounding box center [490, 656] width 373 height 905
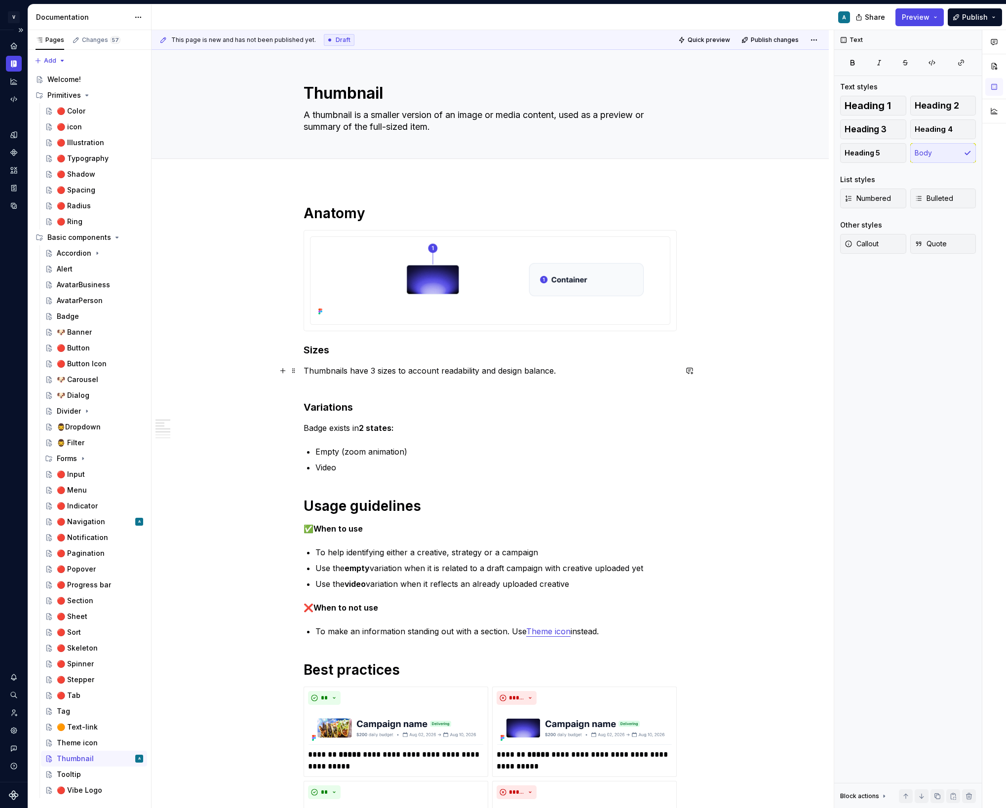
click at [324, 387] on p "Thumbnails have 3 sizes to account readability and design balance." at bounding box center [490, 377] width 373 height 24
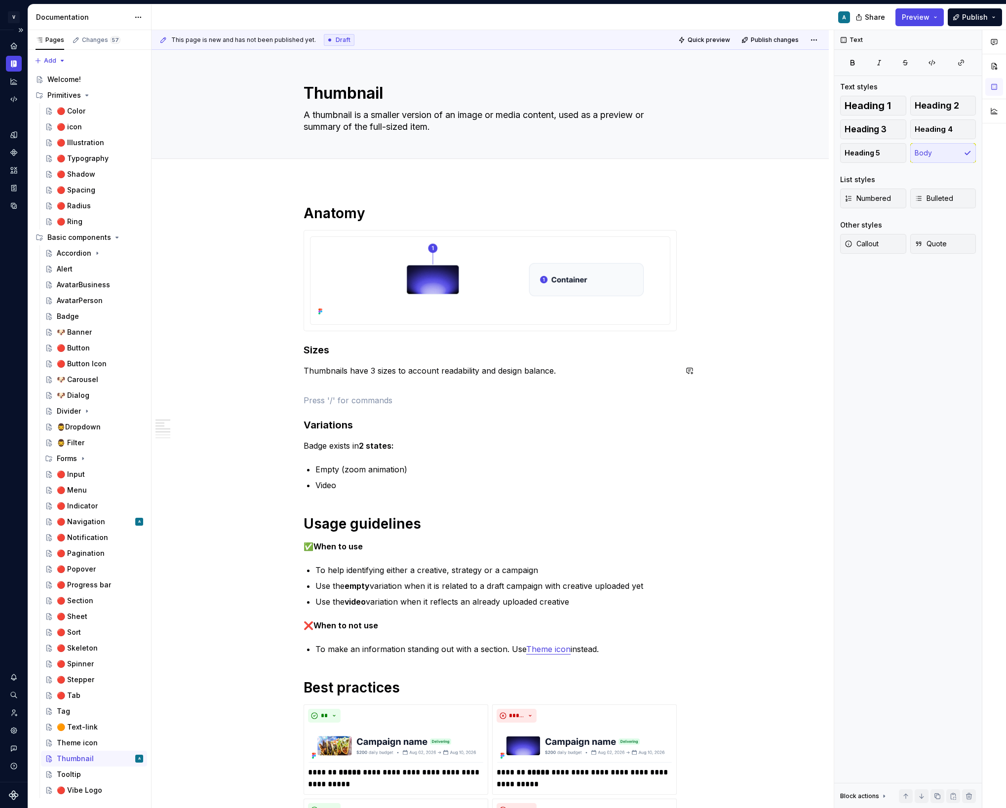
click at [333, 392] on div "**********" at bounding box center [490, 637] width 373 height 867
click at [287, 401] on button "button" at bounding box center [283, 400] width 14 height 14
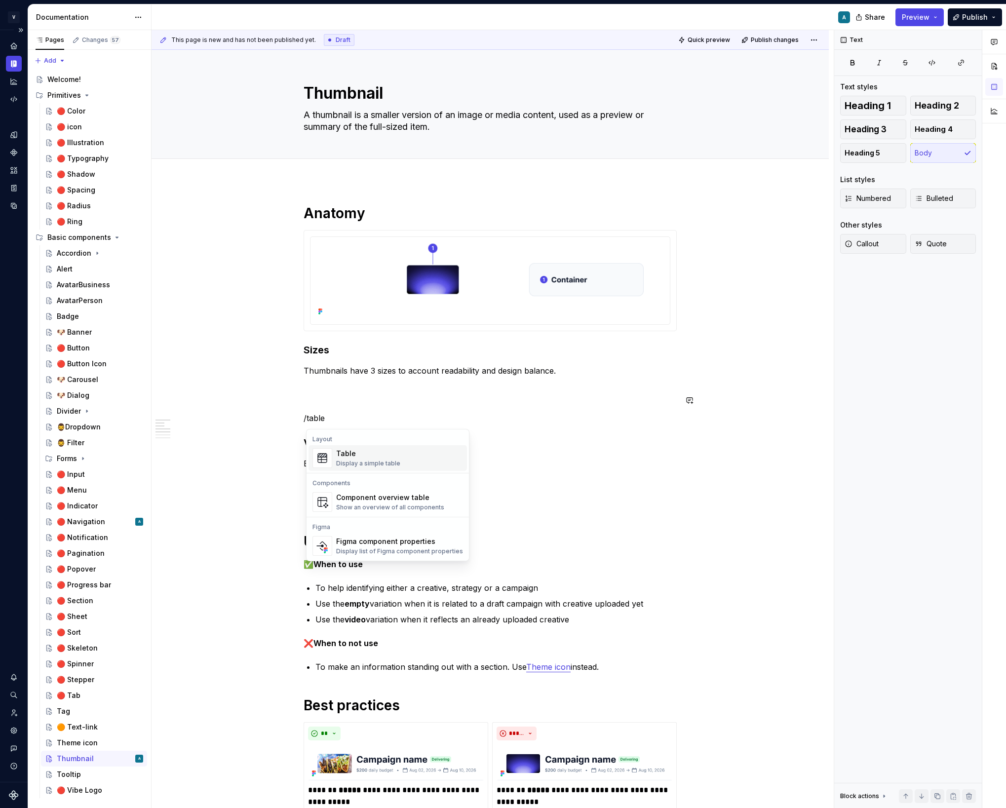
click at [371, 458] on div "Table Display a simple table" at bounding box center [368, 458] width 64 height 19
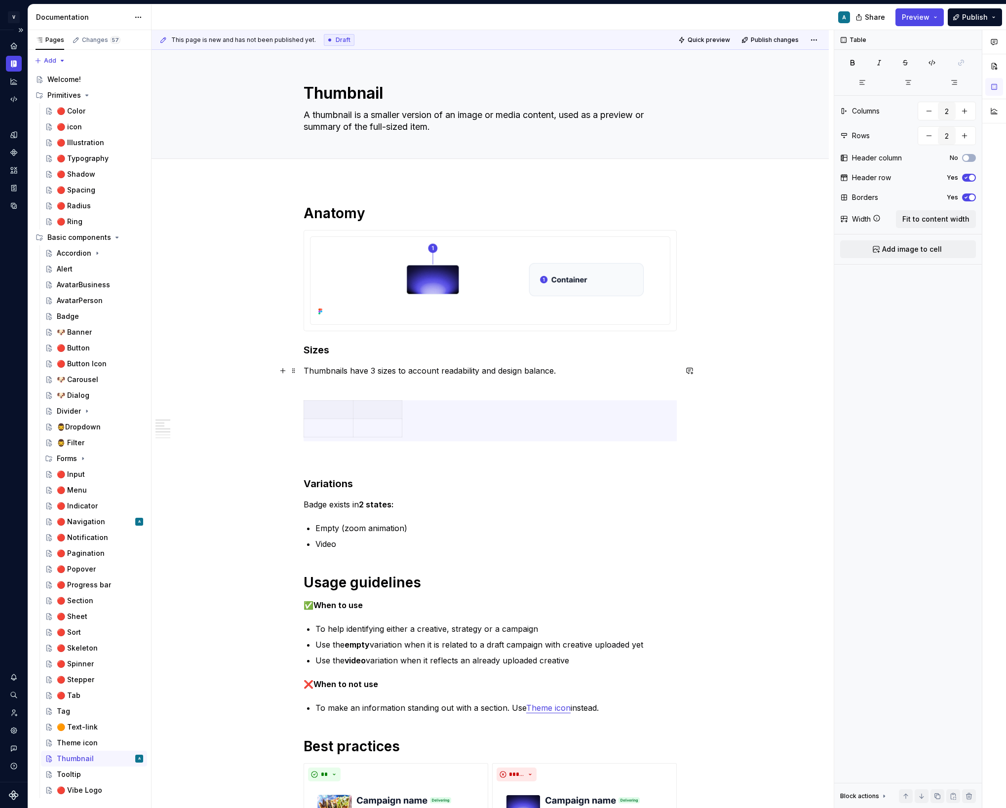
click at [375, 383] on p "Thumbnails have 3 sizes to account readability and design balance." at bounding box center [490, 377] width 373 height 24
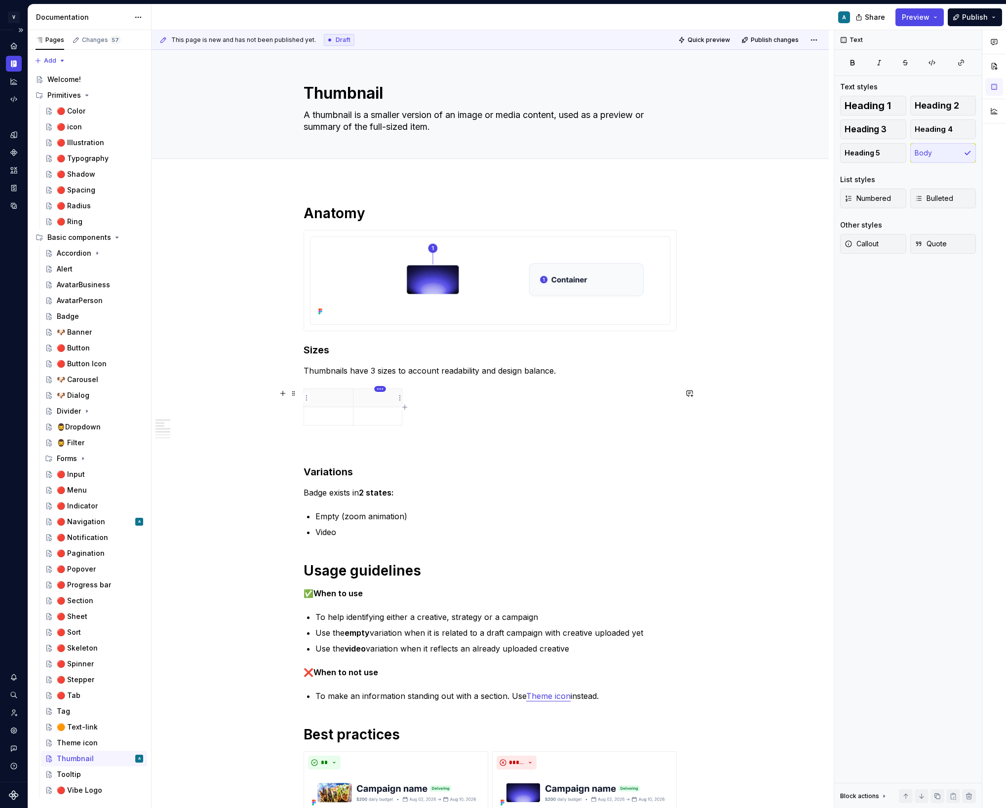
click at [382, 389] on html "V Vibe A Design system data Documentation A Share Preview Publish Pages Changes…" at bounding box center [503, 404] width 1006 height 808
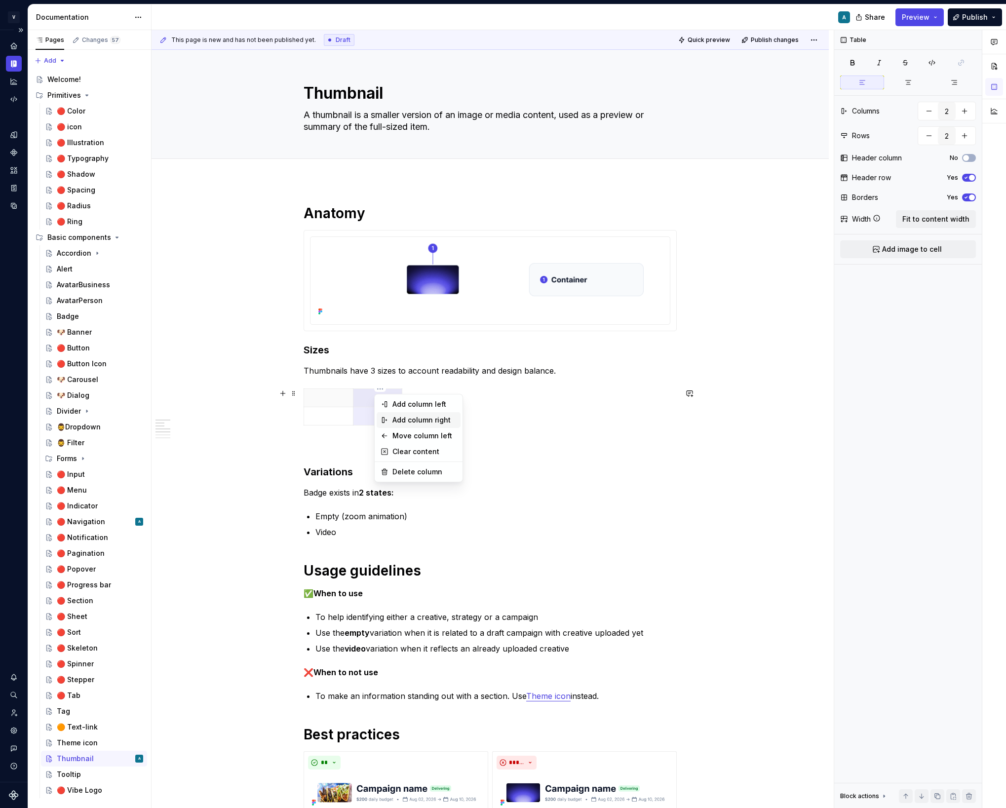
click at [416, 419] on div "Add column right" at bounding box center [424, 420] width 64 height 10
type input "3"
click at [327, 400] on p at bounding box center [328, 398] width 37 height 10
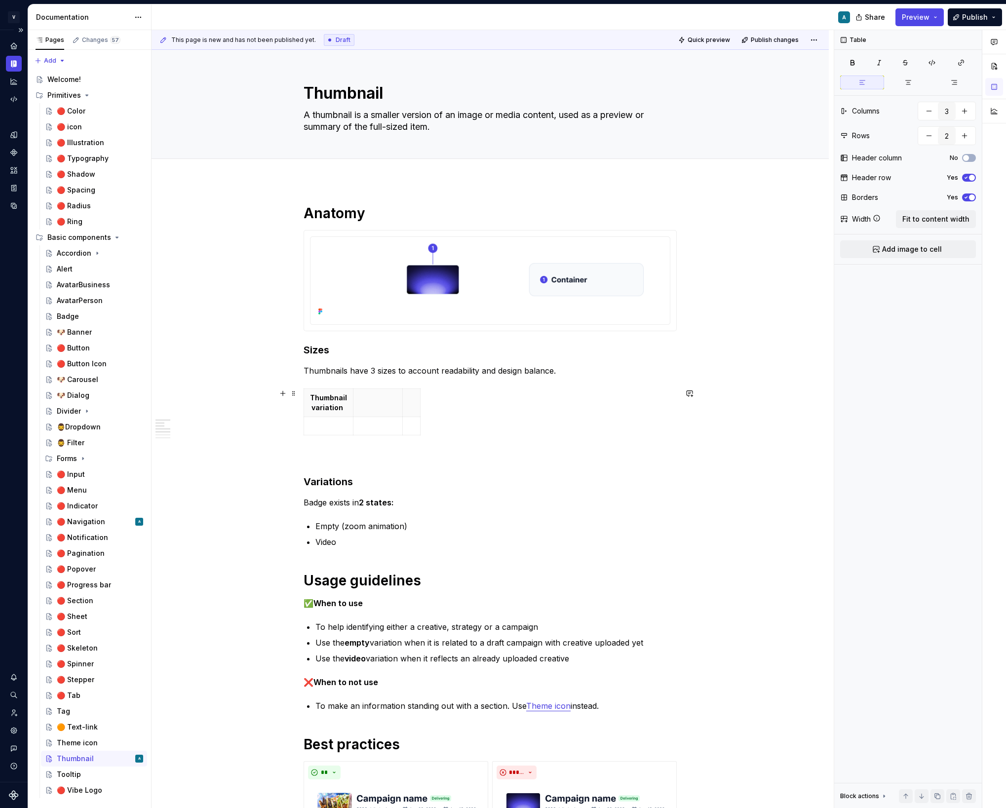
click at [614, 419] on div "Thumbnail variation" at bounding box center [490, 413] width 373 height 51
click at [297, 395] on span at bounding box center [294, 393] width 8 height 14
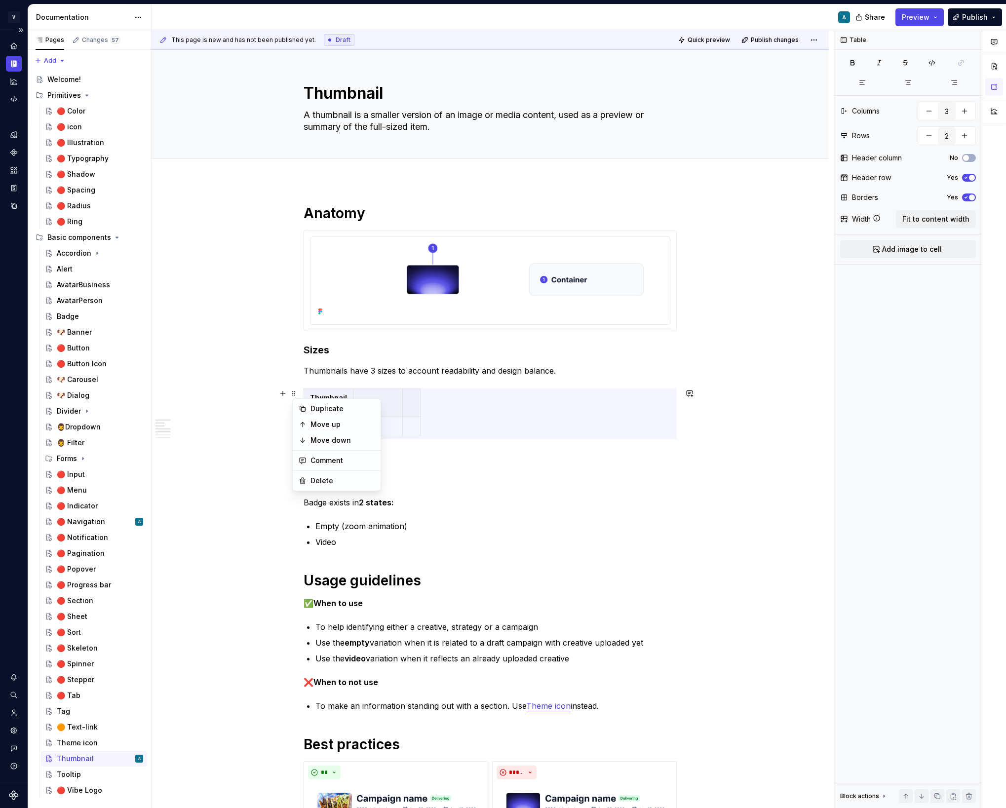
click at [482, 389] on div "Thumbnail variation" at bounding box center [490, 413] width 373 height 51
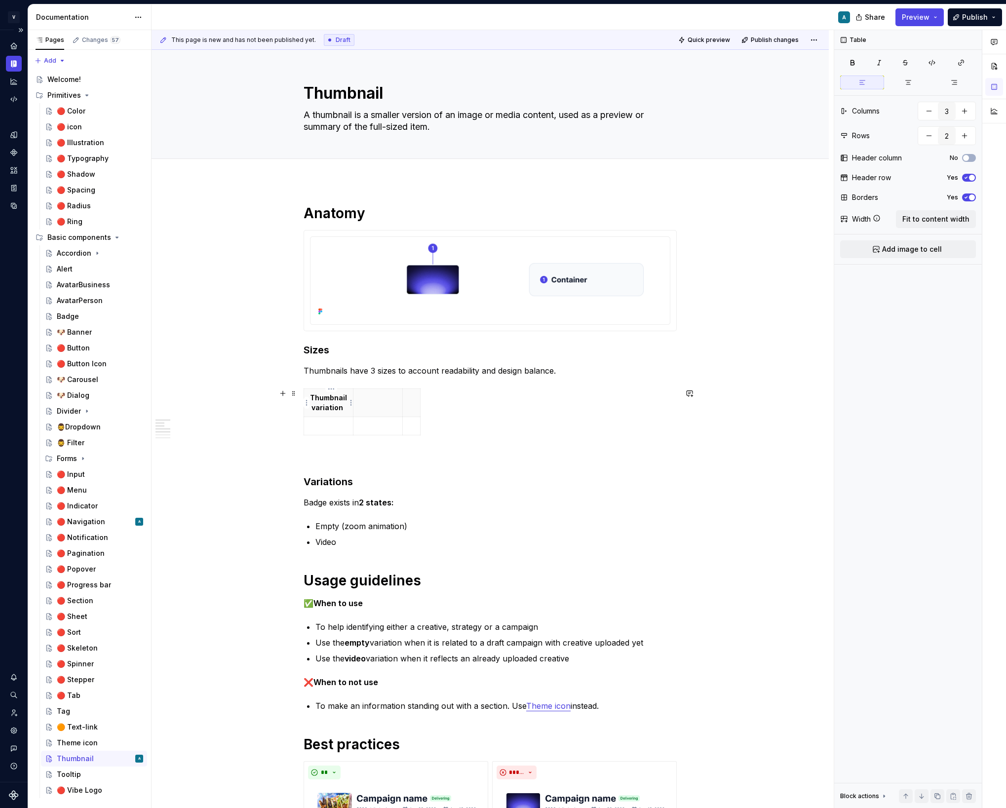
click at [322, 396] on p "Thumbnail variation" at bounding box center [328, 403] width 37 height 20
click at [306, 403] on html "V Vibe A Design system data Documentation A Share Preview Publish Pages Changes…" at bounding box center [503, 404] width 1006 height 808
click at [535, 420] on html "V Vibe A Design system data Documentation A Share Preview Publish Pages Changes…" at bounding box center [503, 404] width 1006 height 808
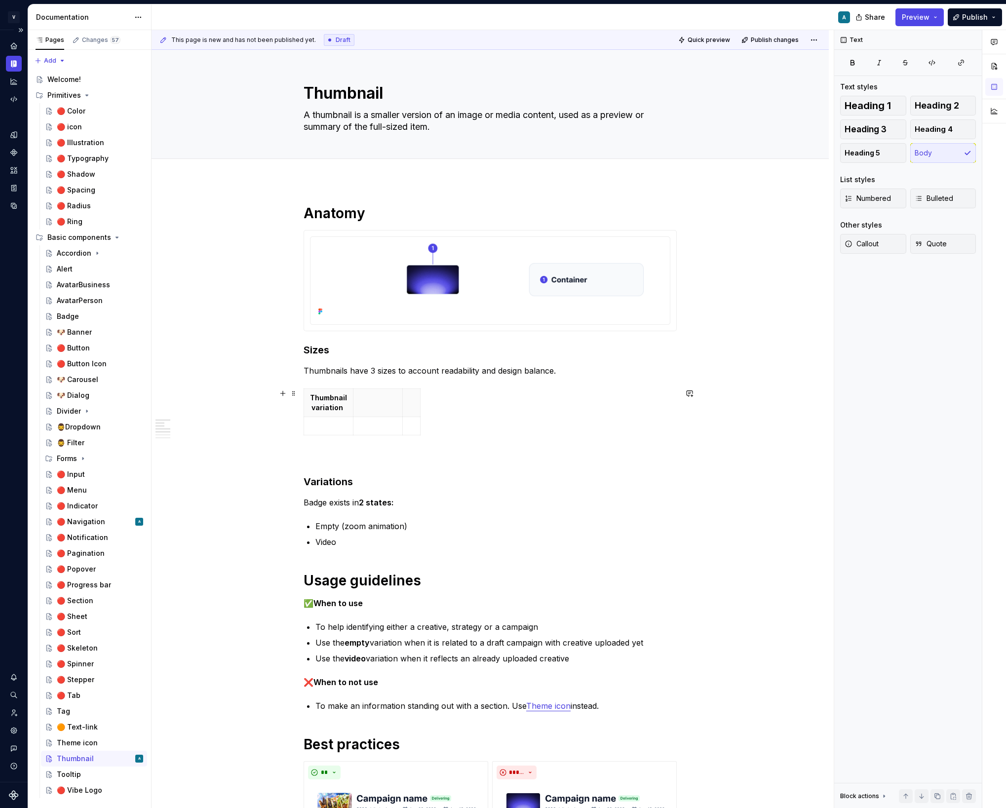
click at [450, 421] on div "Thumbnail variation" at bounding box center [490, 413] width 373 height 51
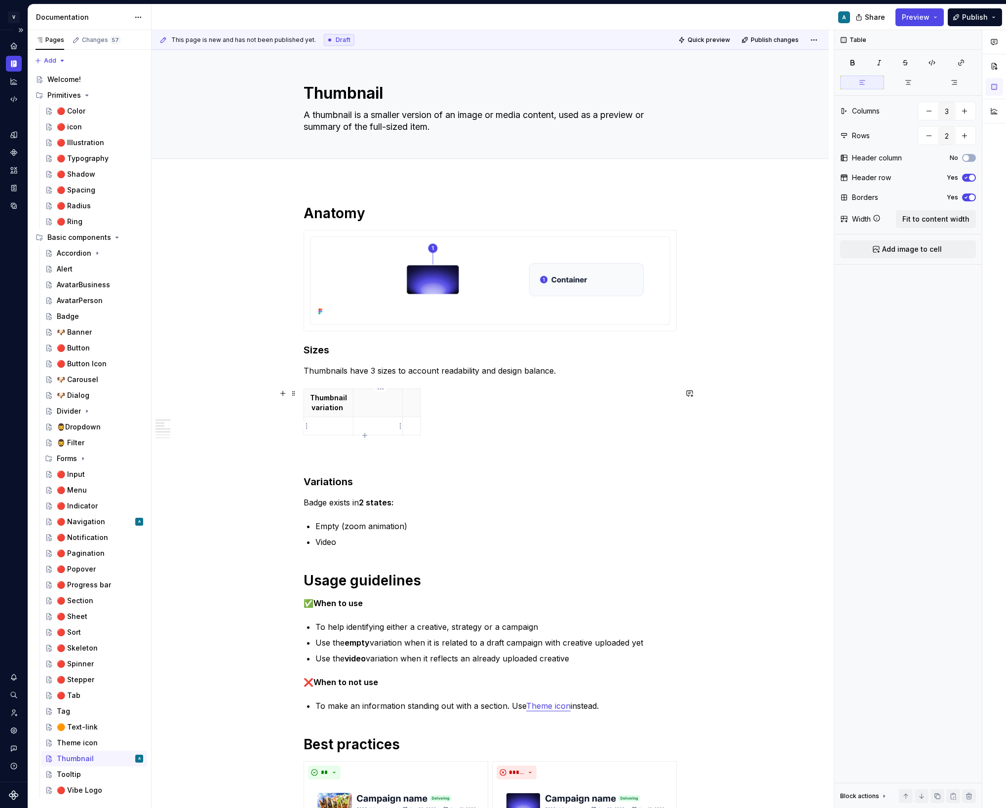
click at [395, 419] on td at bounding box center [377, 426] width 49 height 18
type textarea "*"
click at [490, 409] on div "Thumbnail variation" at bounding box center [490, 413] width 373 height 51
click at [336, 414] on th "Thumbnail variation" at bounding box center [328, 403] width 49 height 28
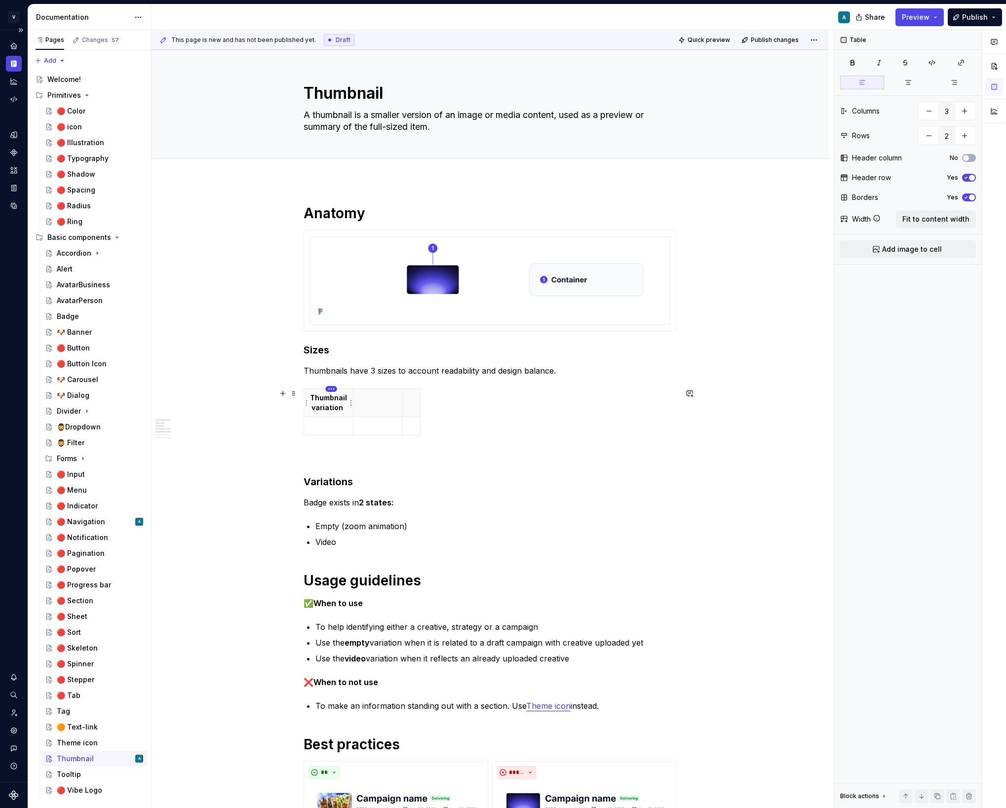
click at [329, 392] on html "V Vibe A Design system data Documentation A Share Preview Publish Pages Changes…" at bounding box center [503, 404] width 1006 height 808
click at [298, 397] on html "V Vibe A Design system data Documentation A Share Preview Publish Pages Changes…" at bounding box center [503, 404] width 1006 height 808
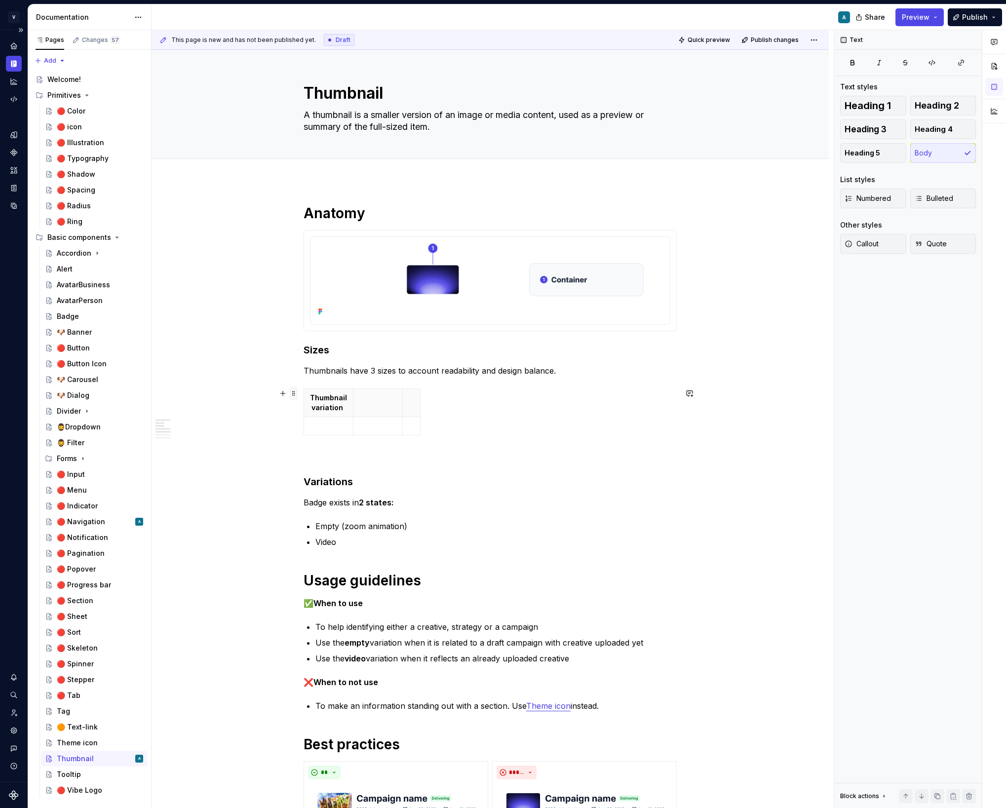
click at [296, 395] on span at bounding box center [294, 393] width 8 height 14
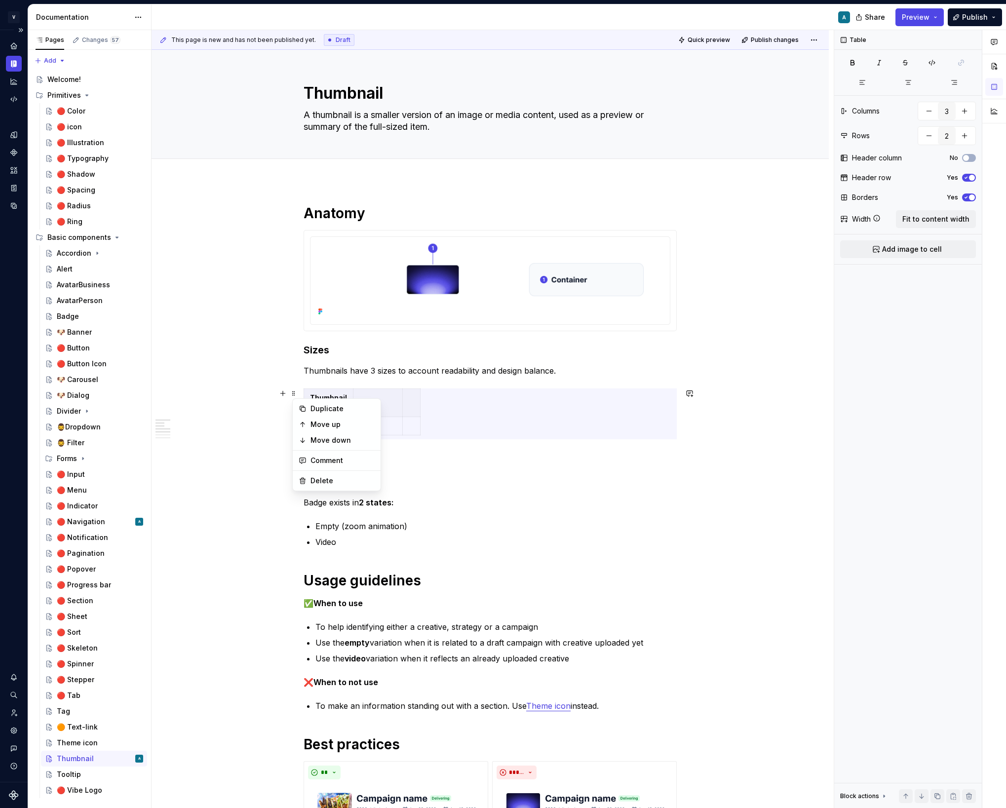
click at [450, 410] on div "Thumbnail variation" at bounding box center [490, 413] width 373 height 51
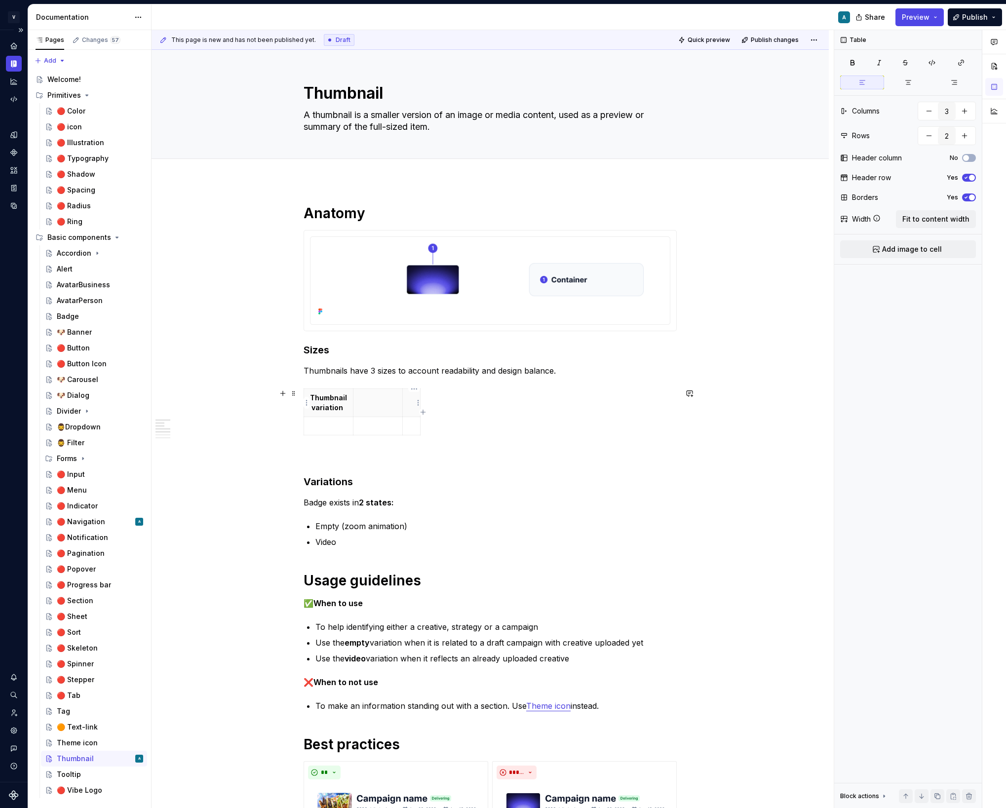
click at [409, 407] on th at bounding box center [412, 403] width 18 height 28
click at [378, 391] on html "V Vibe A Design system data Documentation A Share Preview Publish Pages Changes…" at bounding box center [503, 404] width 1006 height 808
click at [486, 461] on html "V Vibe A Design system data Documentation A Share Preview Publish Pages Changes…" at bounding box center [503, 404] width 1006 height 808
click at [486, 461] on p at bounding box center [490, 457] width 373 height 12
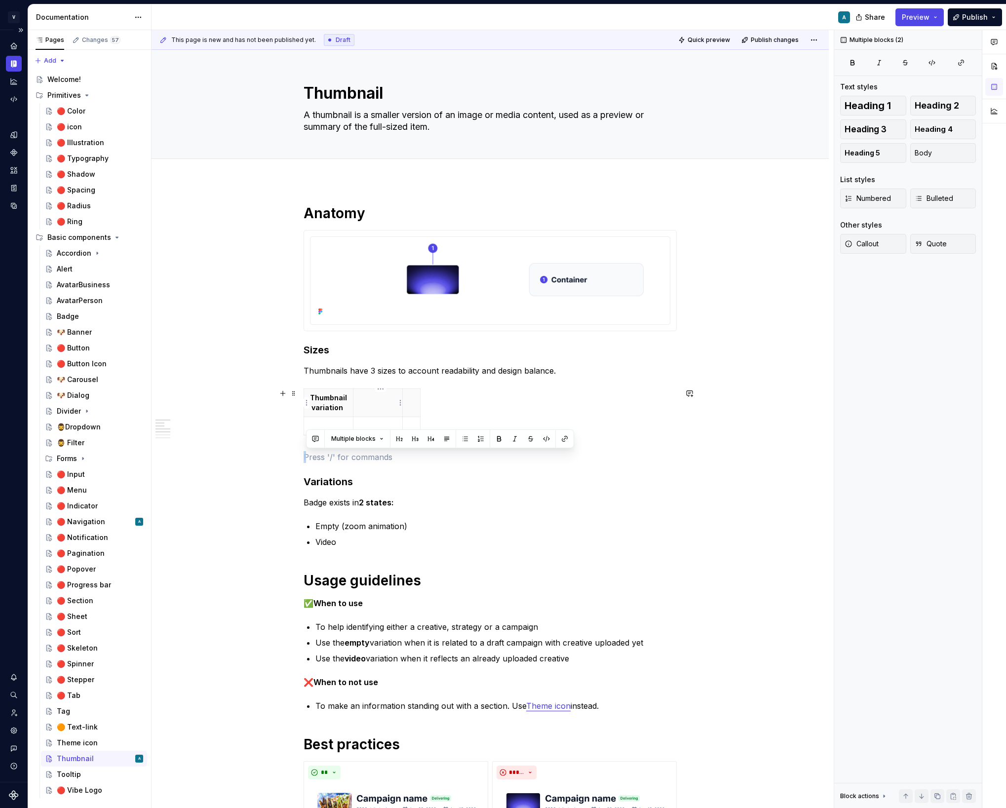
click at [365, 395] on p at bounding box center [377, 398] width 37 height 10
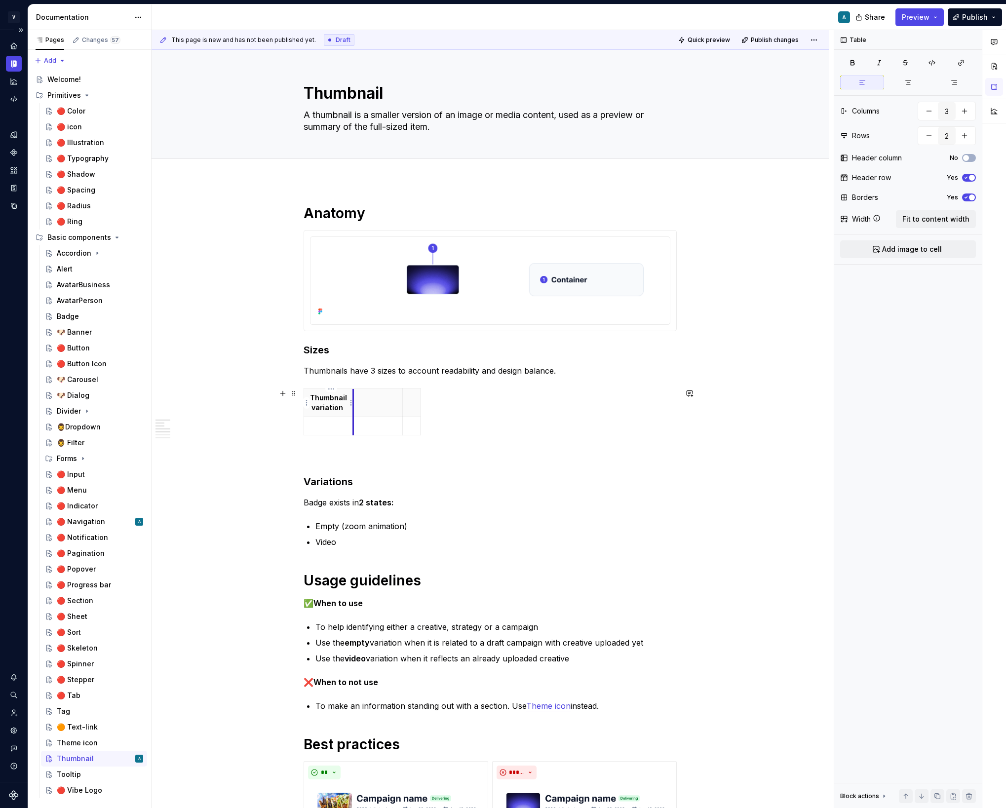
click at [353, 400] on th "Thumbnail variation" at bounding box center [328, 403] width 49 height 28
click at [305, 401] on html "V Vibe A Design system data Documentation A Share Preview Publish Pages Changes…" at bounding box center [503, 404] width 1006 height 808
click at [321, 383] on html "V Vibe A Design system data Documentation A Share Preview Publish Pages Changes…" at bounding box center [503, 404] width 1006 height 808
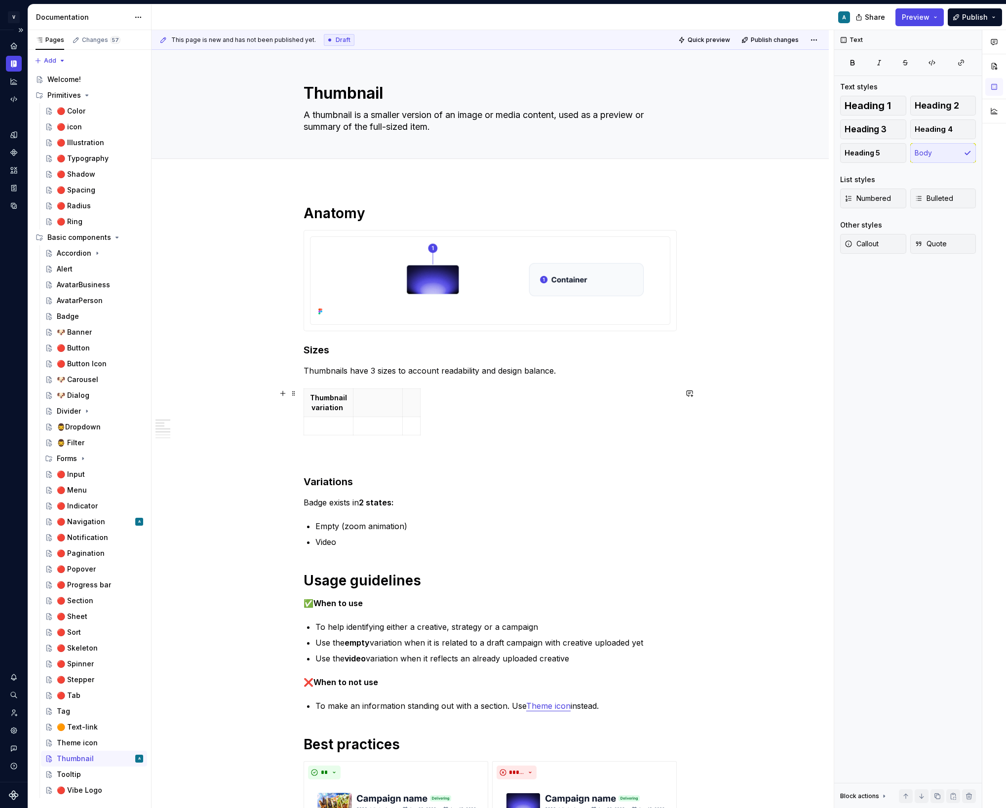
click at [493, 411] on div "Thumbnail variation" at bounding box center [490, 413] width 373 height 51
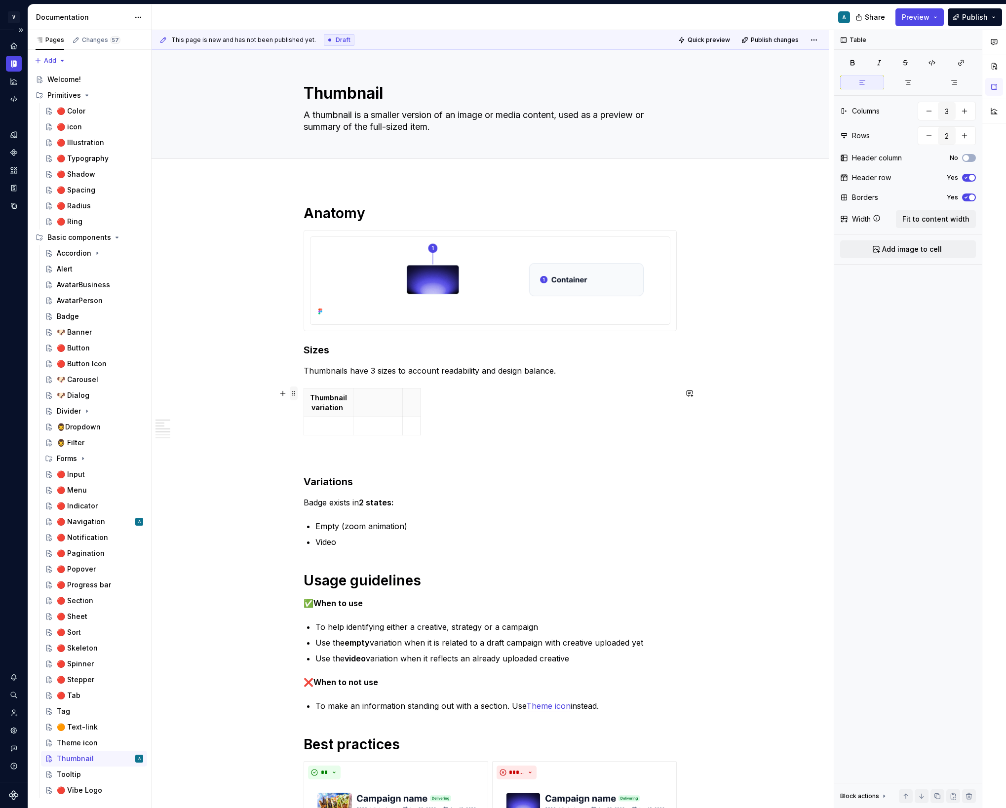
click at [296, 393] on span at bounding box center [294, 393] width 8 height 14
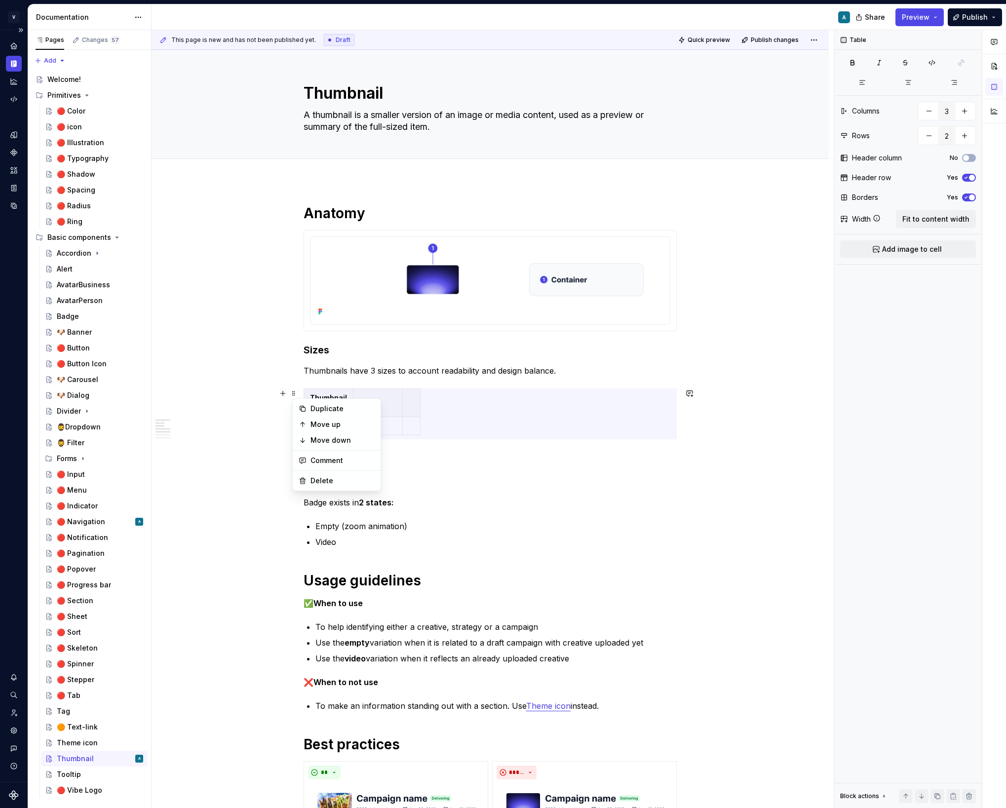
click at [466, 475] on h3 "Variations" at bounding box center [490, 482] width 373 height 14
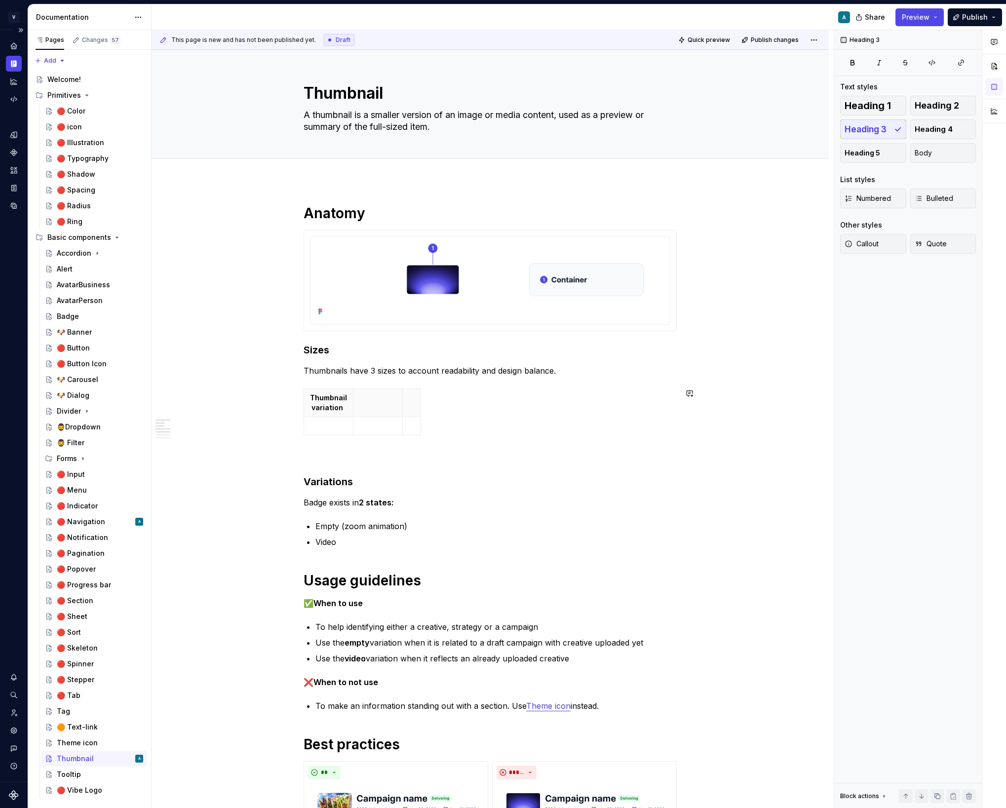
click at [382, 466] on div "**********" at bounding box center [490, 666] width 373 height 924
click at [336, 457] on p at bounding box center [490, 457] width 373 height 12
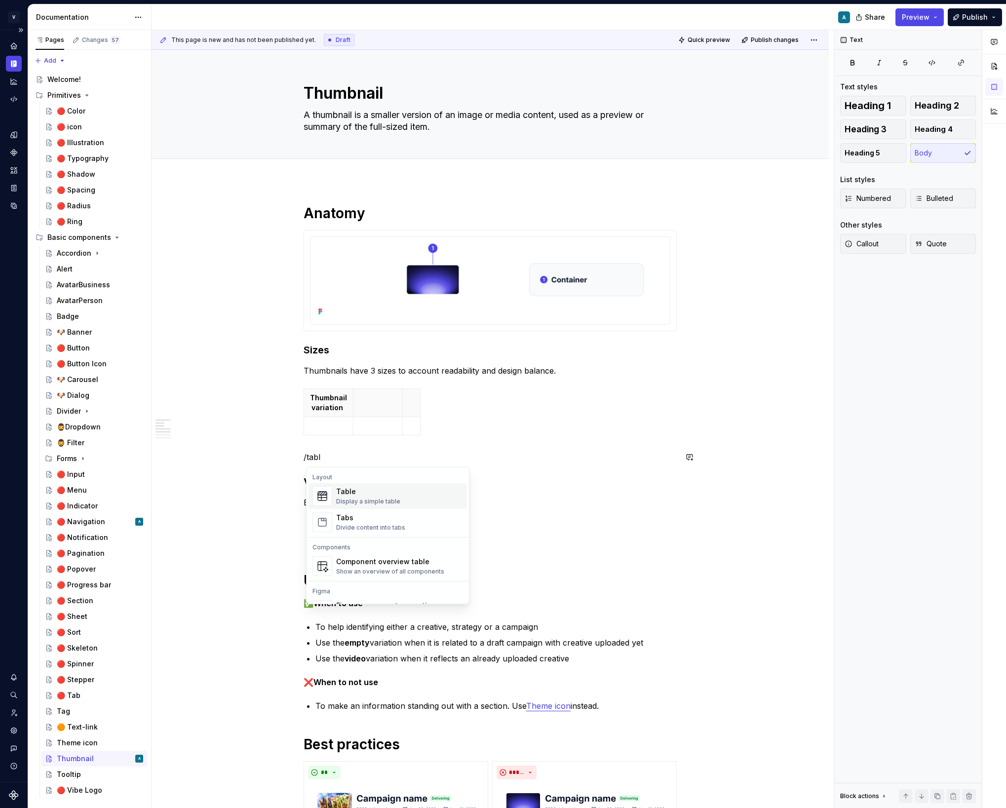
click at [367, 495] on div "Table" at bounding box center [368, 492] width 64 height 10
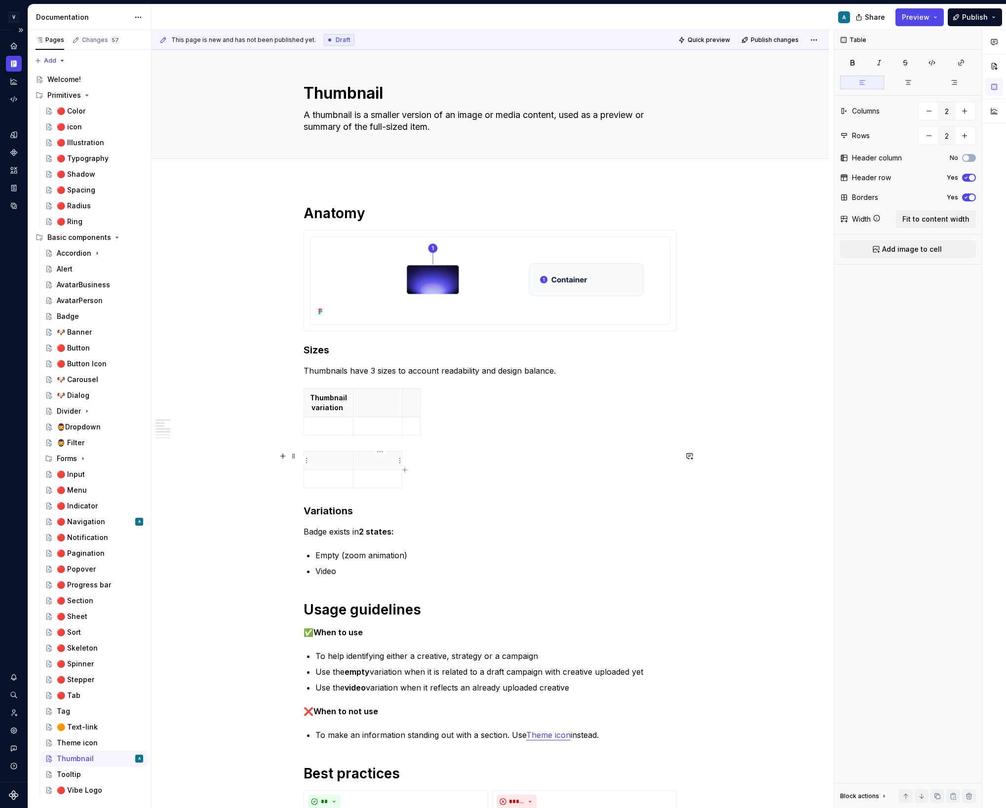
click at [361, 465] on th at bounding box center [377, 461] width 49 height 18
drag, startPoint x: 326, startPoint y: 463, endPoint x: 413, endPoint y: 476, distance: 87.4
click at [413, 476] on div at bounding box center [490, 471] width 373 height 41
click at [400, 460] on html "V Vibe A Design system data Documentation A Share Preview Publish Pages Changes…" at bounding box center [503, 404] width 1006 height 808
click at [372, 415] on html "V Vibe A Design system data Documentation A Share Preview Publish Pages Changes…" at bounding box center [503, 404] width 1006 height 808
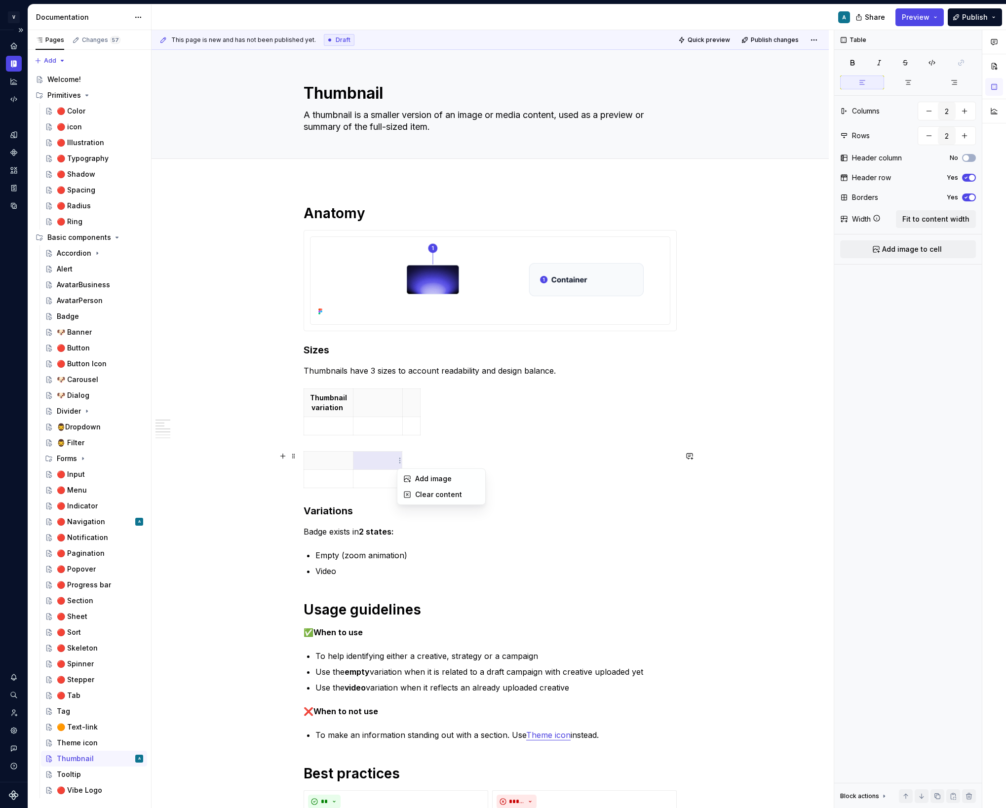
type input "3"
click at [401, 406] on html "V Vibe A Design system data Documentation A Share Preview Publish Pages Changes…" at bounding box center [503, 404] width 1006 height 808
click at [427, 399] on html "V Vibe A Design system data Documentation A Share Preview Publish Pages Changes…" at bounding box center [503, 404] width 1006 height 808
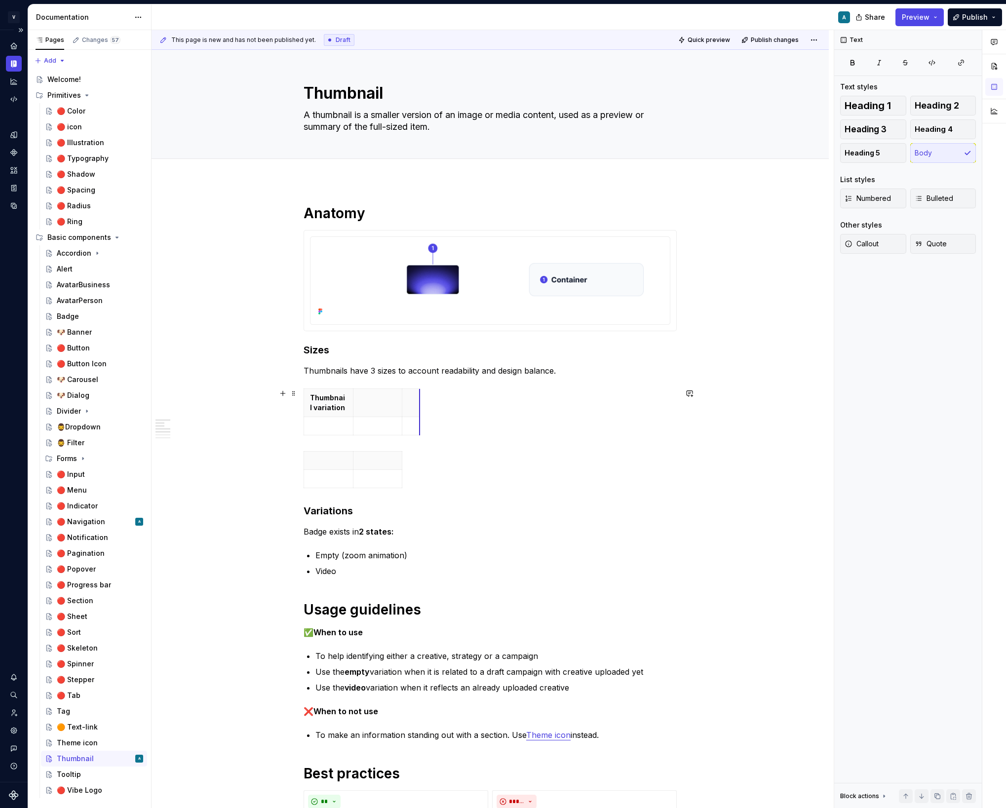
click at [419, 400] on th at bounding box center [411, 403] width 18 height 28
drag, startPoint x: 422, startPoint y: 400, endPoint x: 523, endPoint y: 400, distance: 101.2
click at [485, 404] on th at bounding box center [461, 403] width 118 height 28
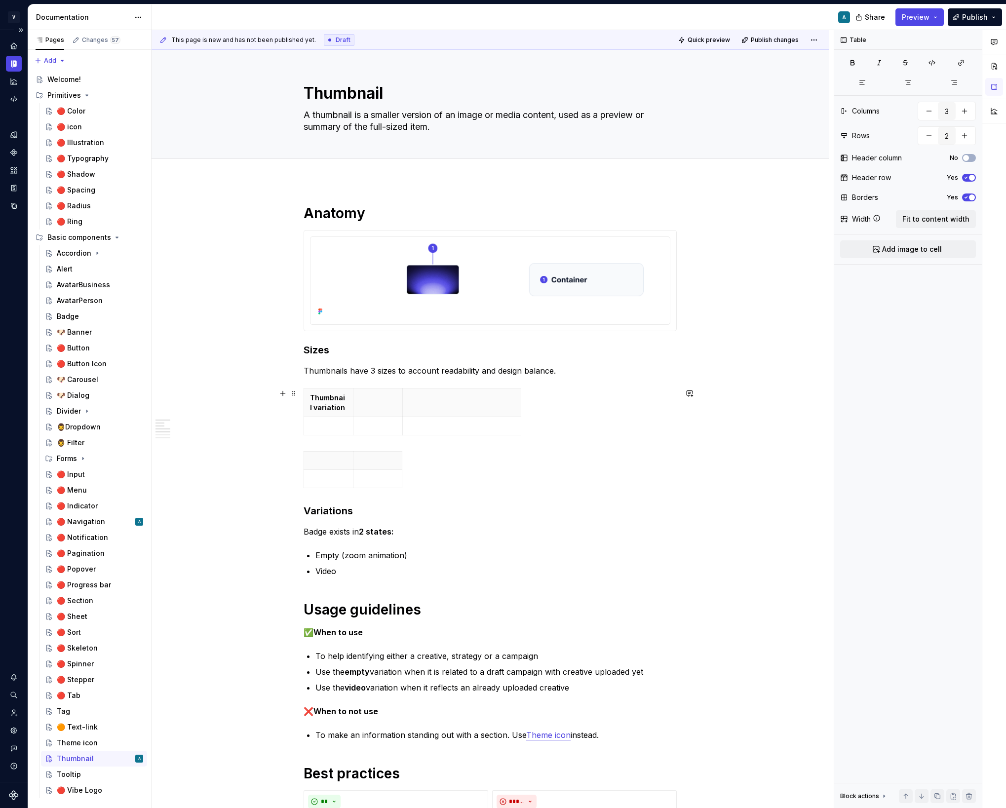
click at [524, 417] on div "Thumbnail variation" at bounding box center [490, 413] width 373 height 51
click at [406, 415] on th at bounding box center [461, 403] width 118 height 28
click at [376, 408] on th at bounding box center [377, 403] width 49 height 28
click at [934, 216] on span "Fit to content width" at bounding box center [935, 219] width 67 height 10
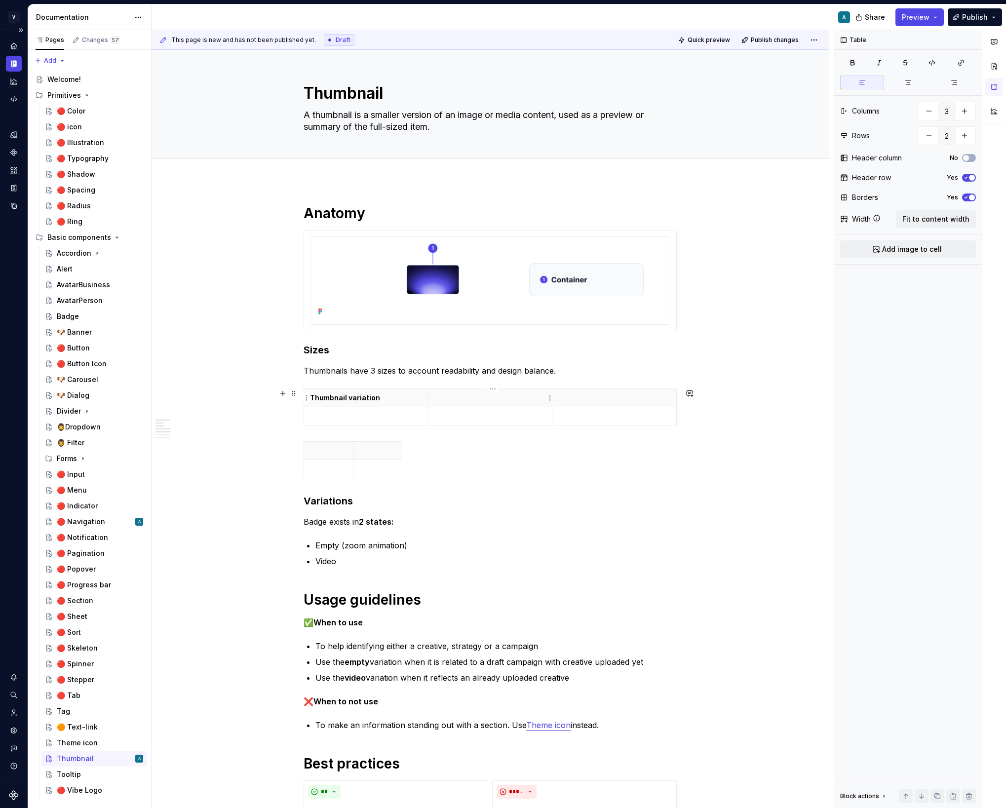
type textarea "*"
click at [483, 400] on p "Width" at bounding box center [490, 398] width 112 height 10
click at [574, 396] on p at bounding box center [614, 398] width 112 height 10
click at [535, 407] on td at bounding box center [490, 416] width 124 height 18
click at [550, 395] on html "V Vibe A Design system data Documentation A Share Preview Publish Pages Changes…" at bounding box center [503, 404] width 1006 height 808
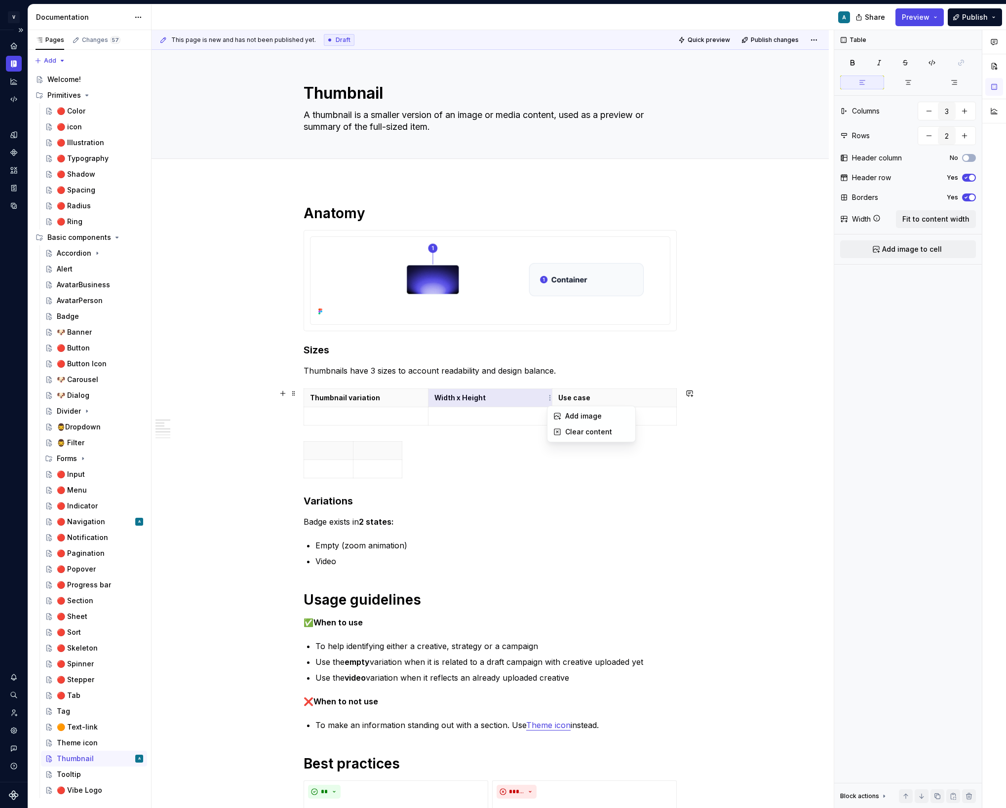
click at [493, 392] on html "V Vibe A Design system data Documentation A Share Preview Publish Pages Changes…" at bounding box center [503, 404] width 1006 height 808
click at [678, 408] on icon "button" at bounding box center [679, 407] width 8 height 8
click at [543, 399] on th "Use case" at bounding box center [600, 398] width 124 height 18
click at [678, 399] on html "V Vibe A Design system data Documentation A Share Preview Publish Pages Changes…" at bounding box center [503, 404] width 1006 height 808
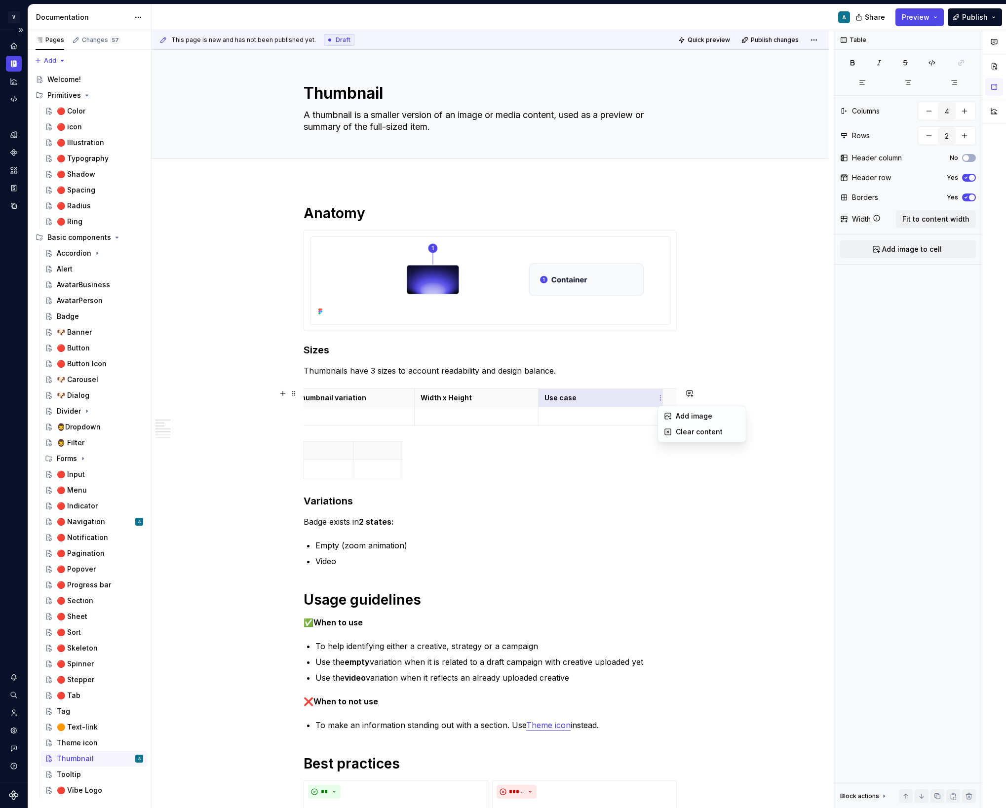
click at [578, 390] on html "V Vibe A Design system data Documentation A Share Preview Publish Pages Changes…" at bounding box center [503, 404] width 1006 height 808
click at [604, 391] on html "V Vibe A Design system data Documentation A Share Preview Publish Pages Changes…" at bounding box center [503, 404] width 1006 height 808
click at [653, 422] on div "Add column right" at bounding box center [647, 420] width 64 height 10
type input "5"
click at [669, 402] on th at bounding box center [672, 398] width 18 height 18
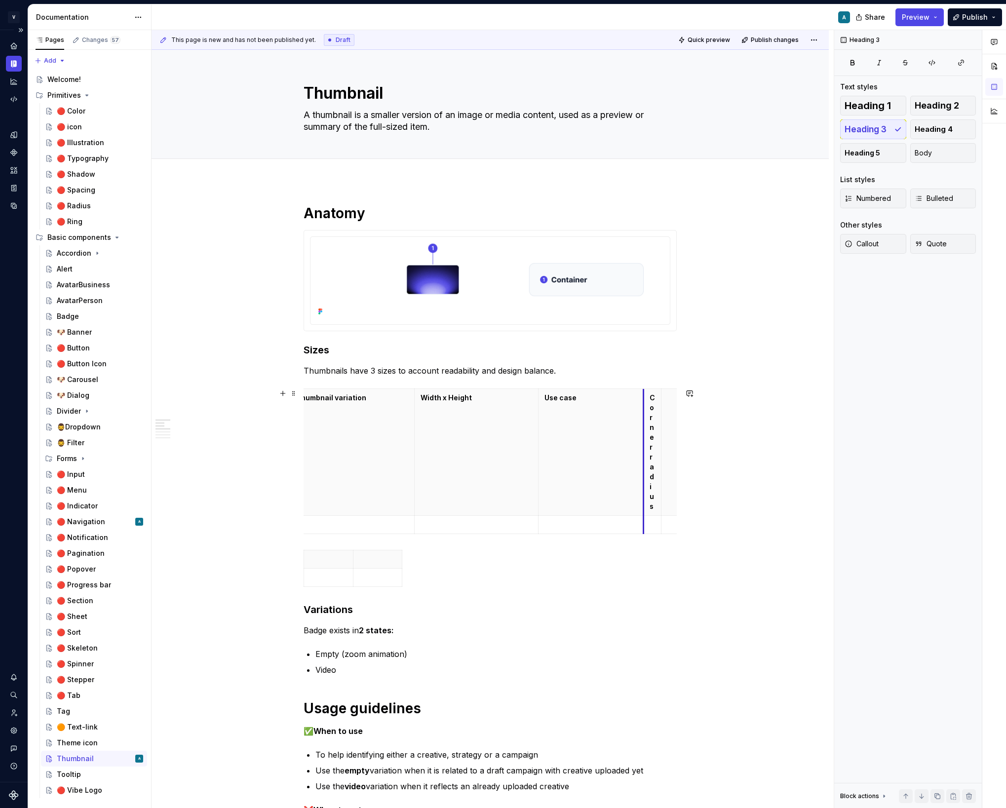
scroll to position [0, 0]
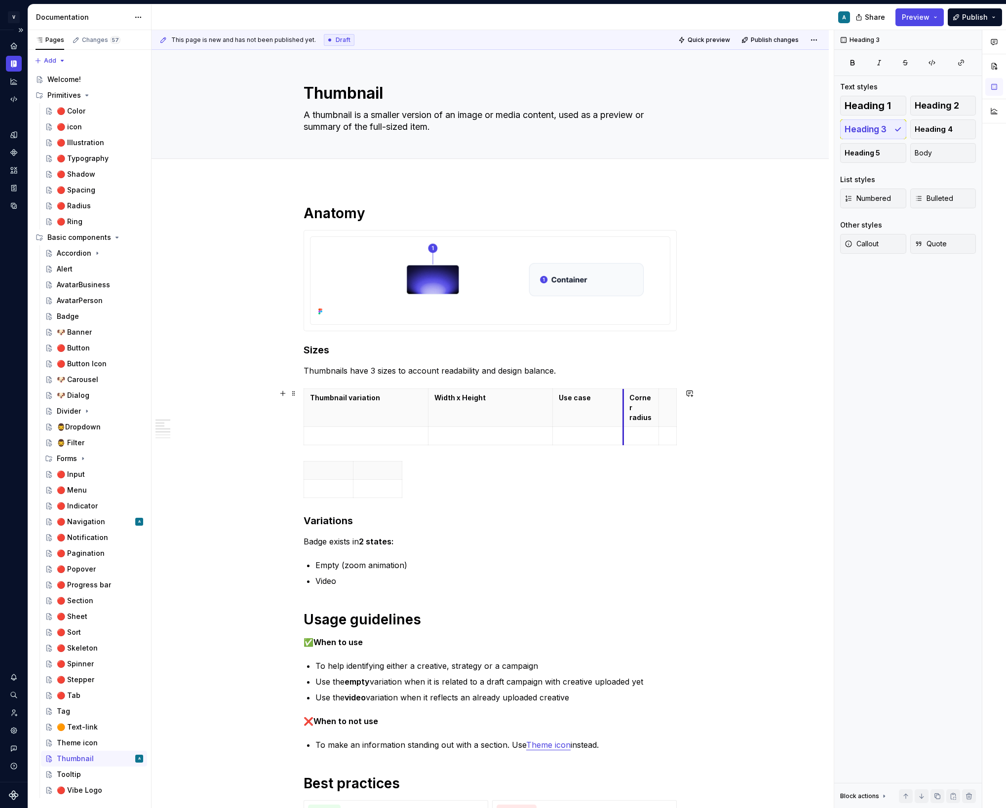
drag, startPoint x: 666, startPoint y: 399, endPoint x: 608, endPoint y: 408, distance: 58.3
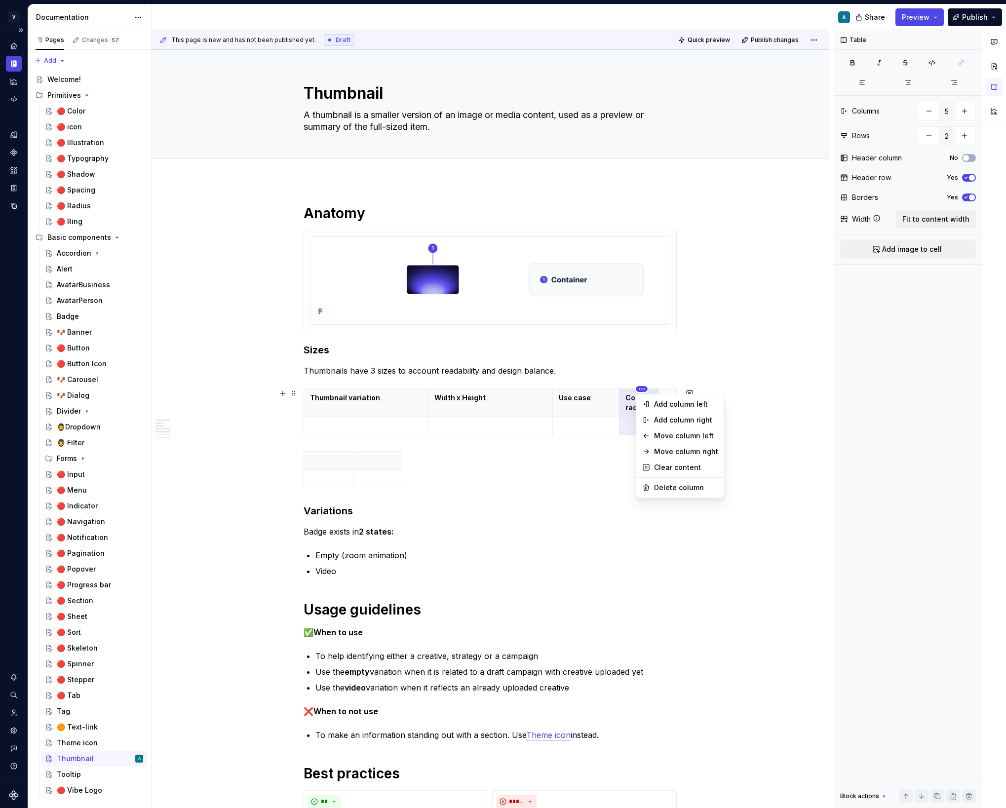
click at [580, 390] on html "V Vibe A Design system data Documentation A Share Preview Publish Pages Changes…" at bounding box center [503, 404] width 1006 height 808
click at [680, 402] on div "Add column left" at bounding box center [686, 404] width 64 height 10
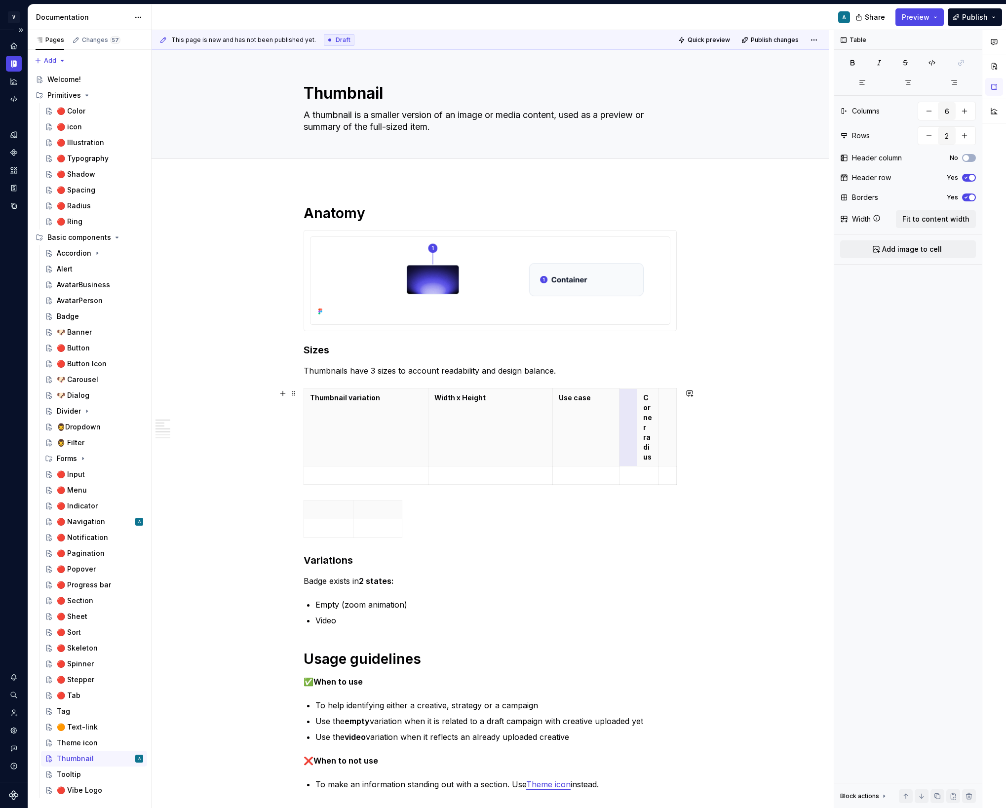
click at [720, 394] on div "**********" at bounding box center [490, 821] width 677 height 1280
click at [626, 414] on th at bounding box center [628, 427] width 18 height 77
click at [629, 388] on html "V Vibe A Design system data Documentation A Share Preview Publish Pages Changes…" at bounding box center [503, 404] width 1006 height 808
click at [648, 487] on div "Delete column" at bounding box center [675, 488] width 64 height 10
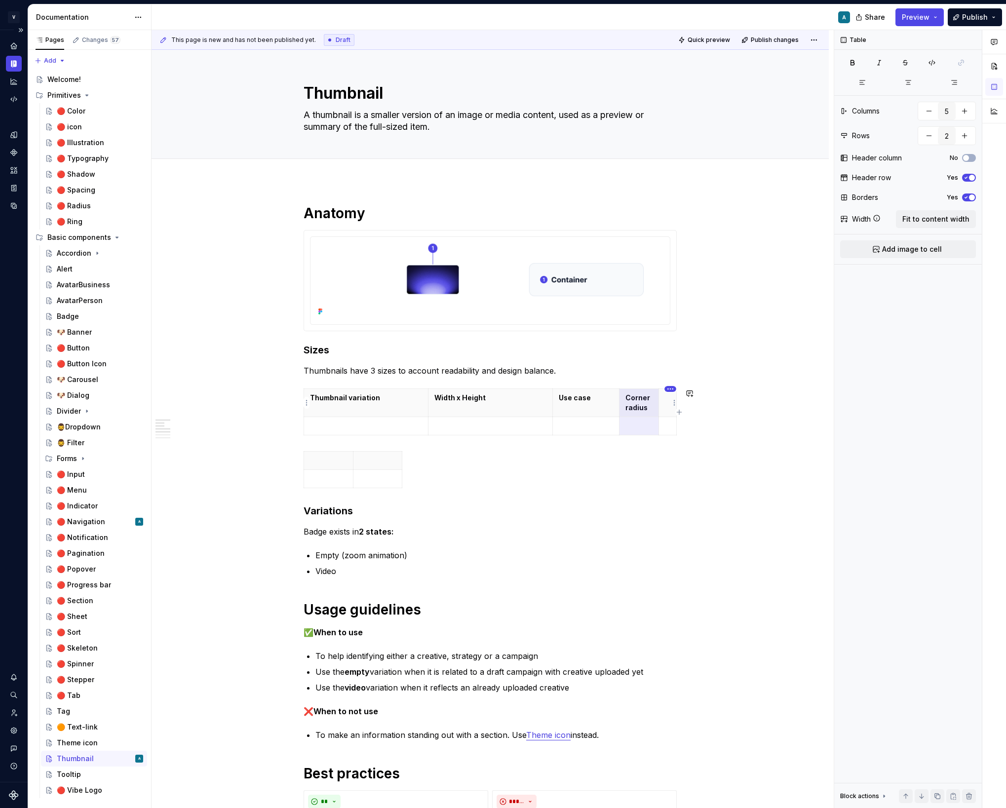
click at [669, 384] on html "V Vibe A Design system data Documentation A Share Preview Publish Pages Changes…" at bounding box center [503, 404] width 1006 height 808
click at [695, 483] on div "Delete column" at bounding box center [715, 488] width 64 height 10
type input "4"
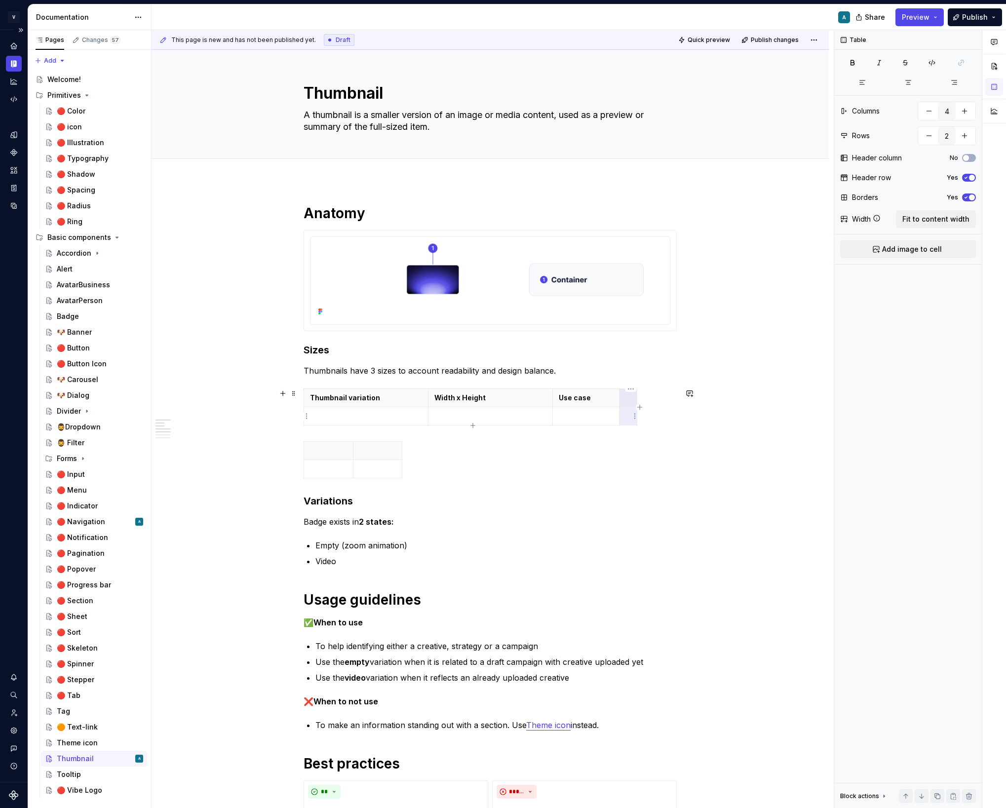
click at [631, 407] on td at bounding box center [628, 416] width 18 height 18
click at [630, 398] on p at bounding box center [627, 398] width 5 height 10
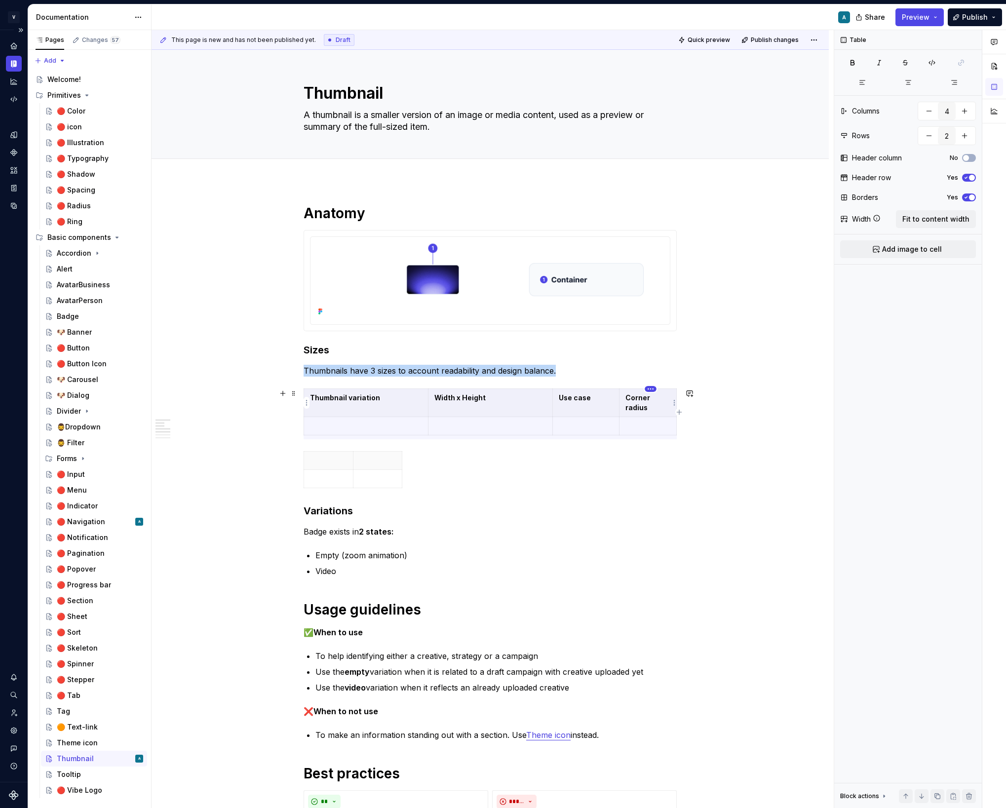
click at [650, 391] on html "V Vibe A Design system data Documentation A Share Preview Publish Pages Changes…" at bounding box center [503, 404] width 1006 height 808
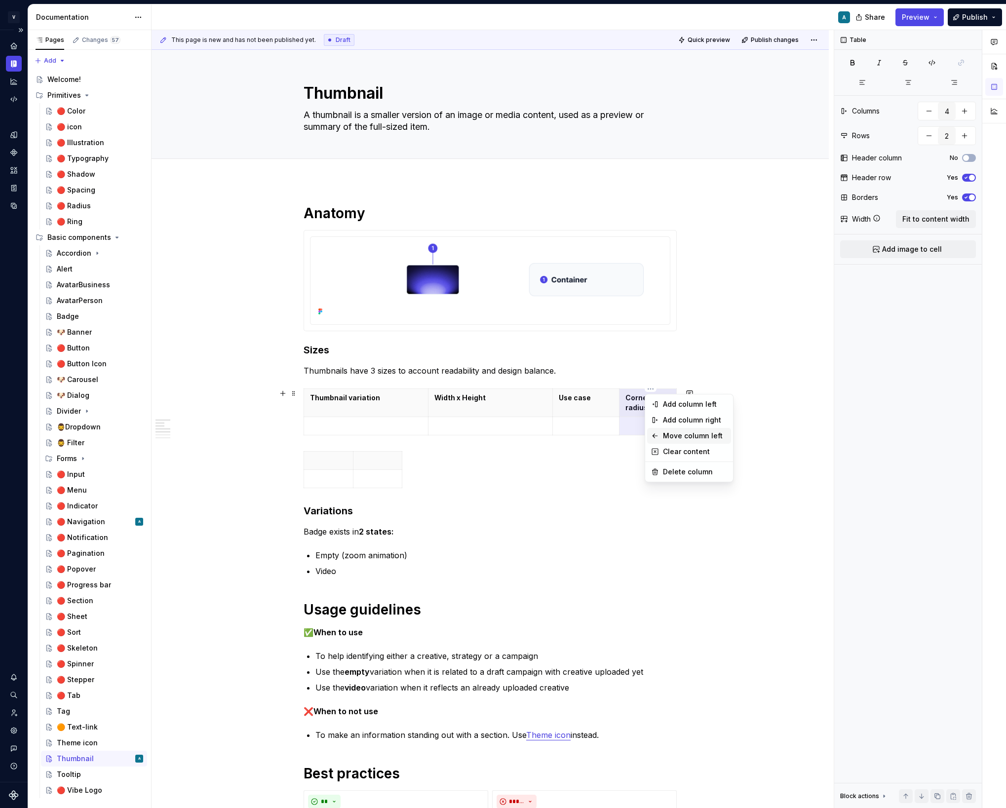
click at [687, 436] on div "Move column left" at bounding box center [695, 436] width 64 height 10
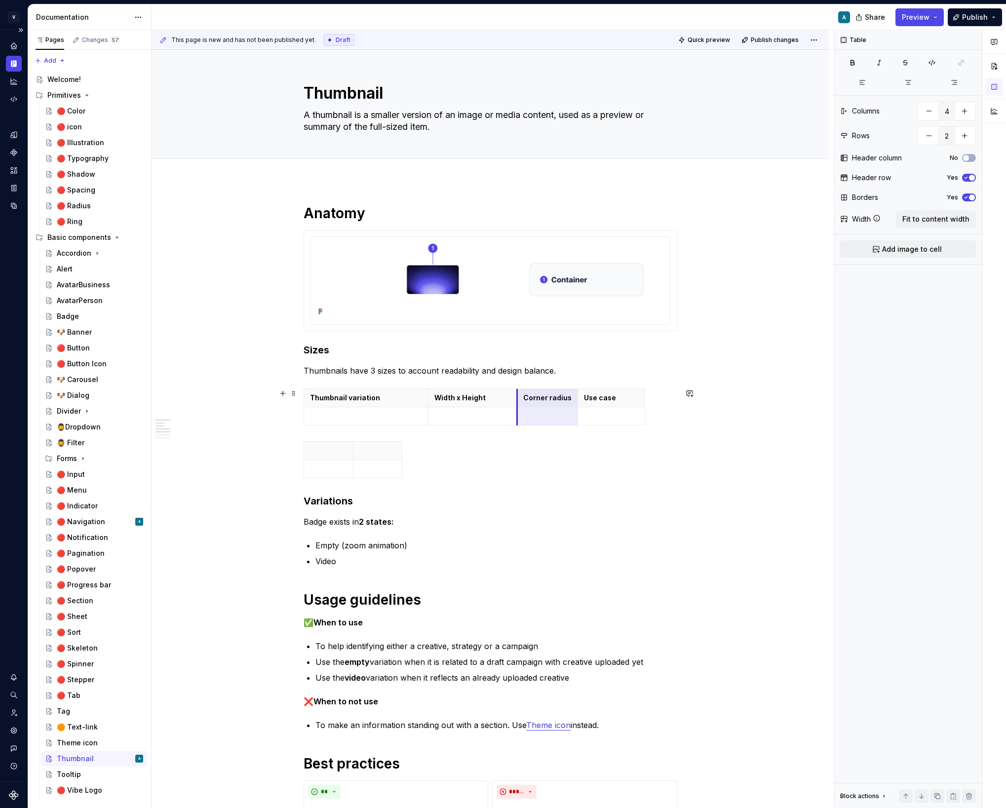
drag, startPoint x: 549, startPoint y: 392, endPoint x: 513, endPoint y: 394, distance: 35.6
click at [918, 216] on span "Fit to content width" at bounding box center [935, 219] width 67 height 10
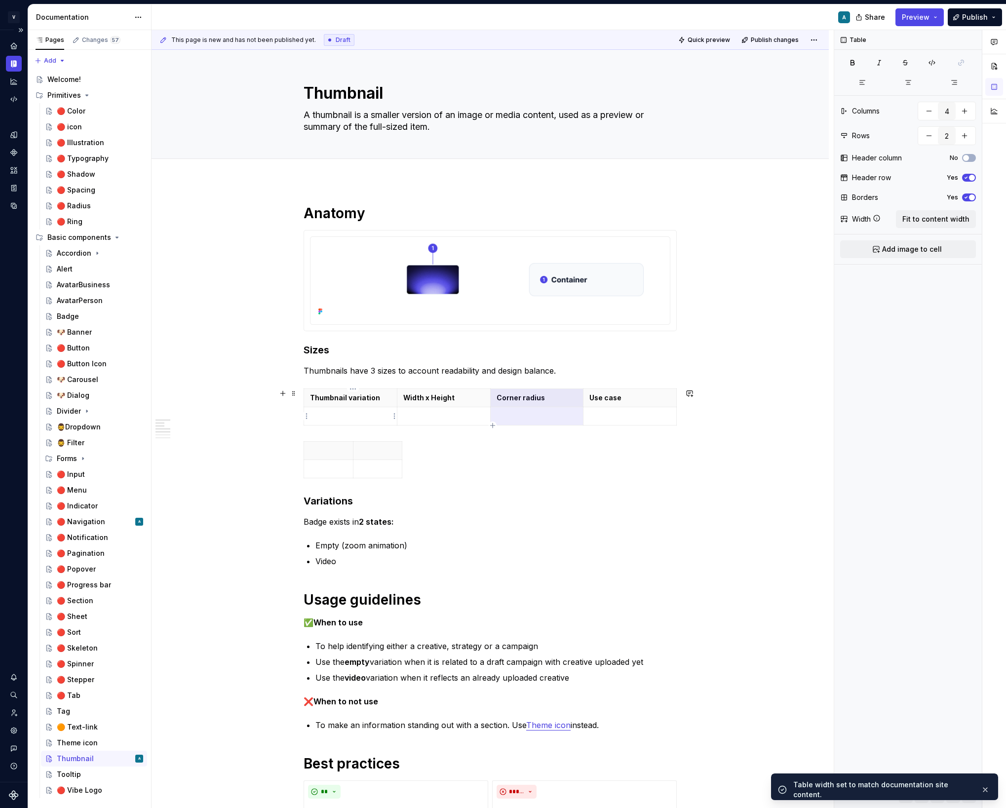
click at [376, 411] on p at bounding box center [350, 416] width 81 height 10
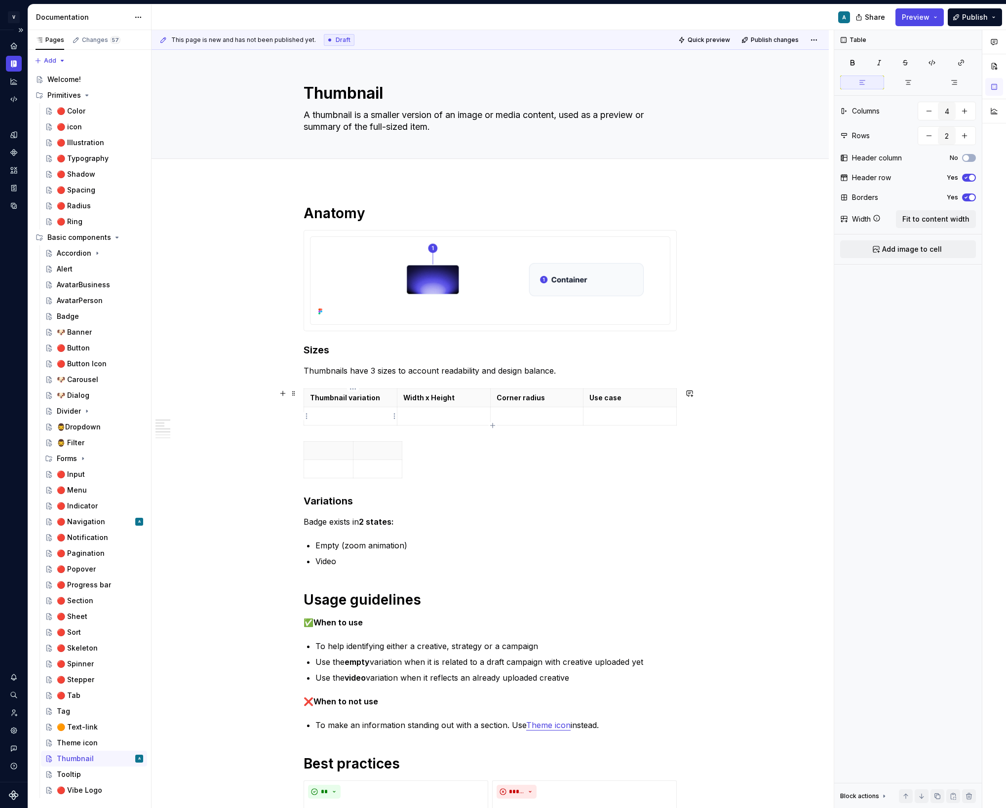
type textarea "*"
click at [633, 440] on div "**********" at bounding box center [490, 675] width 373 height 943
click at [308, 414] on html "V Vibe A Design system data Documentation A Share Preview Publish Pages Changes…" at bounding box center [503, 404] width 1006 height 808
type input "4"
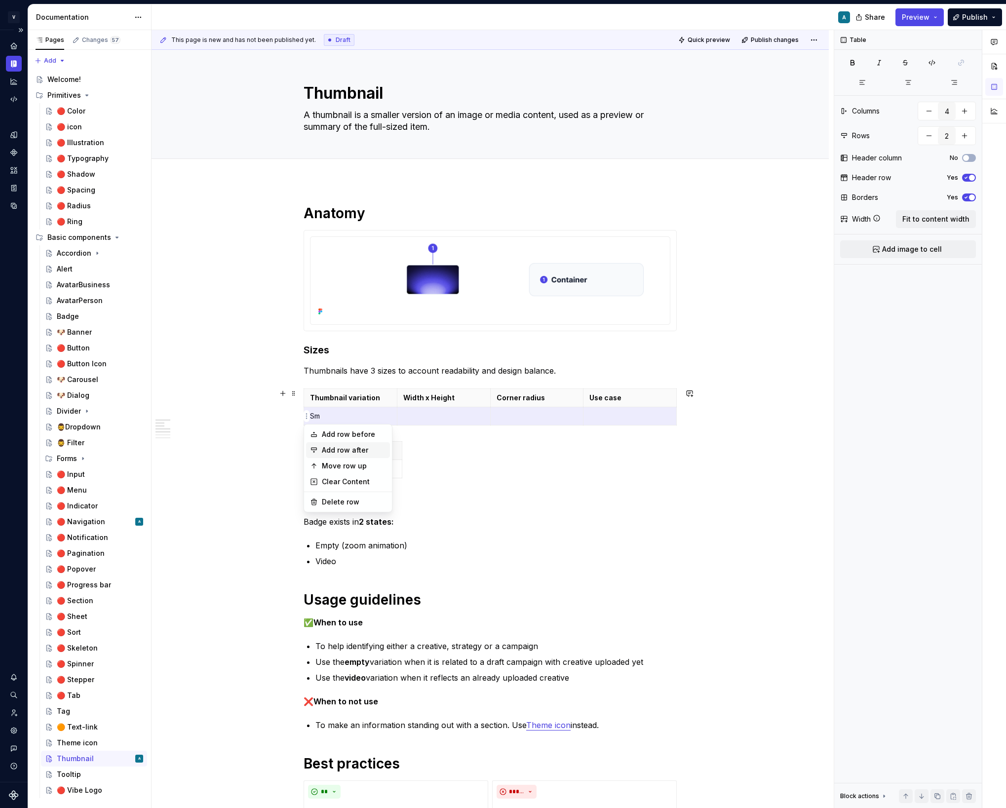
click at [364, 447] on div "Add row after" at bounding box center [354, 450] width 64 height 10
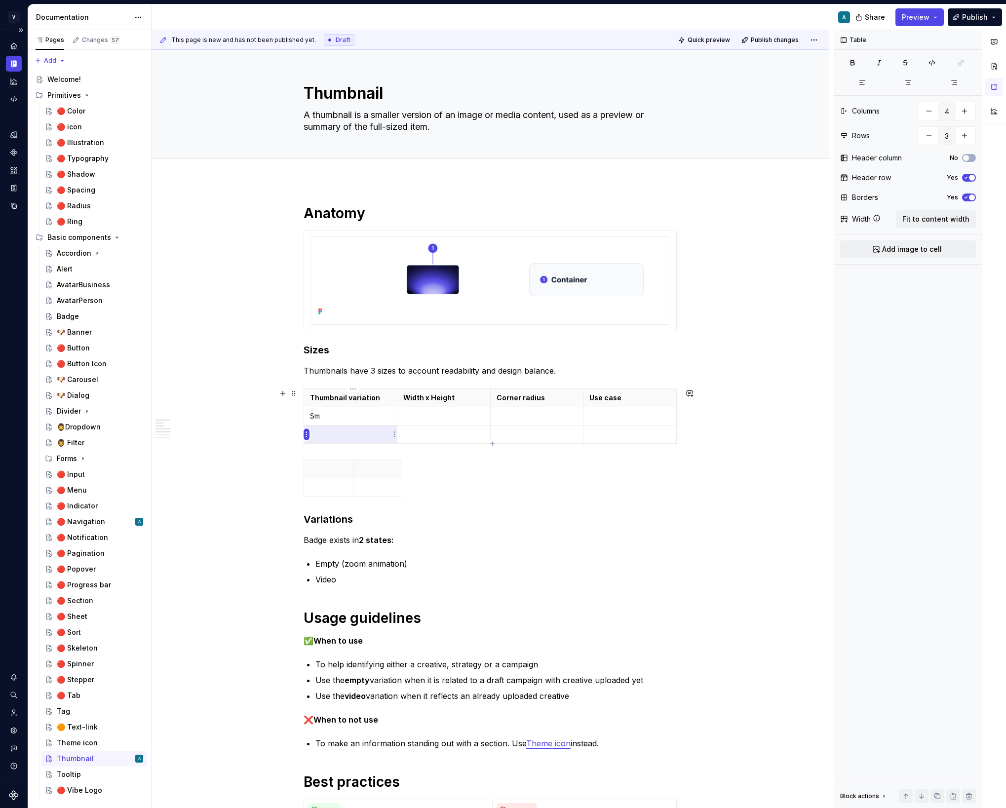
click at [306, 432] on html "V Vibe A Design system data Documentation A Share Preview Publish Pages Changes…" at bounding box center [503, 404] width 1006 height 808
click at [344, 465] on div "Add row after" at bounding box center [354, 468] width 64 height 10
type input "4"
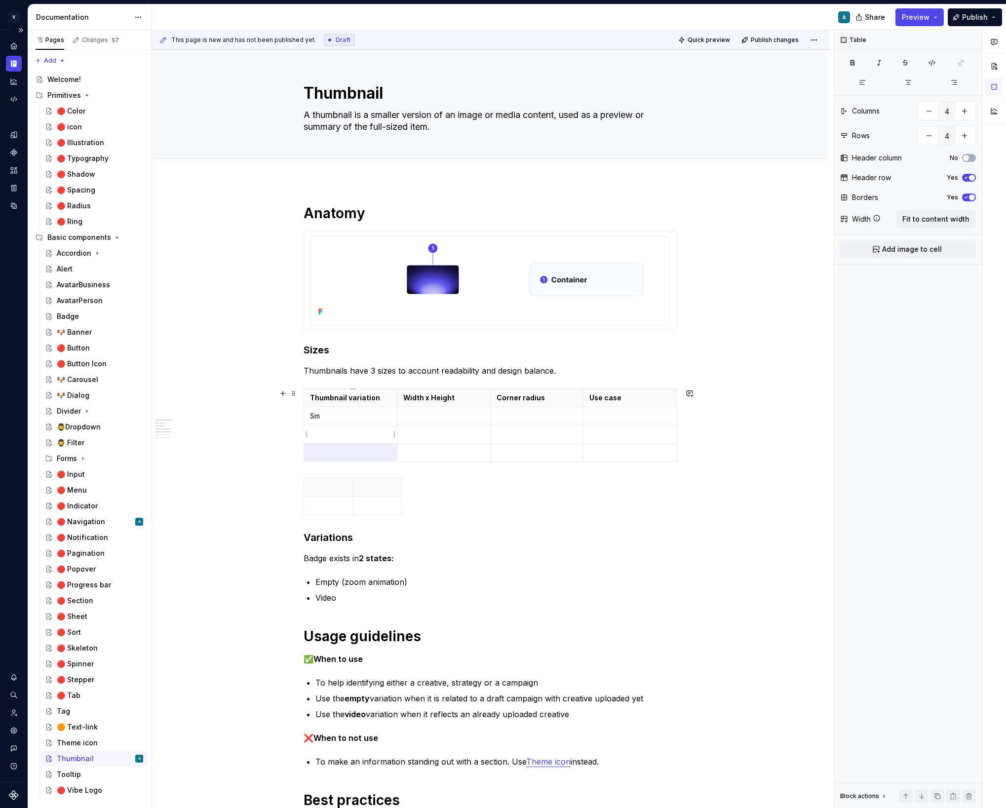
click at [332, 431] on p at bounding box center [350, 434] width 81 height 10
click at [353, 456] on p at bounding box center [350, 453] width 81 height 10
click at [448, 411] on p at bounding box center [443, 416] width 81 height 10
click at [512, 416] on p at bounding box center [536, 416] width 81 height 10
click at [497, 419] on td "4px" at bounding box center [536, 416] width 93 height 18
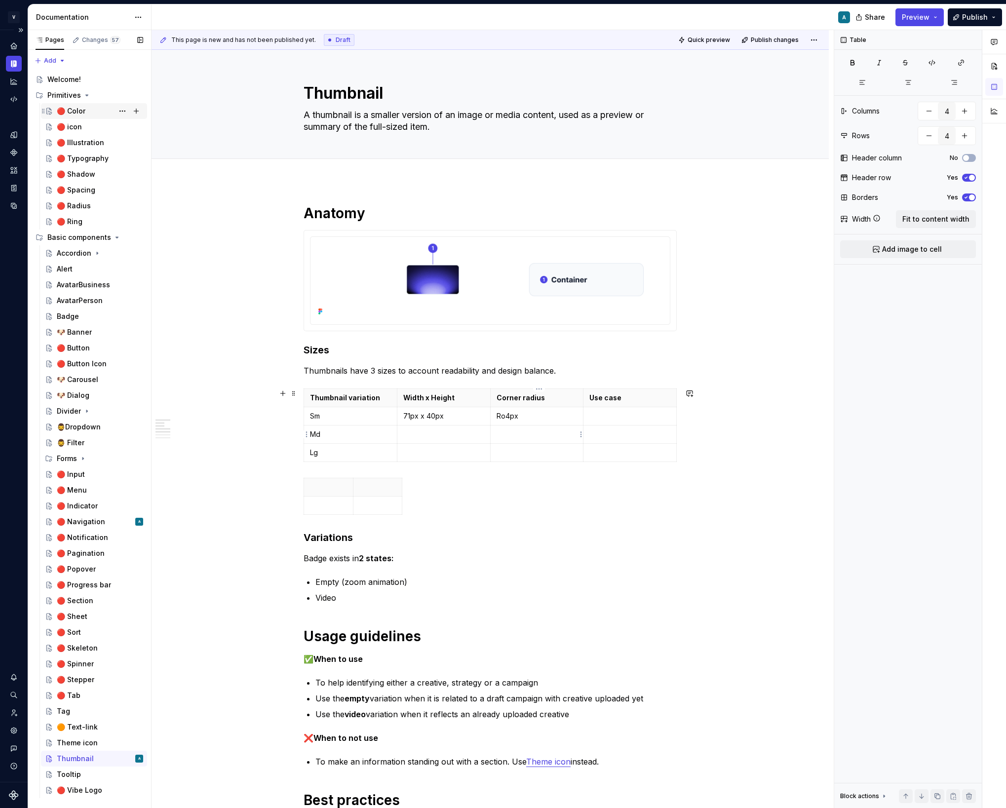
type textarea "*"
click at [557, 414] on p "4px (rounded-sm)" at bounding box center [536, 416] width 81 height 10
click at [528, 417] on p "4px (rounded-sm)" at bounding box center [536, 416] width 81 height 10
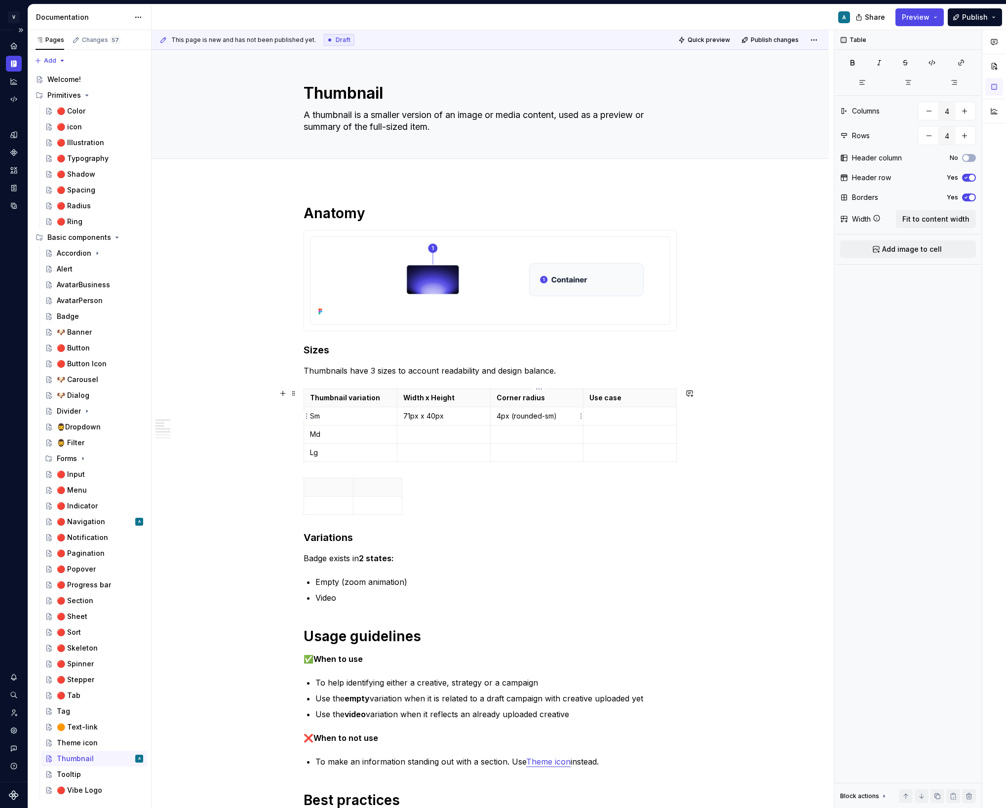
click at [528, 417] on p "4px (rounded-sm)" at bounding box center [536, 416] width 81 height 10
click at [528, 437] on p at bounding box center [536, 434] width 81 height 10
drag, startPoint x: 502, startPoint y: 431, endPoint x: 496, endPoint y: 432, distance: 6.4
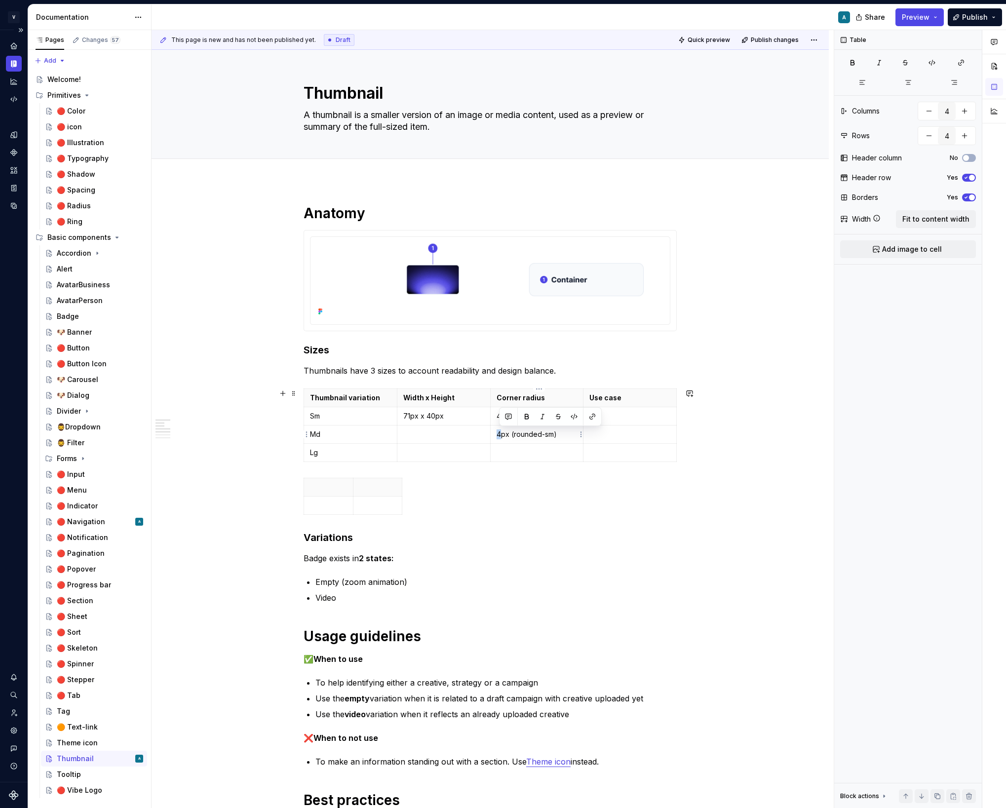
click at [496, 432] on td "4px (rounded-sm)" at bounding box center [536, 434] width 93 height 18
copy p "6px (rounded-sm)"
click at [508, 452] on p at bounding box center [536, 453] width 81 height 10
click at [423, 414] on p "71px x 40px" at bounding box center [443, 416] width 81 height 10
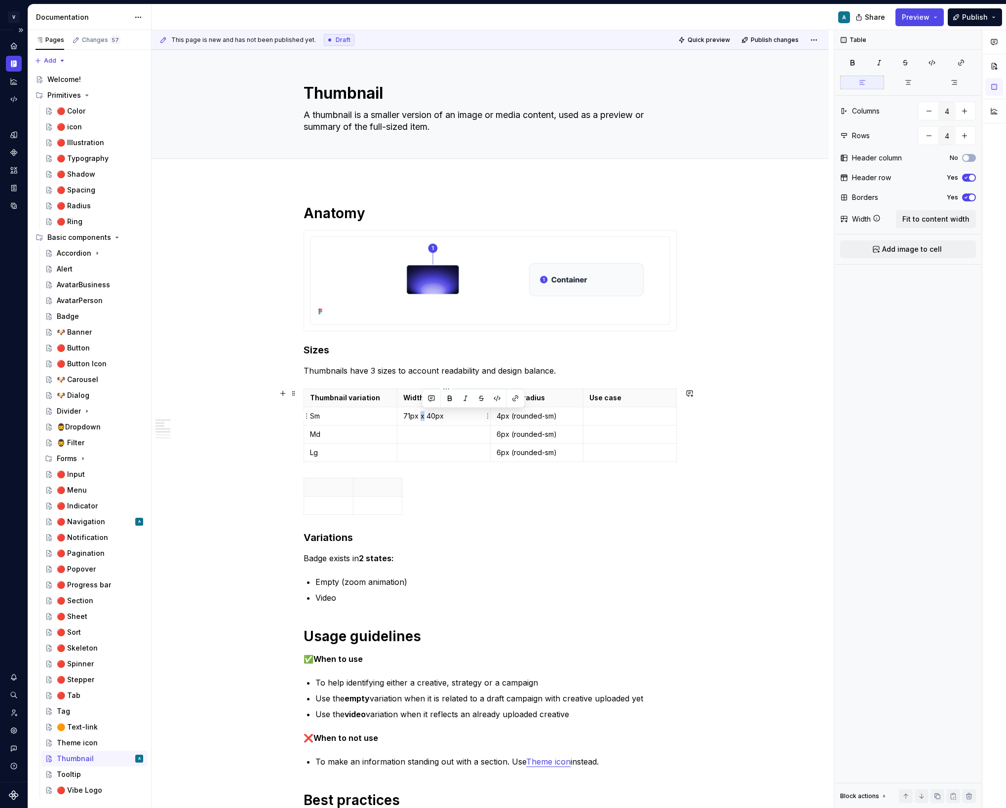
click at [423, 414] on p "71px x 40px" at bounding box center [443, 416] width 81 height 10
click at [420, 431] on p at bounding box center [443, 434] width 81 height 10
drag, startPoint x: 414, startPoint y: 435, endPoint x: 399, endPoint y: 435, distance: 14.3
click at [399, 435] on td "71px x 40px" at bounding box center [443, 434] width 93 height 18
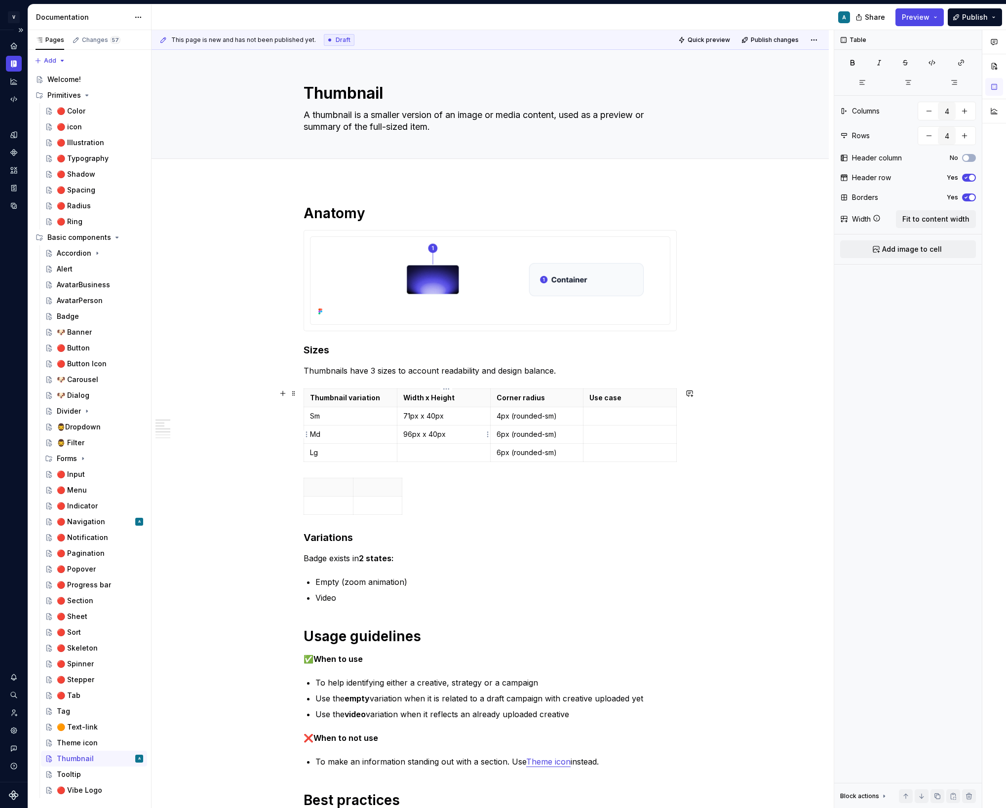
click at [438, 430] on p "96px x 40px" at bounding box center [443, 434] width 81 height 10
click at [407, 457] on p at bounding box center [443, 453] width 81 height 10
click at [431, 401] on p "Width x Height" at bounding box center [443, 398] width 81 height 10
click at [425, 415] on p "71px x 40px" at bounding box center [443, 416] width 81 height 10
click at [427, 436] on p "96px x 54px" at bounding box center [443, 434] width 81 height 10
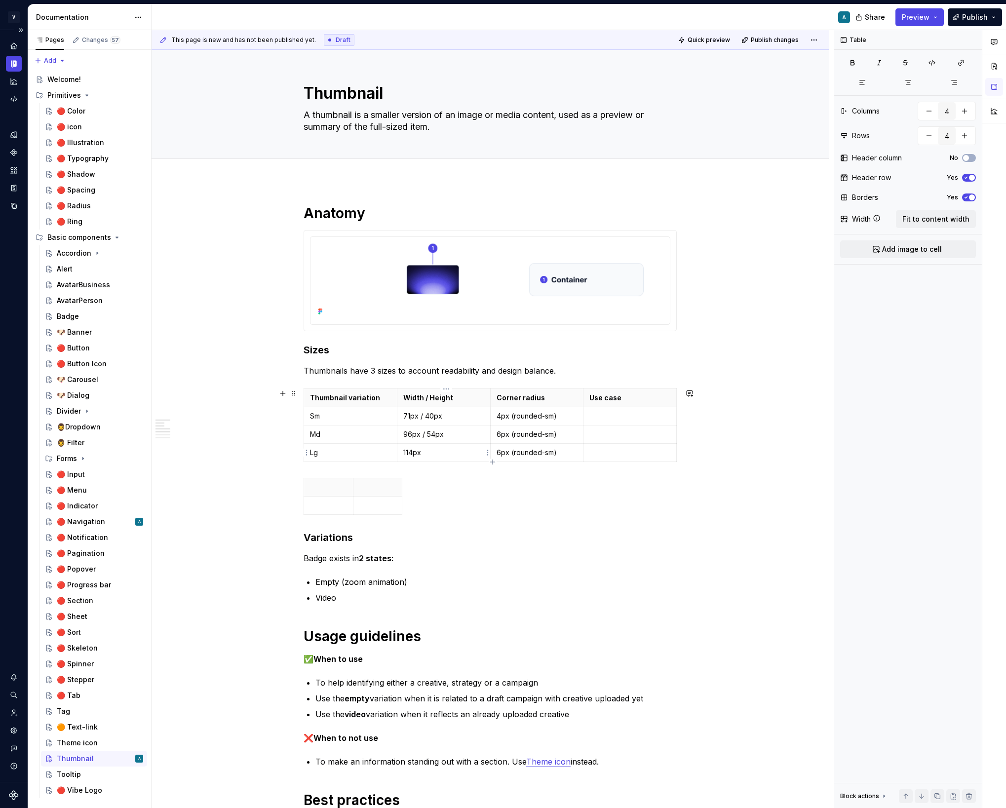
click at [424, 449] on p "114px" at bounding box center [443, 453] width 81 height 10
click at [577, 493] on div at bounding box center [490, 498] width 373 height 41
type input "2"
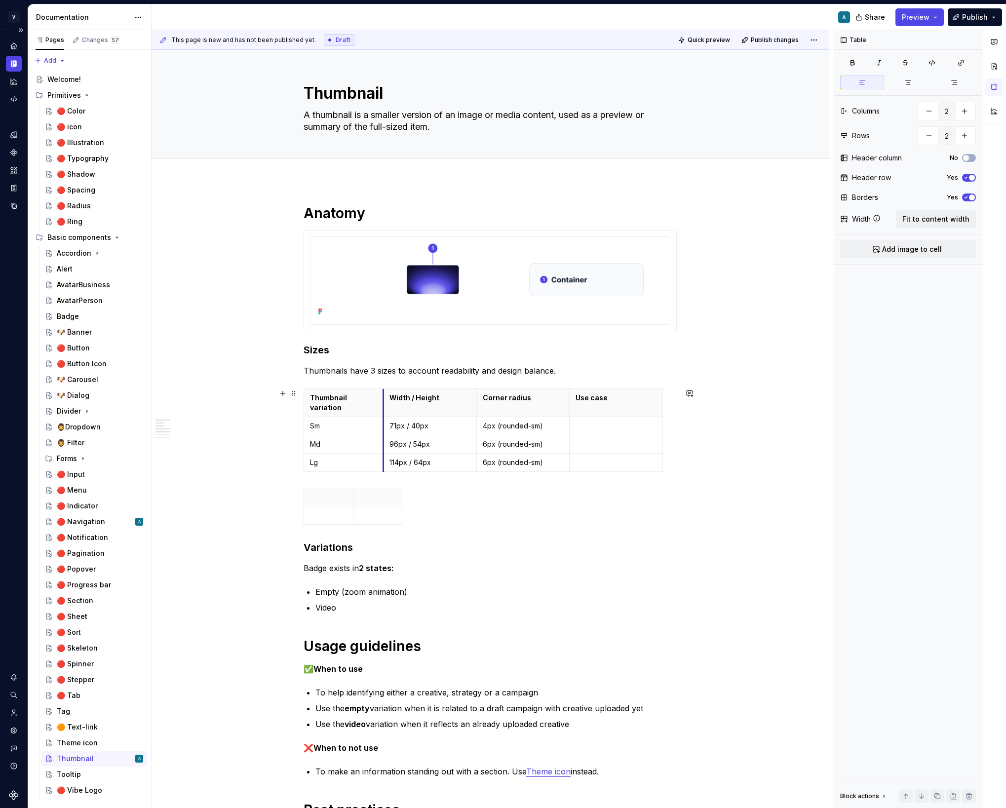
drag, startPoint x: 400, startPoint y: 391, endPoint x: 386, endPoint y: 393, distance: 14.0
click at [386, 393] on th "Width / Height" at bounding box center [429, 403] width 93 height 28
drag, startPoint x: 479, startPoint y: 395, endPoint x: 447, endPoint y: 399, distance: 32.3
click at [447, 399] on th "Corner radius" at bounding box center [490, 403] width 93 height 28
drag, startPoint x: 539, startPoint y: 400, endPoint x: 521, endPoint y: 402, distance: 18.3
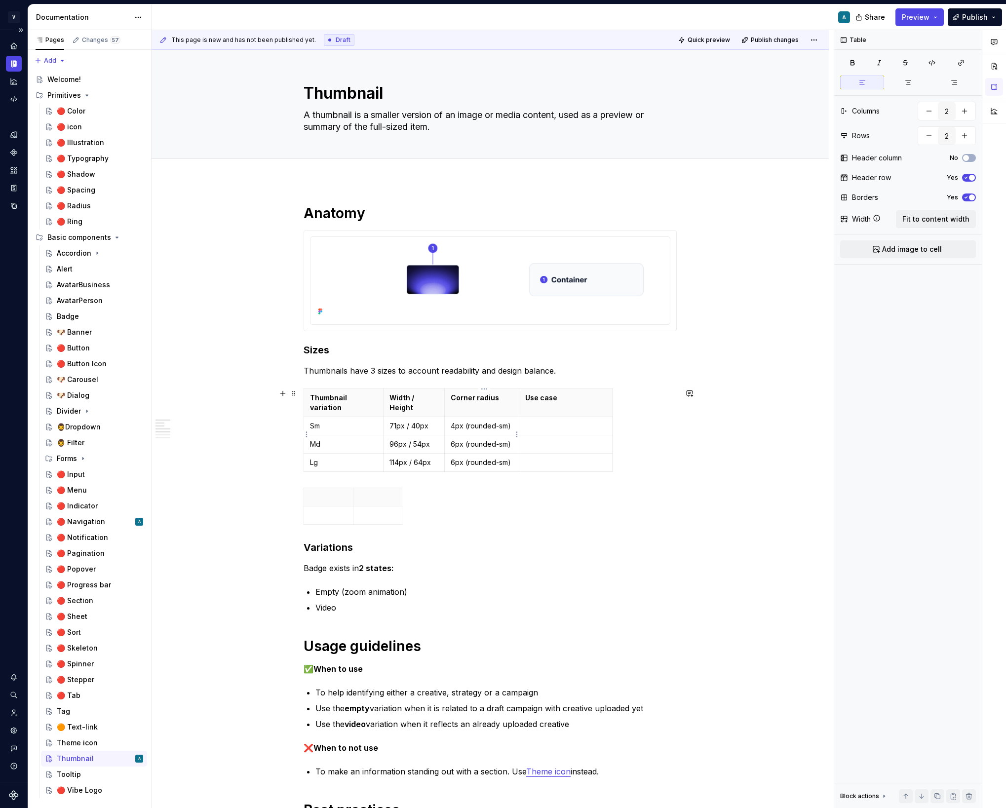
type input "4"
click at [506, 439] on p "6px (rounded-sm)" at bounding box center [482, 444] width 63 height 10
copy p "6px (rounded-md)"
click at [485, 457] on p "6px (rounded-sm)" at bounding box center [482, 462] width 63 height 10
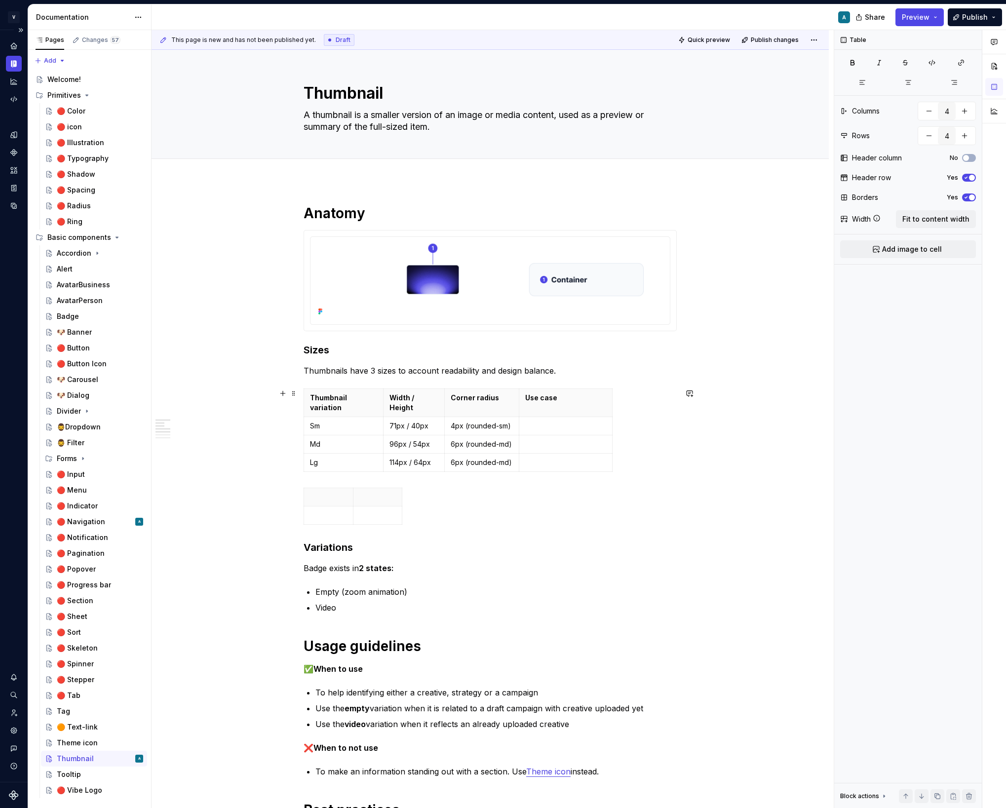
click at [685, 425] on div "**********" at bounding box center [490, 814] width 677 height 1267
click at [295, 481] on span at bounding box center [294, 483] width 8 height 14
type input "2"
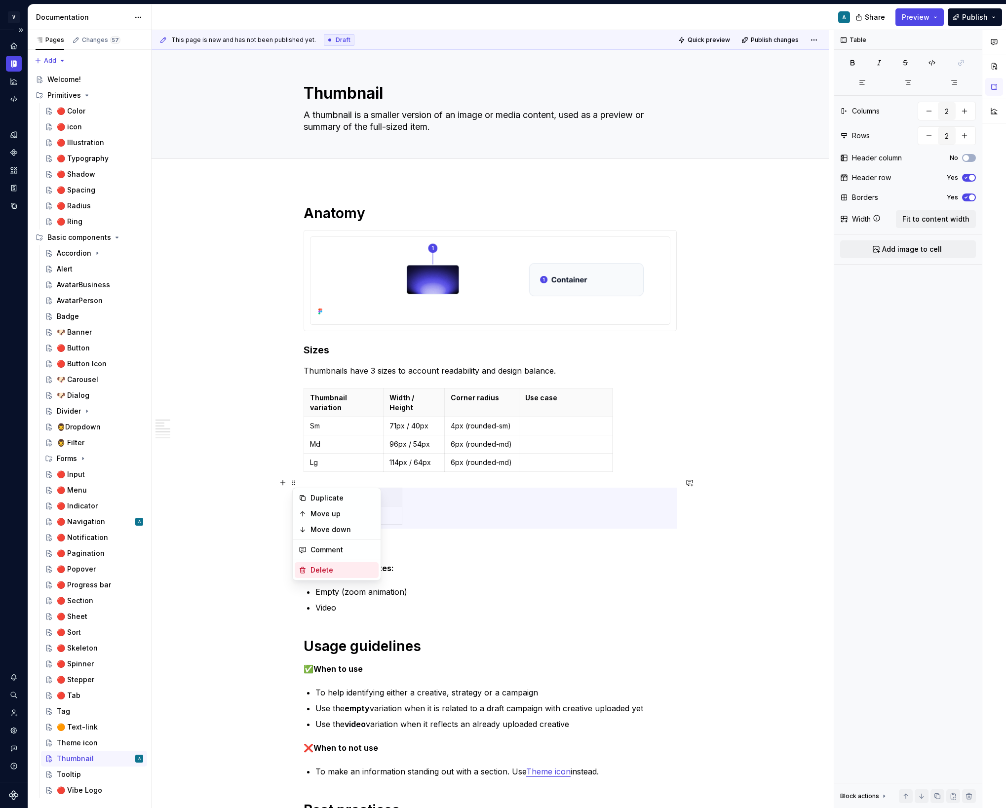
click at [334, 565] on div "Delete" at bounding box center [342, 570] width 64 height 10
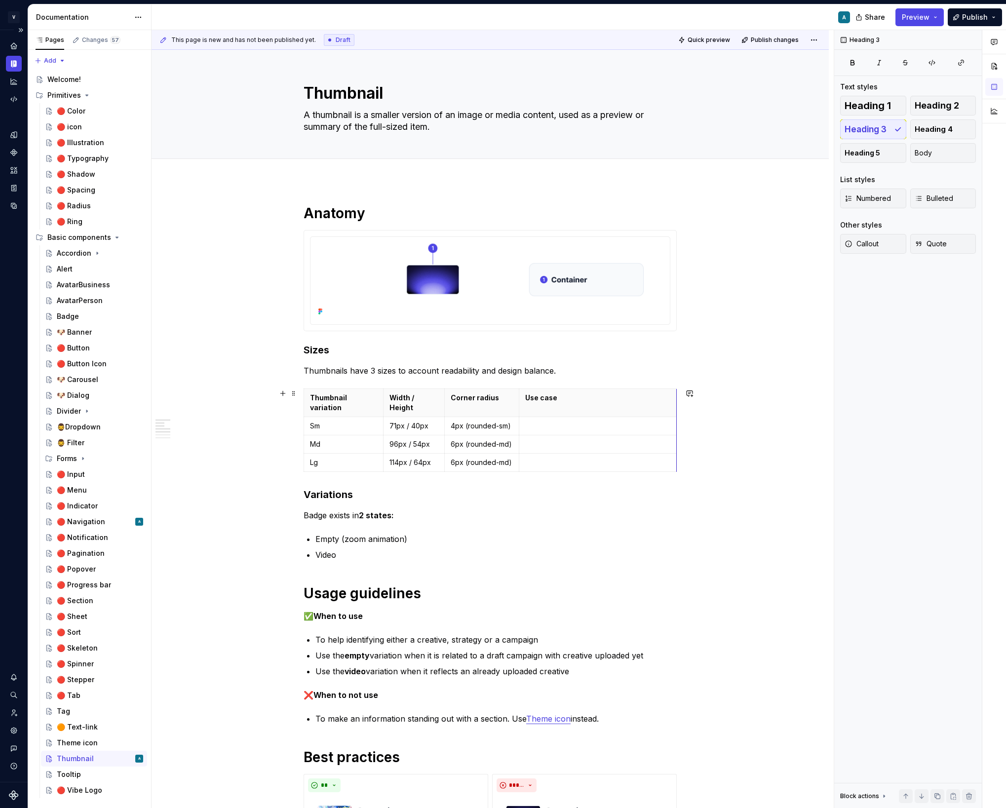
drag, startPoint x: 613, startPoint y: 412, endPoint x: 678, endPoint y: 406, distance: 64.9
click at [758, 453] on div "**********" at bounding box center [490, 788] width 677 height 1215
click at [674, 405] on th "Use case" at bounding box center [598, 403] width 158 height 28
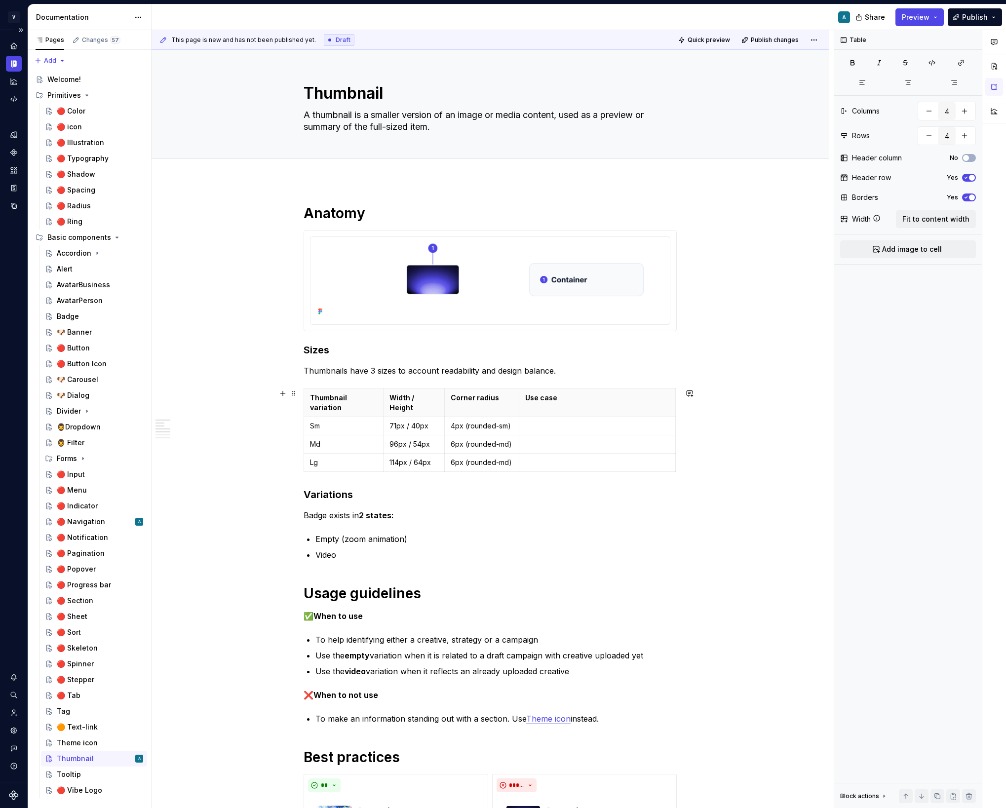
click at [706, 455] on div "**********" at bounding box center [490, 788] width 677 height 1215
